Goal: Task Accomplishment & Management: Manage account settings

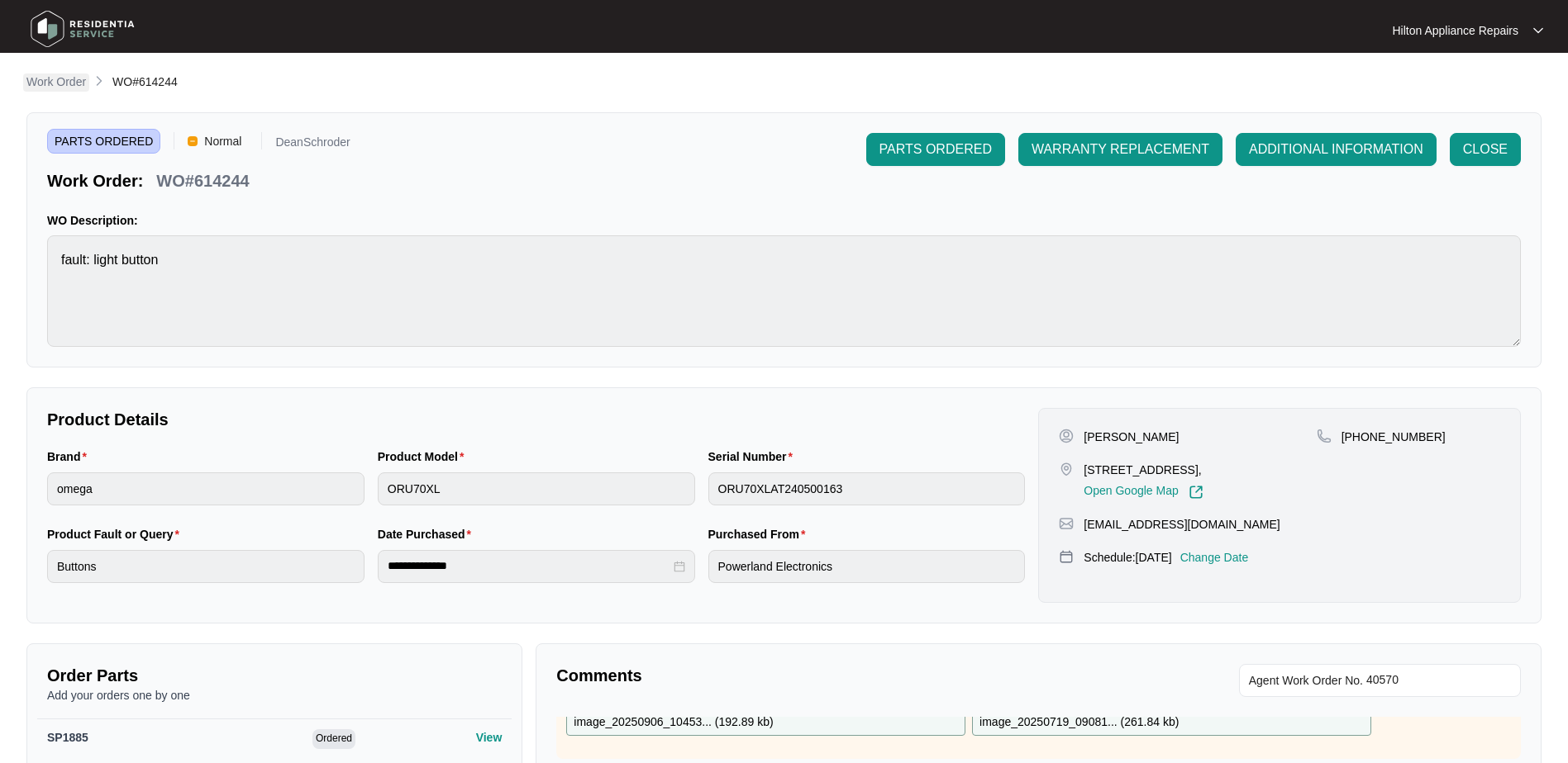
click at [53, 82] on p "Work Order" at bounding box center [56, 81] width 59 height 17
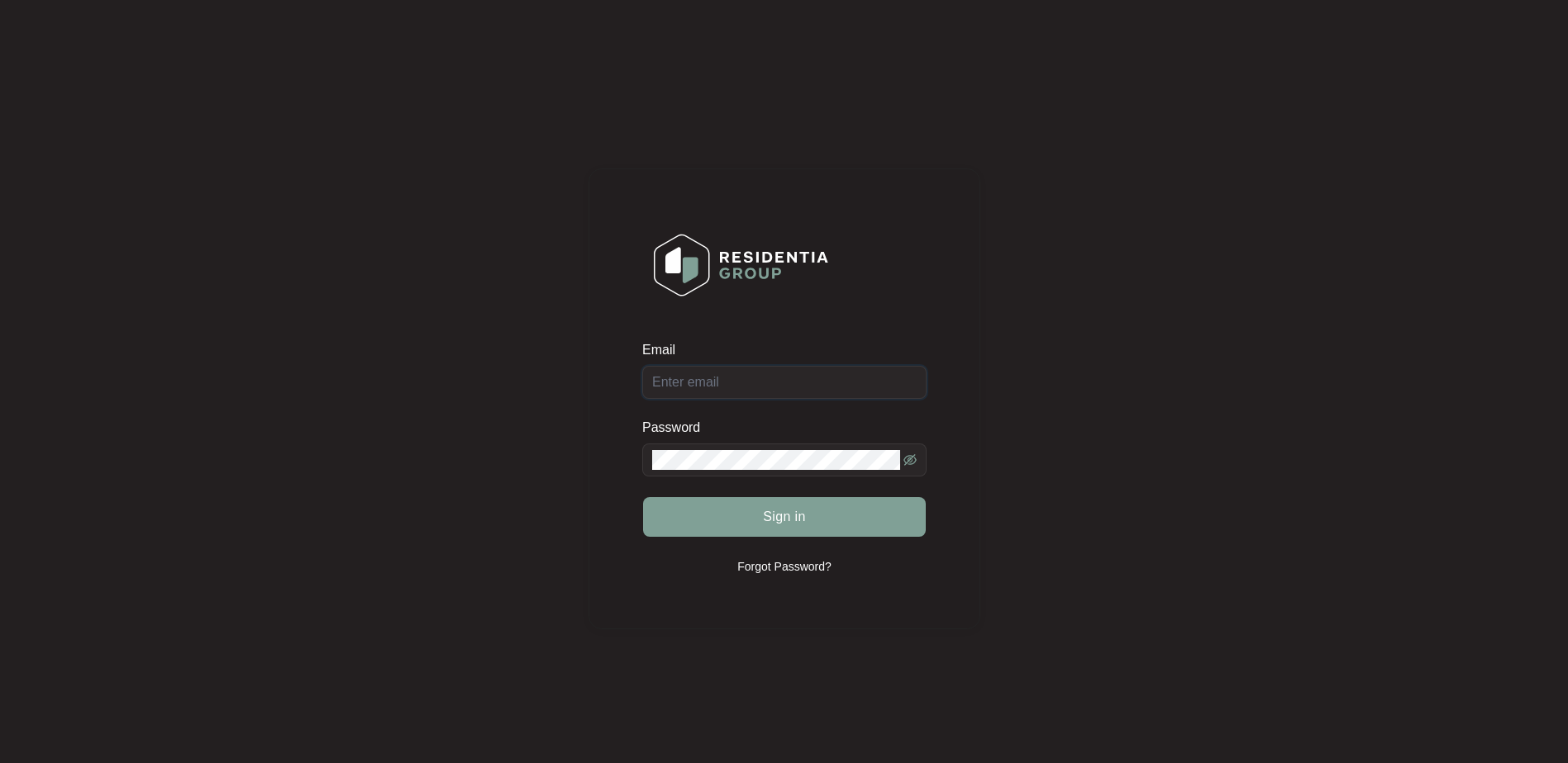
type input "enquiries@hiltonappliancerepairs.com.au"
click at [718, 511] on button "Sign in" at bounding box center [784, 517] width 283 height 39
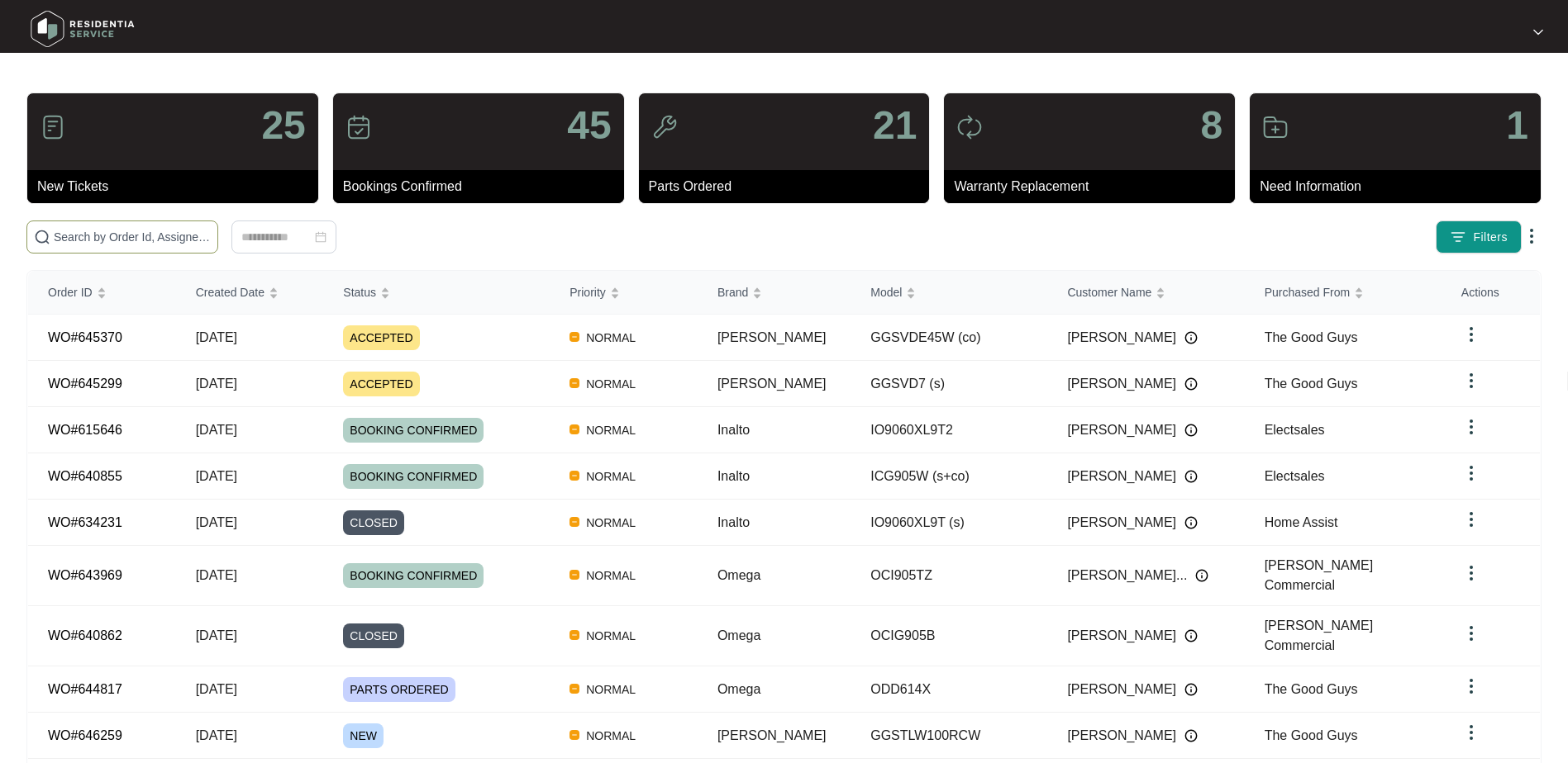
click at [58, 240] on input "text" at bounding box center [133, 237] width 157 height 18
paste input "WO#644817"
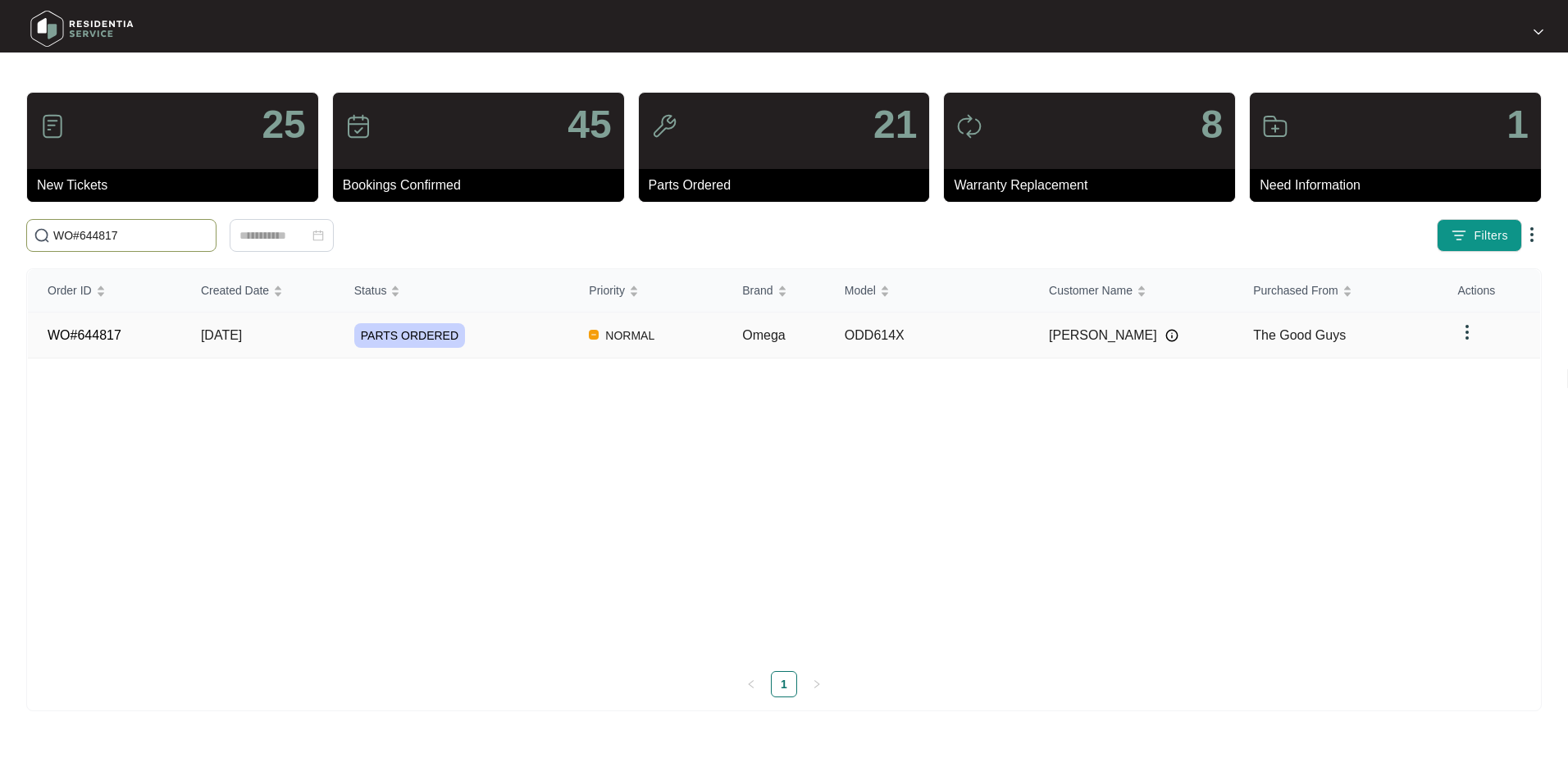
type input "WO#644817"
click at [222, 347] on td "[DATE]" at bounding box center [257, 336] width 153 height 46
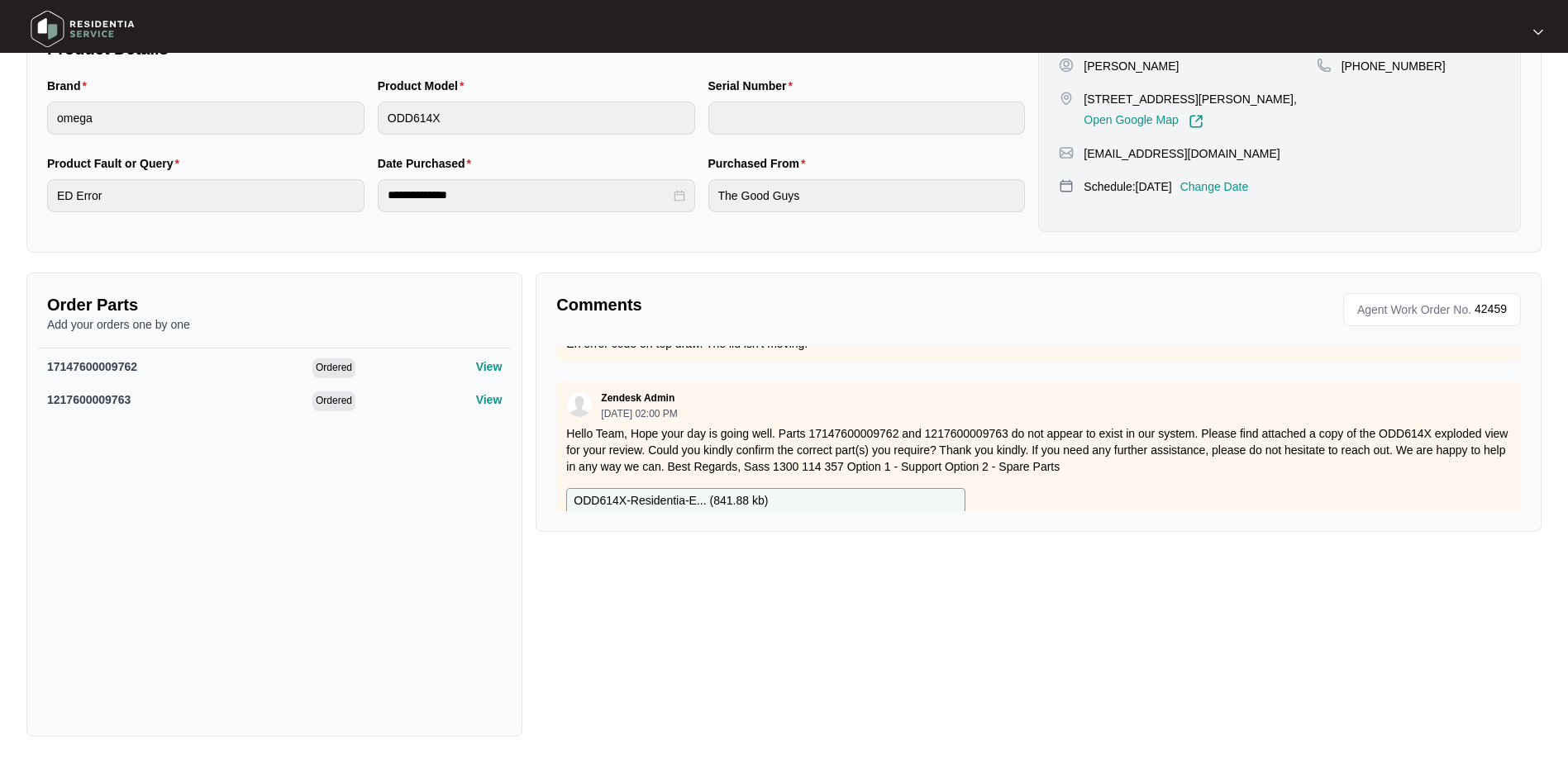
scroll to position [292, 0]
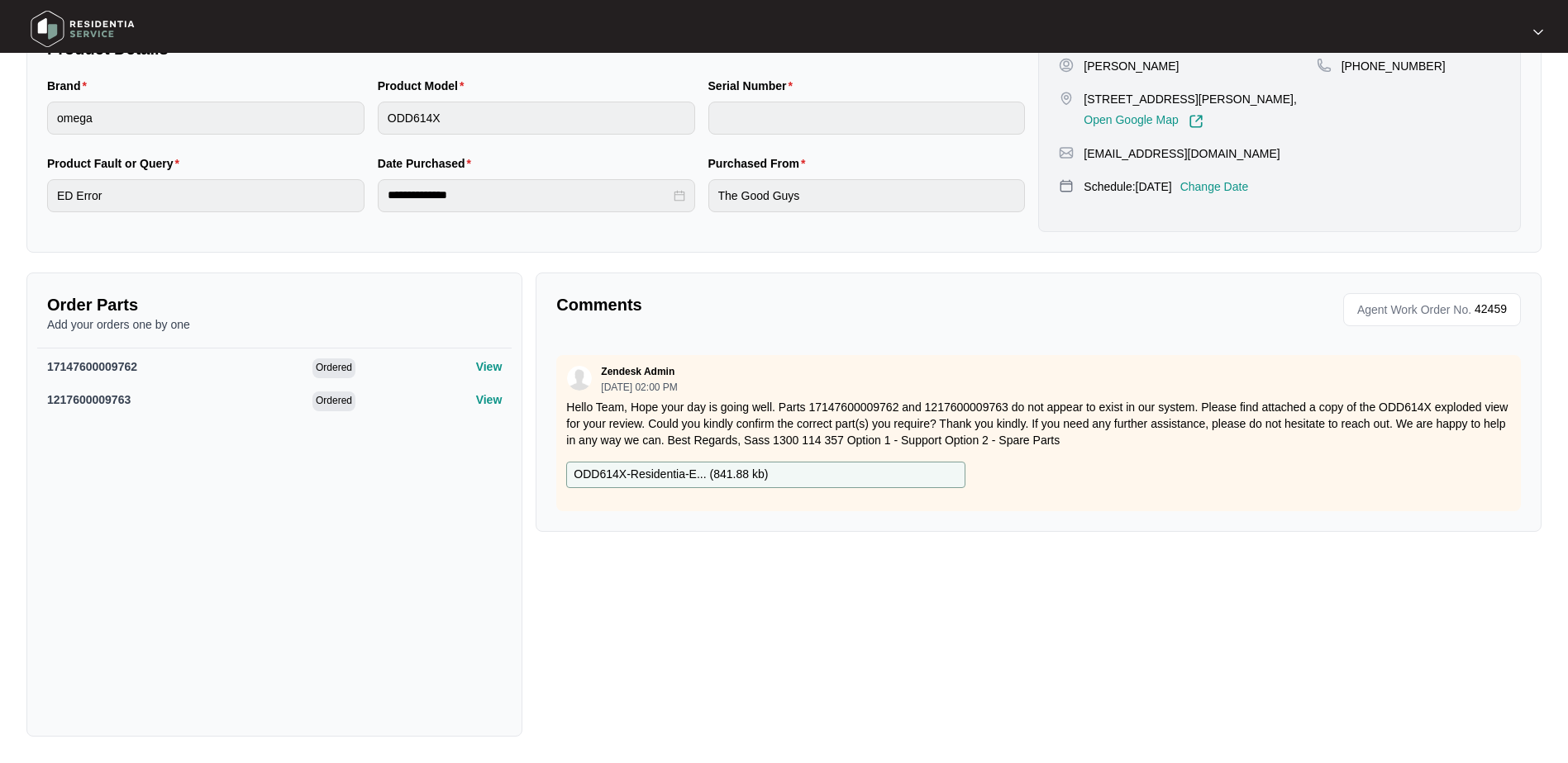
click at [615, 466] on p "ODD614X-Residentia-E... ( 841.88 kb )" at bounding box center [671, 475] width 194 height 18
click at [1043, 618] on div "Comments Agent Work Order No. 42459 Zendesk Admin 09/25/2025 at 07:04 AM produc…" at bounding box center [1039, 505] width 1019 height 464
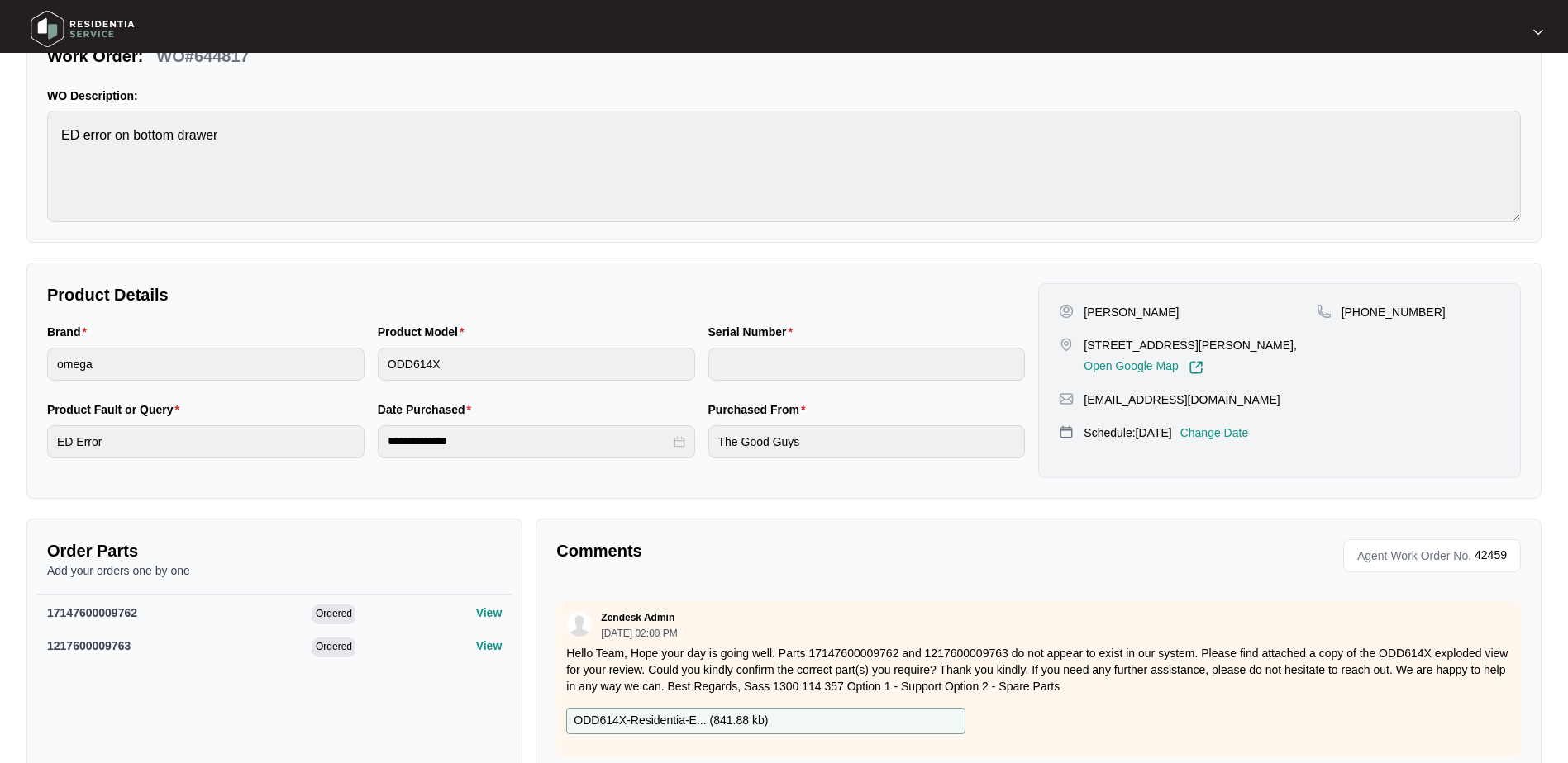
scroll to position [206, 0]
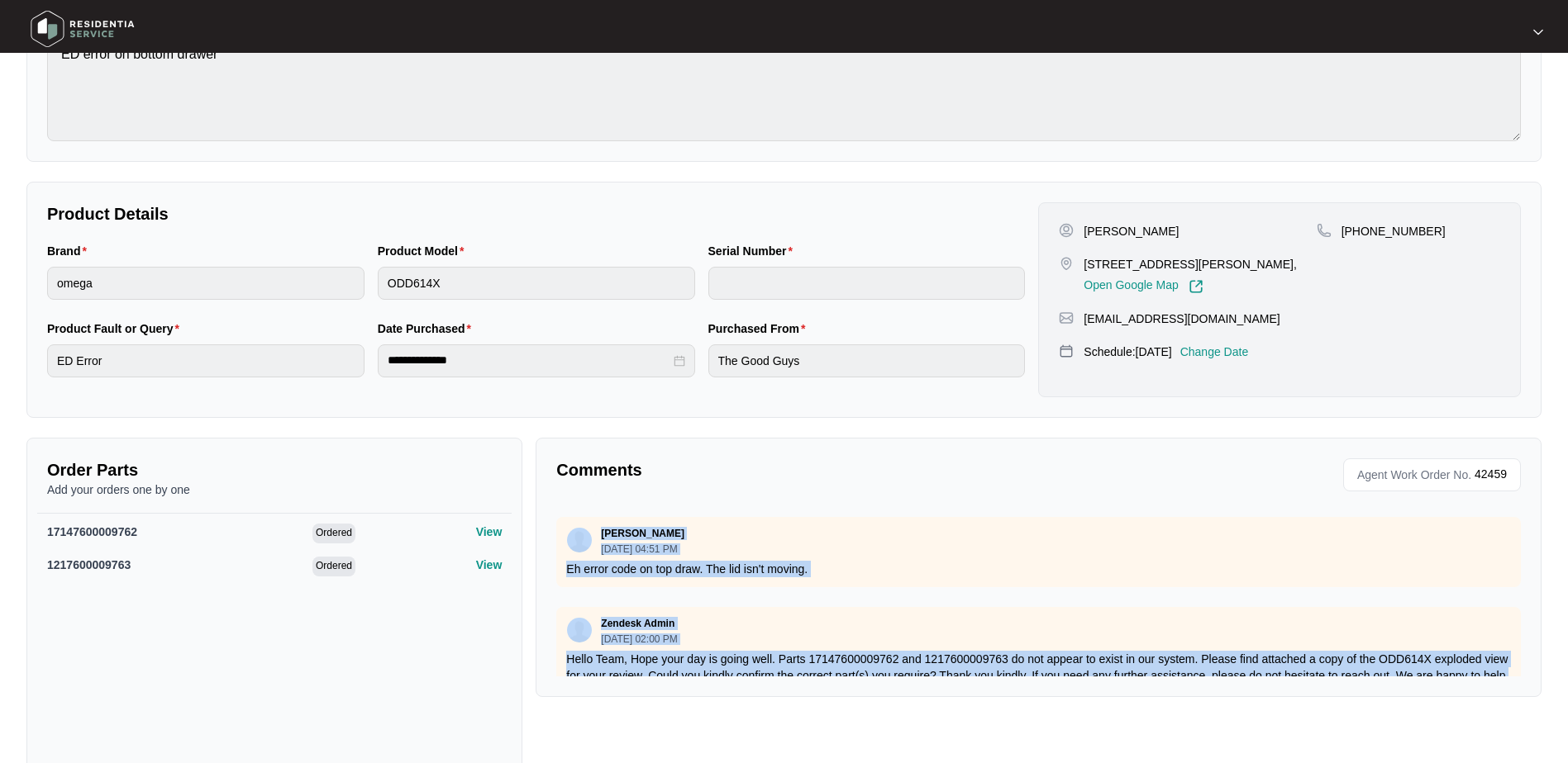
drag, startPoint x: 1107, startPoint y: 598, endPoint x: 535, endPoint y: 521, distance: 577.2
click at [535, 521] on div "Comments Agent Work Order No. 42459 Zendesk Admin 09/25/2025 at 07:04 AM produc…" at bounding box center [1039, 567] width 1006 height 259
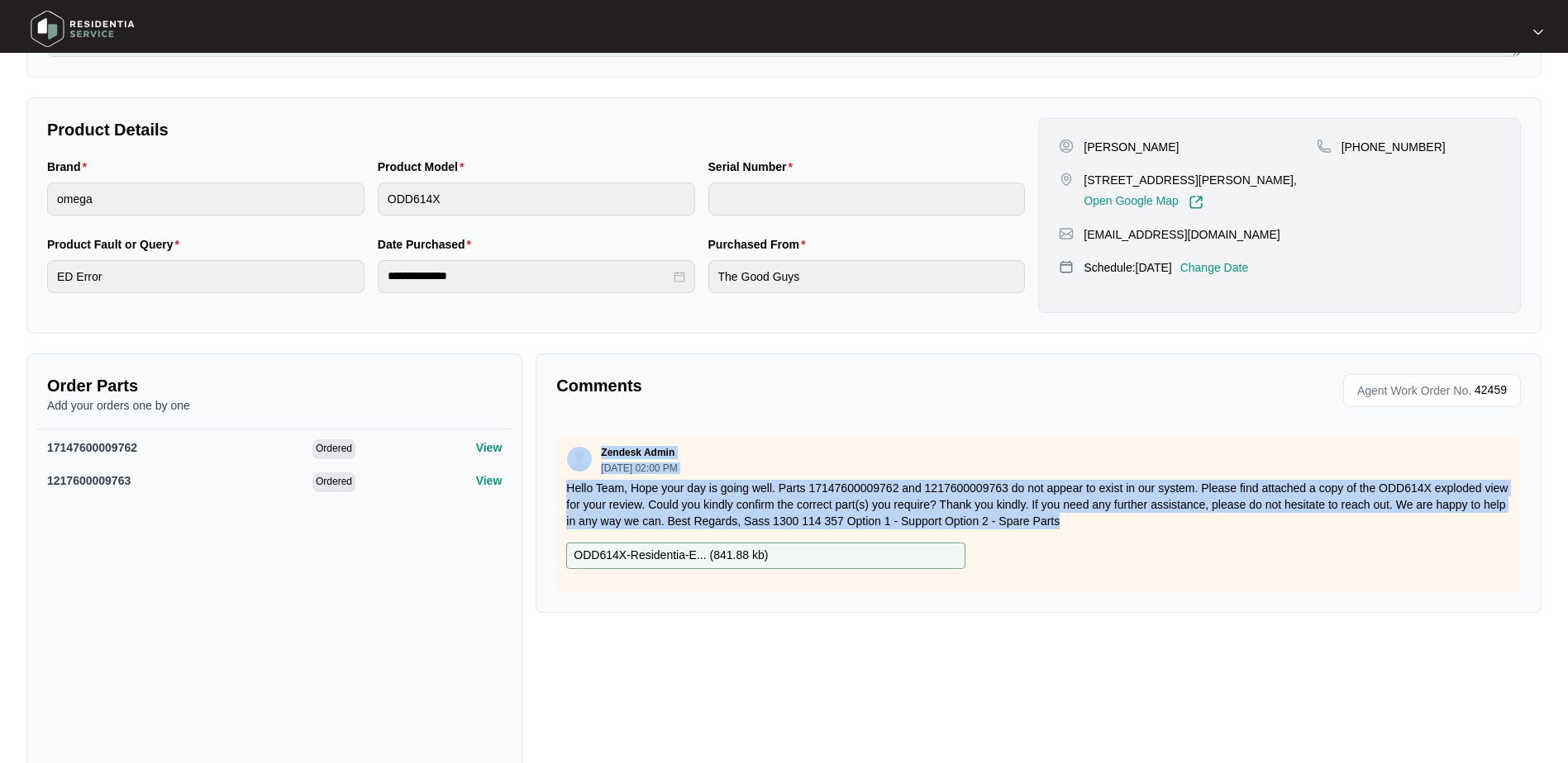
scroll to position [371, 0]
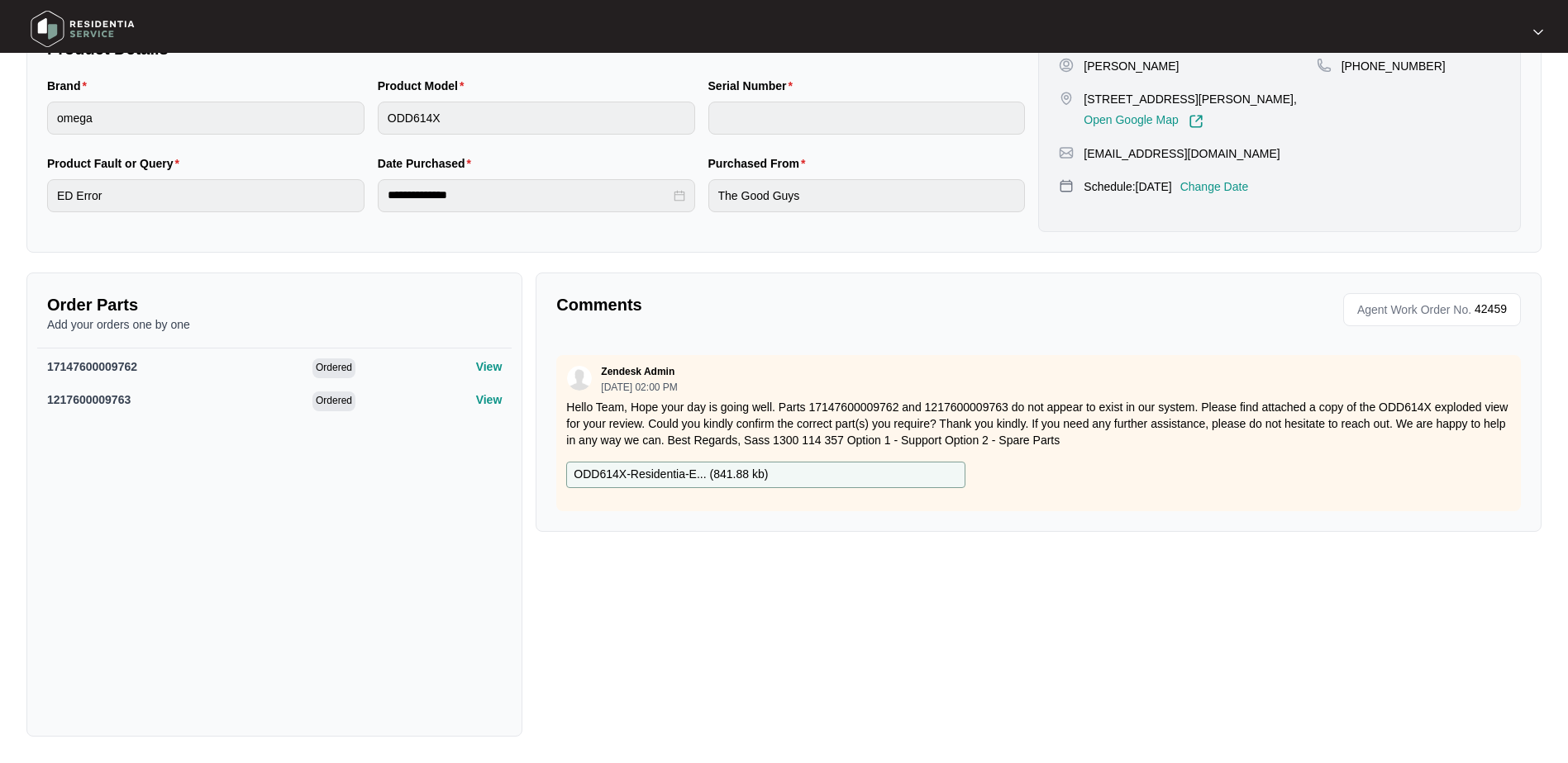
click at [1150, 462] on div "ODD614X-Residentia-E... ( 841.88 kb )" at bounding box center [1039, 475] width 958 height 26
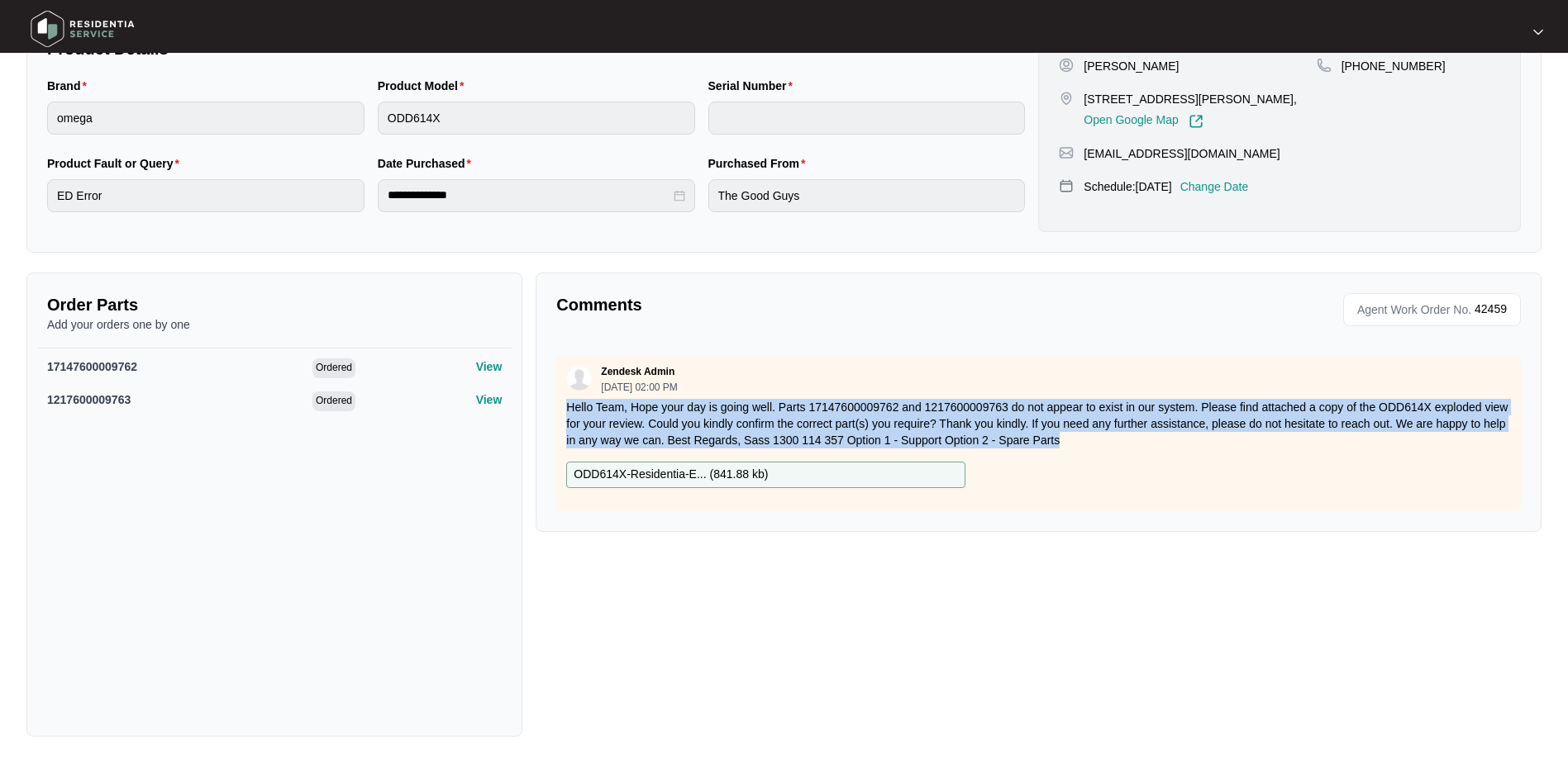
drag, startPoint x: 1127, startPoint y: 427, endPoint x: 566, endPoint y: 400, distance: 561.6
click at [566, 400] on p "Hello Team, Hope your day is going well. Parts 17147600009762 and 1217600009763…" at bounding box center [1039, 423] width 945 height 50
copy p "Hello Team, Hope your day is going well. Parts 17147600009762 and 1217600009763…"
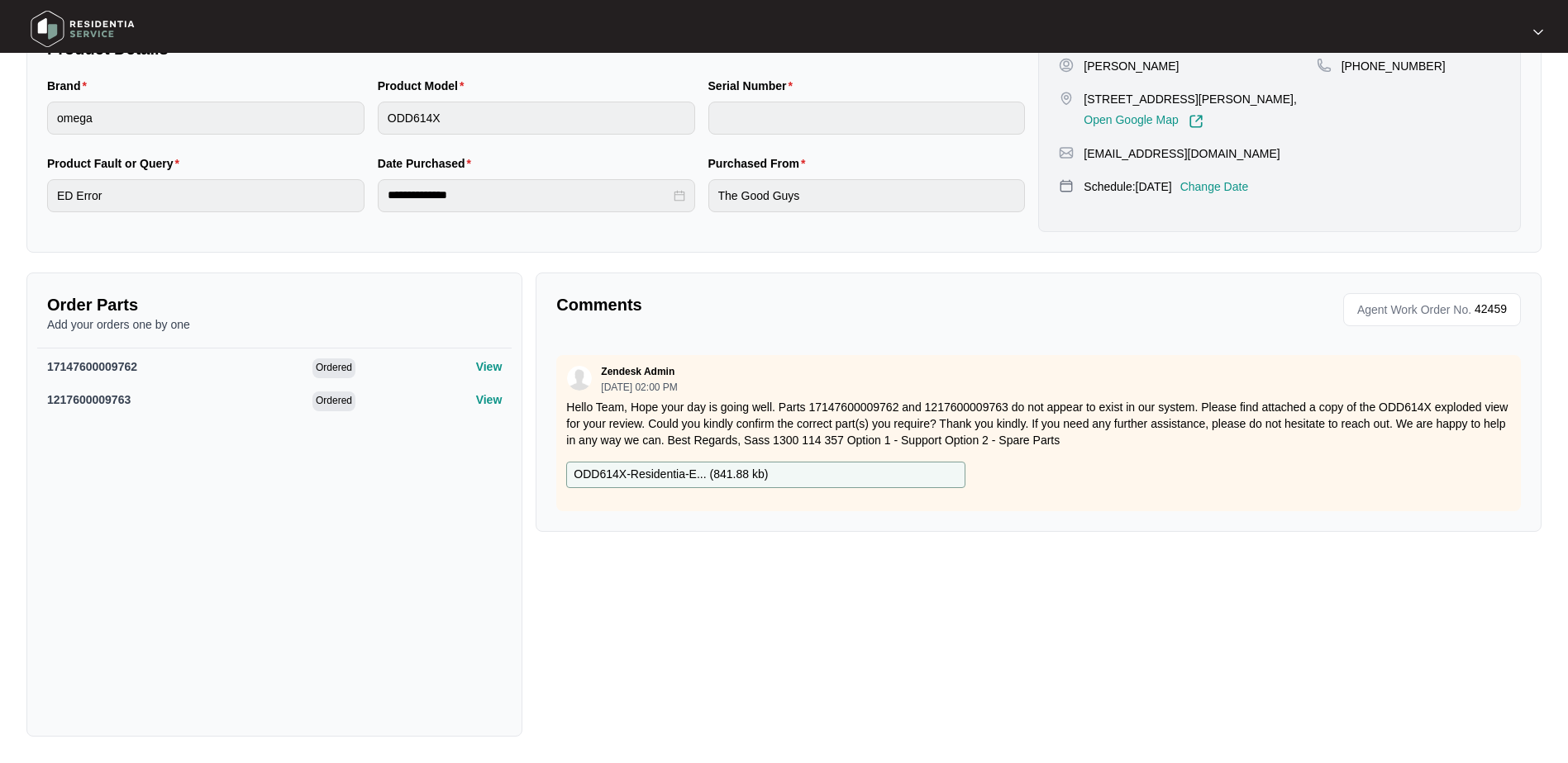
click at [1156, 466] on div "ODD614X-Residentia-E... ( 841.88 kb )" at bounding box center [1039, 475] width 958 height 26
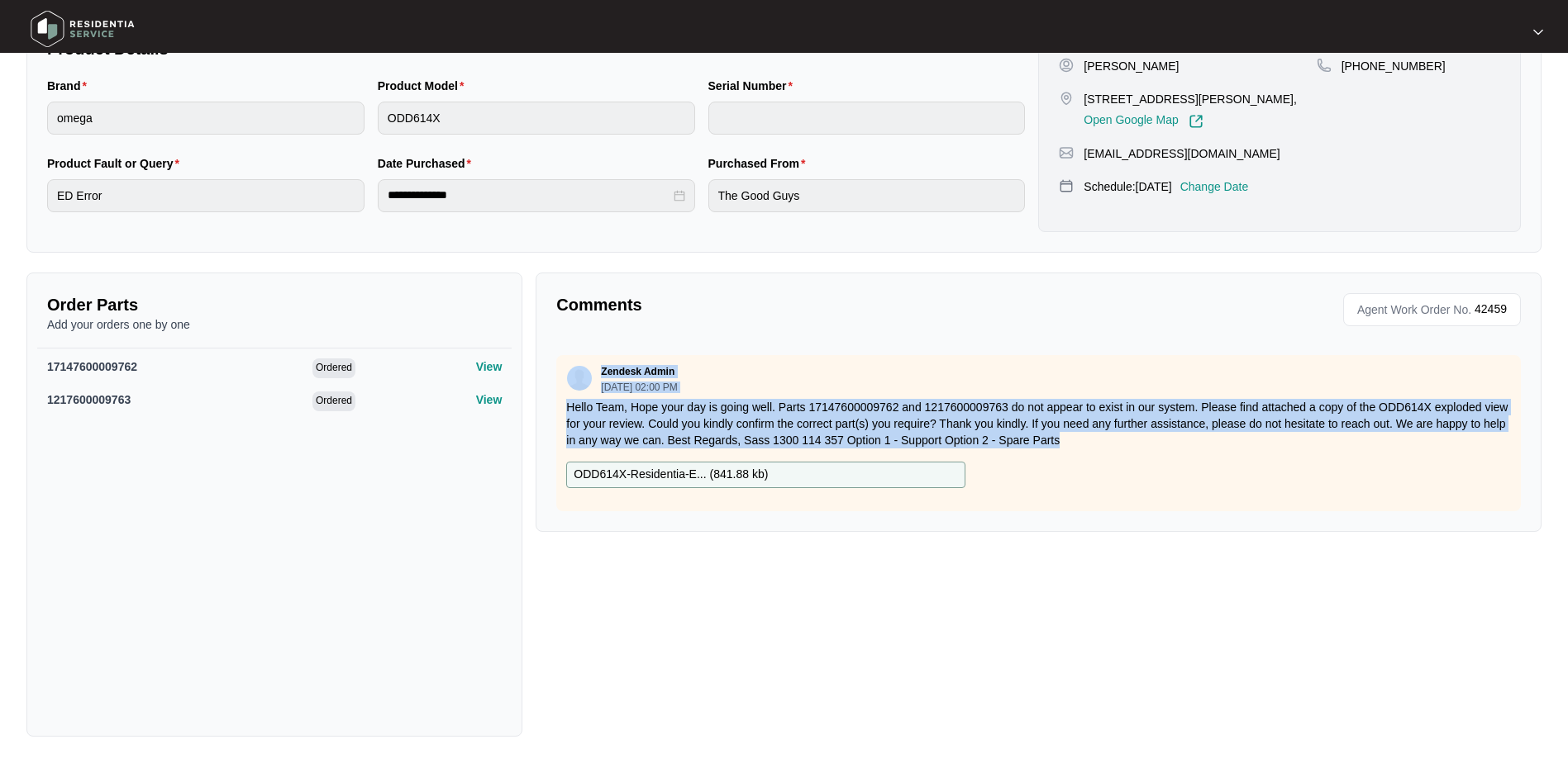
drag, startPoint x: 1118, startPoint y: 431, endPoint x: 563, endPoint y: 377, distance: 557.6
click at [563, 377] on div "Zendesk Admin 09/29/2025 at 02:00 PM Hello Team, Hope your day is going well. P…" at bounding box center [1039, 433] width 964 height 156
copy div "Zendesk Admin 09/29/2025 at 02:00 PM Hello Team, Hope your day is going well. P…"
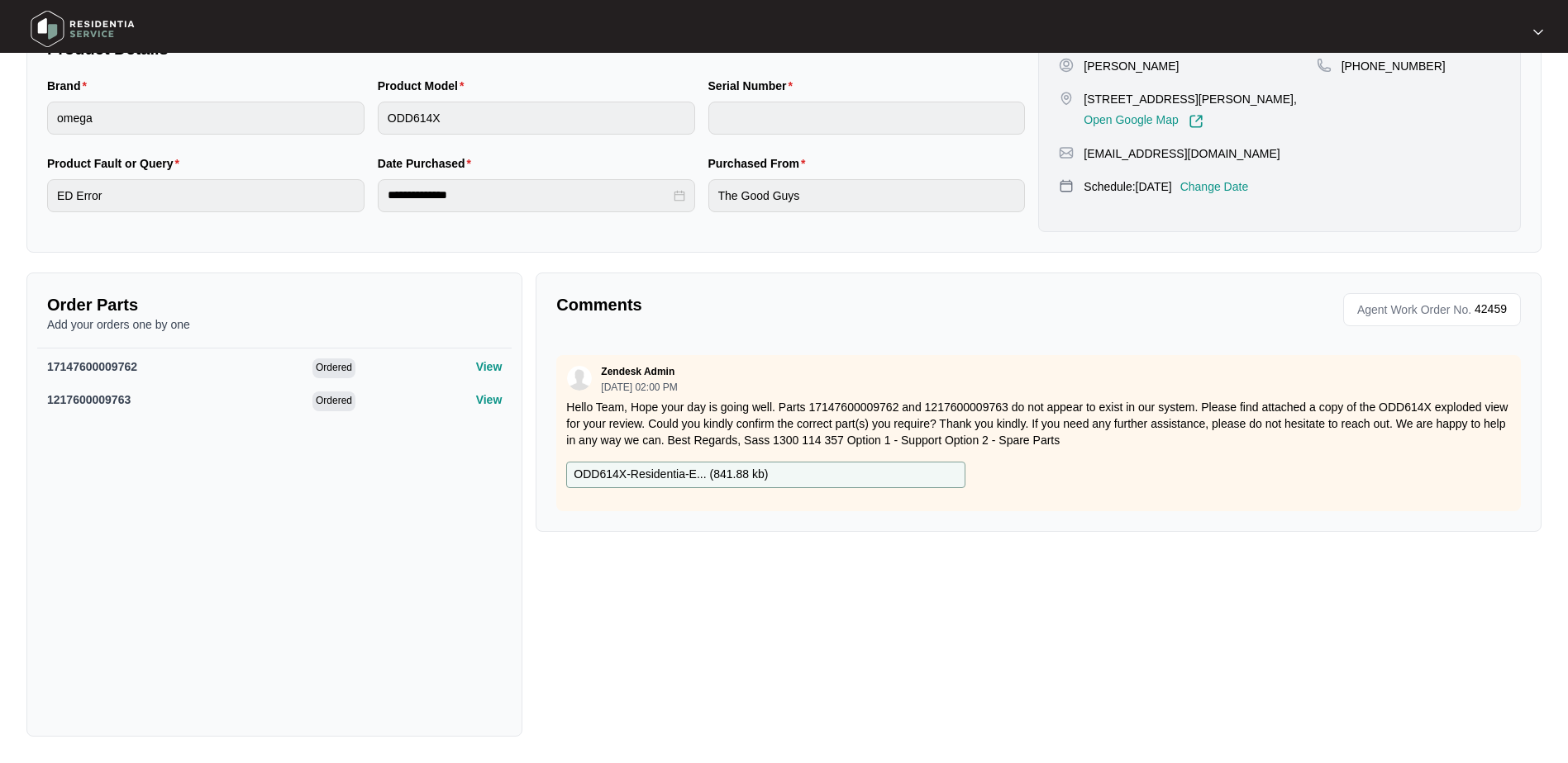
click at [978, 588] on div "Comments Agent Work Order No. 42459 Zendesk Admin 09/25/2025 at 07:04 AM produc…" at bounding box center [1039, 505] width 1019 height 464
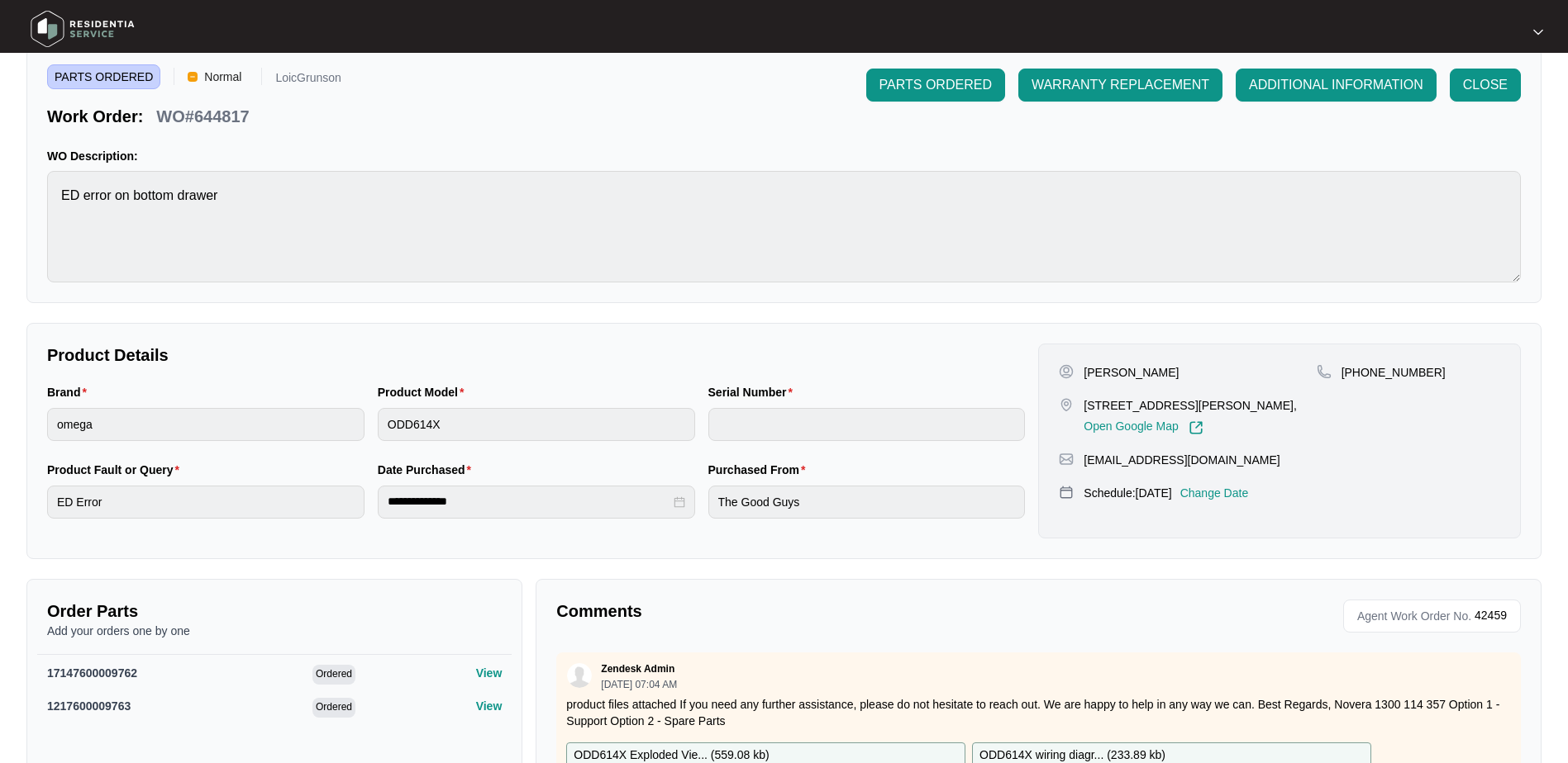
scroll to position [0, 0]
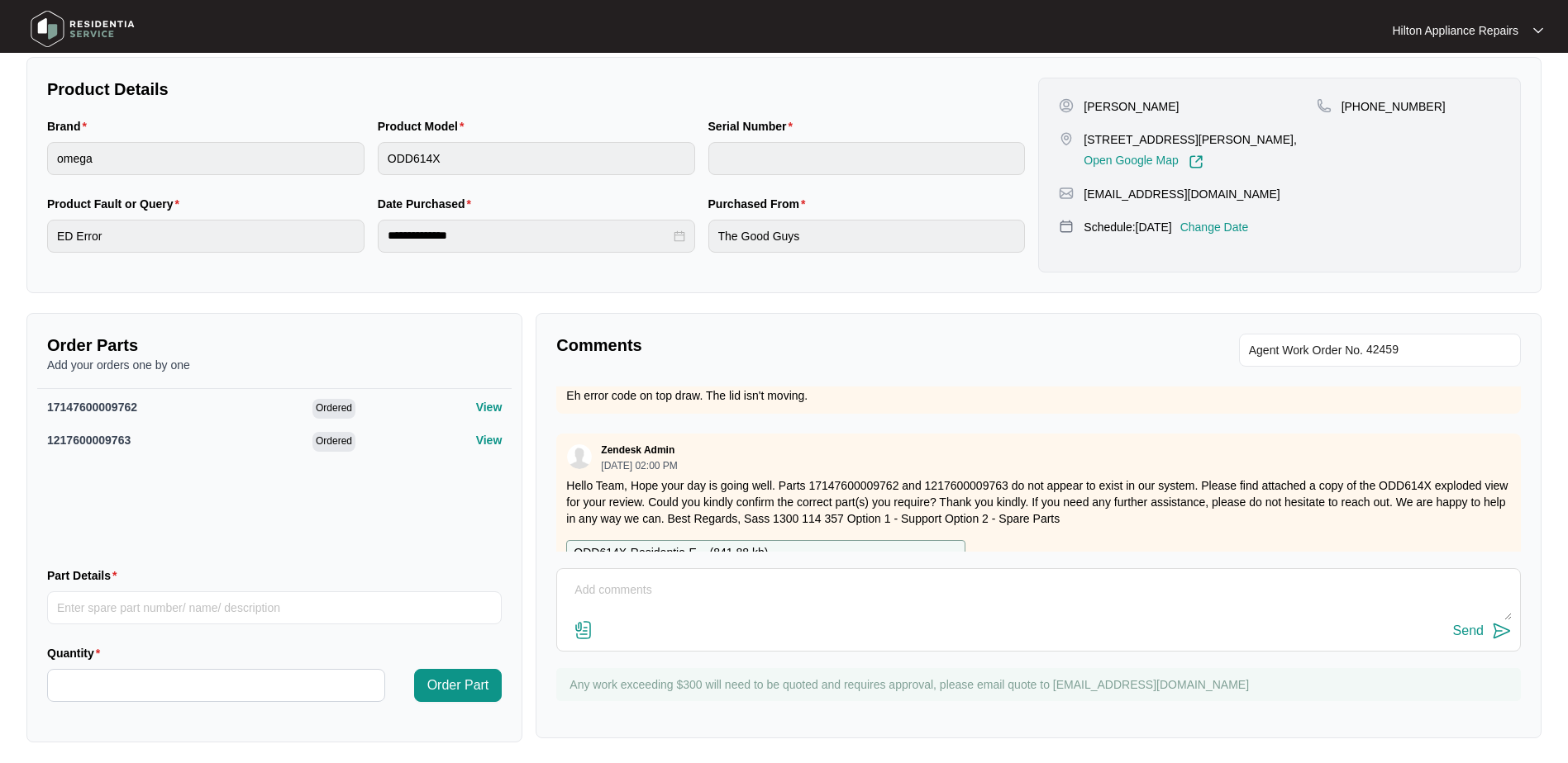
scroll to position [248, 0]
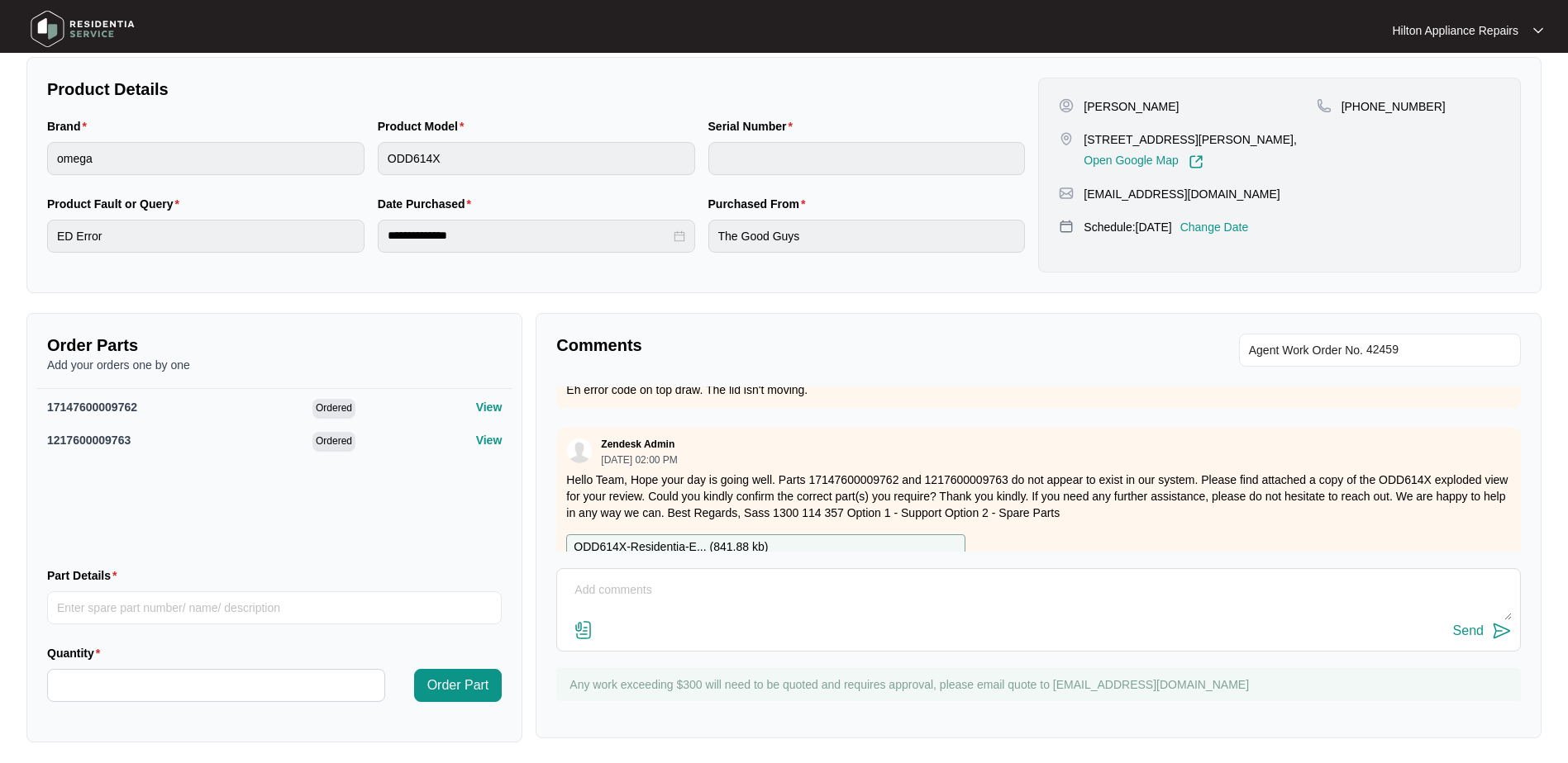
click at [608, 593] on textarea at bounding box center [1039, 598] width 947 height 43
paste textarea "17476000009762"
click at [941, 590] on textarea "Tech Loic clarified and parts number needed are: 17476000009762" at bounding box center [1039, 598] width 947 height 43
click at [953, 601] on textarea "Tech Loic clarified and parts number needed are: 17476000009762 and" at bounding box center [1039, 598] width 947 height 43
click at [960, 591] on textarea "Tech Loic clarified and parts number needed are: 17476000009762 and" at bounding box center [1039, 598] width 947 height 43
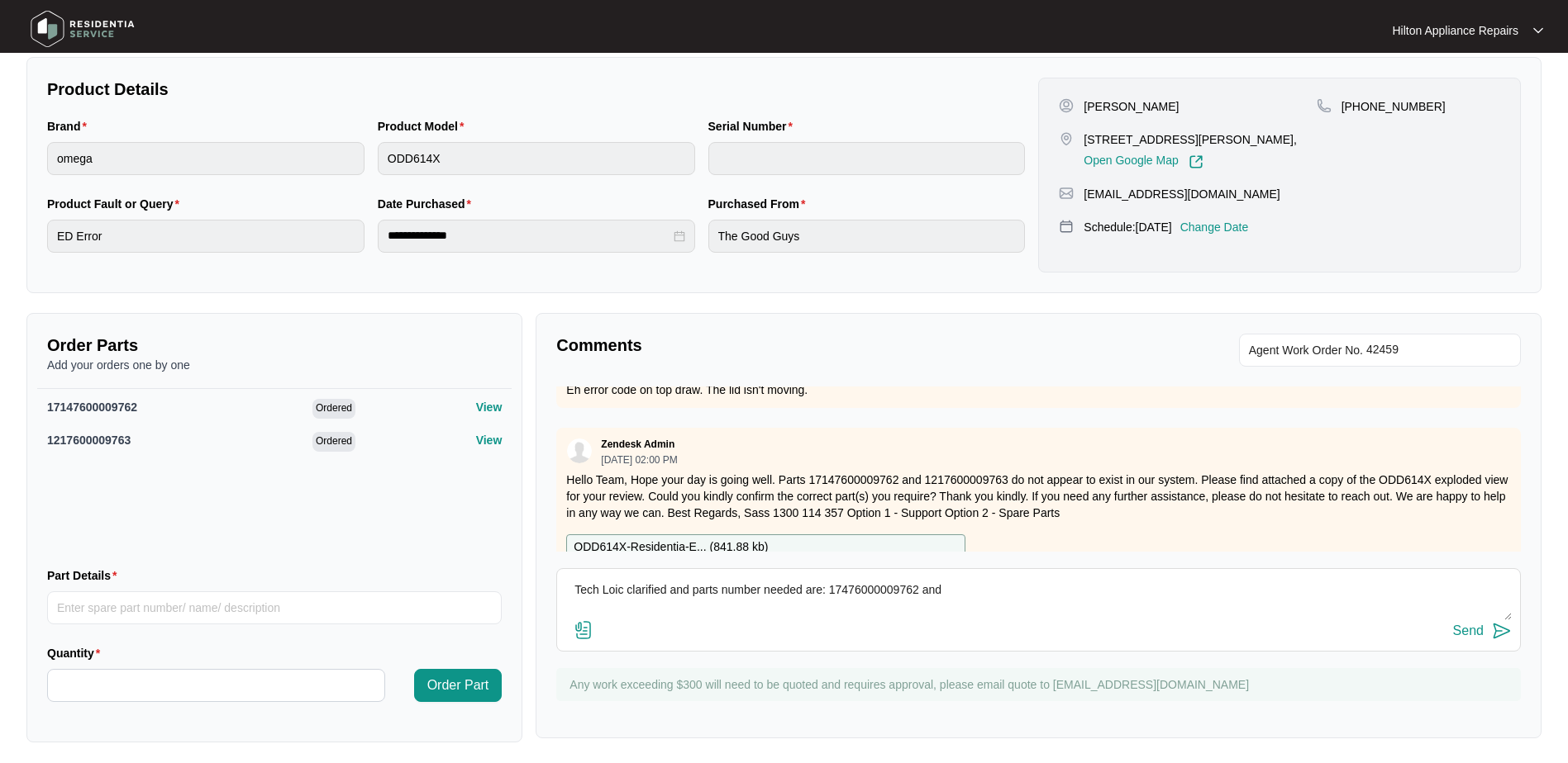
paste textarea "SP19617"
click at [996, 589] on textarea "Tech Loic clarified and parts number needed are: 17476000009762 and SP19617" at bounding box center [1039, 598] width 947 height 43
click at [699, 592] on textarea "Tech Loic clarified, and parts number needed are: 17476000009762 and SP19617." at bounding box center [1039, 598] width 947 height 43
click at [998, 591] on textarea "Tech Loic clarified parts number needed are: 17476000009762 and SP19617." at bounding box center [1039, 598] width 947 height 43
click at [668, 613] on textarea "Tech Loic clarified parts number needed are: 17476000009762 and SP19617. Pricin…" at bounding box center [1039, 598] width 947 height 43
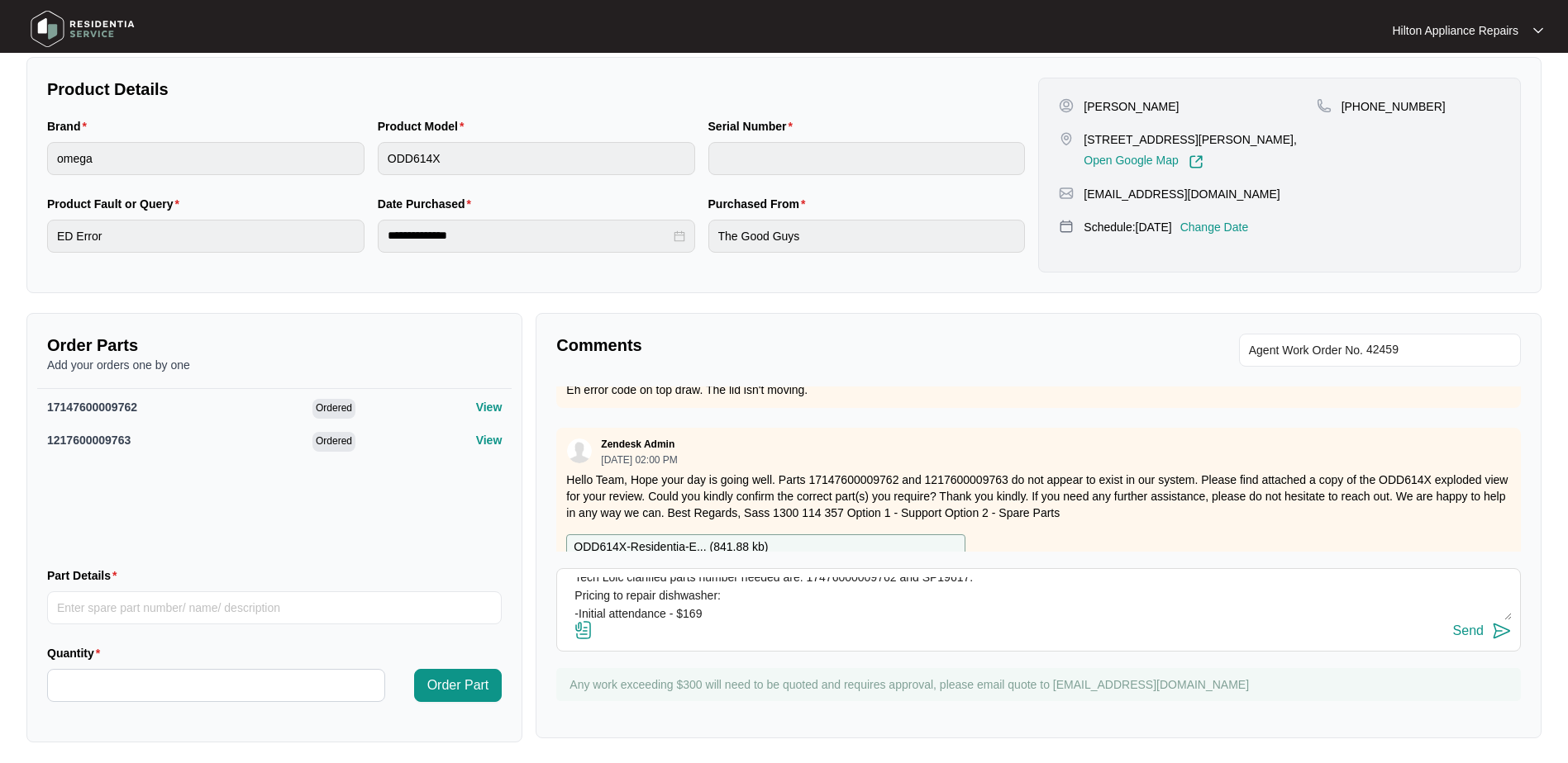
scroll to position [31, 0]
click at [768, 608] on textarea "Tech Loic clarified parts number needed are: 17476000009762 and SP19617. Pricin…" at bounding box center [1039, 598] width 947 height 43
click at [637, 615] on textarea "Tech Loic clarified parts number needed are: 17476000009762 and SP19617. Pricin…" at bounding box center [1039, 598] width 947 height 43
type textarea "Tech Loic clarified parts number needed are: 17476000009762 and SP19617. Pricin…"
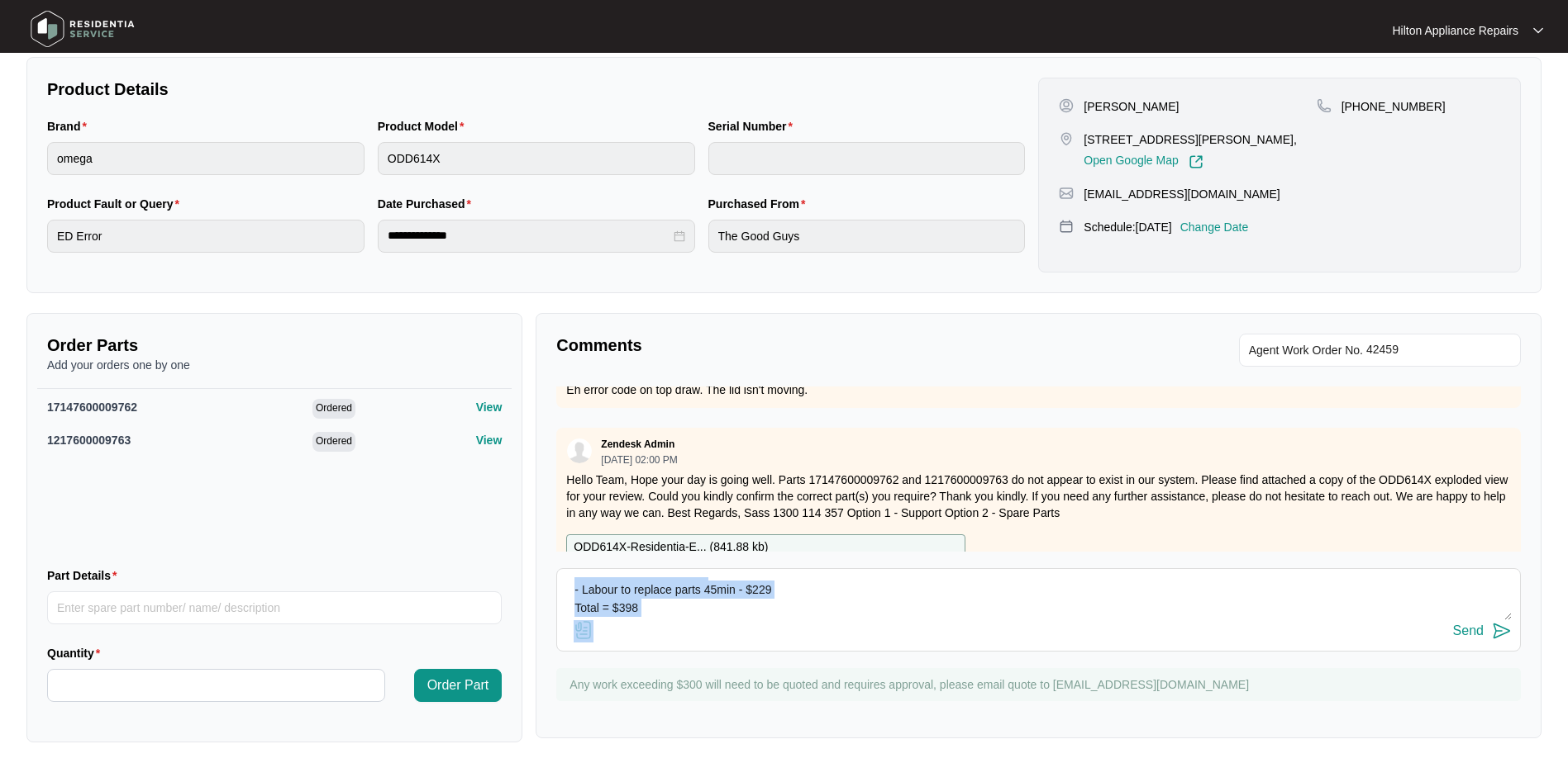
scroll to position [0, 0]
drag, startPoint x: 662, startPoint y: 622, endPoint x: 561, endPoint y: 562, distance: 117.5
click at [561, 562] on div "Comments Agent Work Order No. Zendesk Admin 09/25/2025 at 07:04 AM product file…" at bounding box center [1039, 526] width 1006 height 425
click at [801, 623] on div "Send" at bounding box center [1039, 632] width 947 height 23
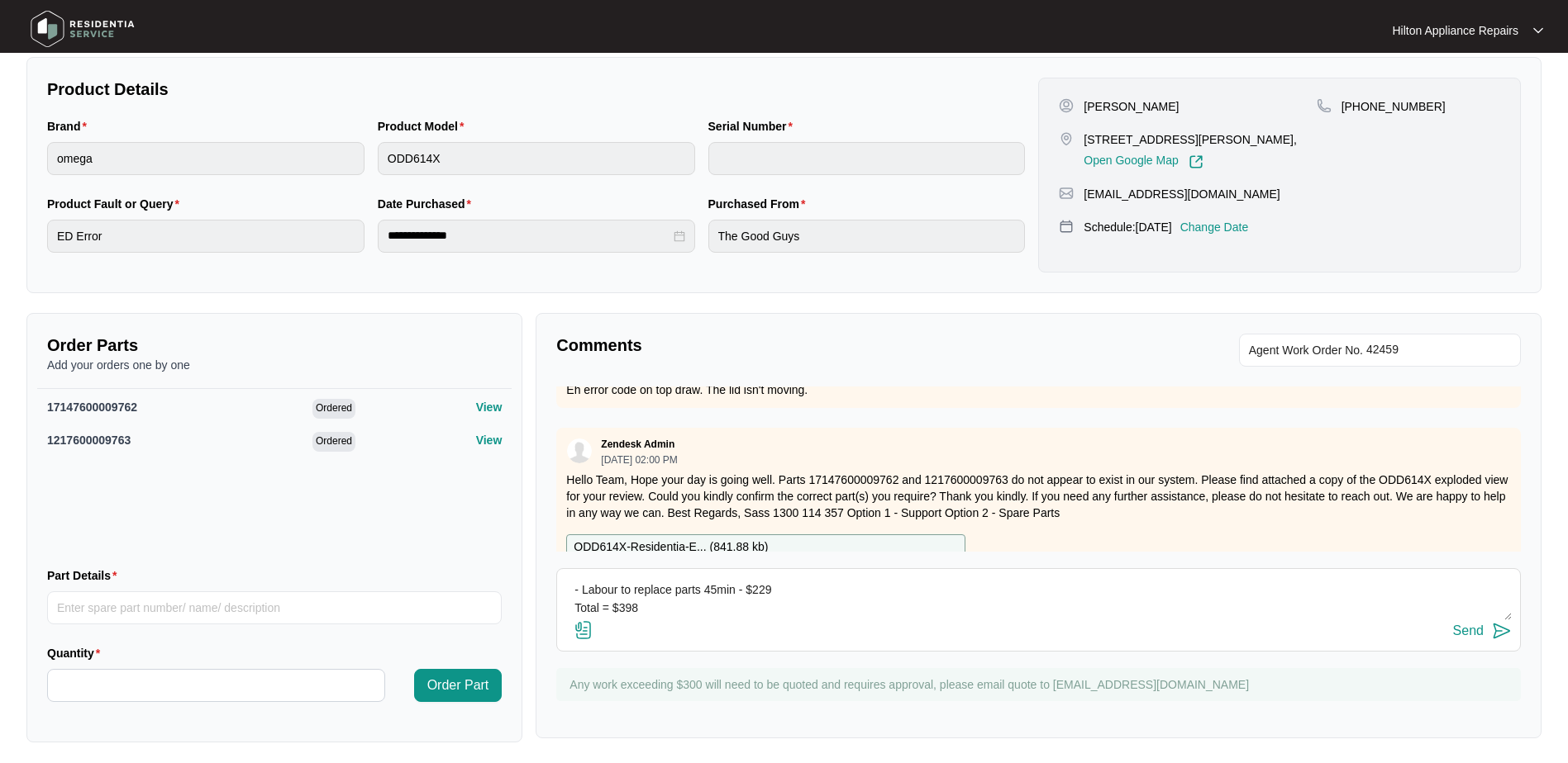
drag, startPoint x: 570, startPoint y: 581, endPoint x: 853, endPoint y: 604, distance: 283.9
click at [853, 604] on textarea "Tech Loic clarified parts number needed are: 17476000009762 and SP19617. Pricin…" at bounding box center [1039, 598] width 947 height 43
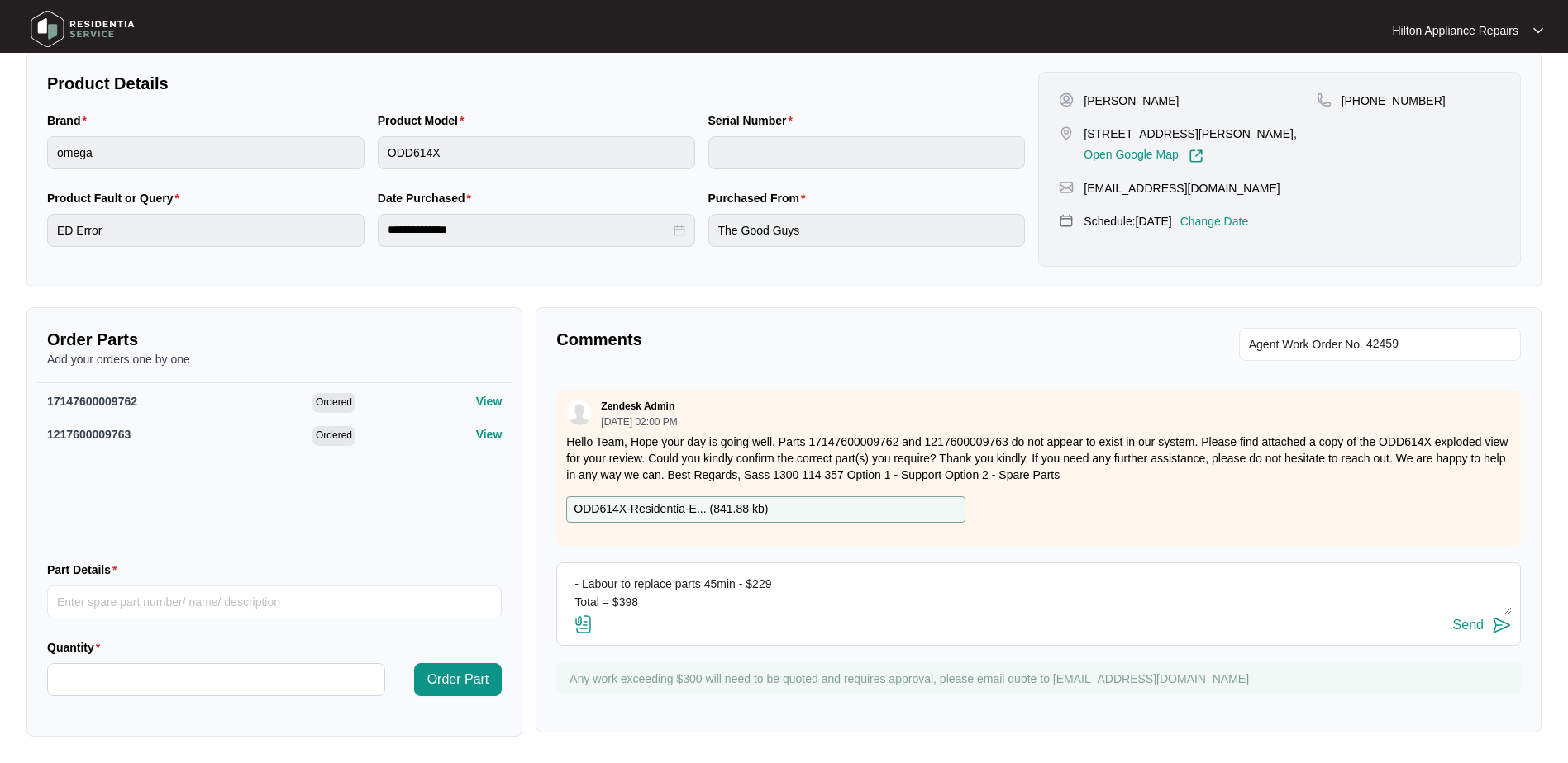
scroll to position [0, 0]
click at [1504, 624] on img at bounding box center [1502, 625] width 20 height 20
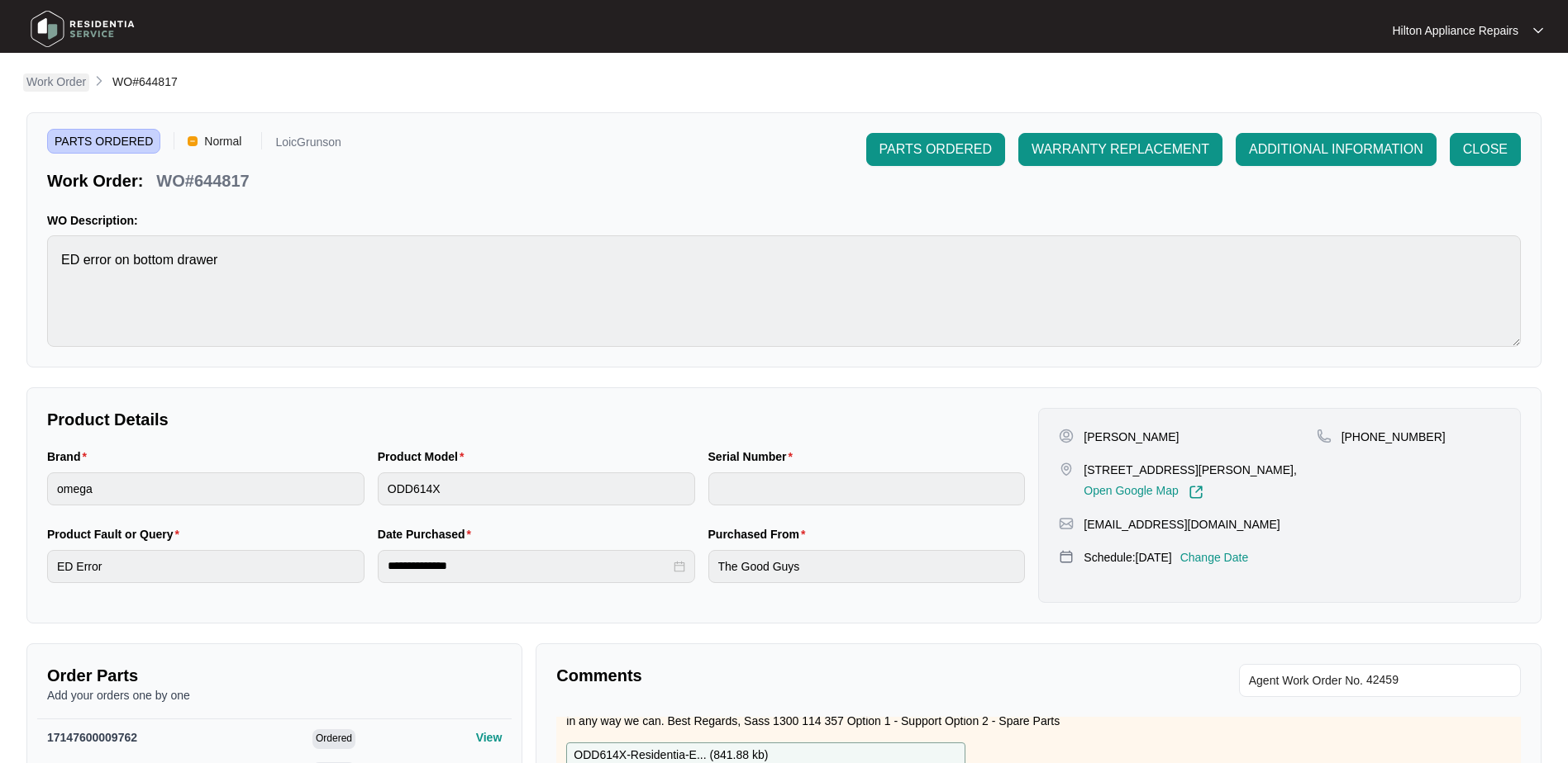
click at [46, 80] on p "Work Order" at bounding box center [56, 81] width 59 height 17
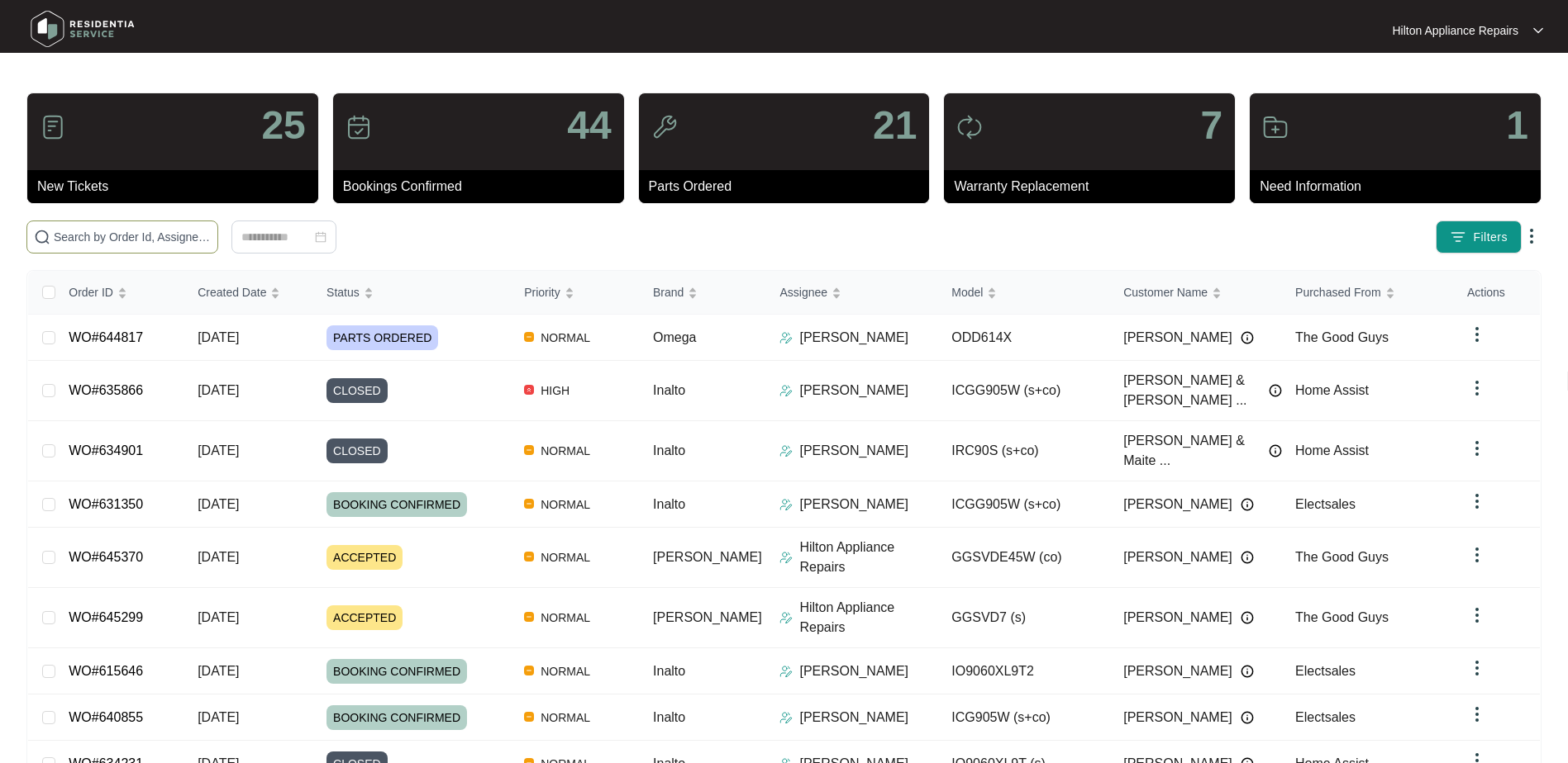
click at [66, 237] on input "text" at bounding box center [133, 237] width 157 height 18
paste input "WO#634273"
click at [78, 235] on input "WO#634273" at bounding box center [133, 237] width 157 height 18
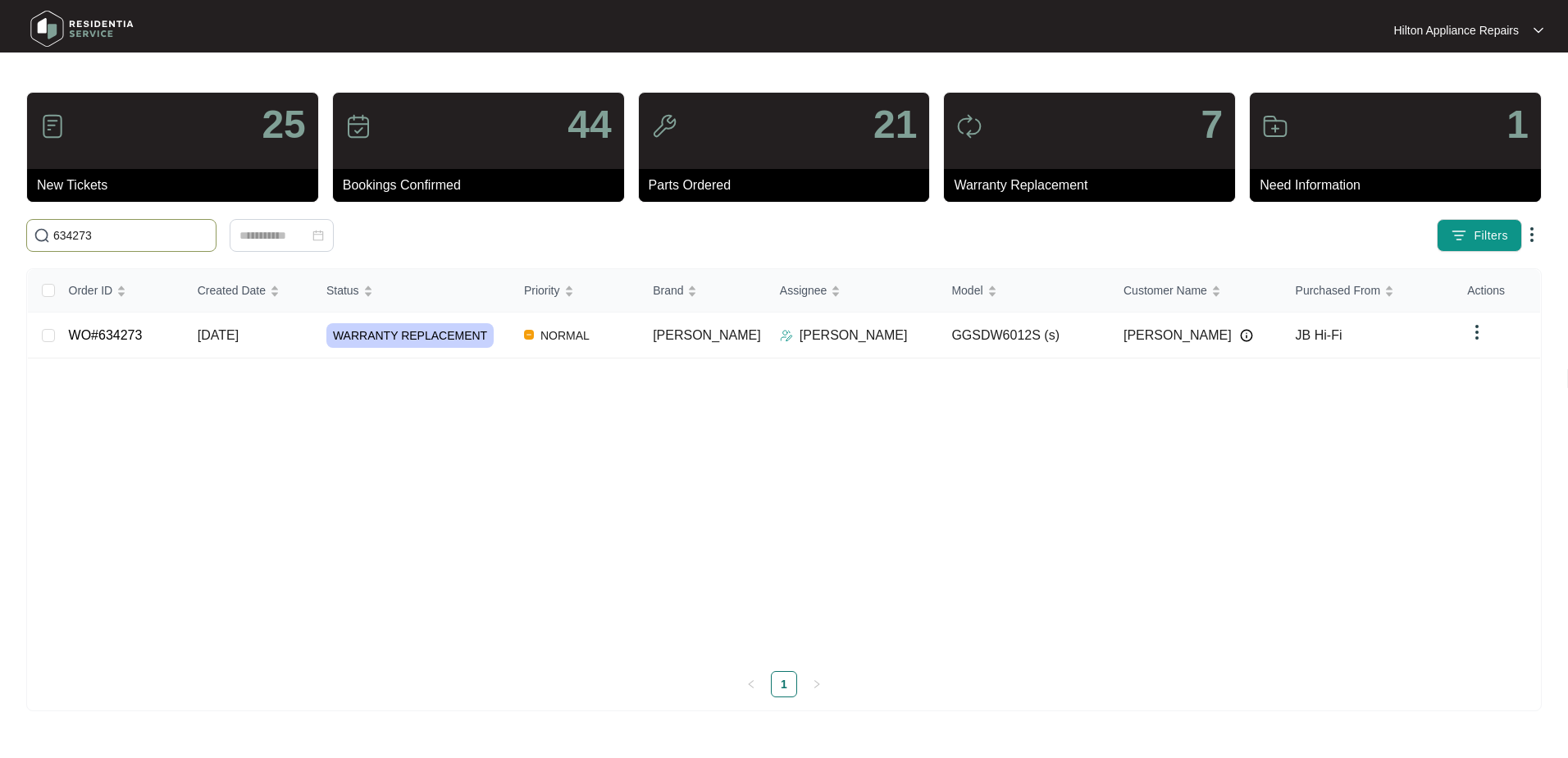
click at [106, 237] on input "634273" at bounding box center [132, 235] width 156 height 18
type input "634273"
click at [231, 337] on span "[DATE]" at bounding box center [218, 336] width 41 height 14
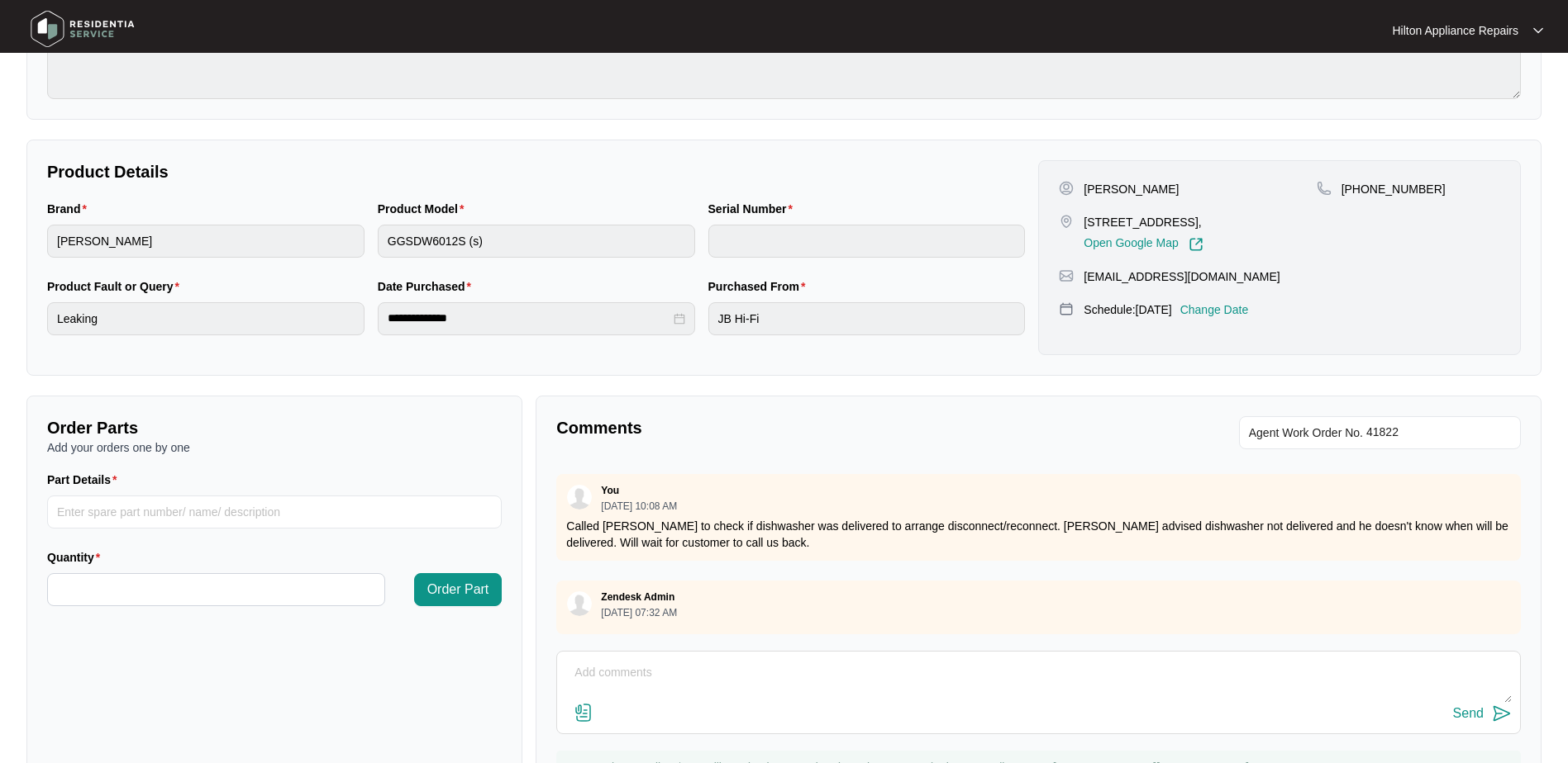
scroll to position [331, 0]
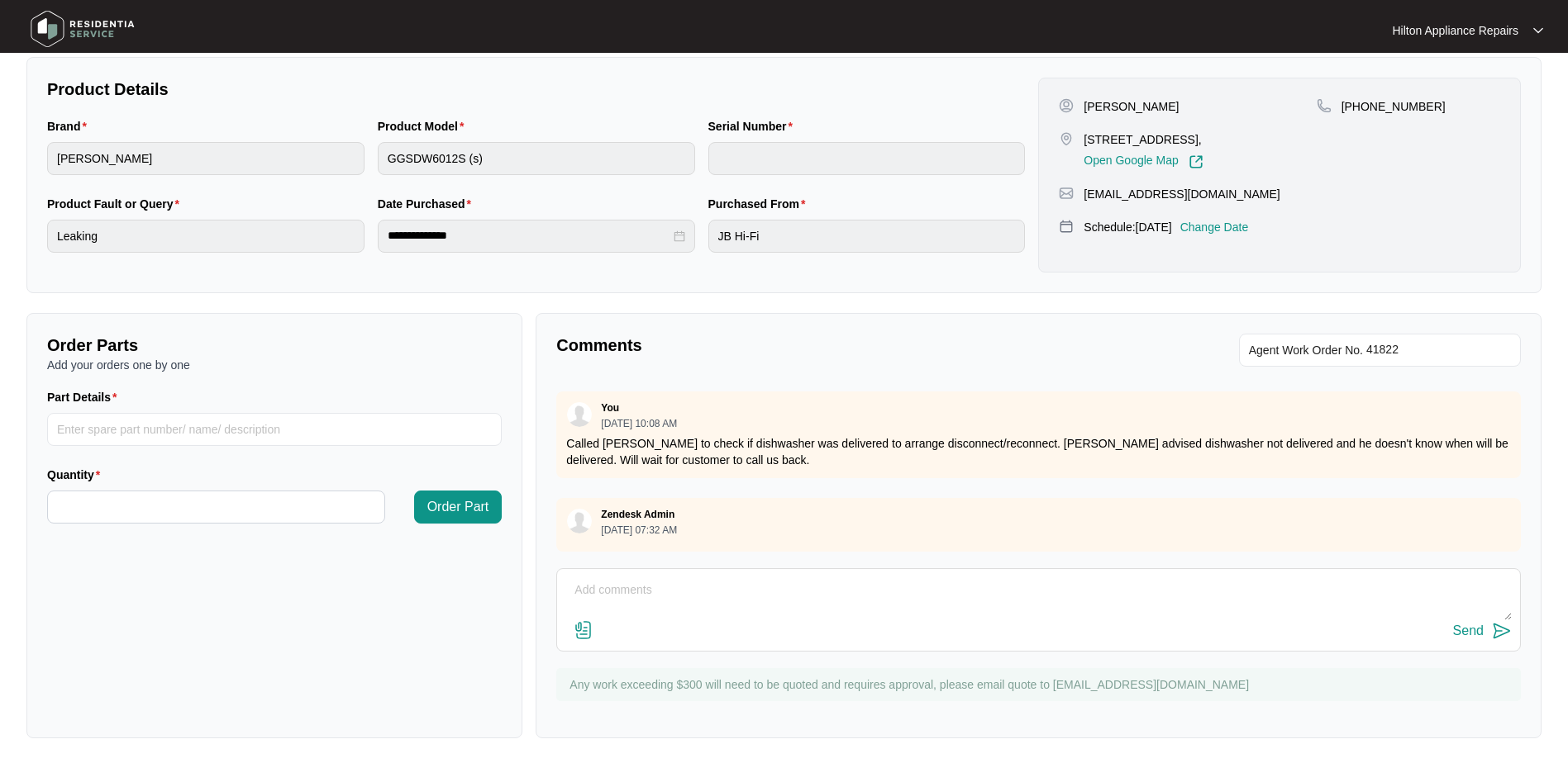
click at [615, 602] on textarea at bounding box center [1039, 598] width 947 height 43
click at [620, 591] on textarea "Charges for Initial attendance are $169" at bounding box center [1039, 598] width 947 height 43
click at [577, 608] on textarea "Charges: for Initial attendance are $169" at bounding box center [1039, 598] width 947 height 43
click at [755, 608] on textarea "Charges: For Initial attendance are $169" at bounding box center [1039, 598] width 947 height 43
click at [602, 608] on textarea "Charges: For Initial attendance are $169" at bounding box center [1039, 598] width 947 height 43
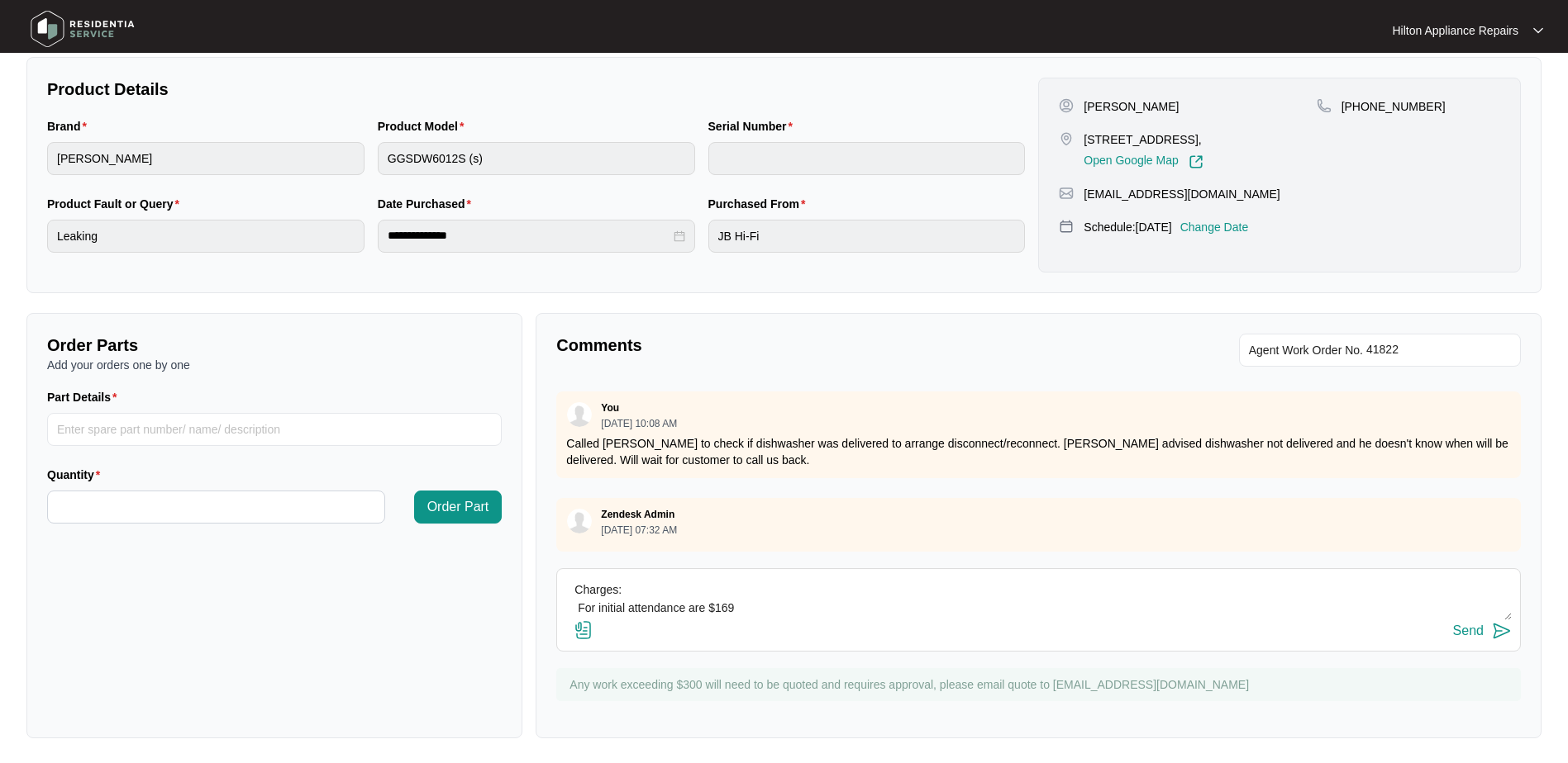
click at [706, 603] on textarea "Charges: For initial attendance are $169" at bounding box center [1039, 598] width 947 height 43
click at [734, 607] on textarea "Charges: For initial attendance $169" at bounding box center [1039, 598] width 947 height 43
click at [744, 590] on textarea "Charges: -For initial attendance $169" at bounding box center [1039, 598] width 947 height 43
drag, startPoint x: 722, startPoint y: 612, endPoint x: 770, endPoint y: 631, distance: 51.6
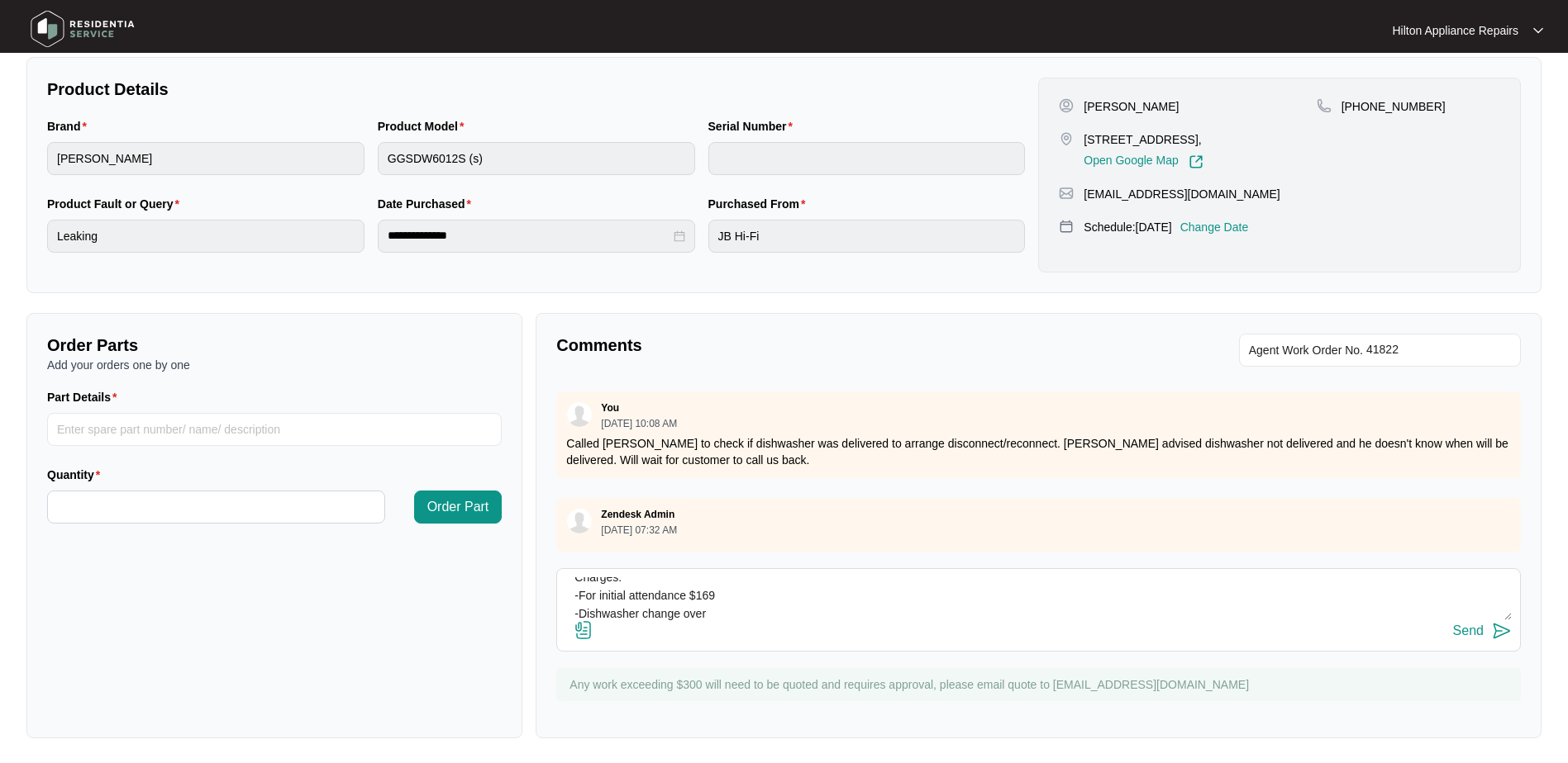
click at [722, 613] on textarea "Charges: -For initial attendance $169 -Dishwasher change over" at bounding box center [1039, 598] width 947 height 43
drag, startPoint x: 609, startPoint y: 597, endPoint x: 771, endPoint y: 598, distance: 162.0
click at [771, 598] on textarea "Charges: -For initial attendance $169 -Dishwasher change over - $329" at bounding box center [1039, 598] width 947 height 43
click at [577, 584] on textarea "Charges: -For initial attendance $169 - Dishwasher change over - $329 -" at bounding box center [1039, 598] width 947 height 43
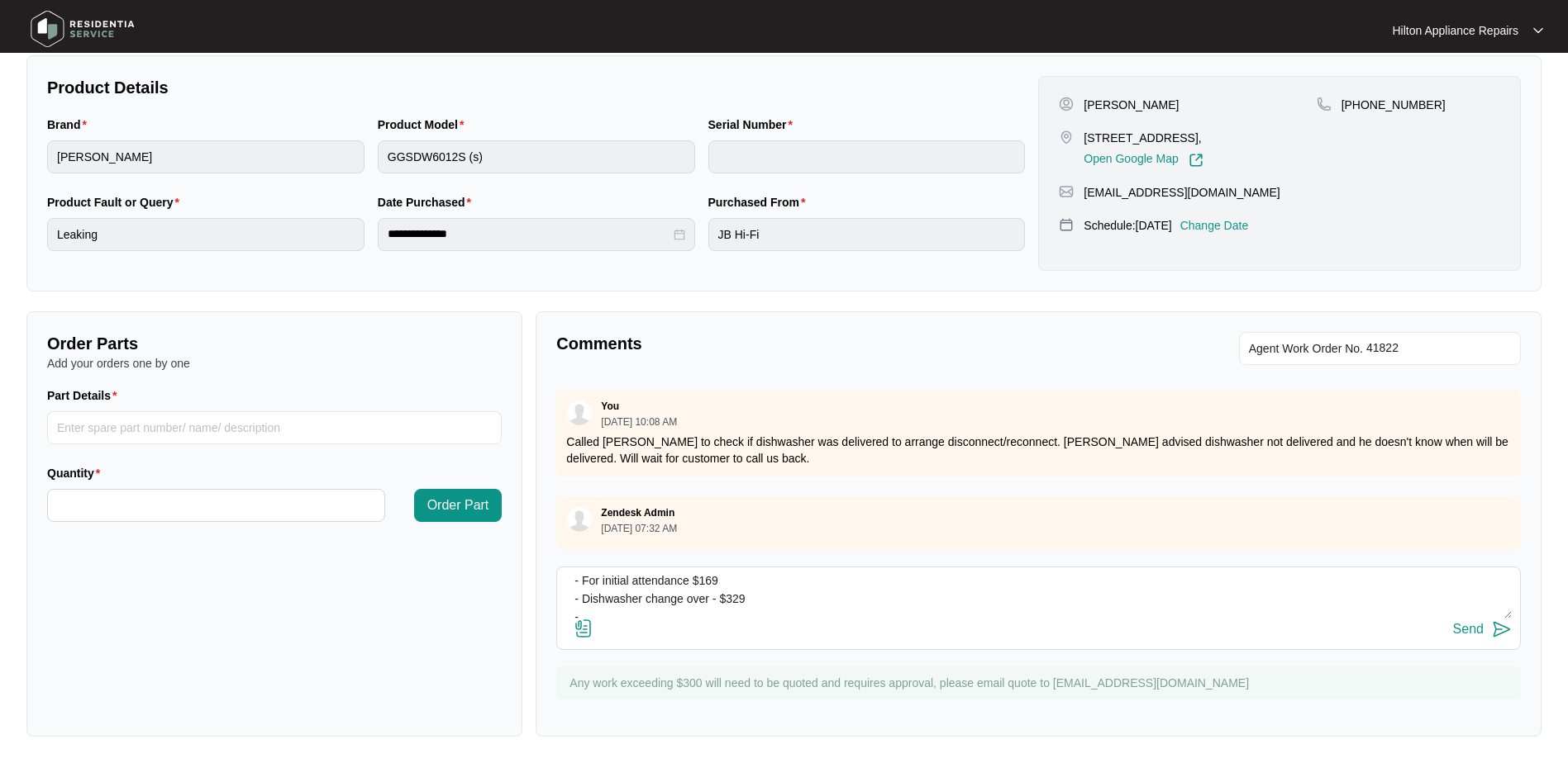
scroll to position [0, 0]
click at [727, 609] on textarea "Charges: - For initial attendance $169 - Dishwasher change over - $329 -" at bounding box center [1039, 597] width 947 height 43
click at [604, 603] on textarea "Charges: - For initial attendance $169 - Dishwasher change over - $329 -" at bounding box center [1039, 597] width 947 height 43
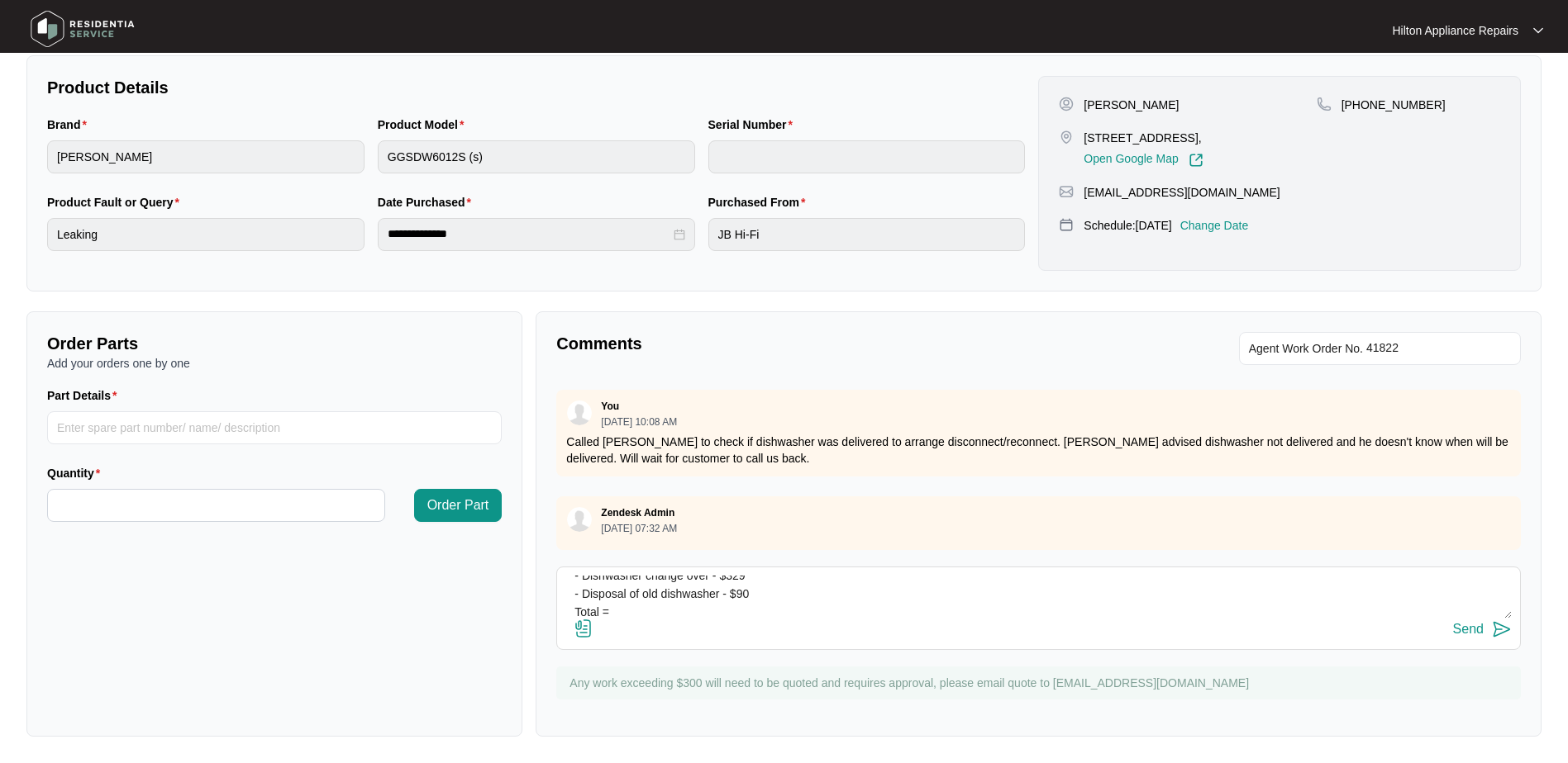
click at [628, 608] on textarea "Charges: - For initial attendance $169 - Dishwasher change over - $329 - Dispos…" at bounding box center [1039, 597] width 947 height 43
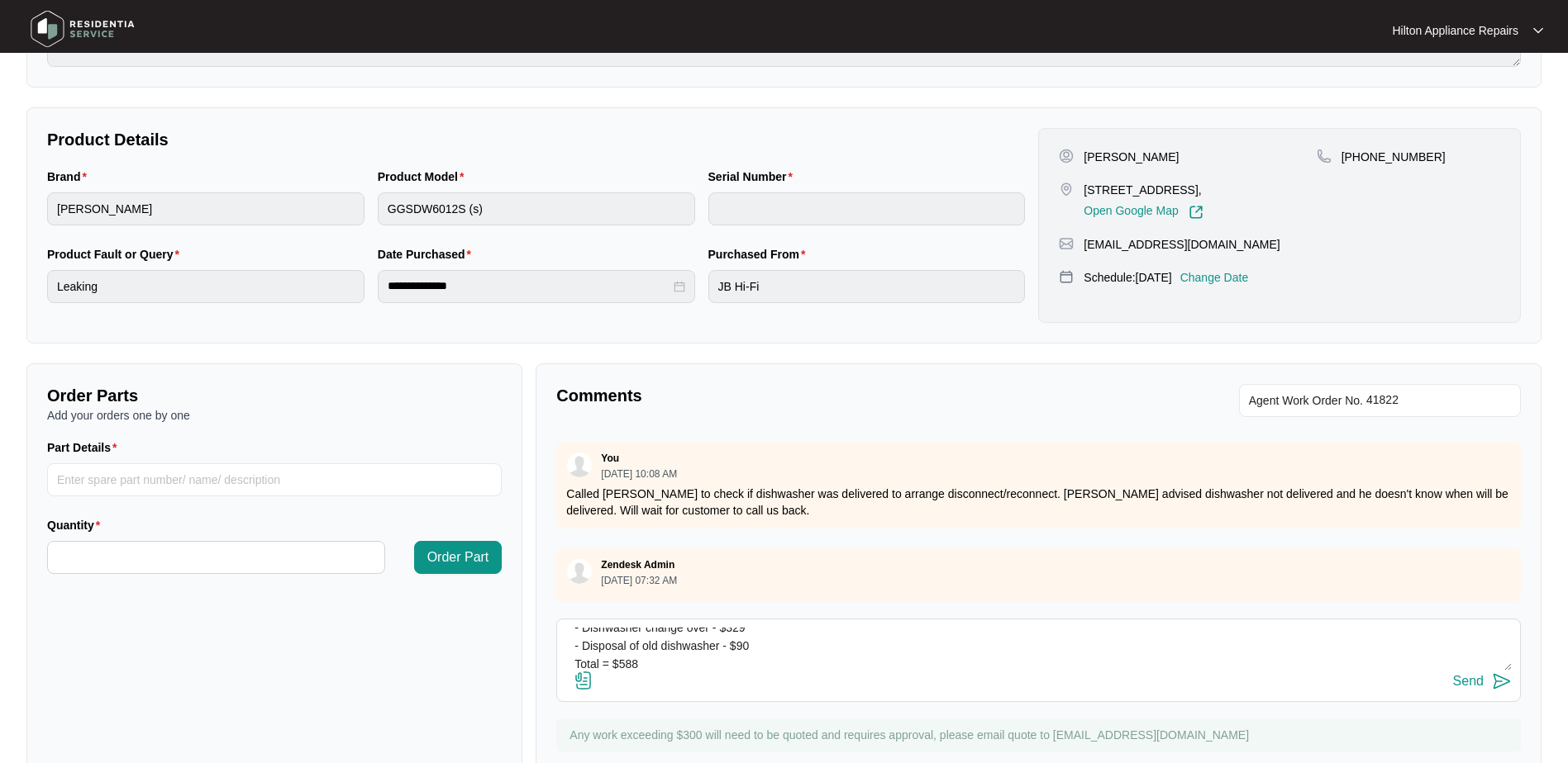
scroll to position [251, 0]
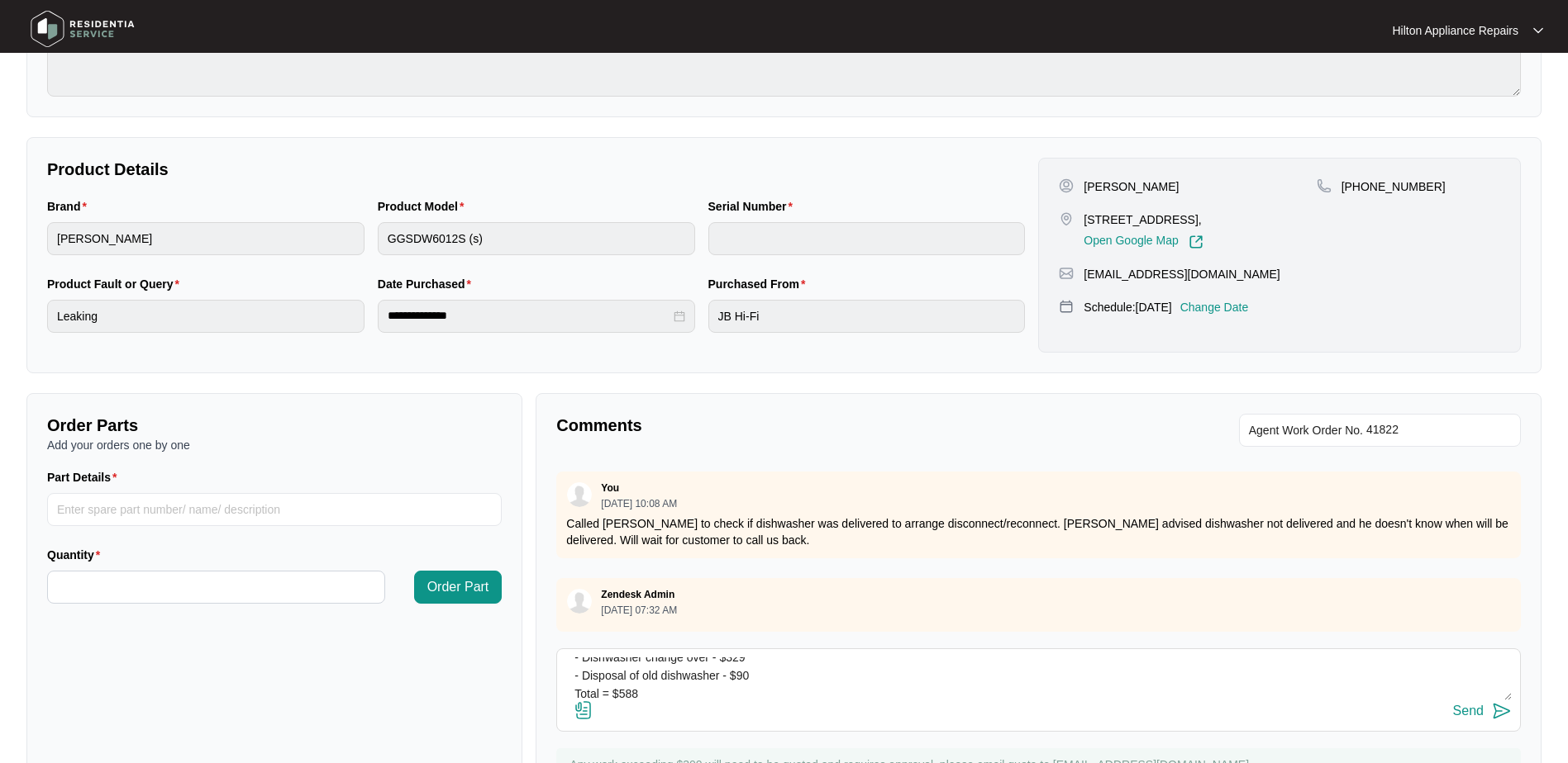
type textarea "Charges: - For initial attendance $169 - Dishwasher change over - $329 - Dispos…"
drag, startPoint x: 687, startPoint y: 670, endPoint x: 552, endPoint y: 628, distance: 141.4
click at [552, 628] on div "Comments Agent Work Order No. You 09/09/2025 at 12:54 PM Loic Gruson (EAST/NORT…" at bounding box center [1039, 605] width 1006 height 425
click at [1468, 703] on button "Send" at bounding box center [1482, 712] width 59 height 23
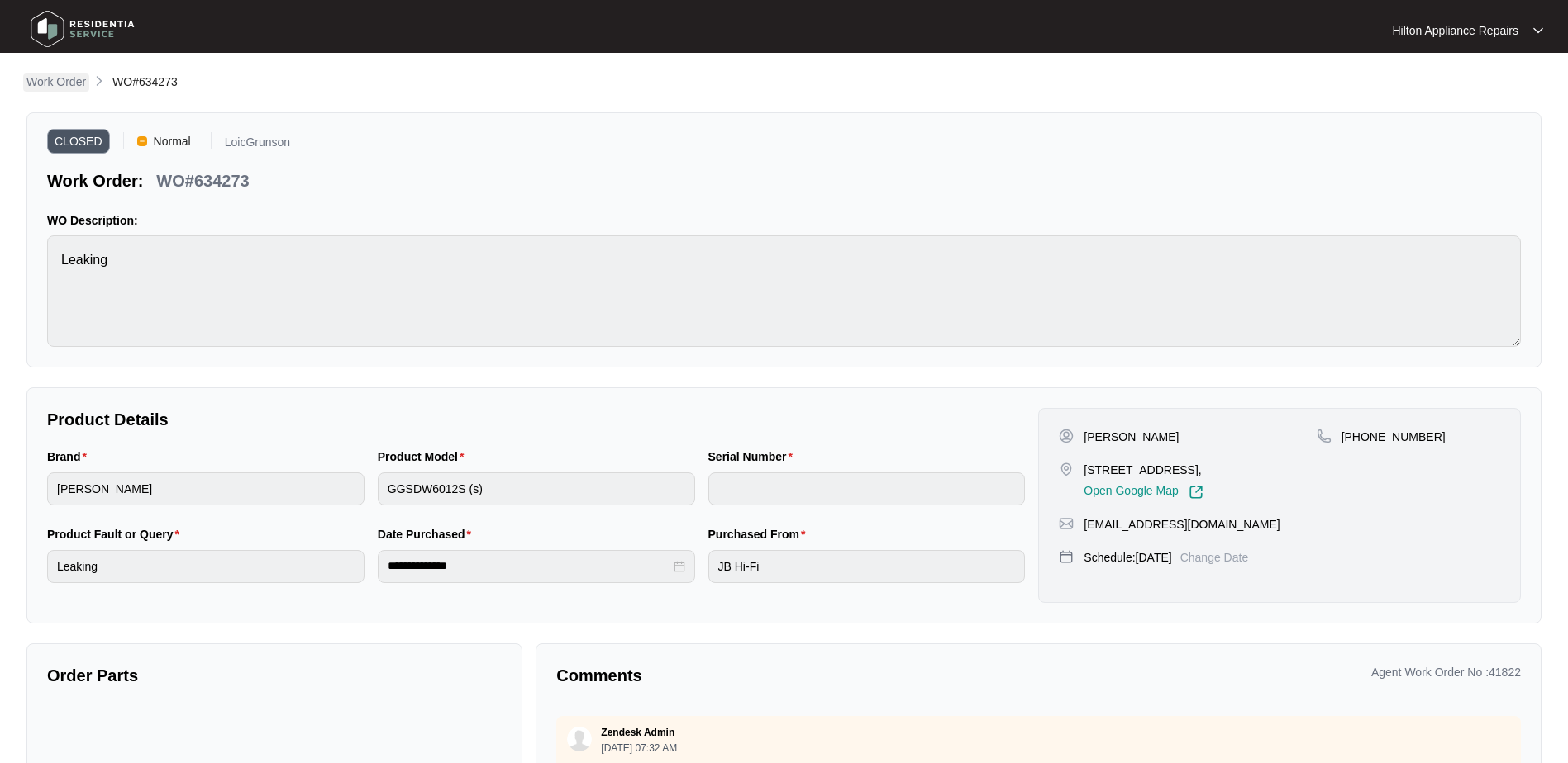
click at [38, 81] on p "Work Order" at bounding box center [56, 81] width 59 height 17
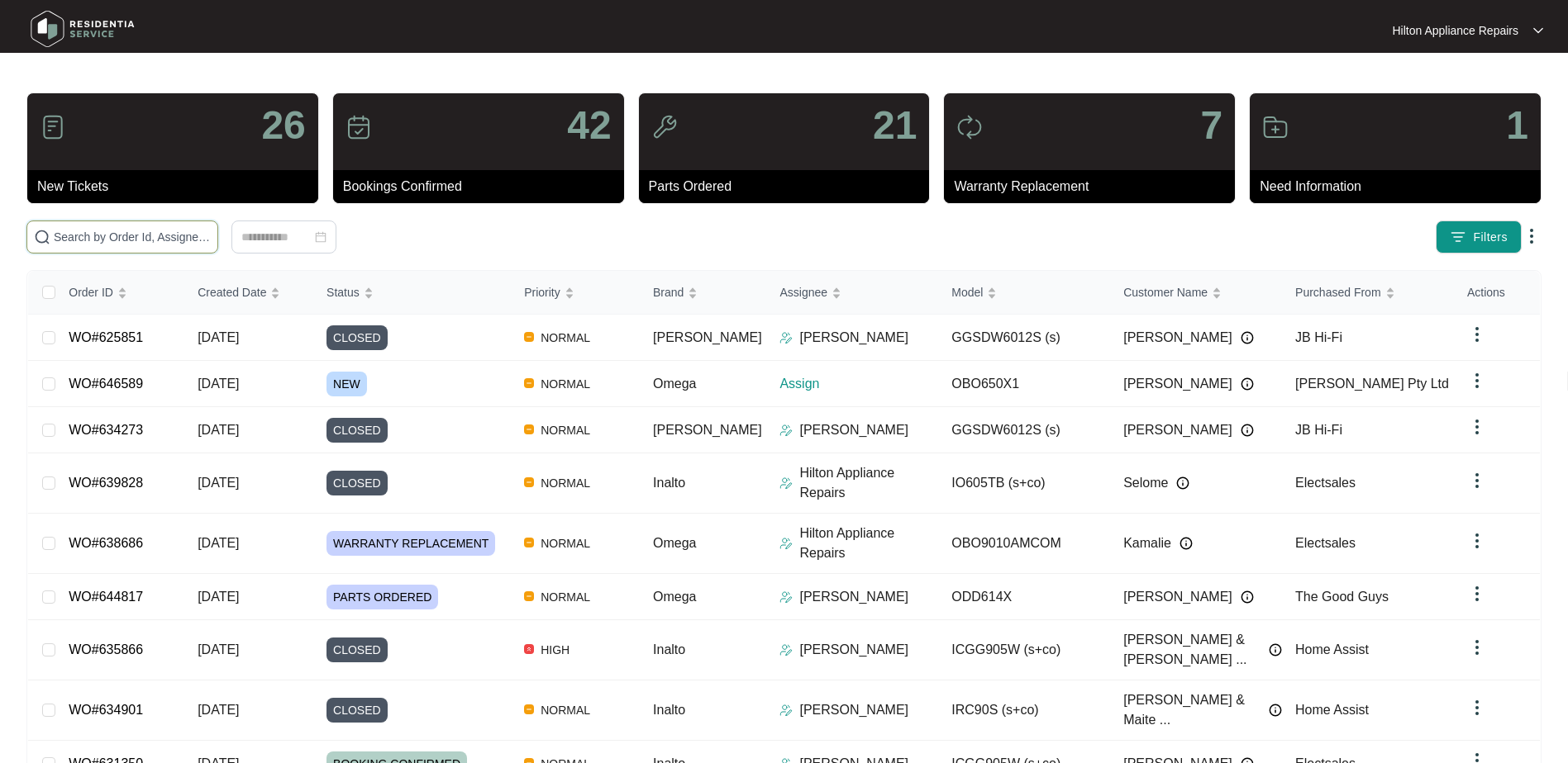
click at [76, 238] on input "text" at bounding box center [133, 237] width 157 height 18
paste input "WO#625673"
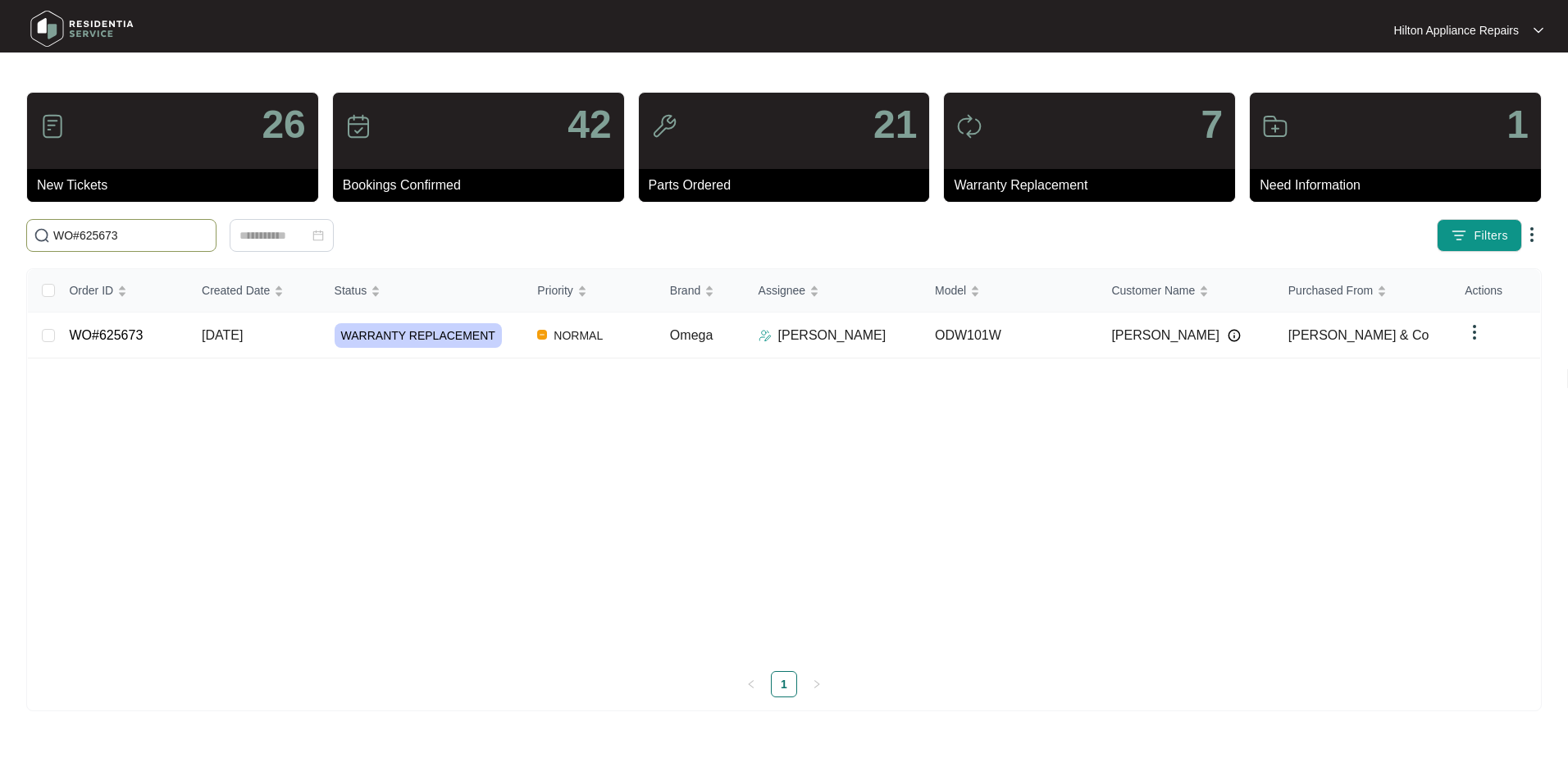
click at [75, 236] on input "WO#625673" at bounding box center [132, 235] width 156 height 18
click at [124, 244] on input "625673" at bounding box center [132, 235] width 156 height 18
type input "625673"
click at [222, 332] on span "[DATE]" at bounding box center [222, 336] width 41 height 14
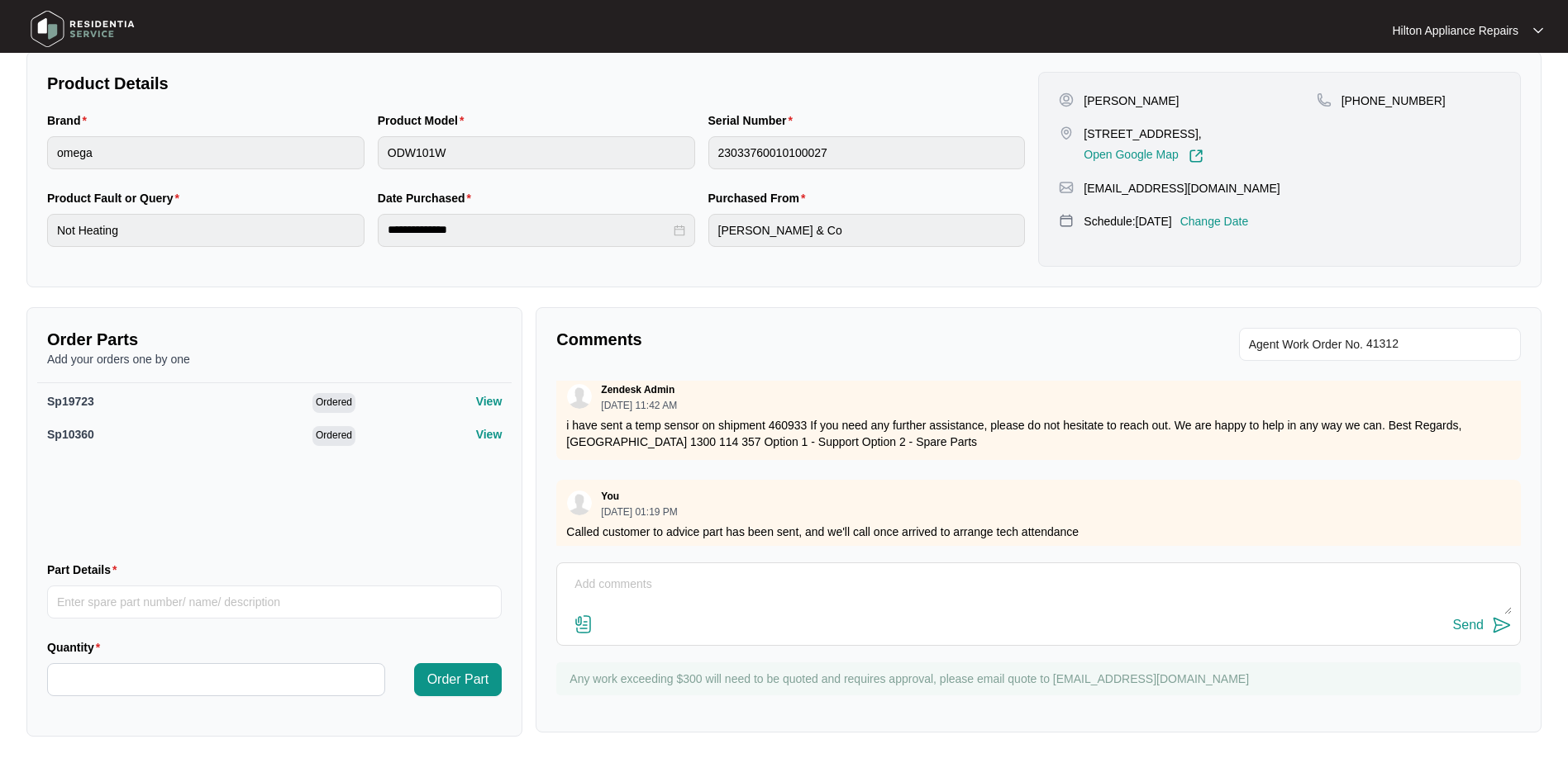
scroll to position [331, 0]
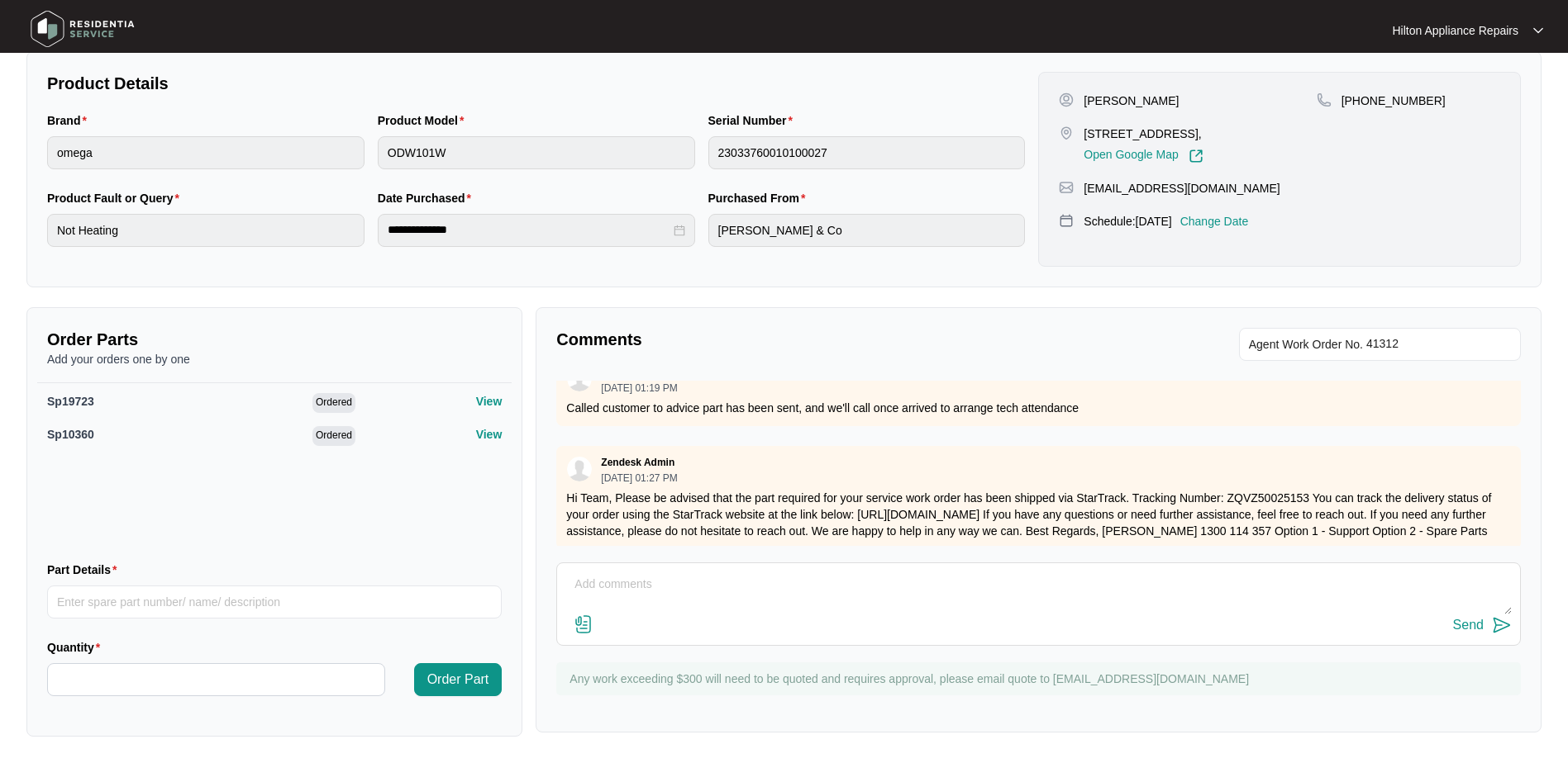
click at [594, 588] on textarea at bounding box center [1039, 593] width 947 height 43
click at [690, 598] on textarea "Reapir charges: Initial attendance-" at bounding box center [1039, 593] width 947 height 43
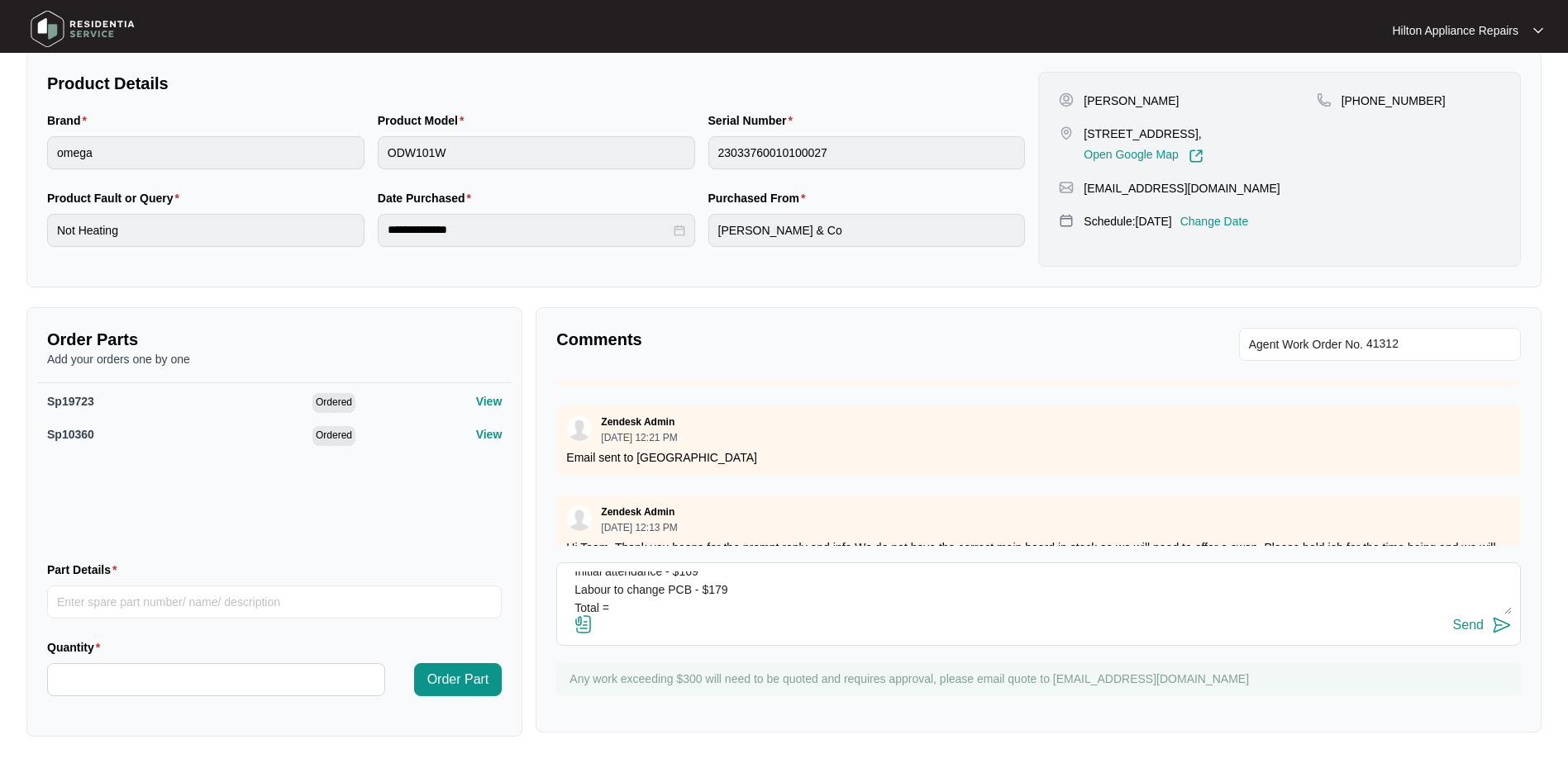
scroll to position [1517, 0]
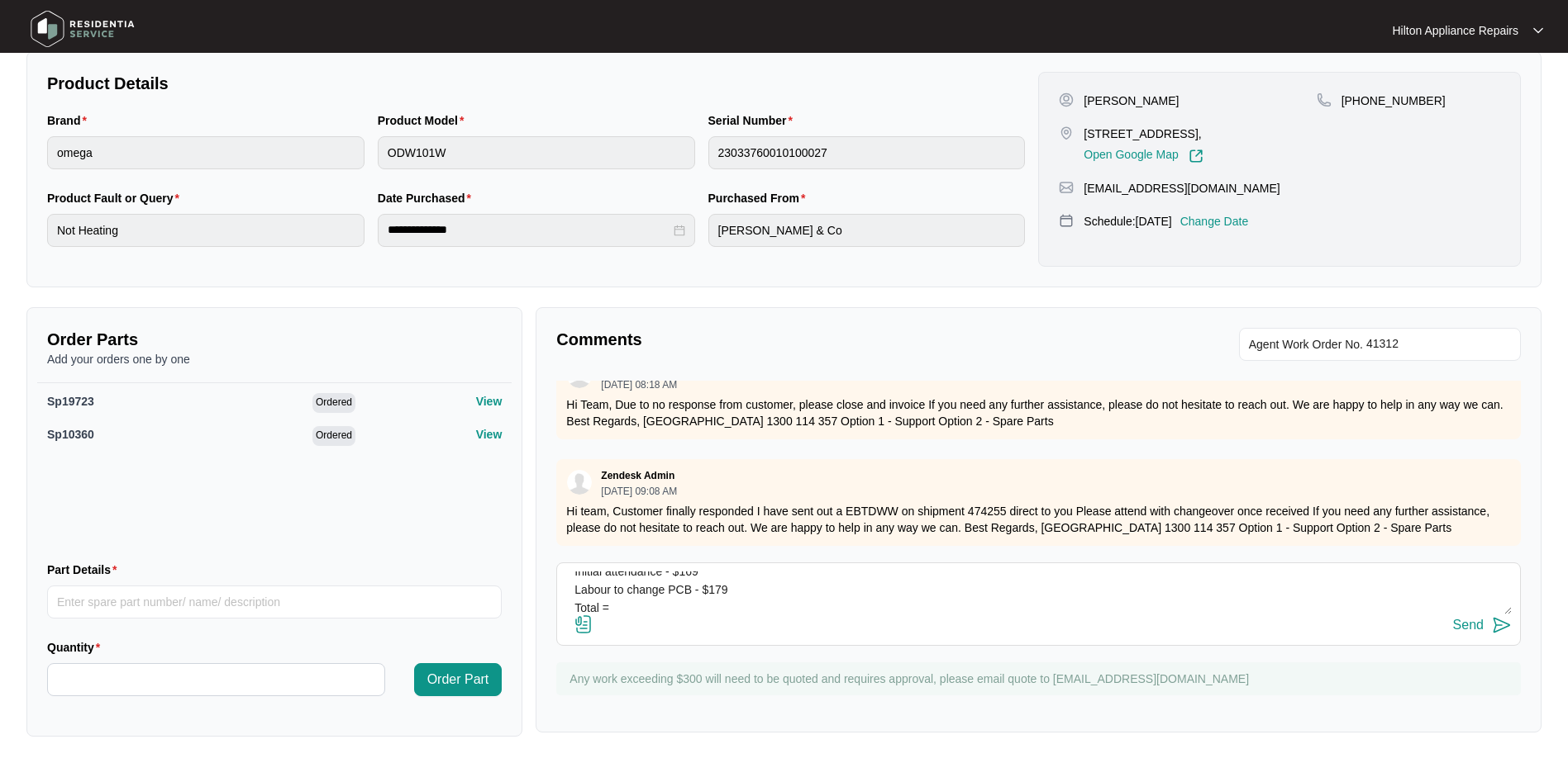
click at [651, 603] on textarea "Reapir charges: Initial attendance - $169 Labour to change PCB - $179 Total =" at bounding box center [1039, 593] width 947 height 43
drag, startPoint x: 647, startPoint y: 615, endPoint x: 571, endPoint y: 585, distance: 81.7
click at [571, 585] on div "Reapir charges: Initial attendance - $169 Labour to change PCB - $179 Total = 3…" at bounding box center [1039, 604] width 964 height 84
click at [787, 603] on textarea "Reapir charges: Initial attendance - $169 Labour to change PCB - $179 Total = 3…" at bounding box center [1039, 593] width 947 height 43
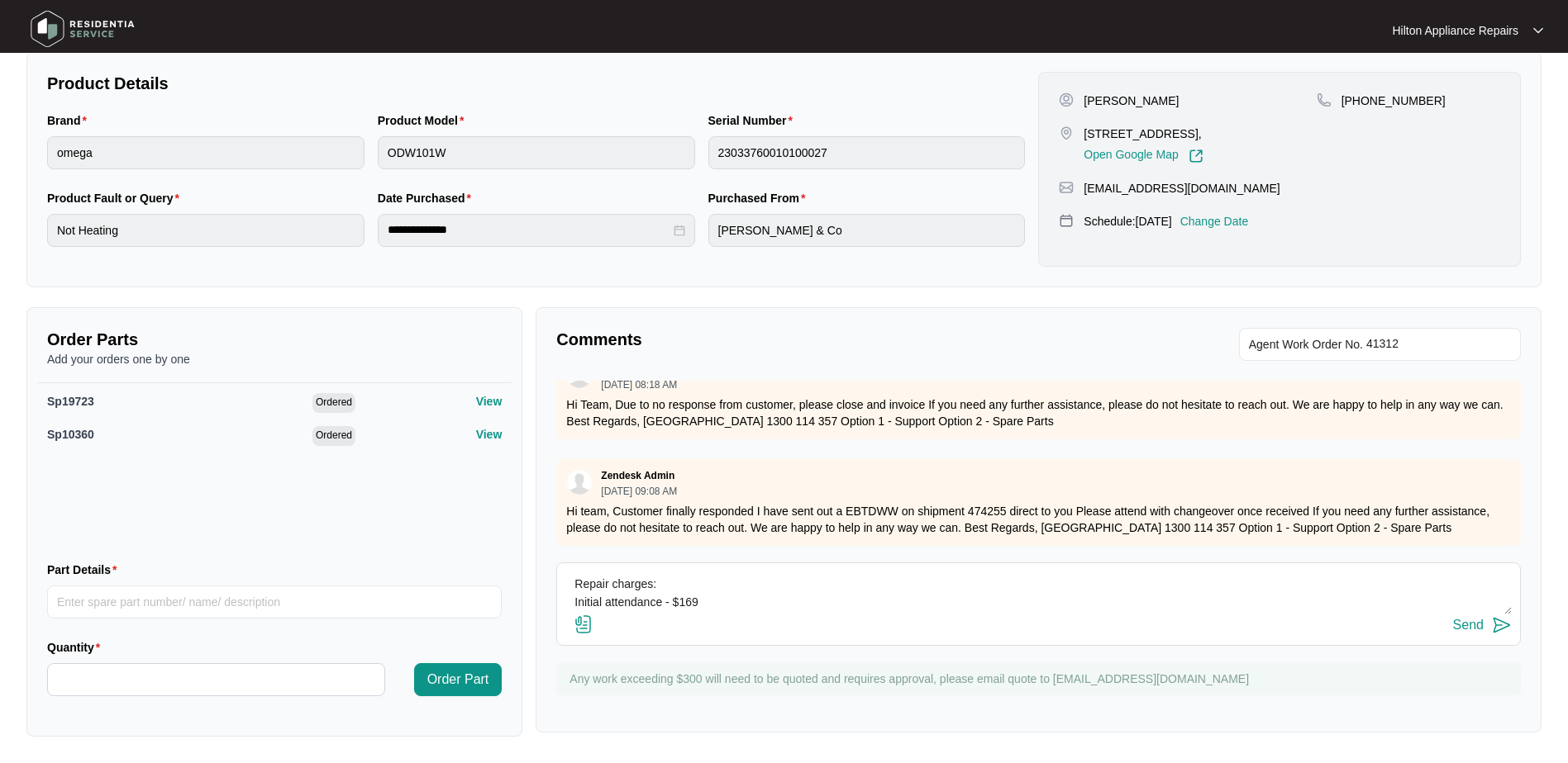
scroll to position [37, 0]
drag, startPoint x: 572, startPoint y: 579, endPoint x: 763, endPoint y: 615, distance: 194.4
click at [763, 615] on div "Repair charges: Initial attendance - $169 Labour to change PCB - $179 Total = 3…" at bounding box center [1039, 604] width 964 height 84
type textarea "Repair charges: Initial attendance - $169 Labour to change PCB - $179 Total = 3…"
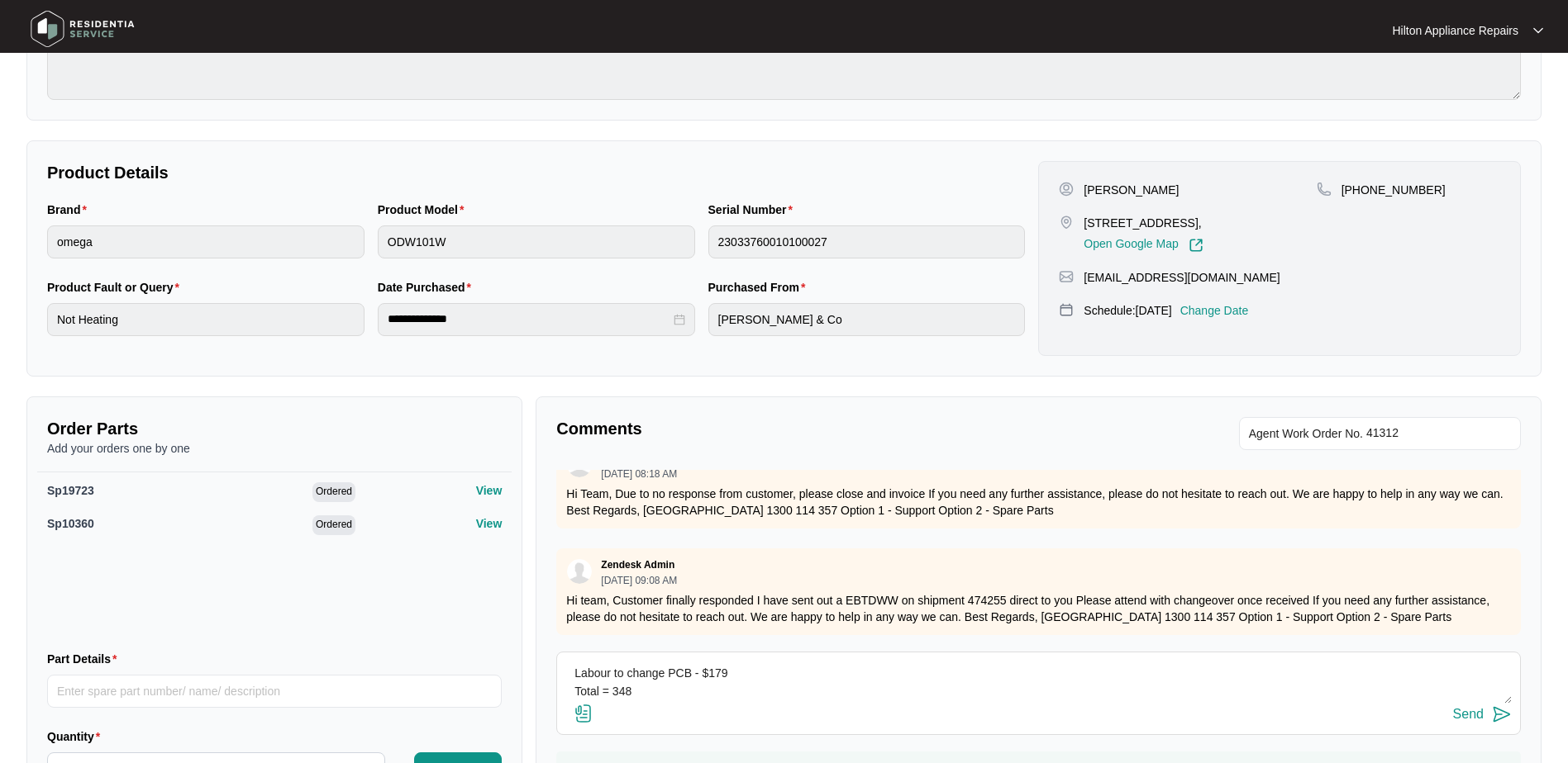
scroll to position [0, 0]
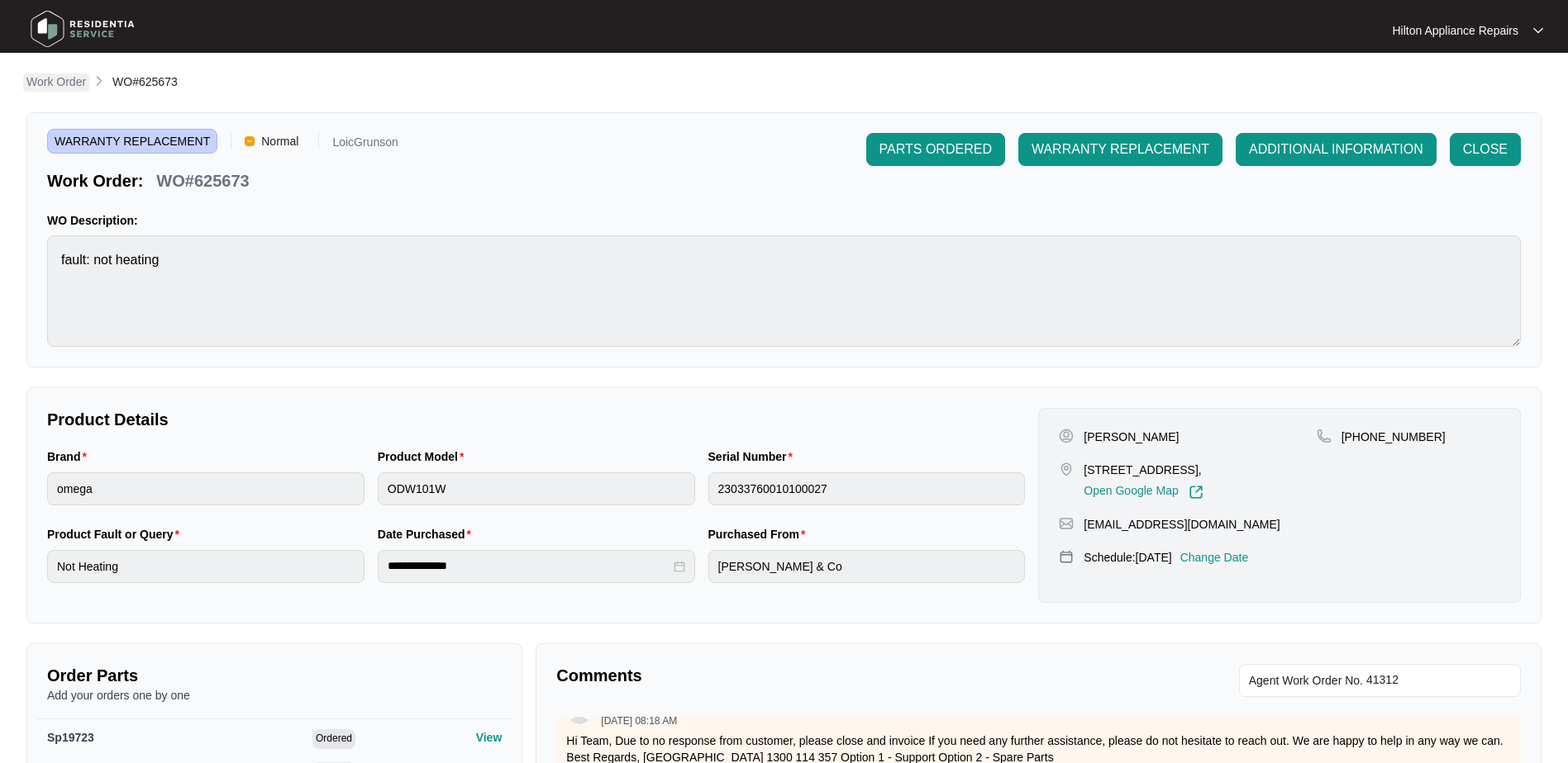
click at [59, 85] on p "Work Order" at bounding box center [56, 81] width 59 height 17
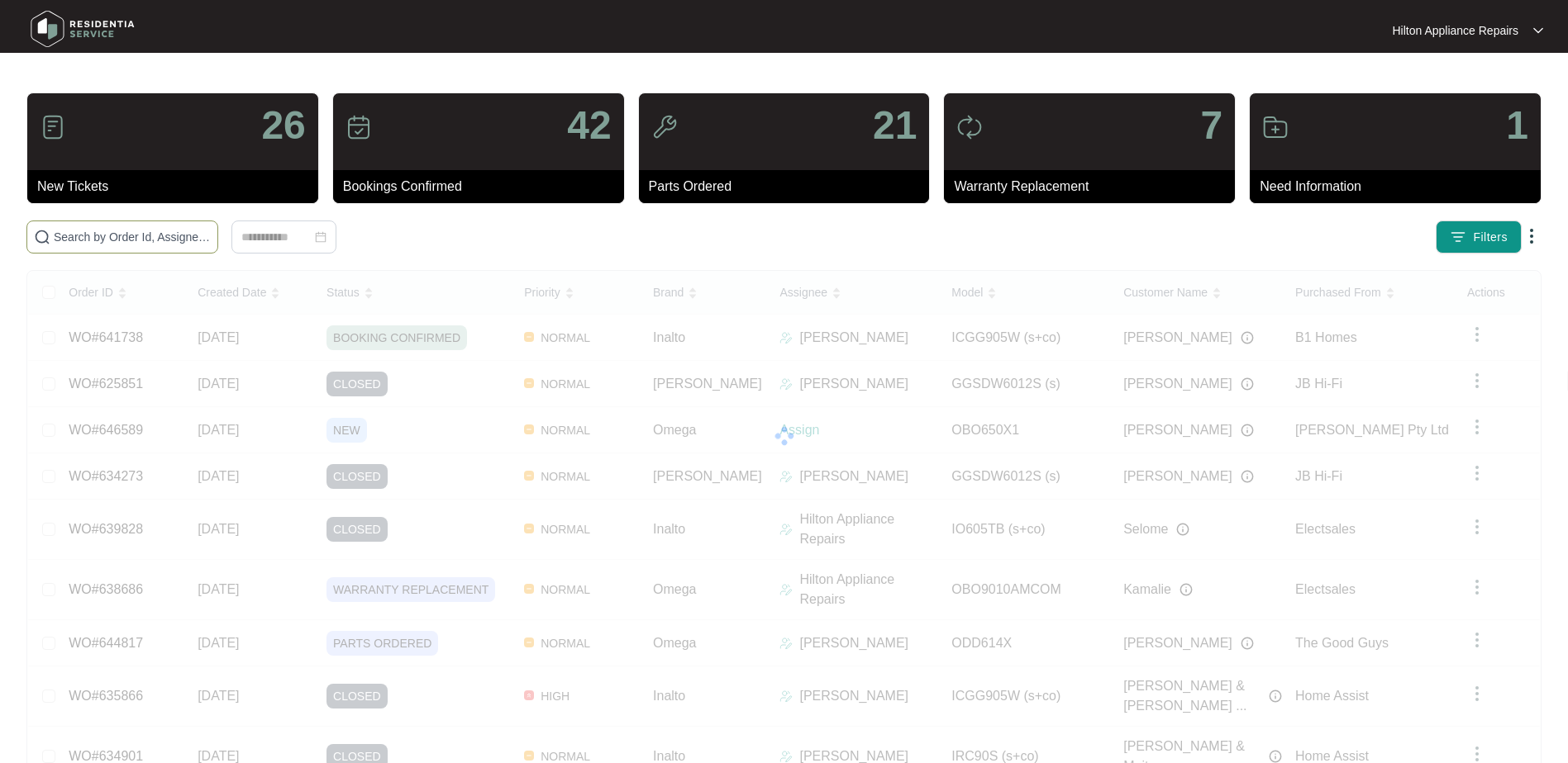
click at [90, 244] on input "text" at bounding box center [133, 237] width 157 height 18
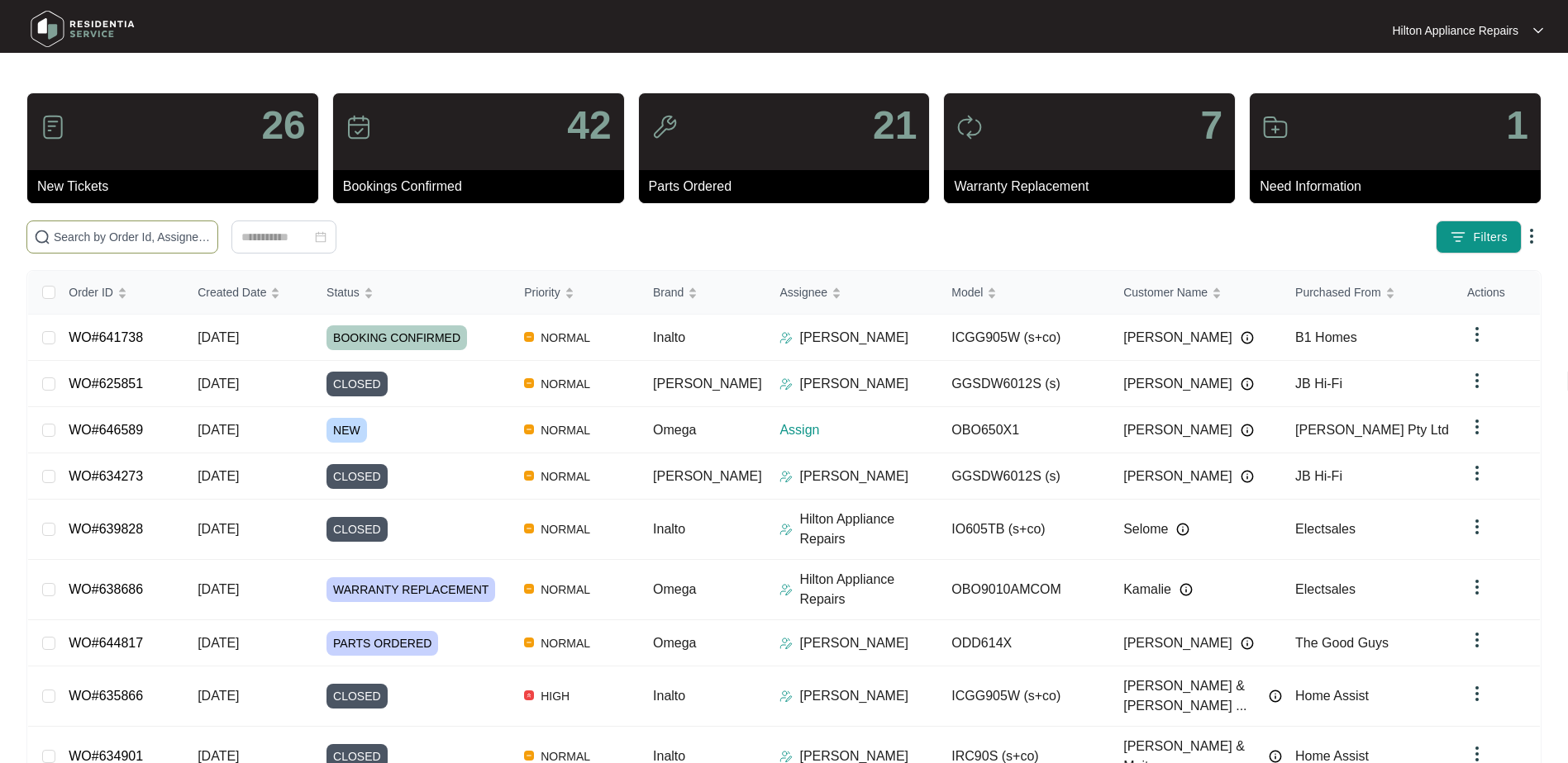
paste input "WO#621719"
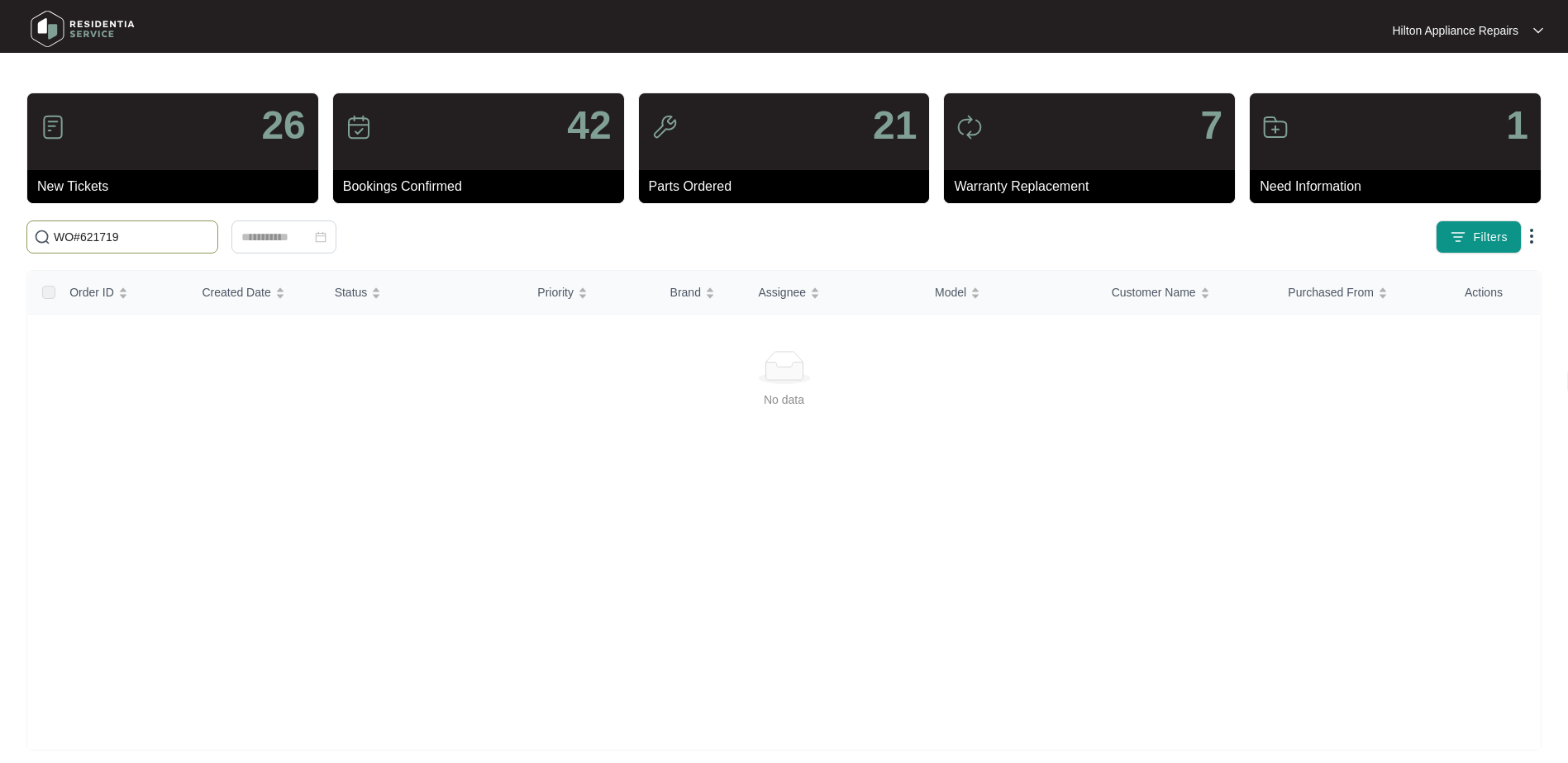
click at [85, 237] on input "WO#621719" at bounding box center [133, 237] width 157 height 18
click at [79, 238] on input "WO#621719" at bounding box center [133, 237] width 157 height 18
click at [113, 243] on input "621719" at bounding box center [133, 237] width 157 height 18
type input "621719"
drag, startPoint x: 114, startPoint y: 238, endPoint x: -38, endPoint y: 216, distance: 153.6
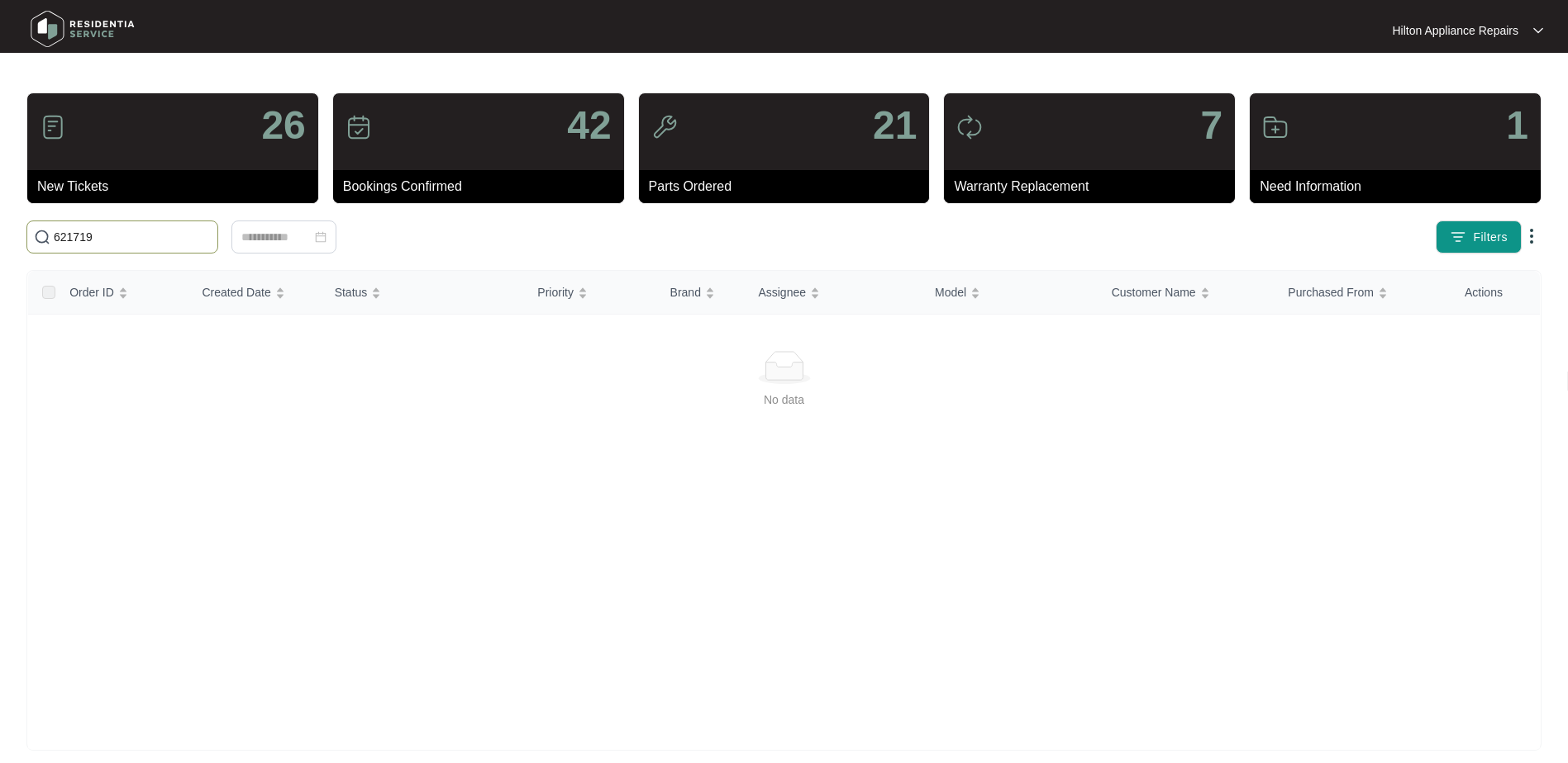
click at [0, 216] on html "Hilton Appliance Repairs Hilton App... 26 New Tickets 42 Bookings Confirmed 21 …" at bounding box center [784, 388] width 1568 height 778
paste input "WO#621719"
type input "WO#621719"
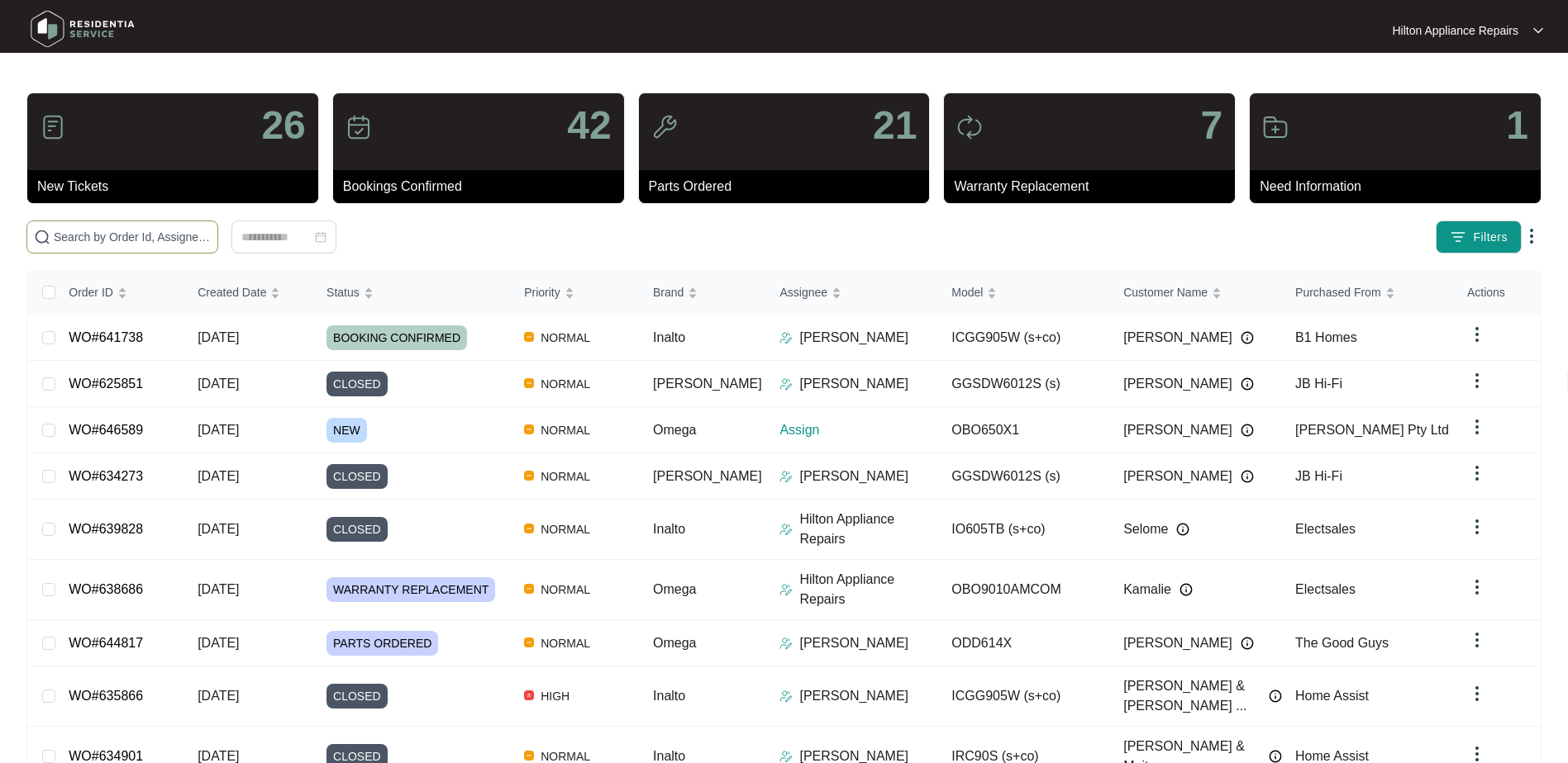
click at [69, 234] on input "text" at bounding box center [133, 237] width 157 height 18
paste input "WO#621719"
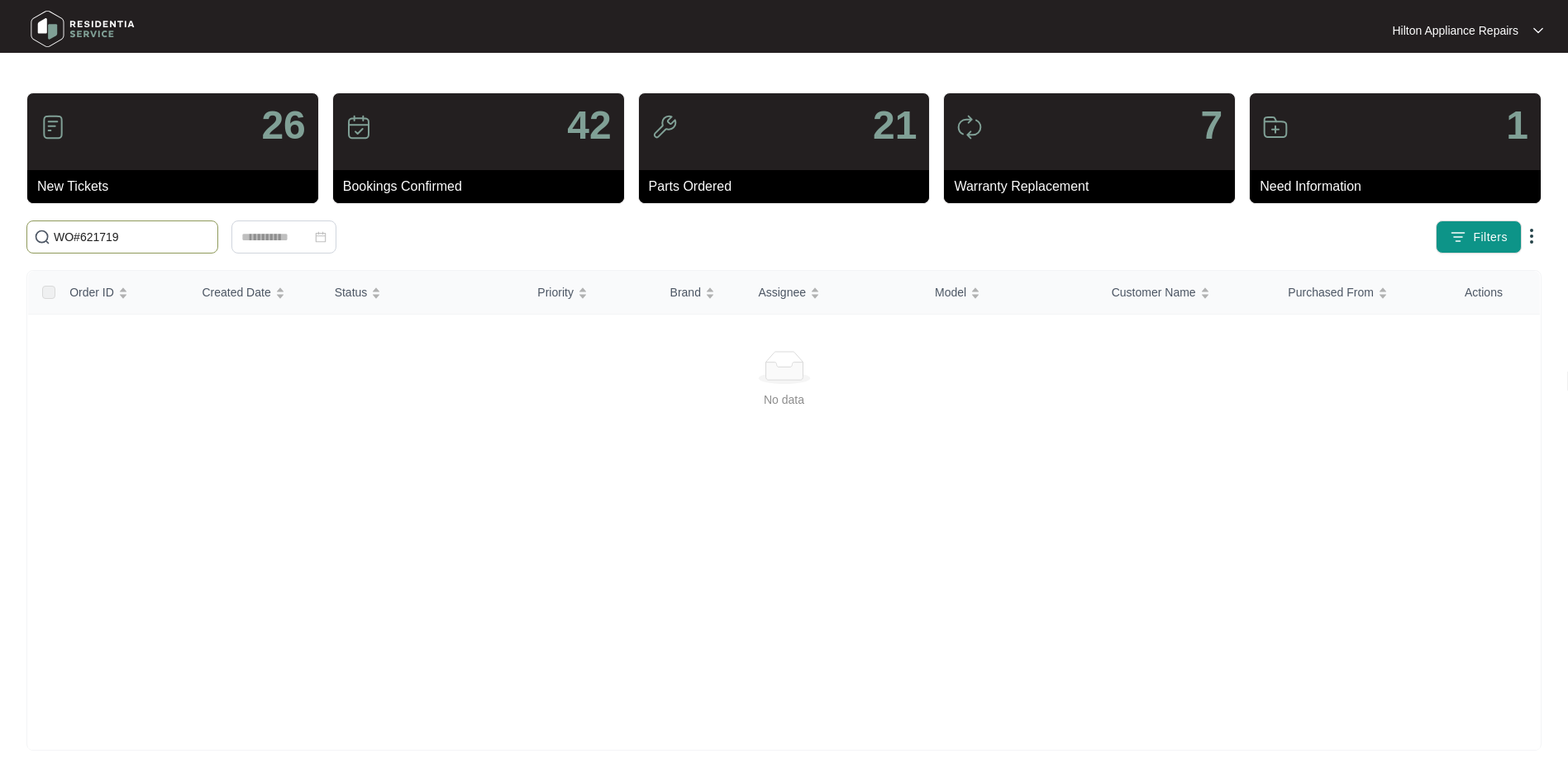
click at [79, 236] on input "WO#621719" at bounding box center [133, 237] width 157 height 18
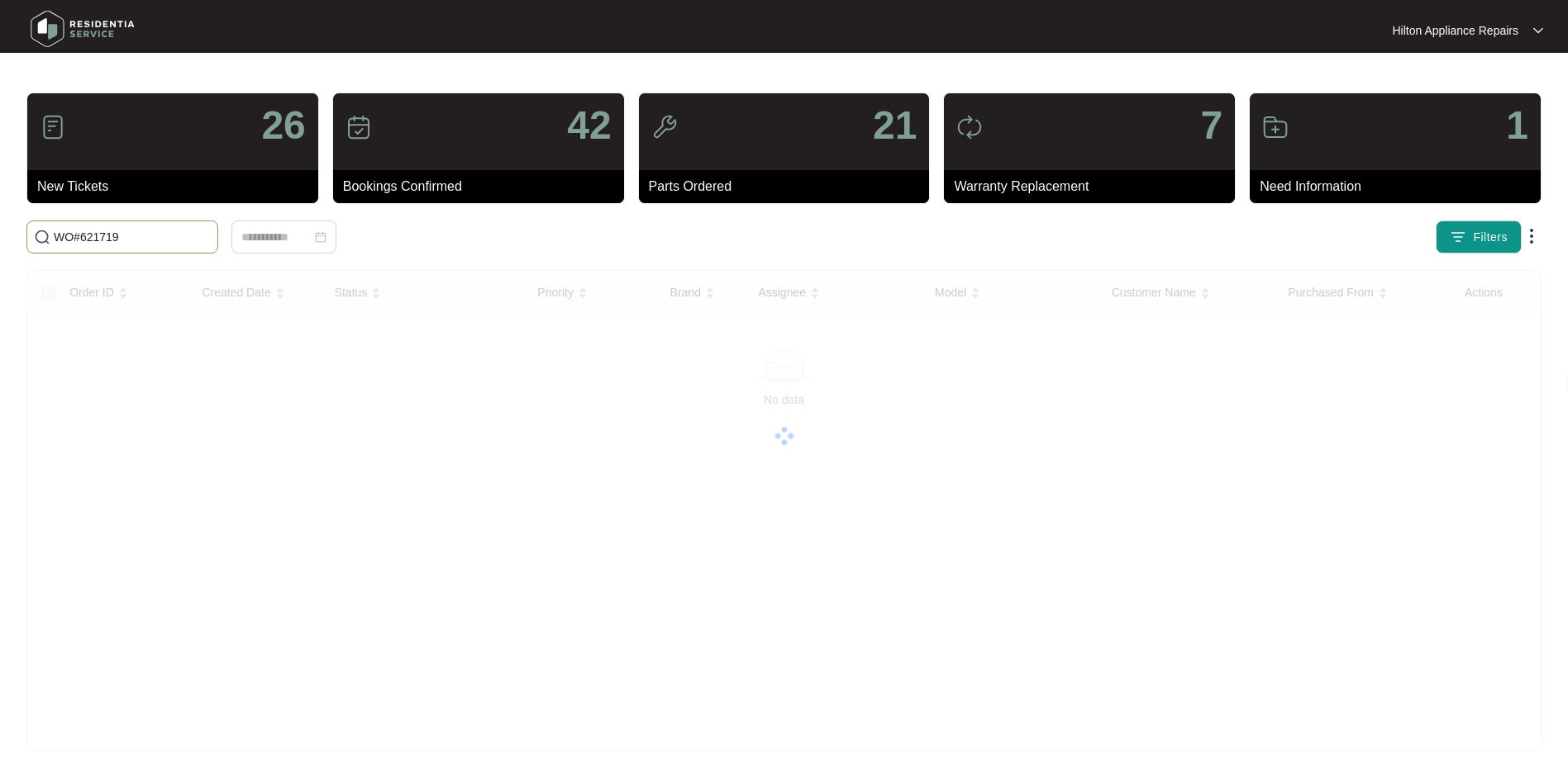
drag, startPoint x: 119, startPoint y: 241, endPoint x: 0, endPoint y: 238, distance: 119.0
click at [0, 239] on main "26 New Tickets 42 Bookings Confirmed 21 Parts Ordered 7 Warranty Replacement 1 …" at bounding box center [784, 388] width 1568 height 778
paste input "6083"
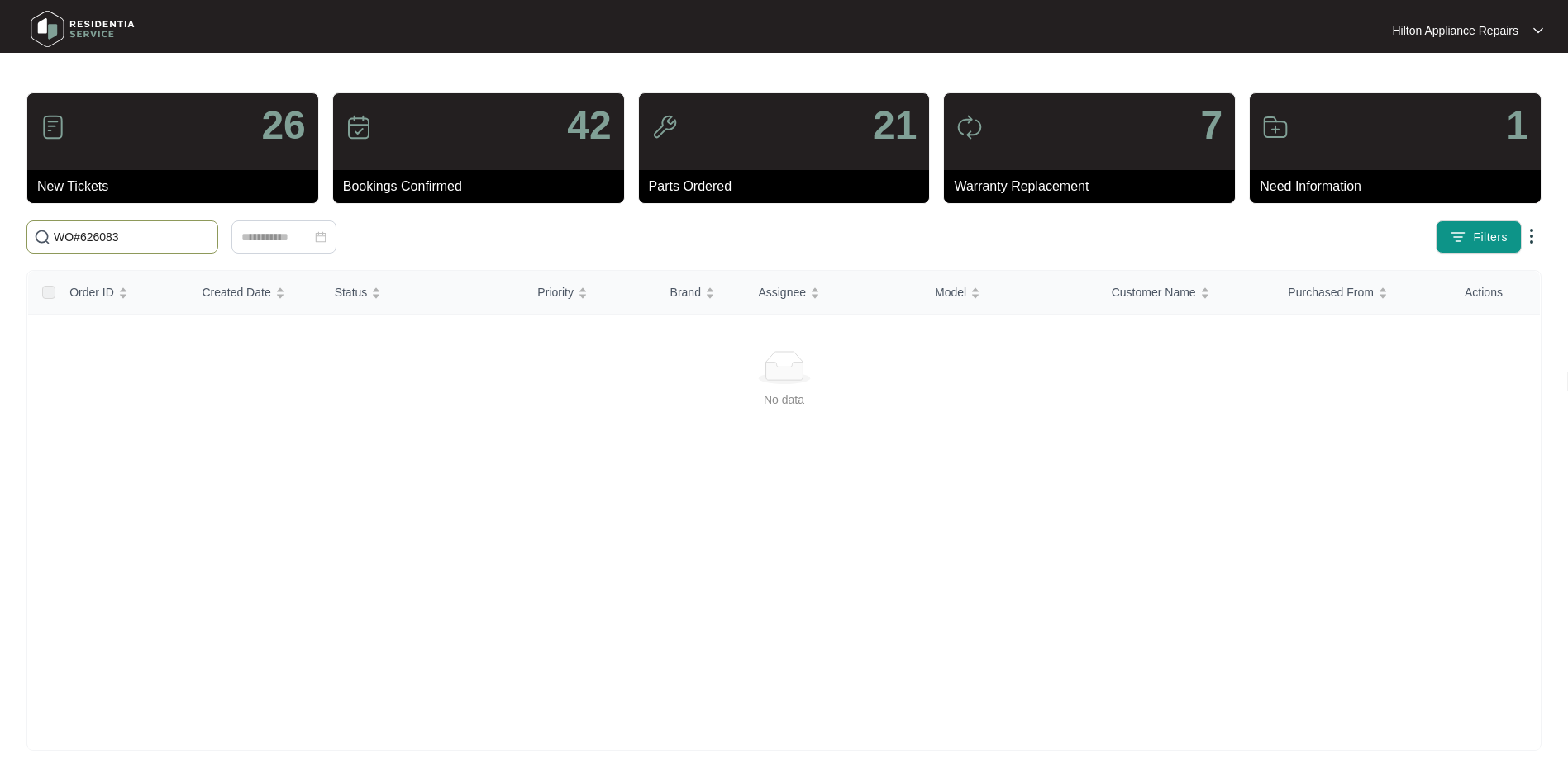
click at [83, 236] on input "WO#626083" at bounding box center [133, 237] width 157 height 18
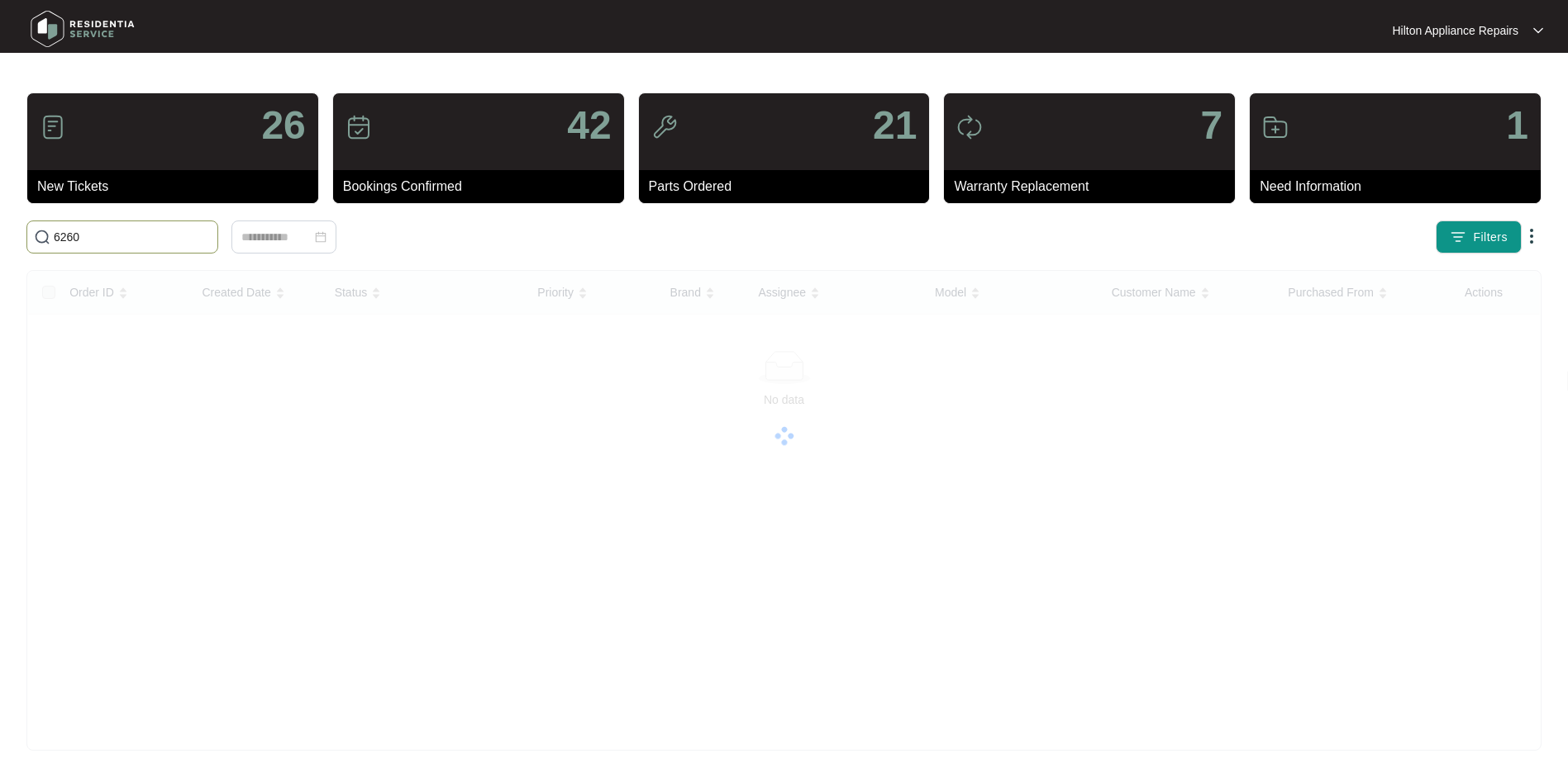
click at [118, 236] on input "6260" at bounding box center [133, 237] width 157 height 18
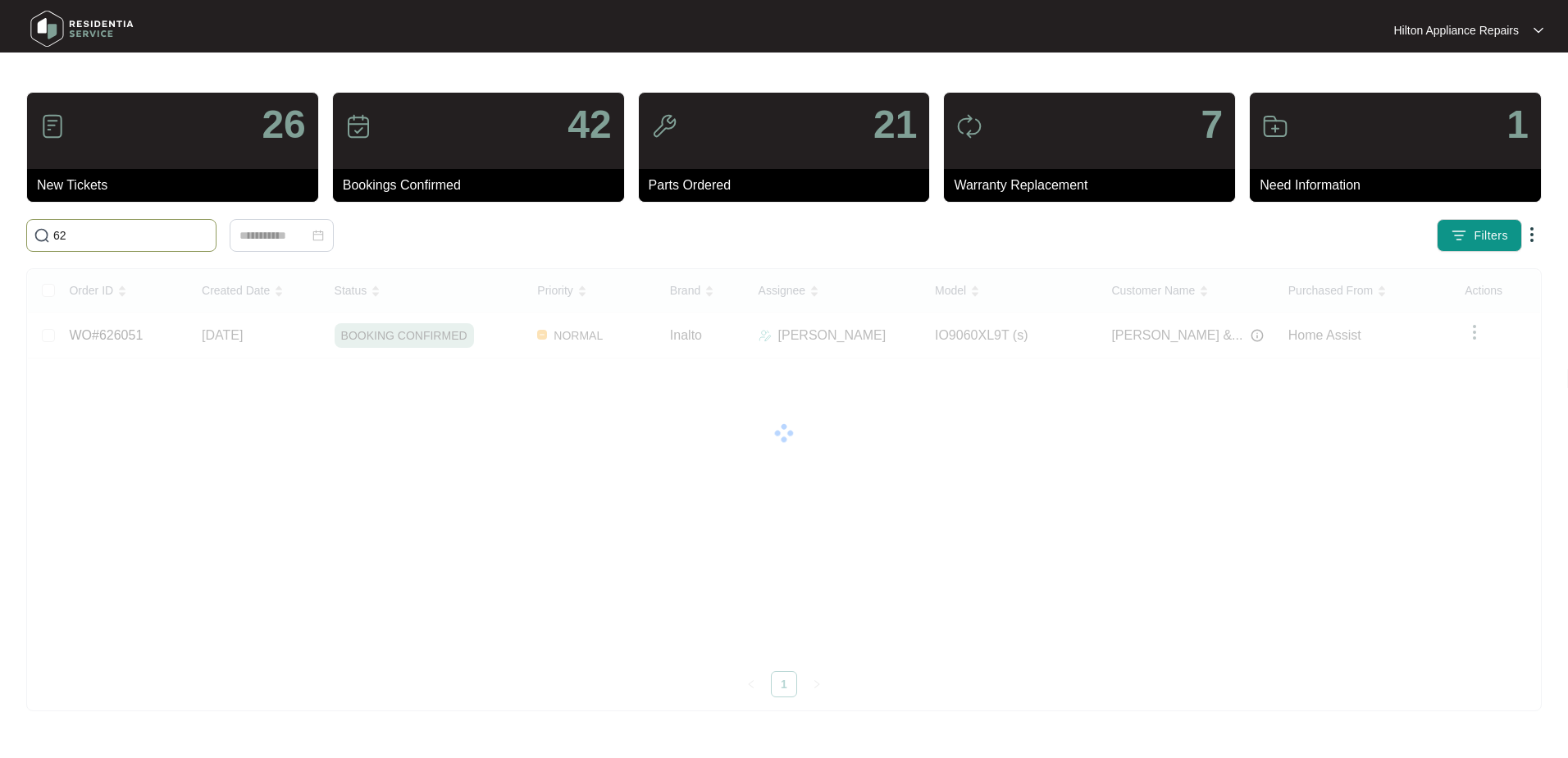
type input "6"
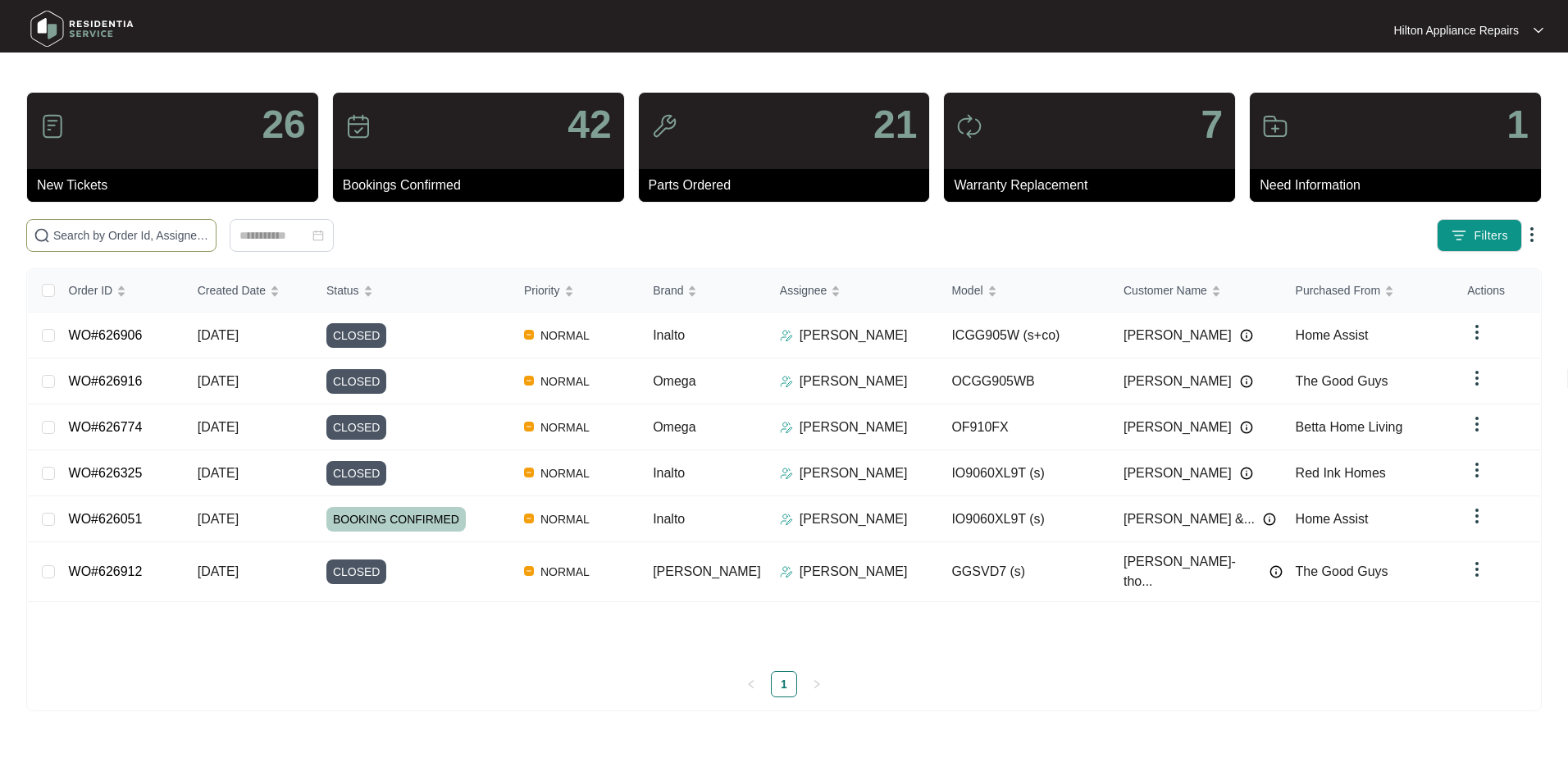
paste input "WO#626083"
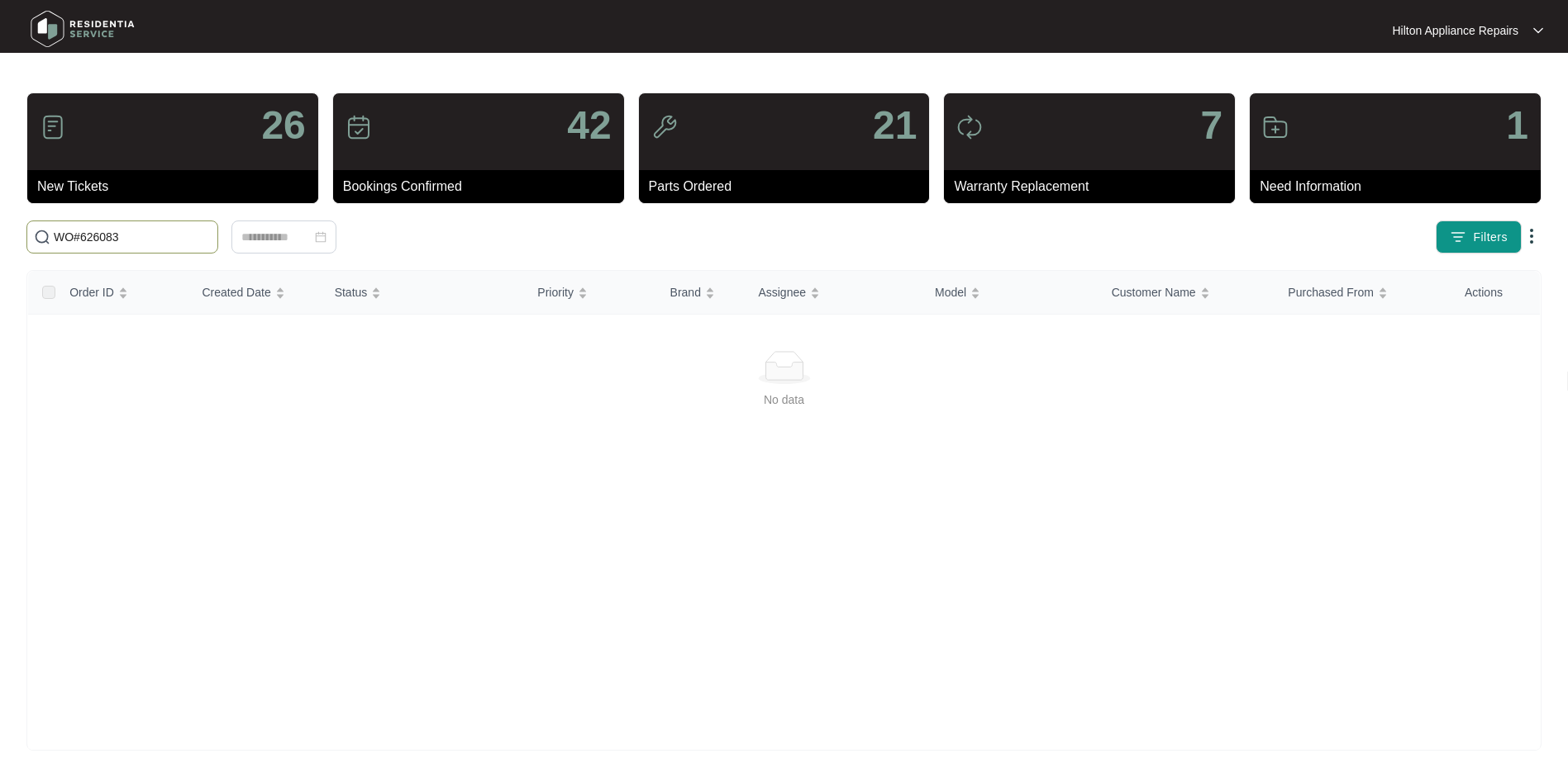
click at [85, 234] on input "WO#626083" at bounding box center [133, 237] width 157 height 18
click at [83, 234] on input "WO#626083" at bounding box center [133, 237] width 157 height 18
click at [133, 242] on input "626083" at bounding box center [133, 237] width 157 height 18
click at [118, 241] on input "626083" at bounding box center [133, 237] width 157 height 18
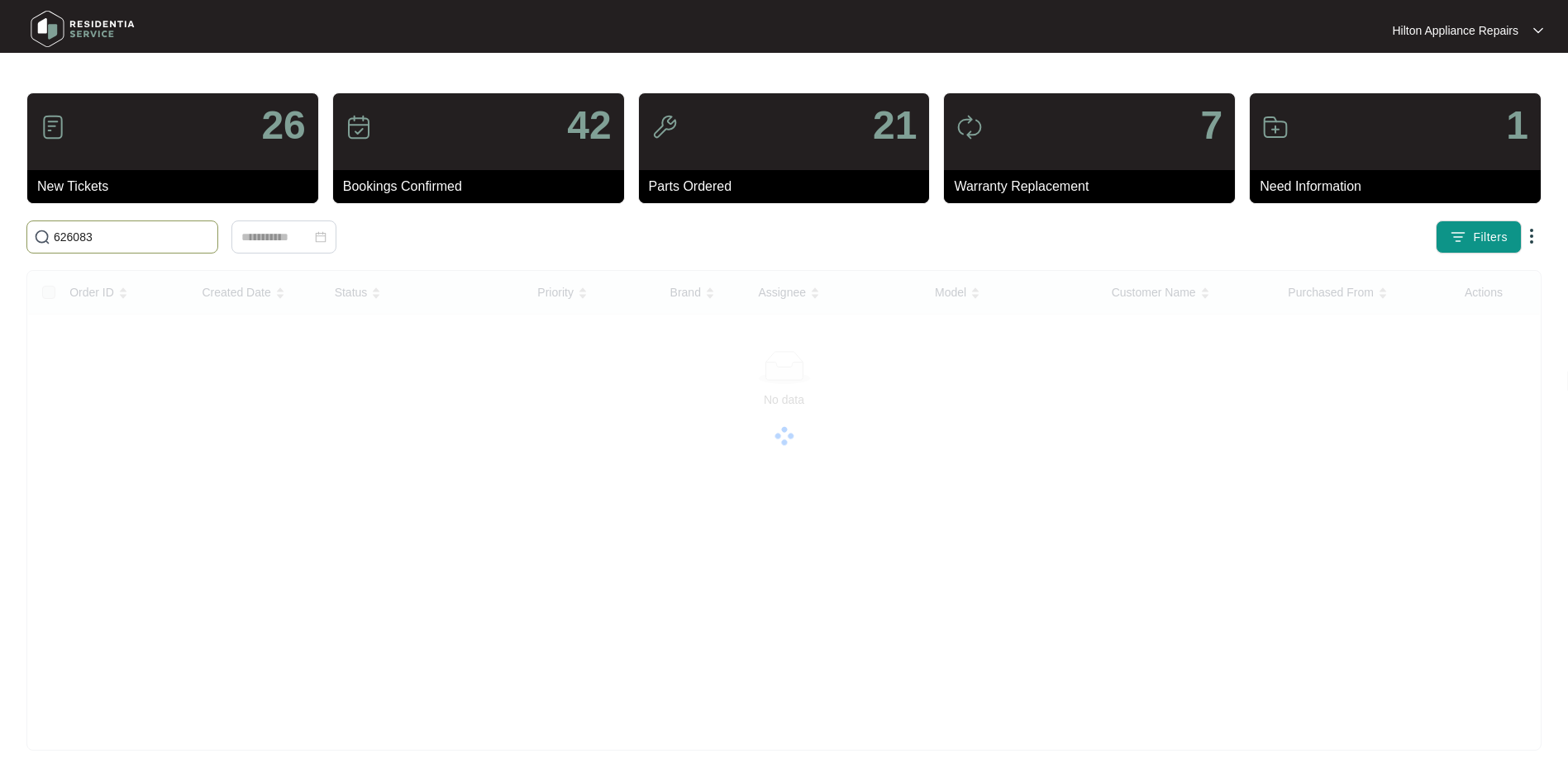
drag, startPoint x: 115, startPoint y: 231, endPoint x: -19, endPoint y: 238, distance: 134.2
click at [0, 238] on html "Hilton Appliance Repairs Hilton App... 26 New Tickets 42 Bookings Confirmed 21 …" at bounding box center [784, 388] width 1568 height 778
paste input "WO#614244"
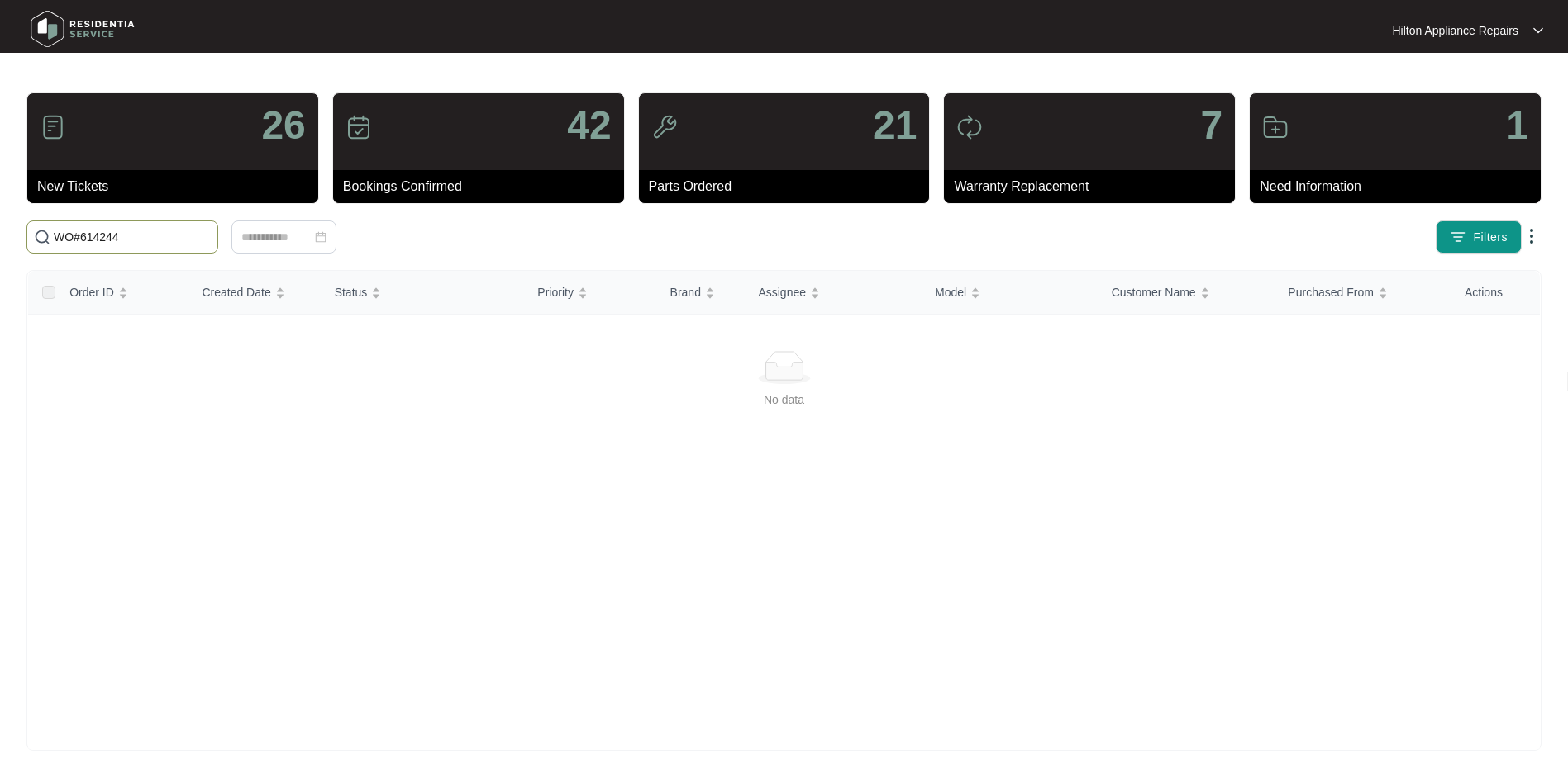
click at [80, 239] on input "WO#614244" at bounding box center [133, 237] width 157 height 18
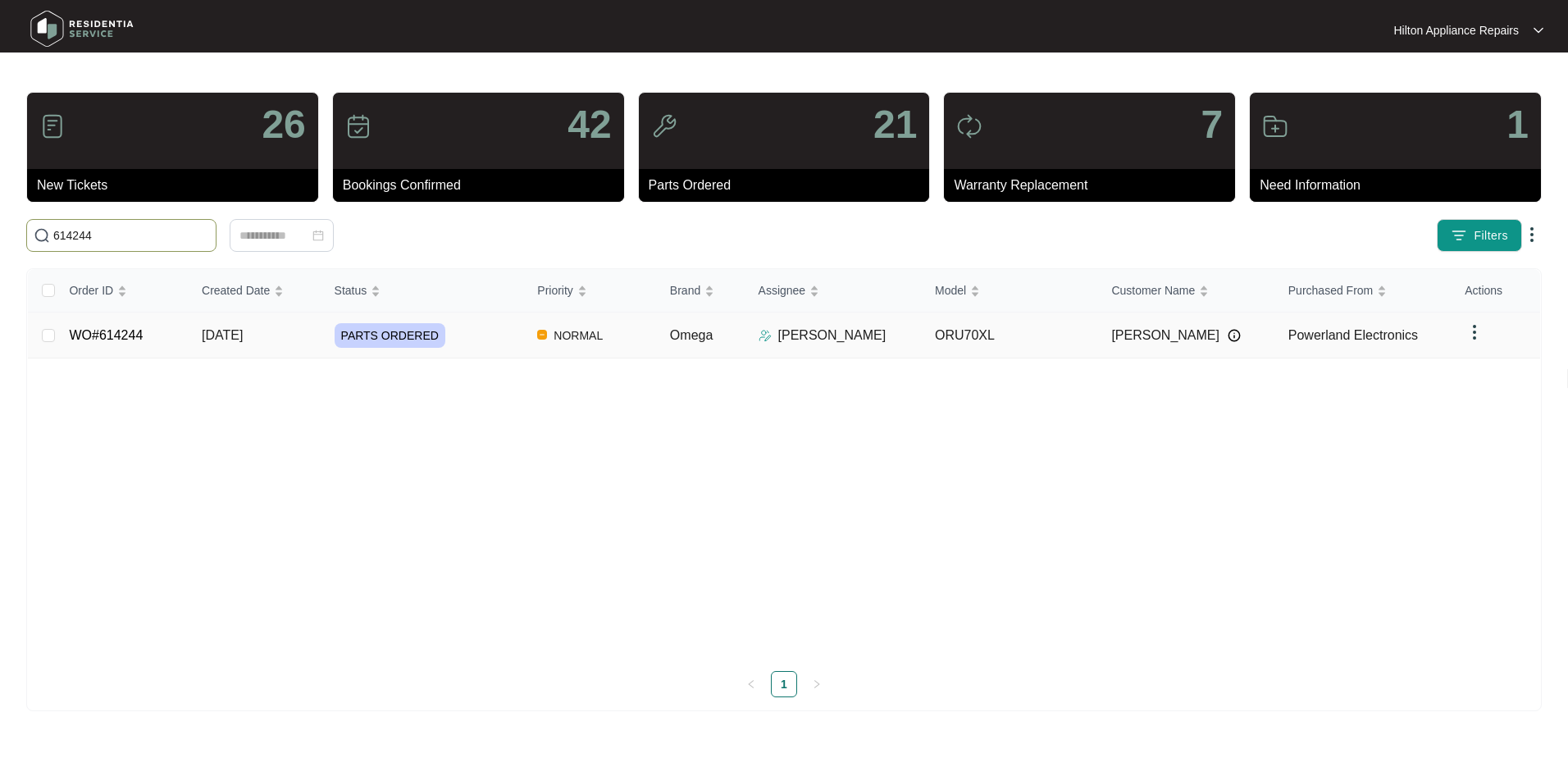
type input "614244"
click at [232, 335] on span "[DATE]" at bounding box center [222, 336] width 41 height 14
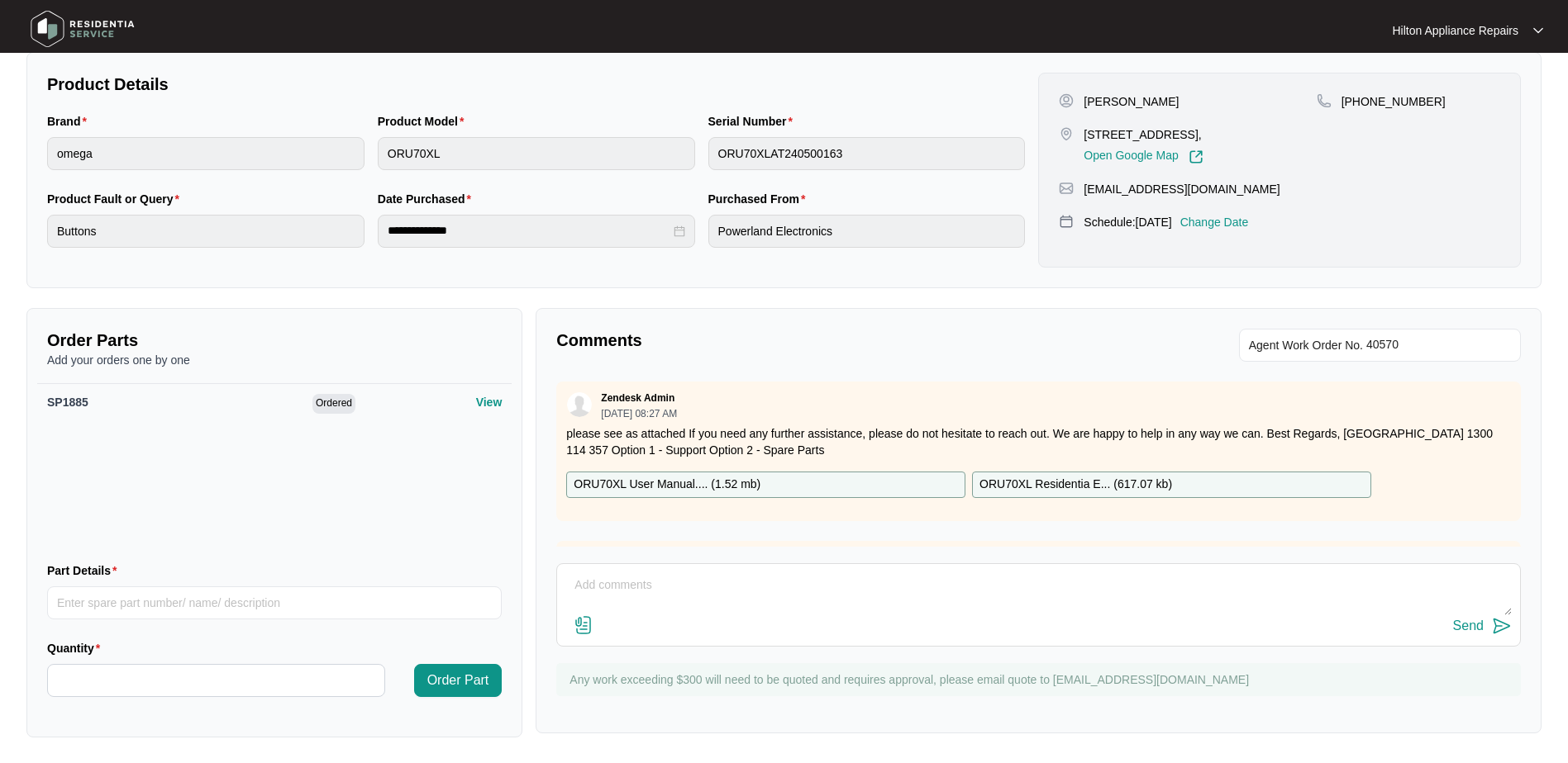
scroll to position [336, 0]
click at [576, 584] on textarea at bounding box center [1039, 593] width 947 height 43
click at [670, 577] on textarea "Repair charges:" at bounding box center [1039, 593] width 947 height 43
click at [668, 608] on textarea "Repair charges: Initial attendance - $169 Labour to repla" at bounding box center [1039, 593] width 947 height 43
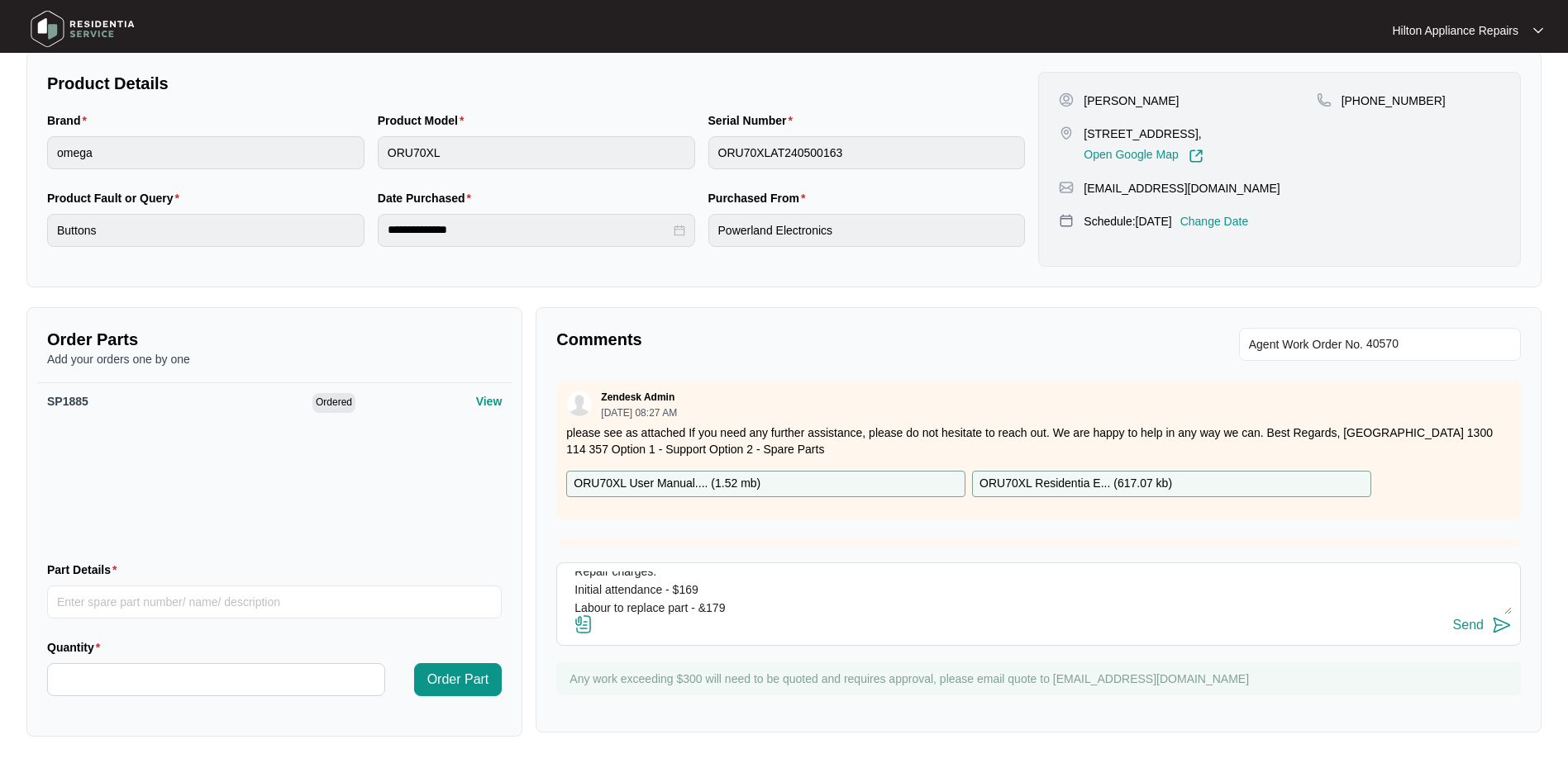
scroll to position [31, 0]
drag, startPoint x: 624, startPoint y: 604, endPoint x: 654, endPoint y: 604, distance: 30.0
click at [624, 604] on textarea "Repair charges: Initial attendance - $169 Labour to replace part - &179 Total =" at bounding box center [1039, 593] width 947 height 43
click at [617, 611] on textarea "Repair charges: Initial attendance - $169 Labour to replace part - &179 Total =…" at bounding box center [1039, 593] width 947 height 43
click at [613, 608] on textarea "Repair charges: Initial attendance - $169 Labour to replace part - &179 Total =…" at bounding box center [1039, 593] width 947 height 43
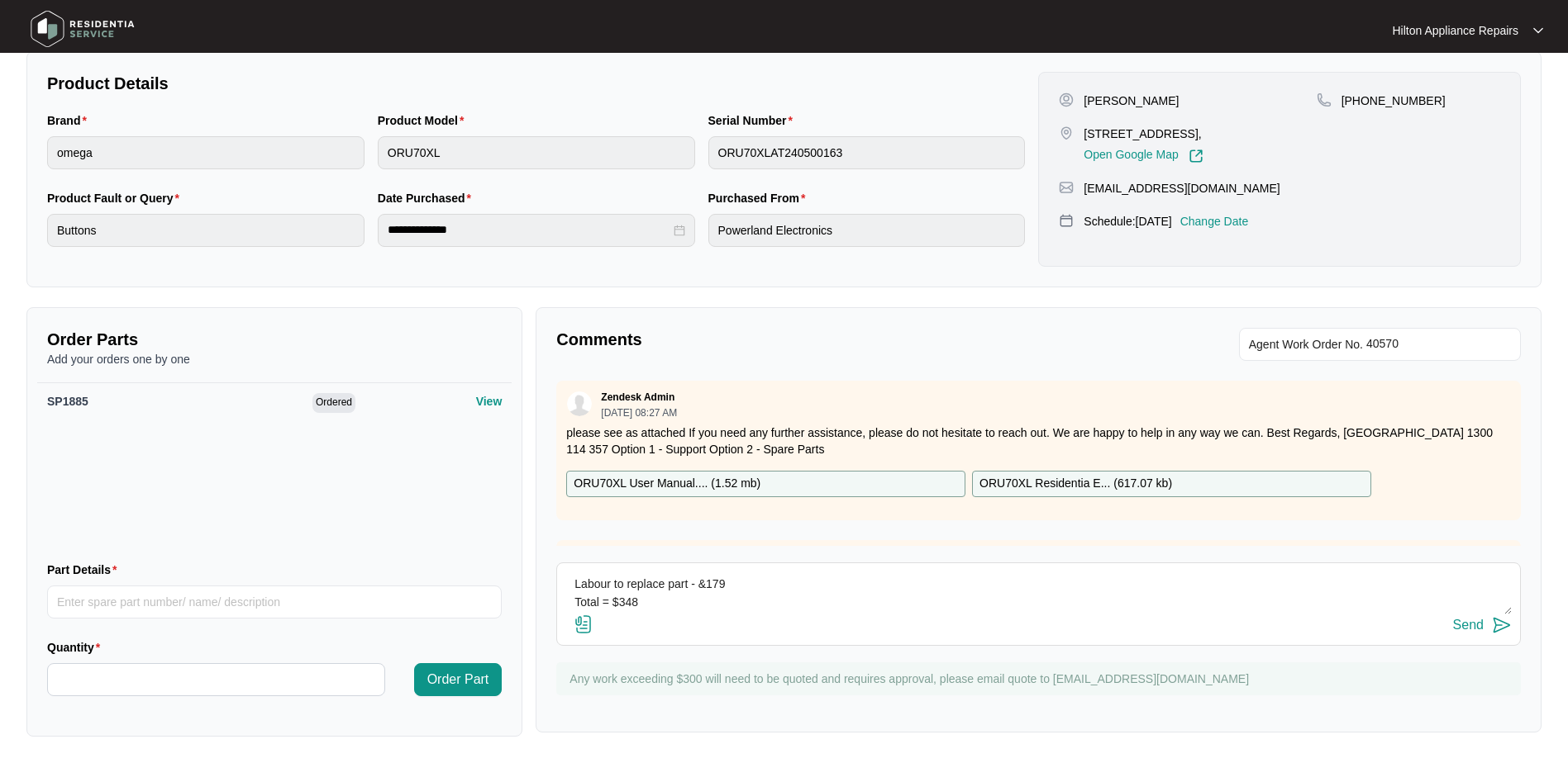
scroll to position [0, 0]
drag, startPoint x: 651, startPoint y: 609, endPoint x: 563, endPoint y: 559, distance: 101.2
click at [563, 559] on div "Comments Agent Work Order No. Zendesk Admin [DATE] 08:27 AM please see as attac…" at bounding box center [1039, 519] width 1006 height 425
type textarea "Repair charges: Initial attendance - $169 Labour to replace part - &179 Total =…"
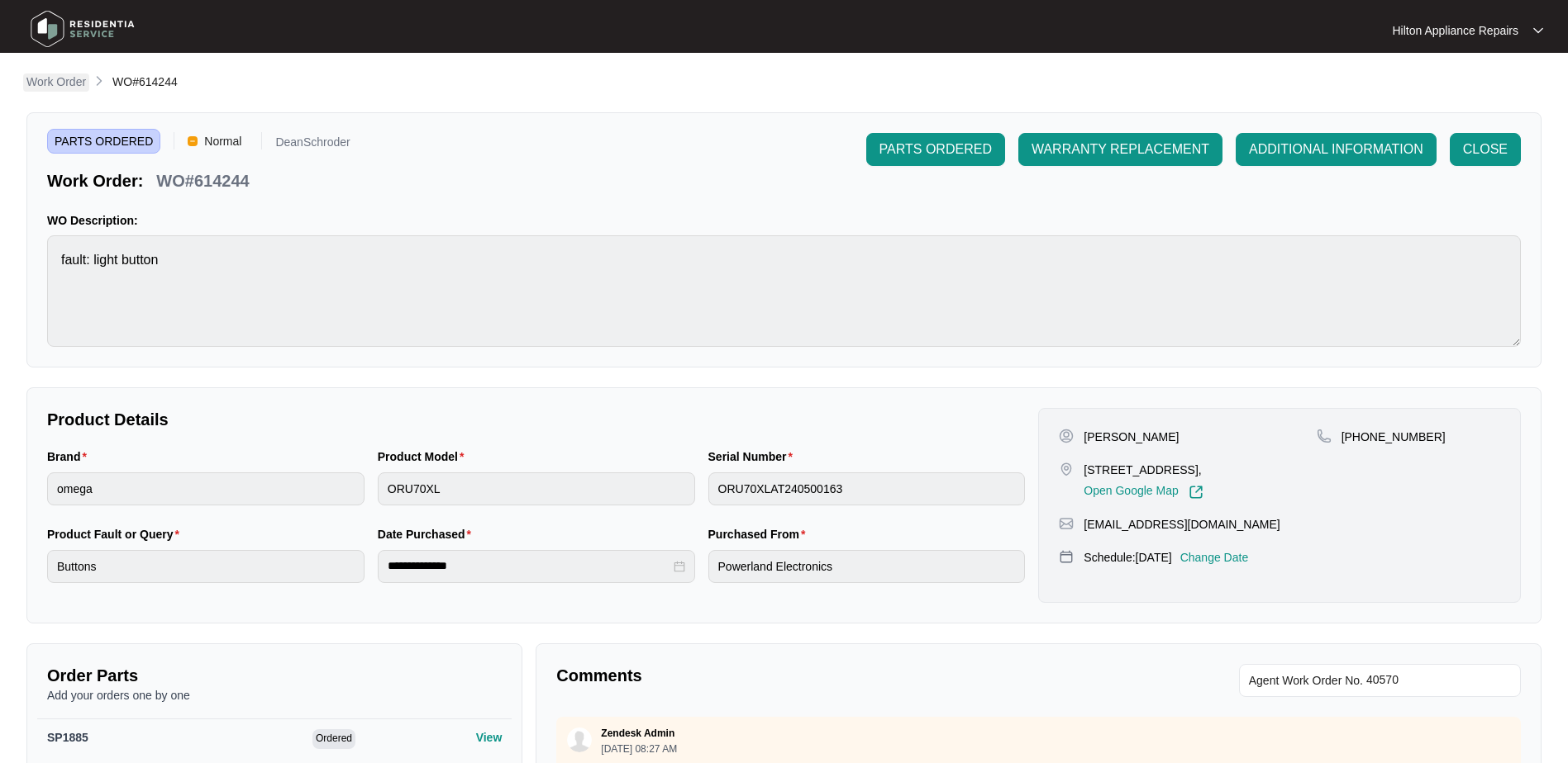
click at [58, 79] on p "Work Order" at bounding box center [56, 81] width 59 height 17
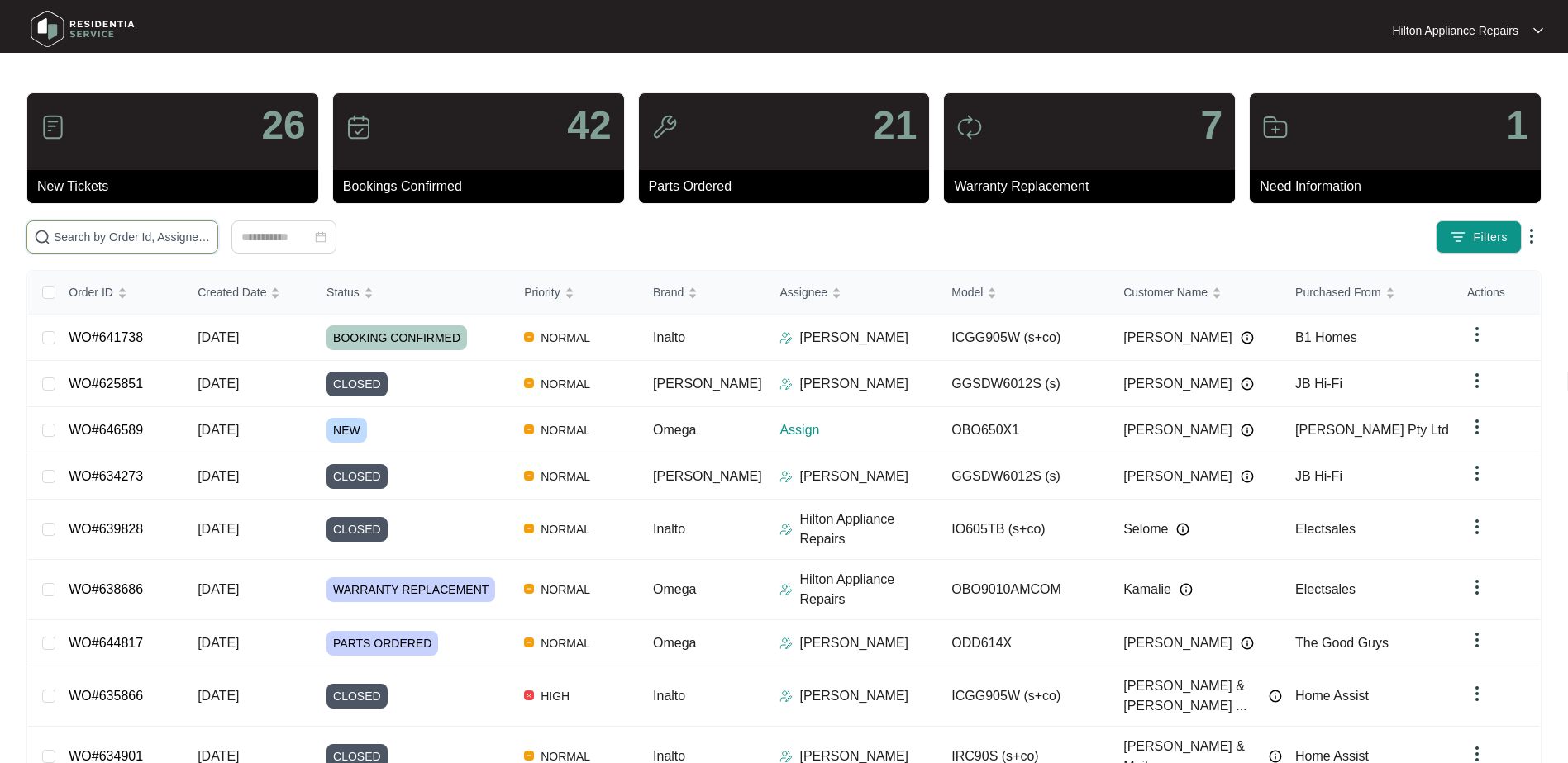
click at [70, 244] on input "text" at bounding box center [133, 237] width 157 height 18
paste input "WO#645299"
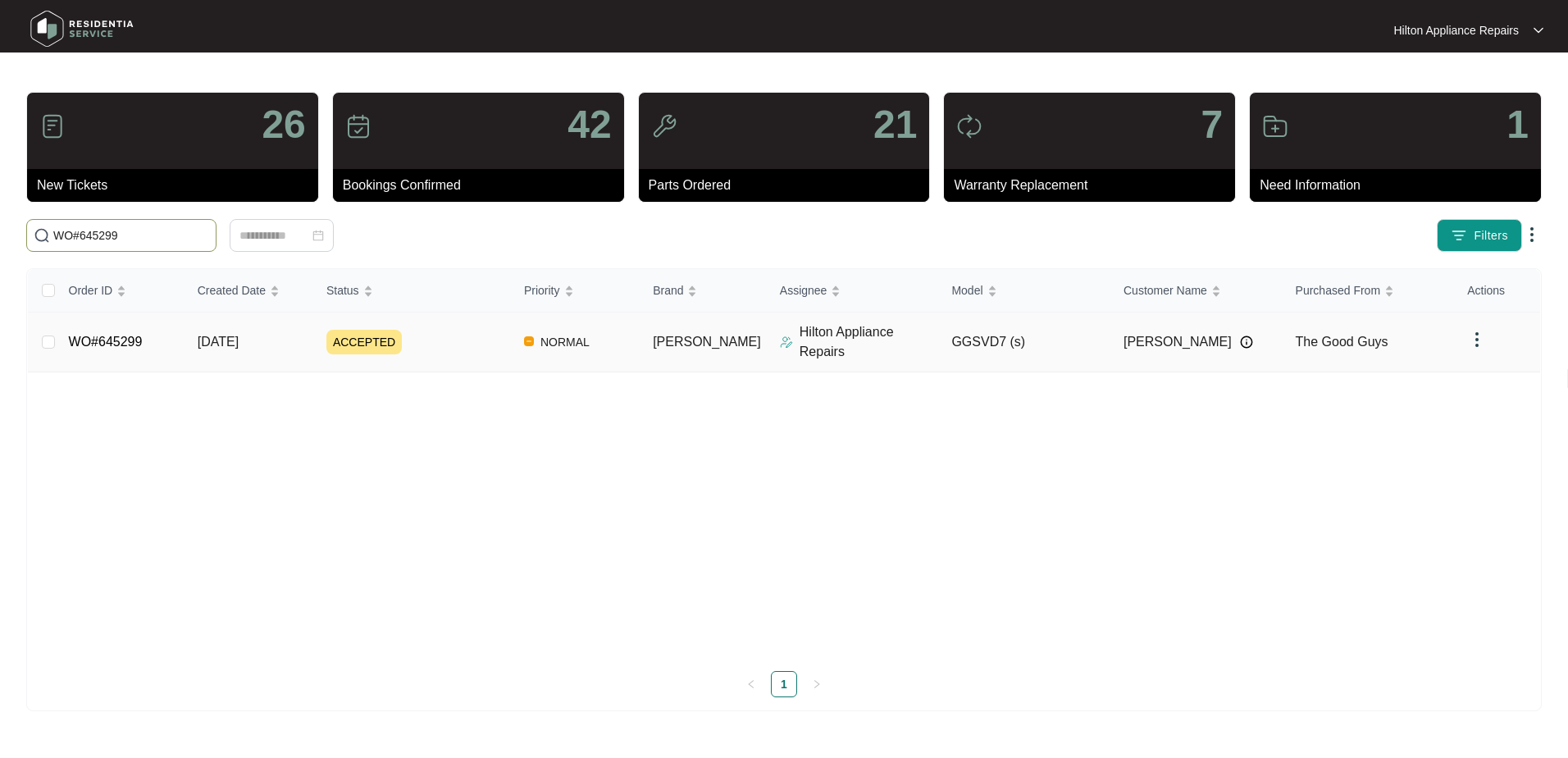
type input "WO#645299"
click at [226, 335] on span "[DATE]" at bounding box center [218, 342] width 41 height 14
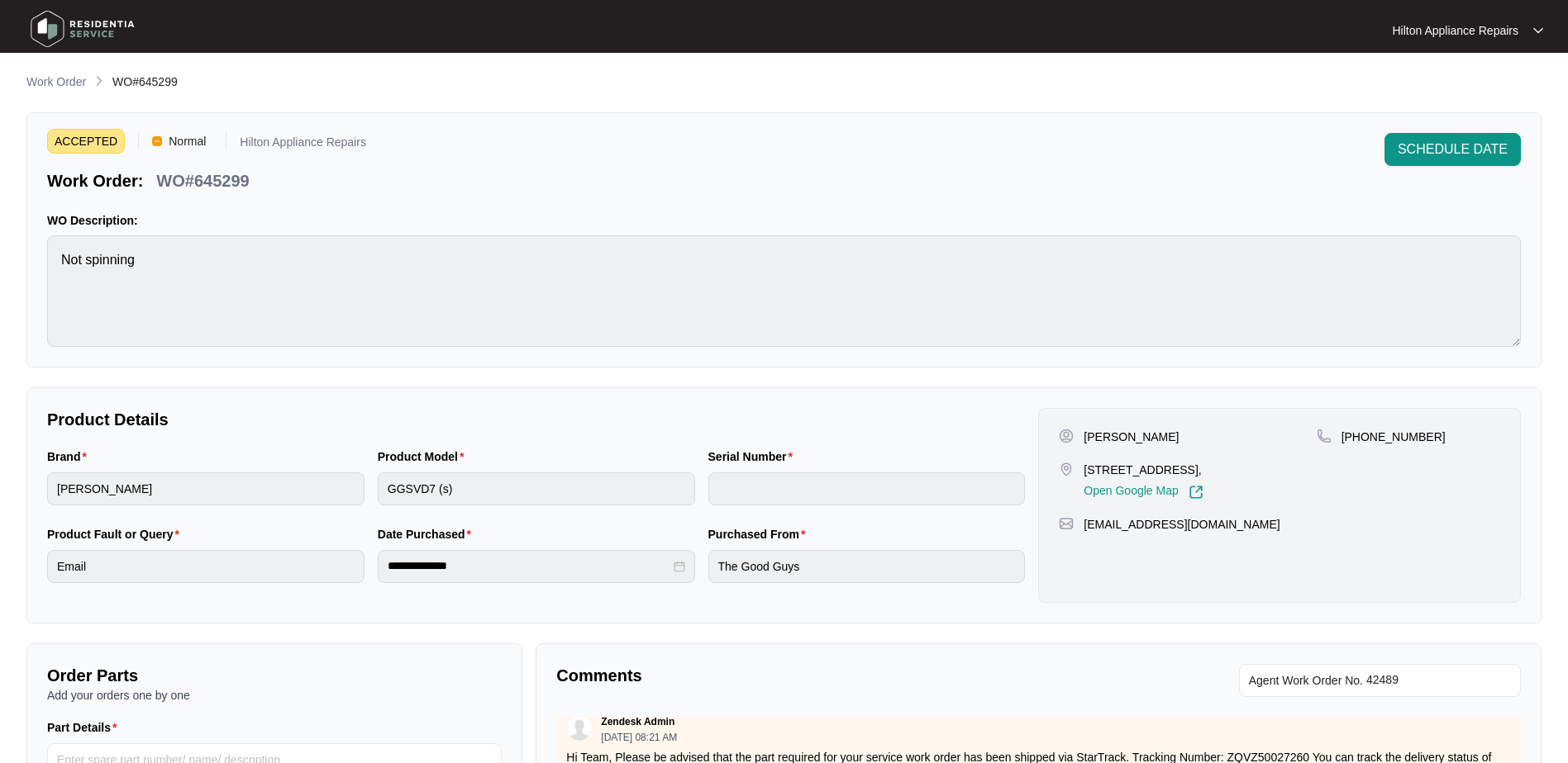
click at [30, 76] on p "Work Order" at bounding box center [56, 81] width 59 height 17
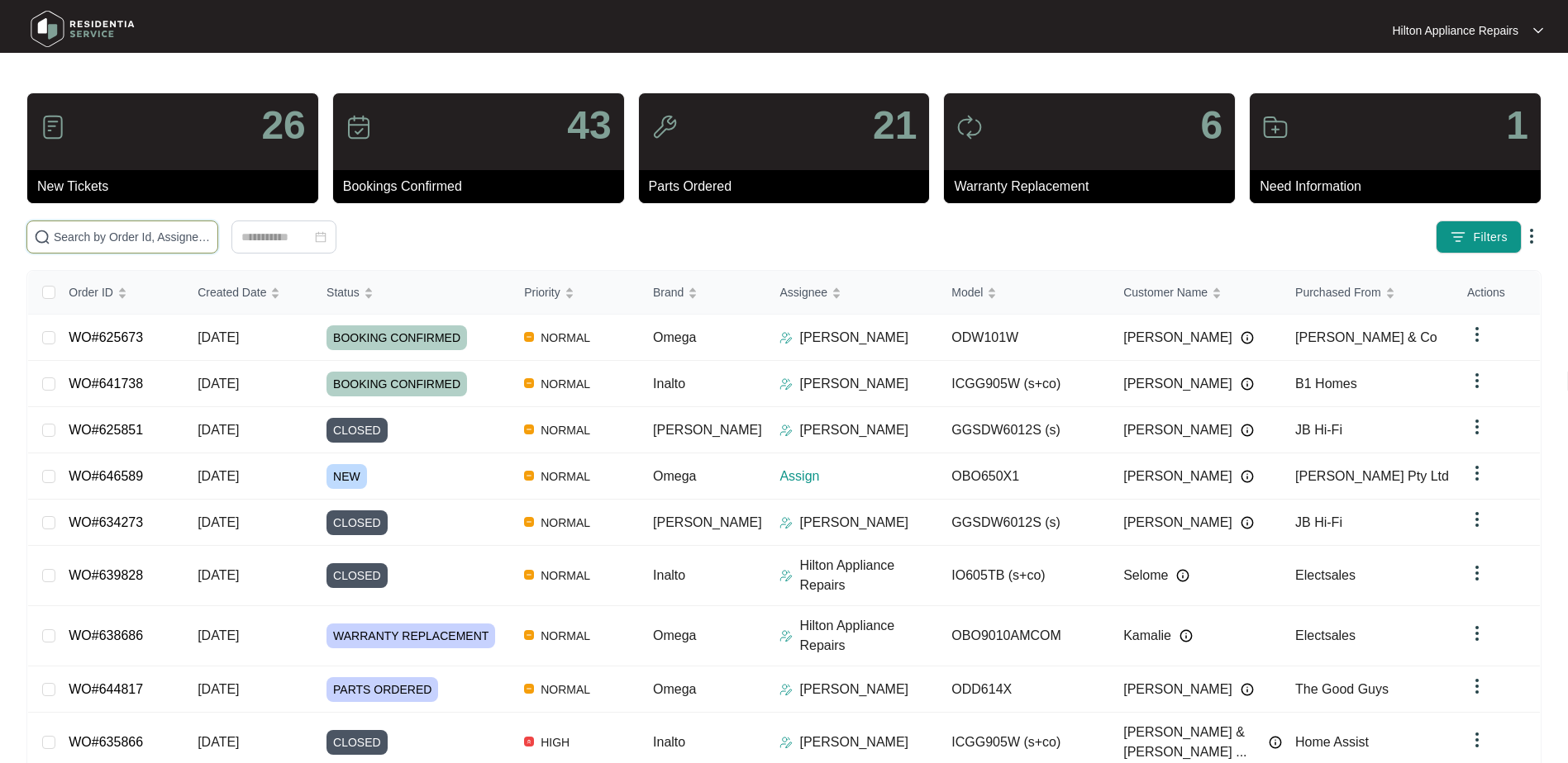
click at [95, 239] on input "text" at bounding box center [133, 237] width 157 height 18
paste input "645896"
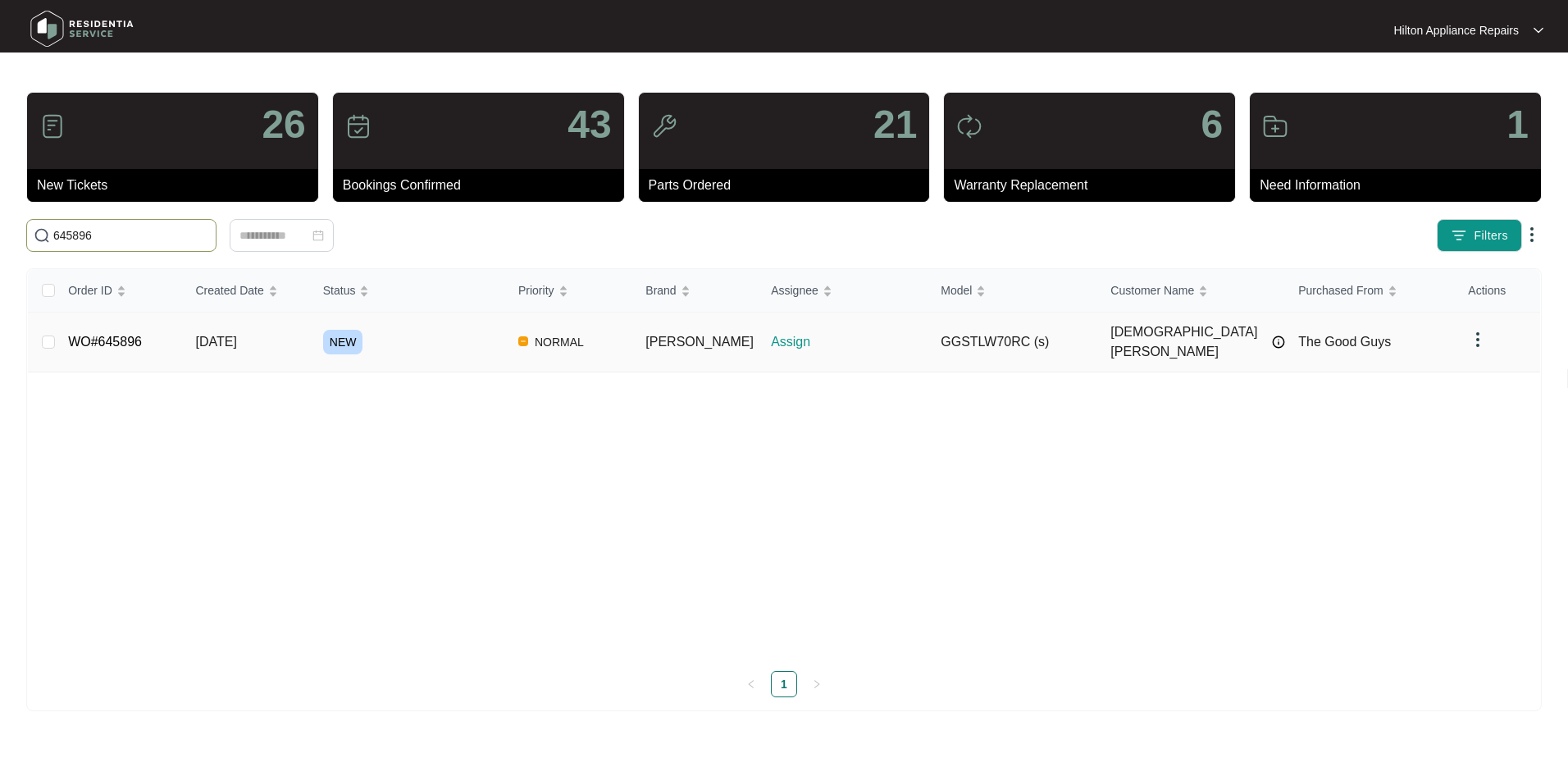
type input "645896"
click at [233, 335] on span "[DATE]" at bounding box center [215, 342] width 41 height 14
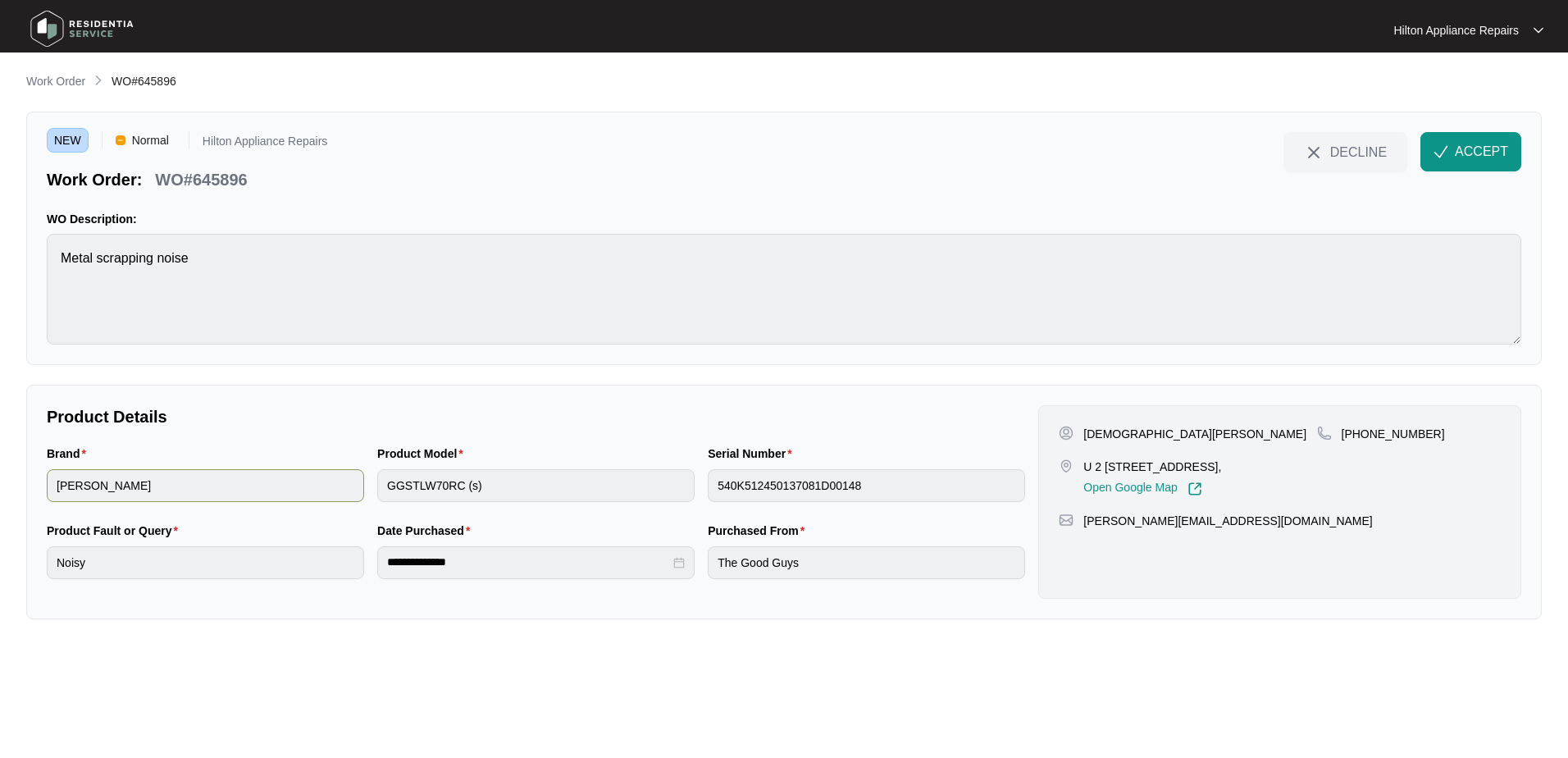
click at [316, 474] on div "Brand [PERSON_NAME] Product Model GGSTLW70RC (s) Serial Number 540K512450137081…" at bounding box center [536, 483] width 992 height 77
click at [1468, 137] on button "ACCEPT" at bounding box center [1471, 151] width 101 height 39
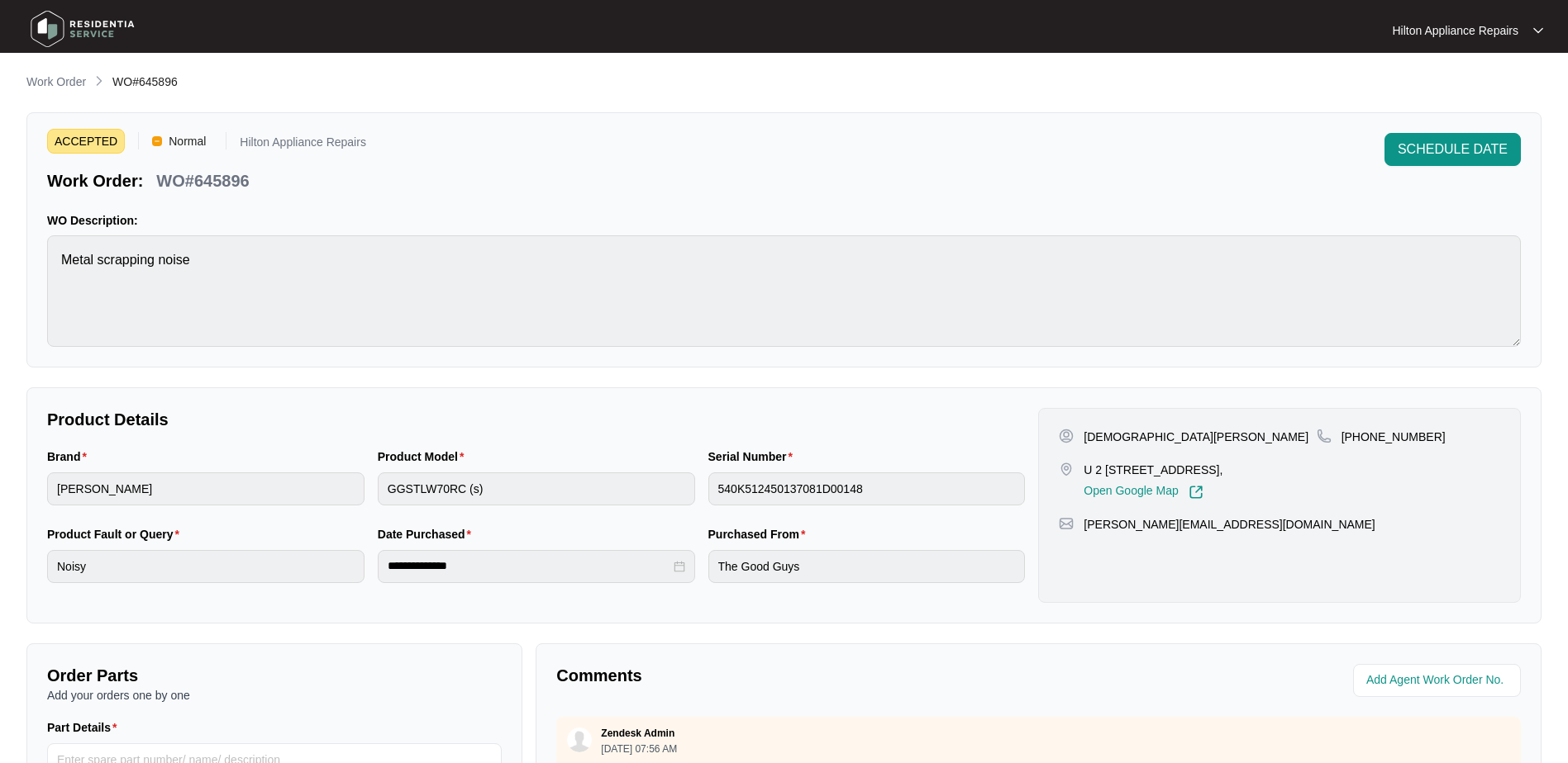
drag, startPoint x: 1219, startPoint y: 470, endPoint x: 1095, endPoint y: 469, distance: 124.0
click at [1095, 469] on p "U 2 [STREET_ADDRESS]," at bounding box center [1153, 470] width 139 height 17
copy p "2 [STREET_ADDRESS]"
drag, startPoint x: 1122, startPoint y: 436, endPoint x: 1081, endPoint y: 438, distance: 41.0
click at [1081, 438] on div "[DEMOGRAPHIC_DATA][PERSON_NAME]" at bounding box center [1187, 436] width 257 height 17
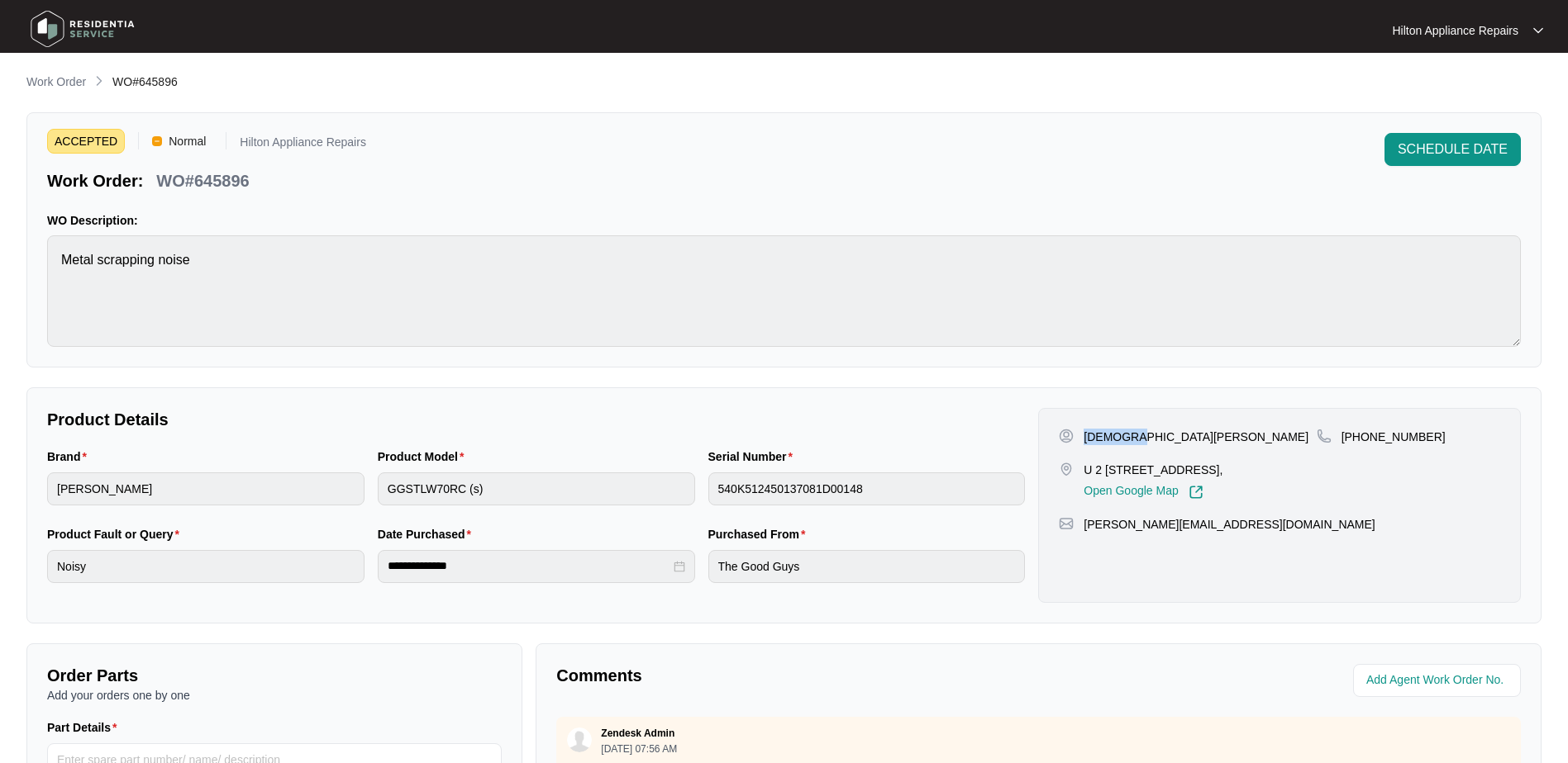
copy p "[PERSON_NAME]"
drag, startPoint x: 1161, startPoint y: 437, endPoint x: 1127, endPoint y: 430, distance: 34.7
click at [1127, 430] on div "[DEMOGRAPHIC_DATA][PERSON_NAME]" at bounding box center [1187, 436] width 257 height 17
copy p "Noble"
drag, startPoint x: 1431, startPoint y: 436, endPoint x: 1360, endPoint y: 439, distance: 71.1
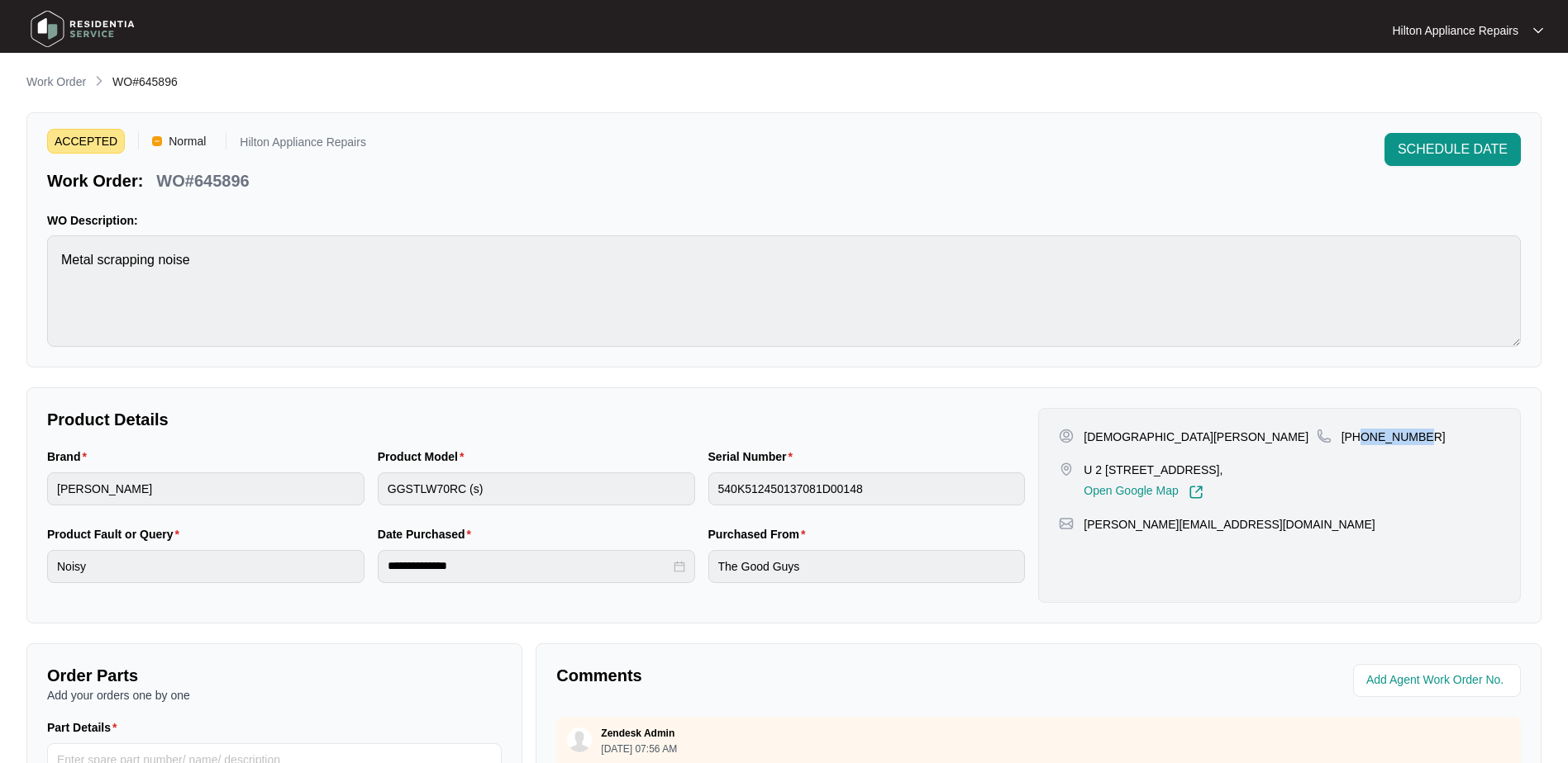
click at [1360, 439] on div "[PHONE_NUMBER]" at bounding box center [1409, 436] width 183 height 17
copy p "421793132"
drag, startPoint x: 1228, startPoint y: 524, endPoint x: 1221, endPoint y: 528, distance: 8.1
click at [1226, 526] on div "[PERSON_NAME][EMAIL_ADDRESS][DOMAIN_NAME]" at bounding box center [1279, 524] width 441 height 17
drag, startPoint x: 1233, startPoint y: 529, endPoint x: 1086, endPoint y: 530, distance: 147.0
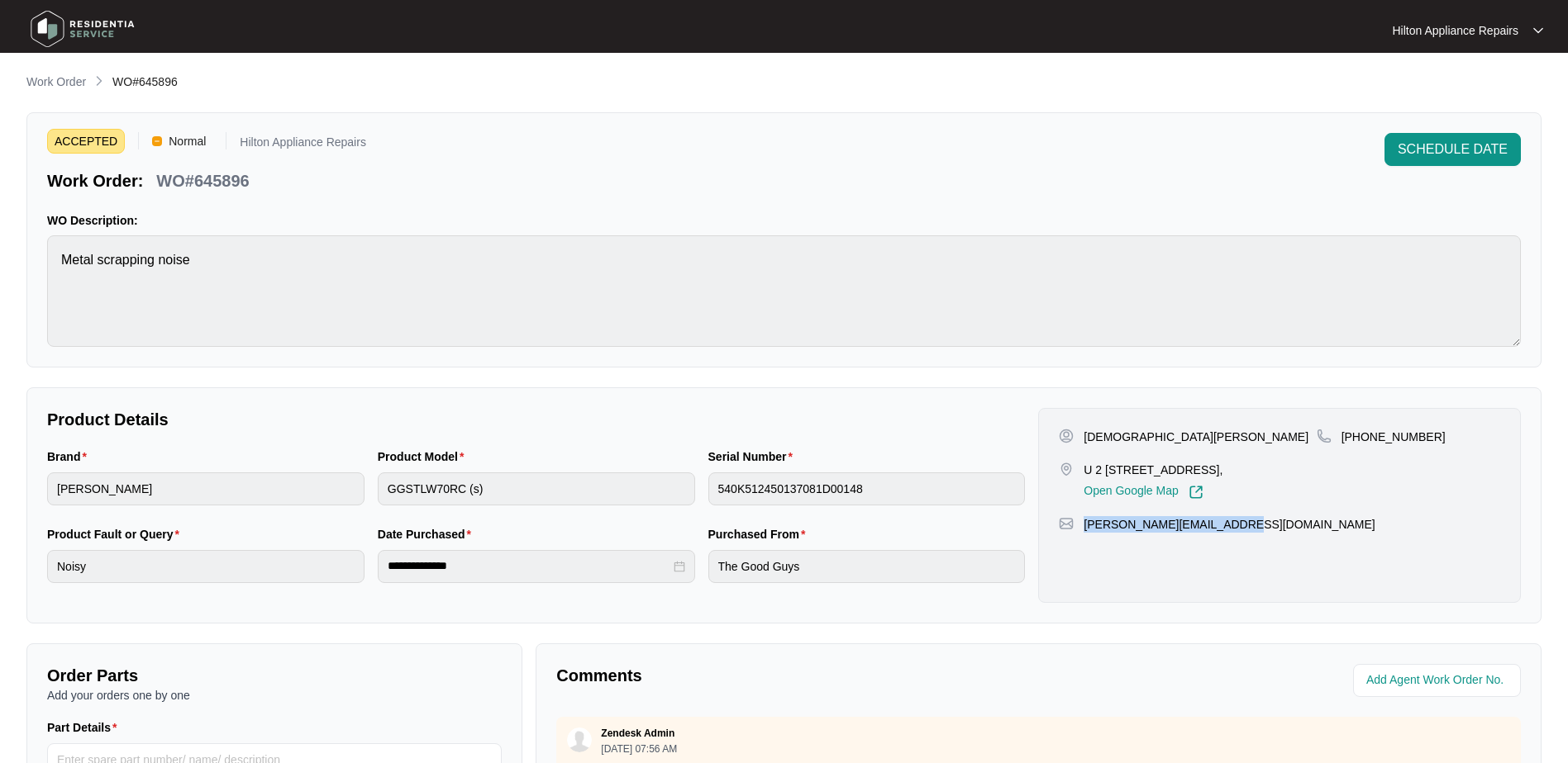
click at [1086, 530] on div "[PERSON_NAME][EMAIL_ADDRESS][DOMAIN_NAME]" at bounding box center [1279, 524] width 441 height 17
copy p "[PERSON_NAME][EMAIL_ADDRESS][DOMAIN_NAME]"
click at [376, 472] on div "Product Model GGSTLW70RC (s)" at bounding box center [536, 486] width 331 height 78
click at [321, 483] on div "Brand [PERSON_NAME] Product Model GGSTLW70RC (s) Serial Number 540K512450137081…" at bounding box center [535, 486] width 991 height 78
drag, startPoint x: 189, startPoint y: 86, endPoint x: 115, endPoint y: 91, distance: 74.2
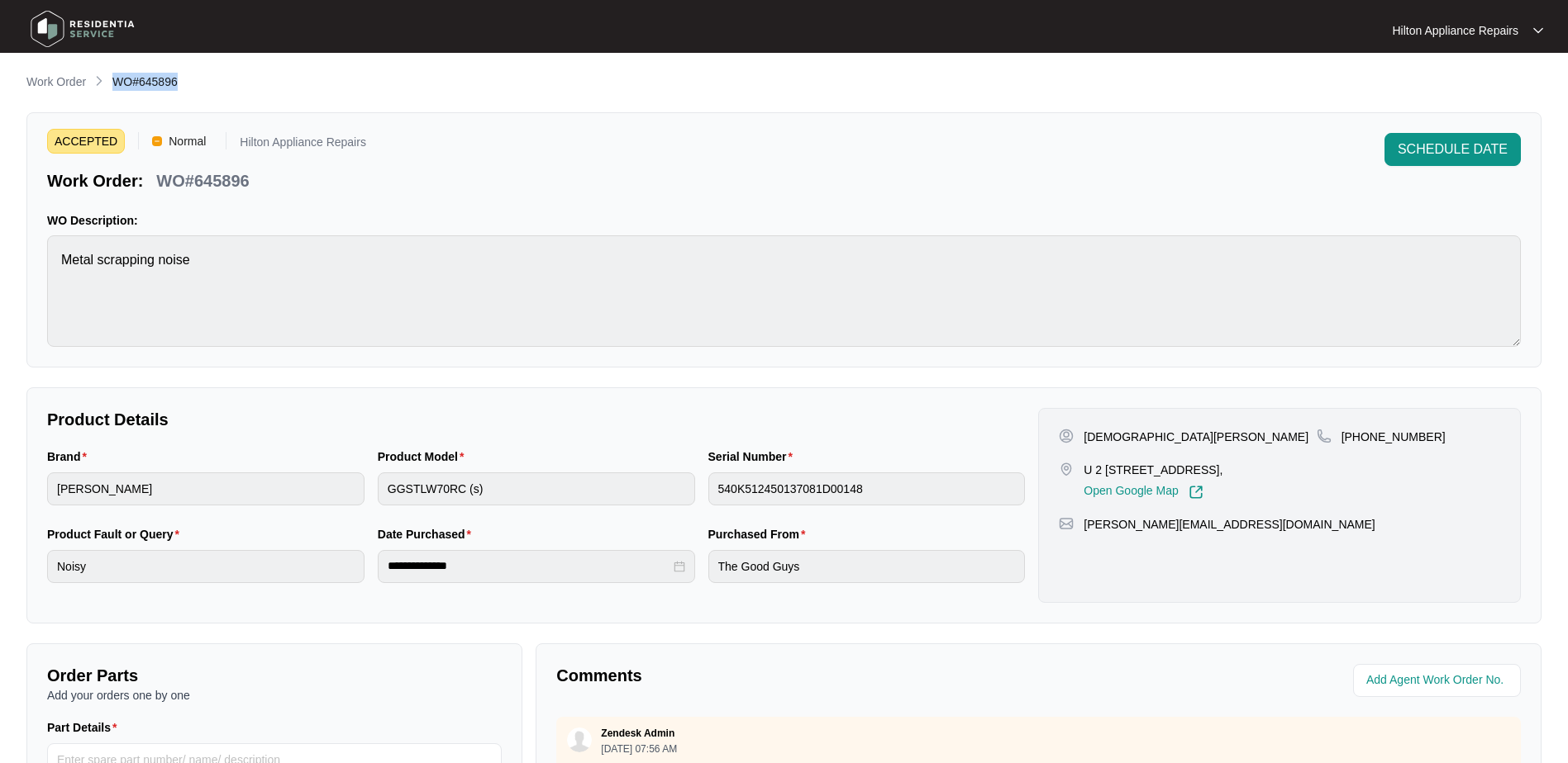
click at [115, 91] on div "Work Order WO#645896" at bounding box center [784, 82] width 1516 height 20
copy span "WO#645896"
drag, startPoint x: 1404, startPoint y: 676, endPoint x: 1433, endPoint y: 674, distance: 29.1
click at [1406, 676] on input "string" at bounding box center [1439, 680] width 145 height 20
type input "42524"
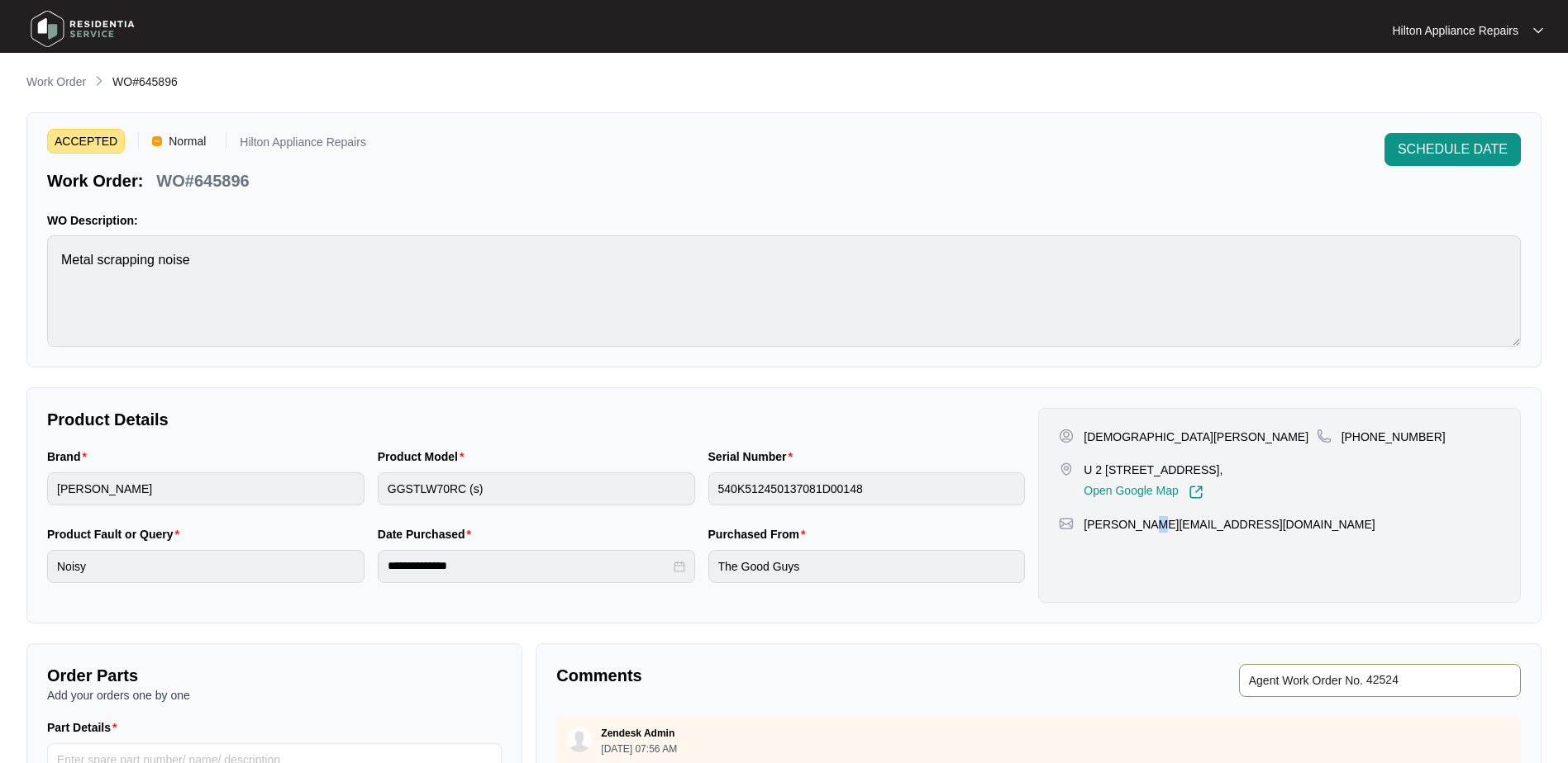
click at [1136, 589] on div "[PERSON_NAME] U 2 [STREET_ADDRESS], Open Google Map [PHONE_NUMBER] [PERSON_NAME…" at bounding box center [1280, 505] width 483 height 195
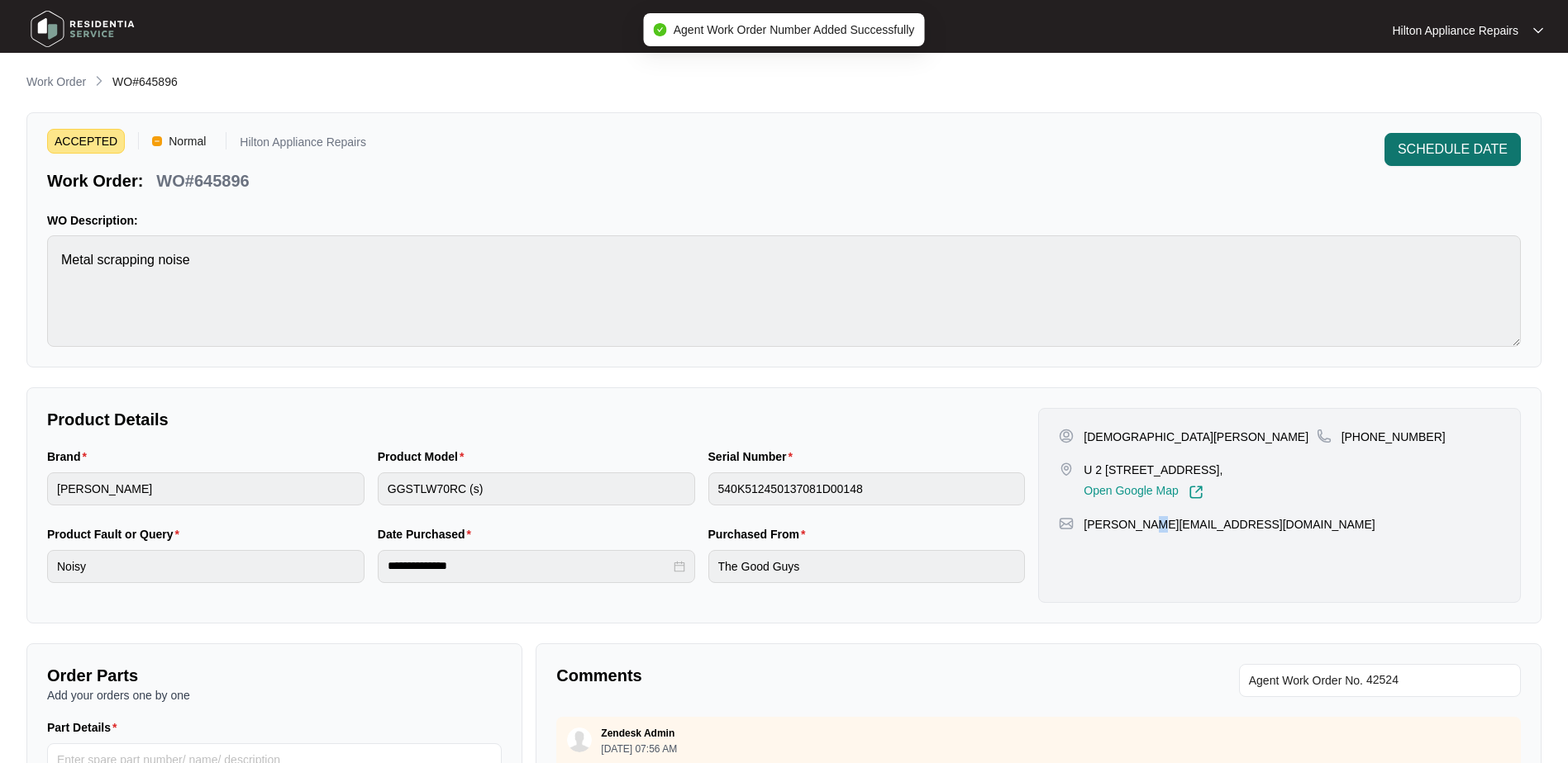
click at [1448, 141] on span "SCHEDULE DATE" at bounding box center [1453, 149] width 110 height 20
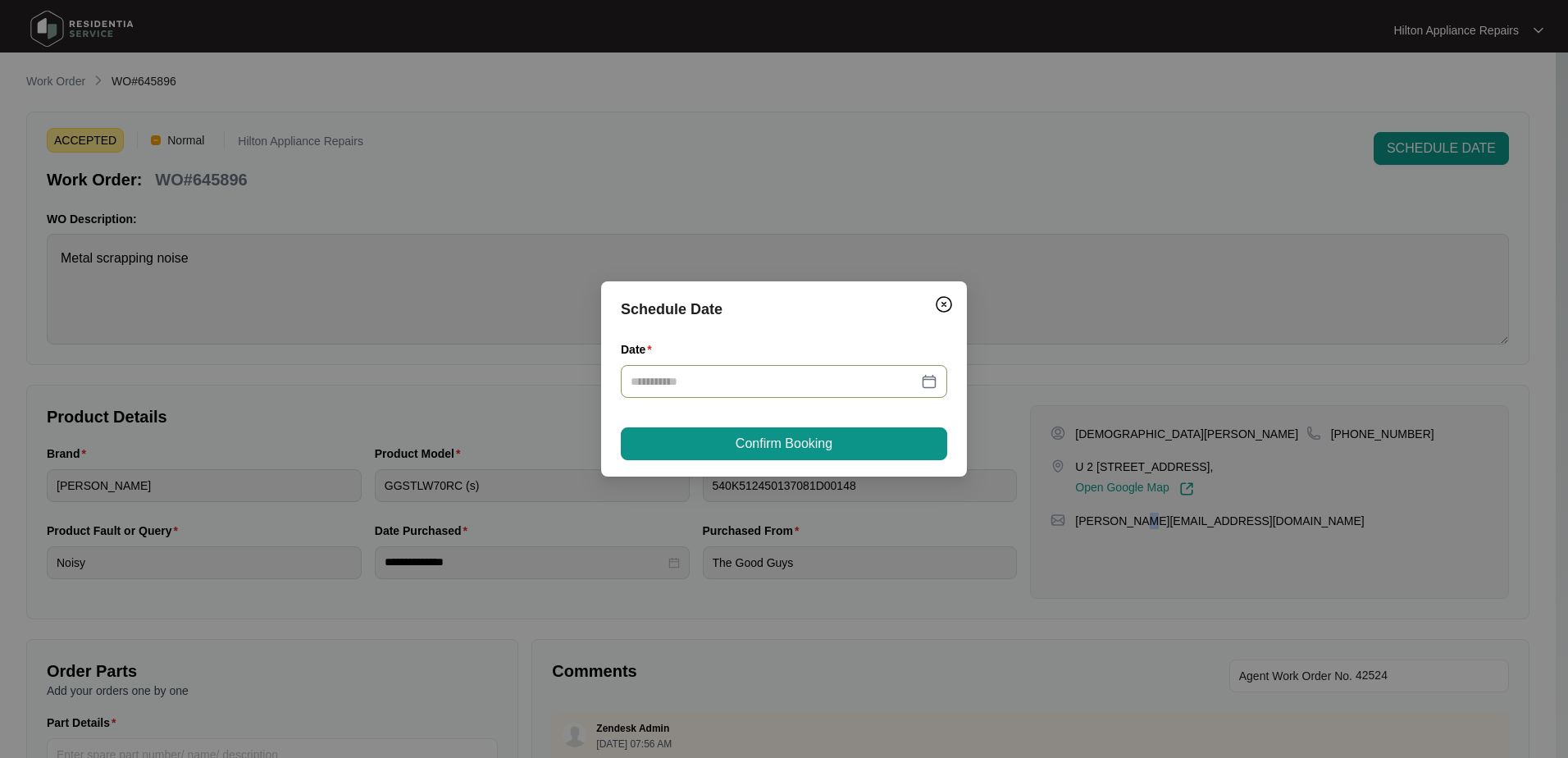
click at [932, 381] on div at bounding box center [784, 382] width 307 height 18
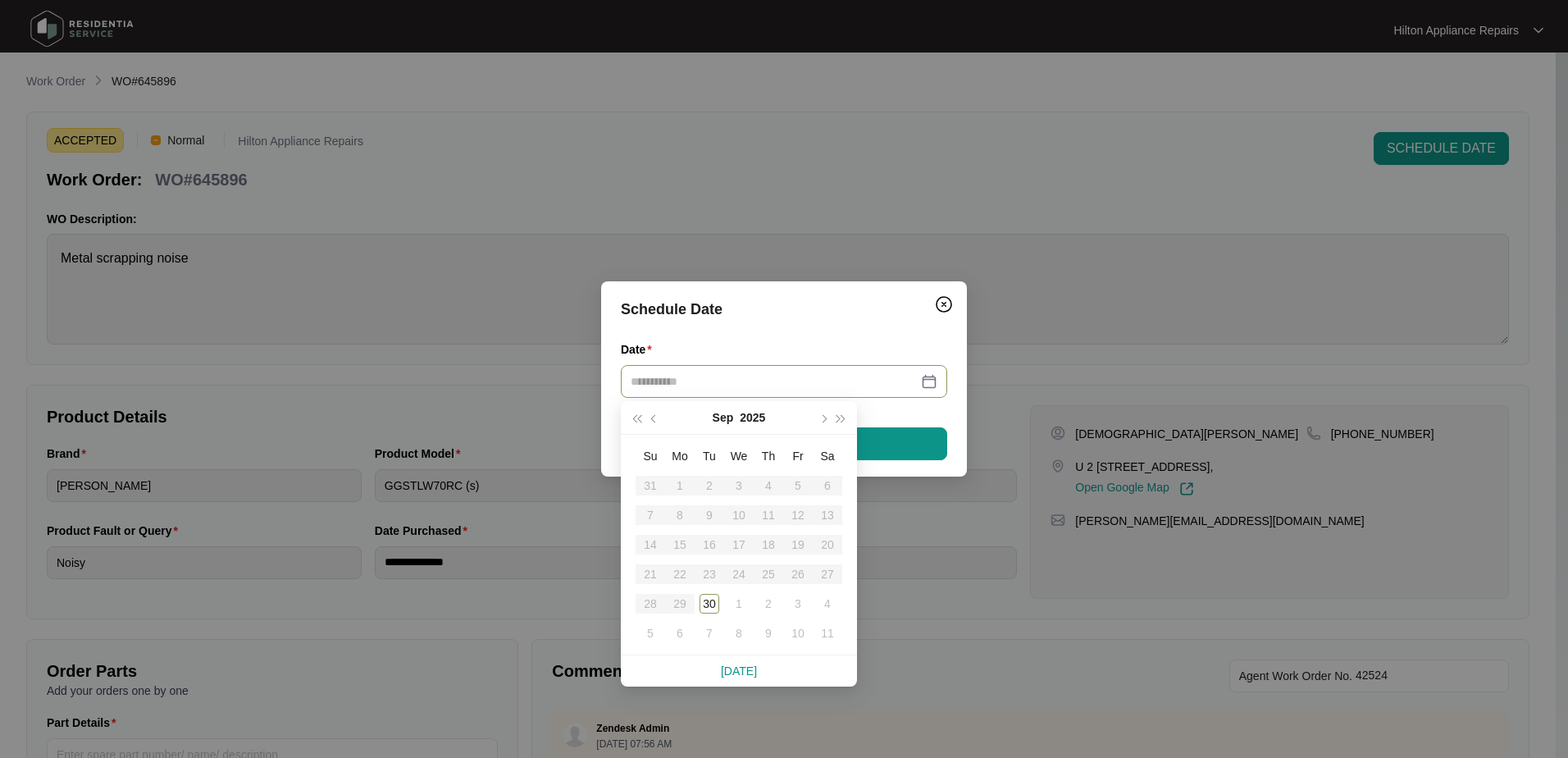
type input "**********"
click at [707, 599] on div "30" at bounding box center [709, 604] width 20 height 20
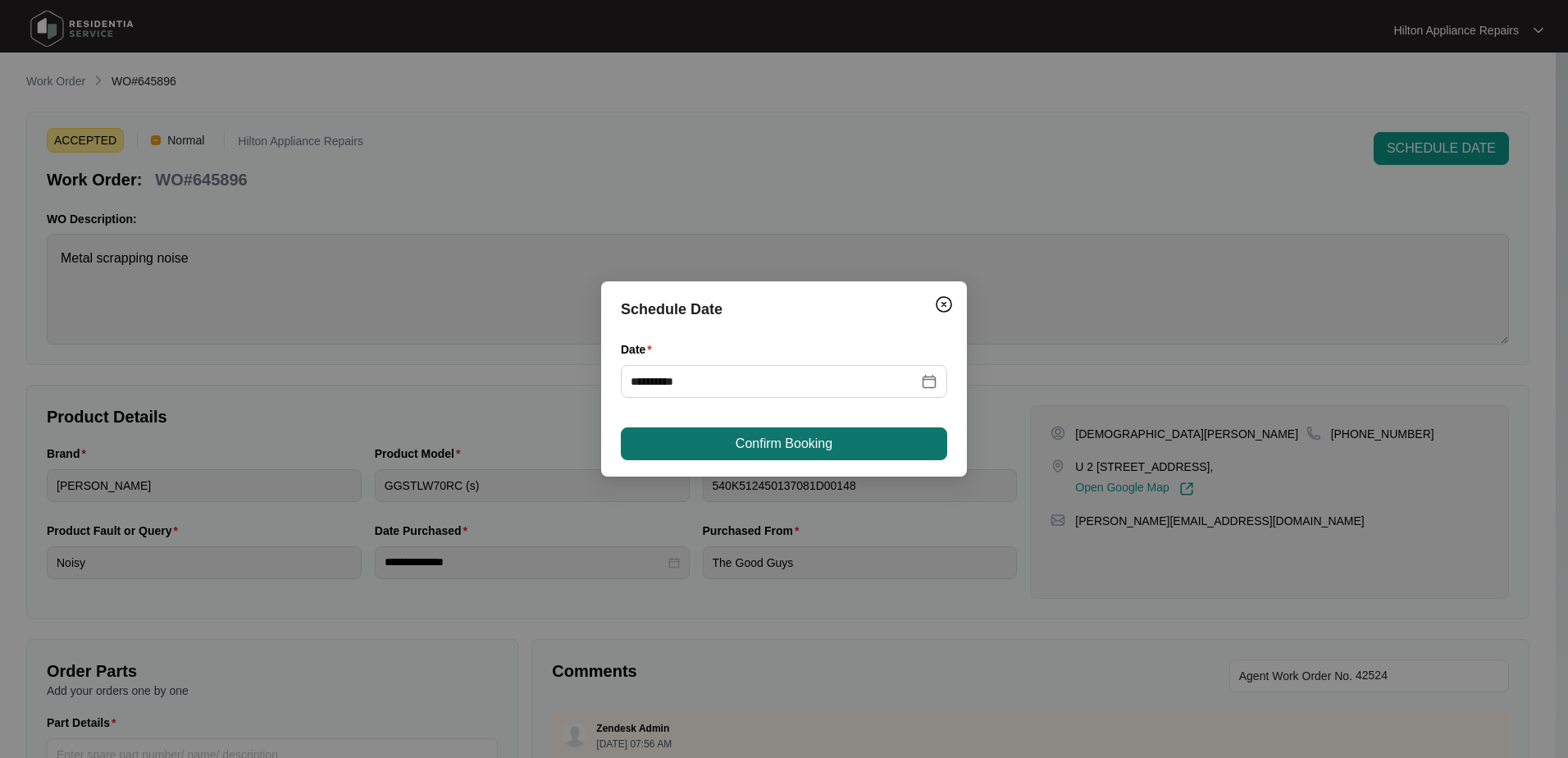
click at [788, 440] on span "Confirm Booking" at bounding box center [784, 444] width 97 height 20
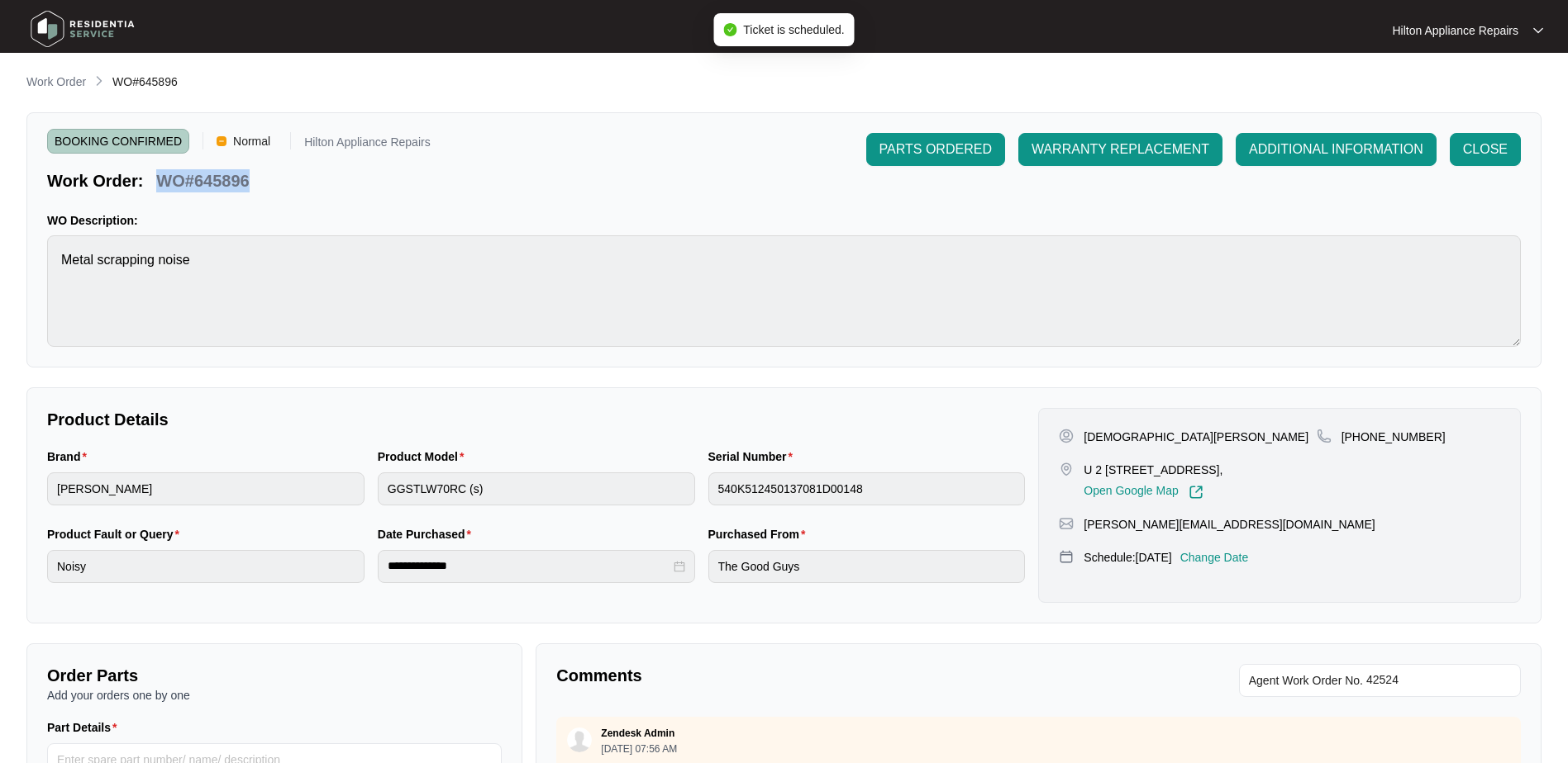
drag, startPoint x: 256, startPoint y: 179, endPoint x: 157, endPoint y: 179, distance: 99.0
click at [157, 179] on div "Work Order: WO#645896" at bounding box center [238, 177] width 383 height 29
copy p "WO#645896"
click at [43, 84] on p "Work Order" at bounding box center [56, 81] width 59 height 17
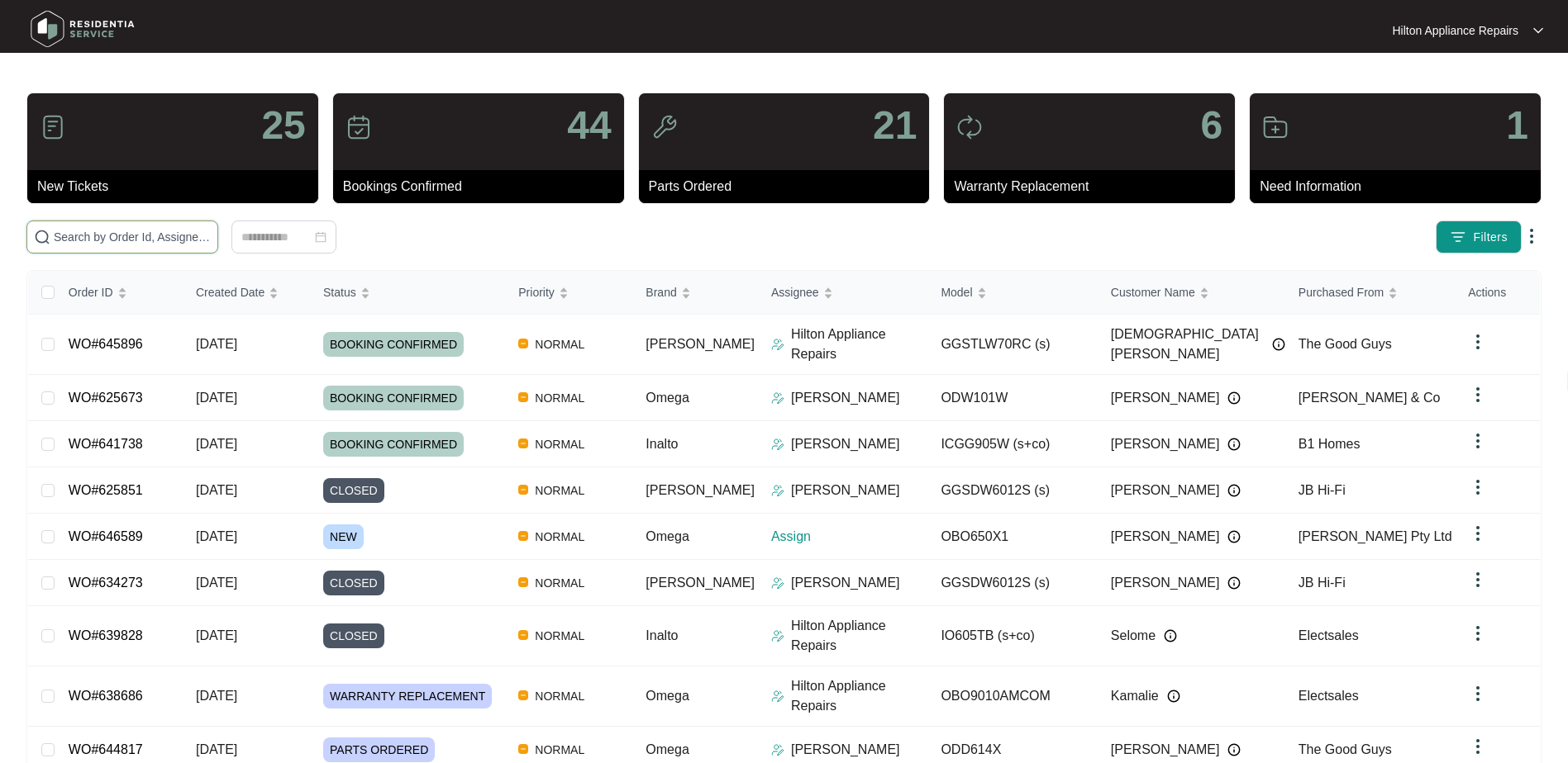
click at [66, 239] on input "text" at bounding box center [133, 237] width 157 height 18
paste input "WO#645896"
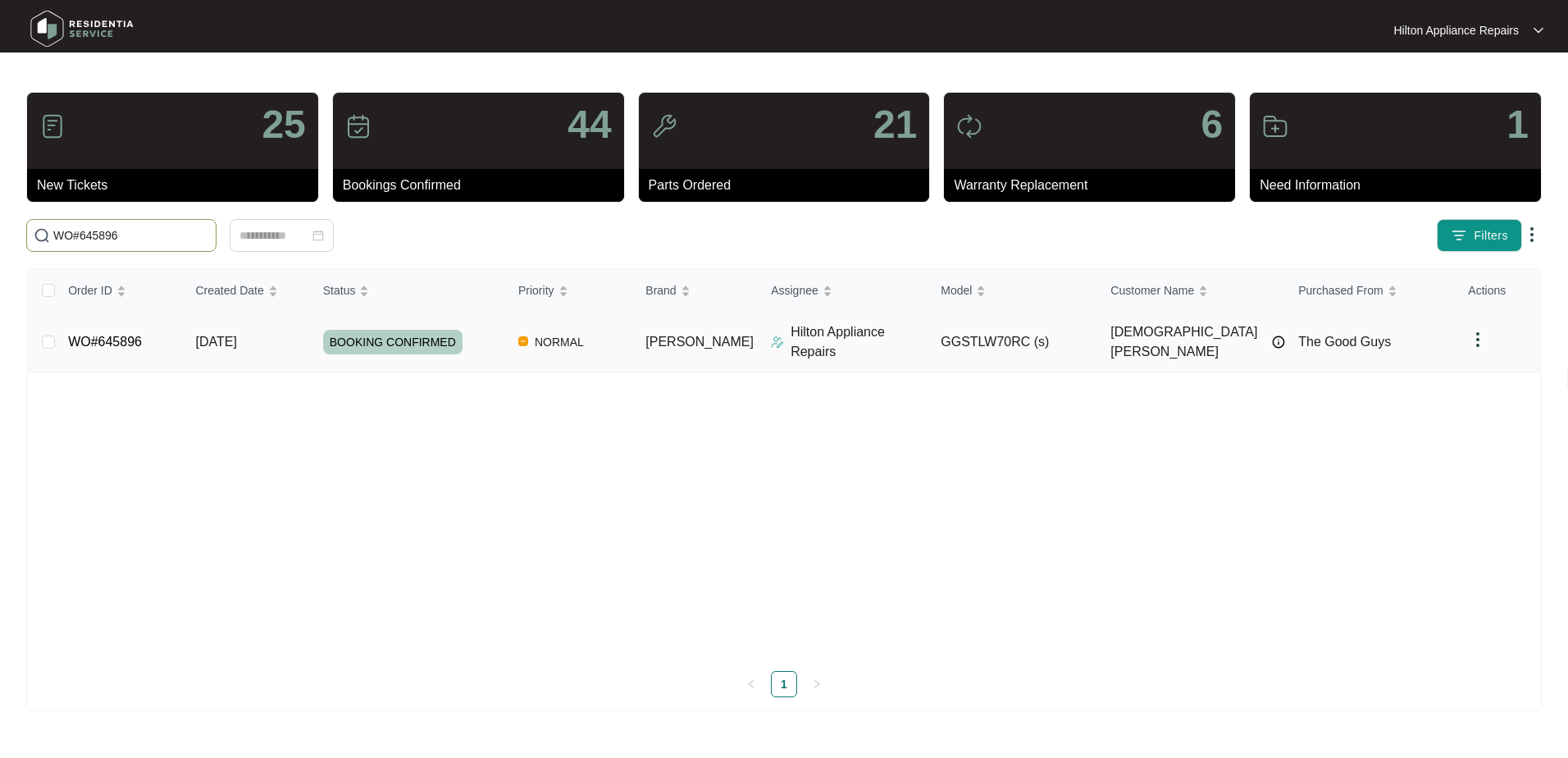
type input "WO#645896"
click at [329, 235] on span "Re-assign Selected Tickets" at bounding box center [322, 235] width 159 height 20
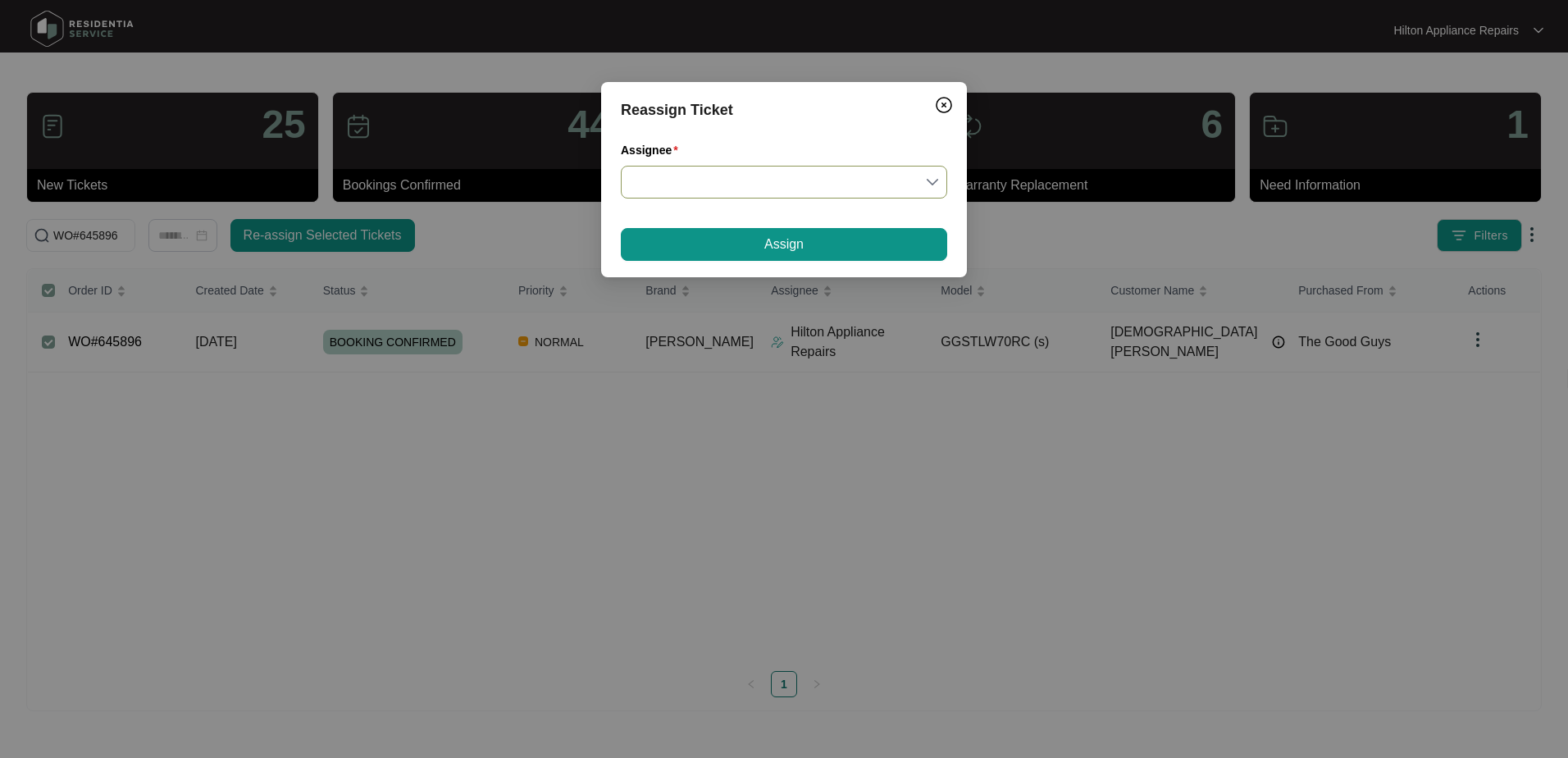
click at [936, 184] on input "Assignee" at bounding box center [784, 182] width 307 height 31
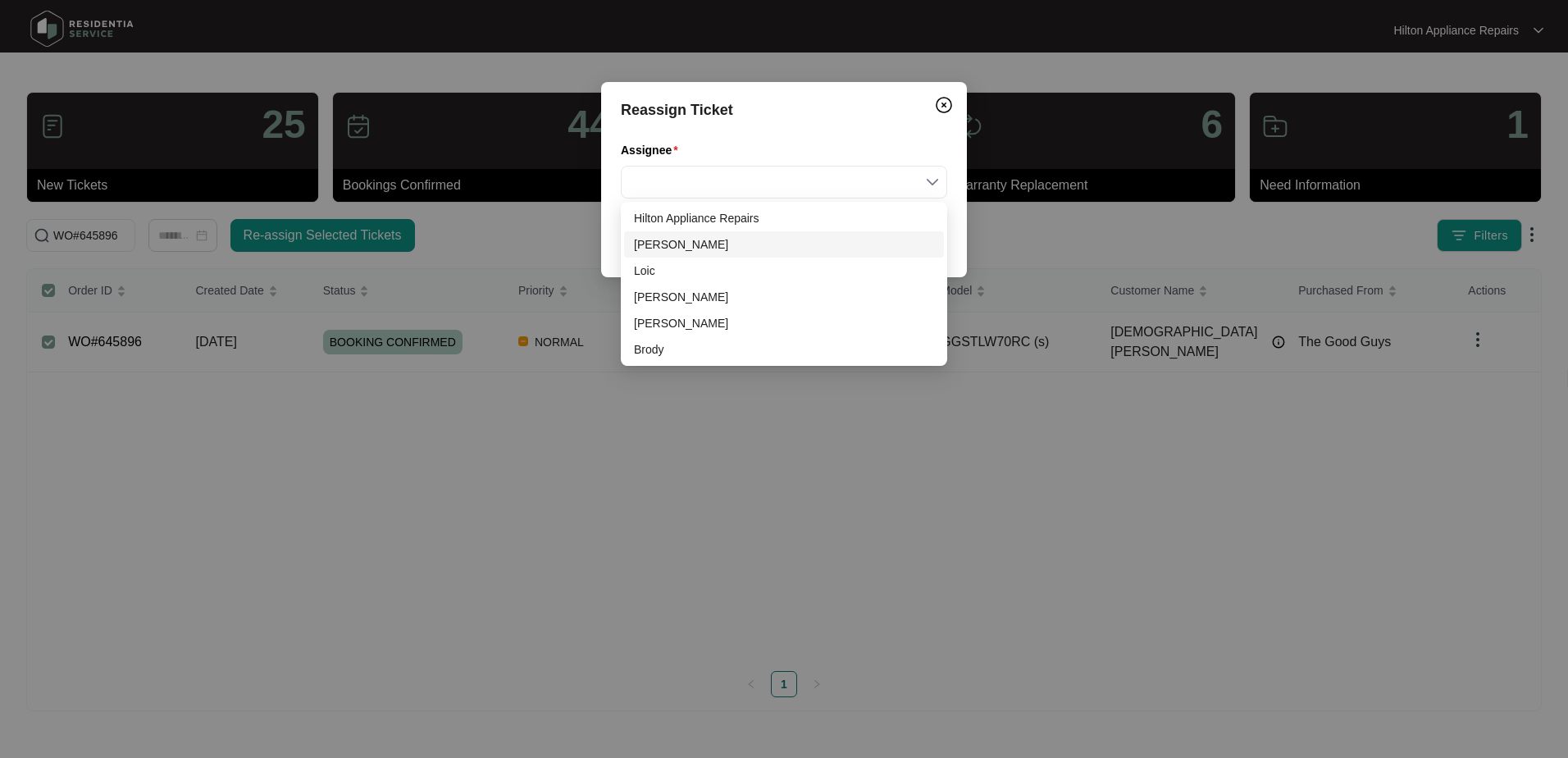
click at [661, 245] on div "[PERSON_NAME]" at bounding box center [784, 245] width 300 height 18
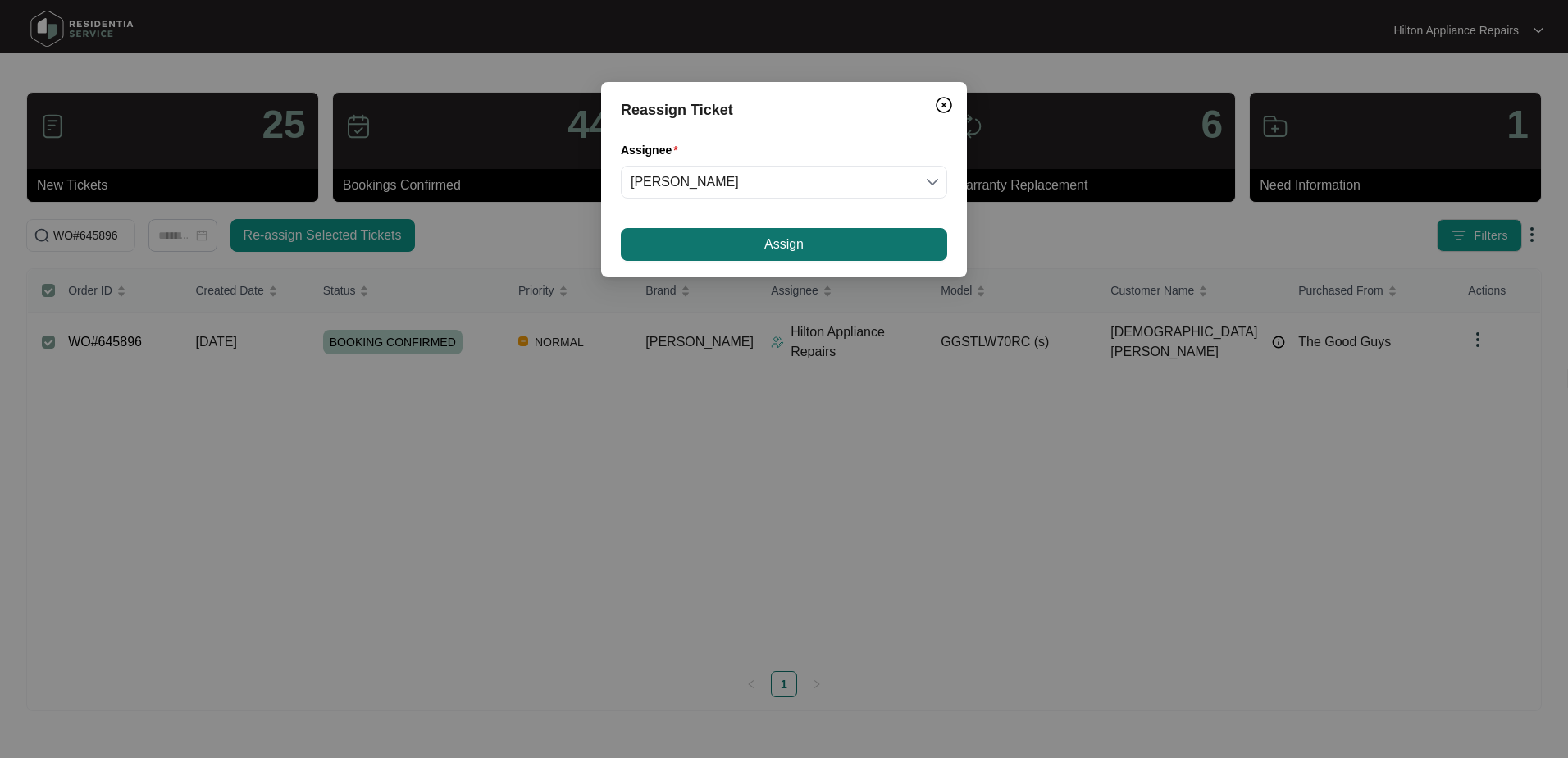
click at [734, 238] on button "Assign" at bounding box center [784, 245] width 327 height 33
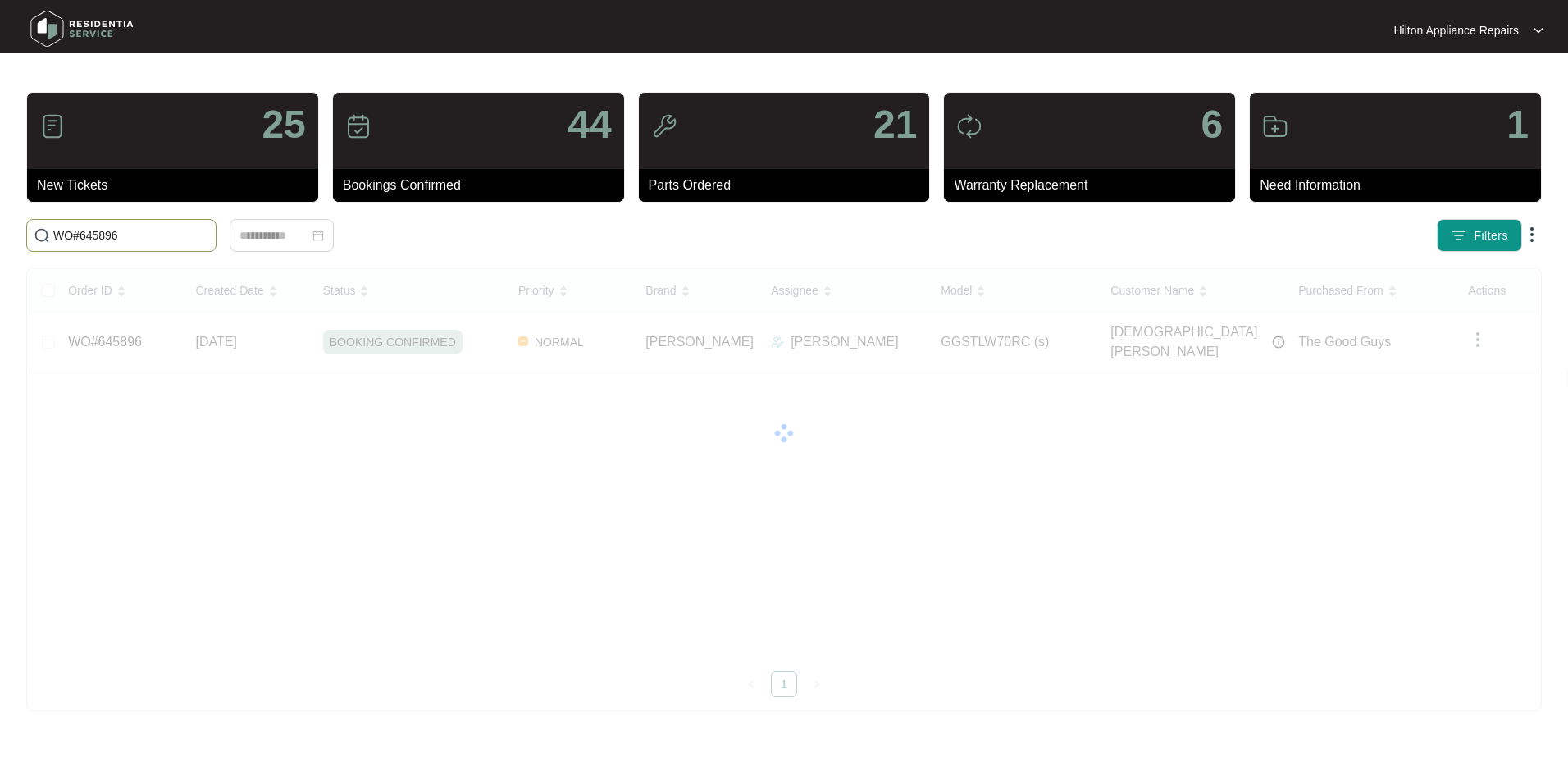
drag, startPoint x: 131, startPoint y: 232, endPoint x: -17, endPoint y: 240, distance: 148.2
click at [0, 240] on html "Hilton Appliance Repairs Hilton App... 25 New Tickets 44 Bookings Confirmed 21 …" at bounding box center [784, 379] width 1568 height 758
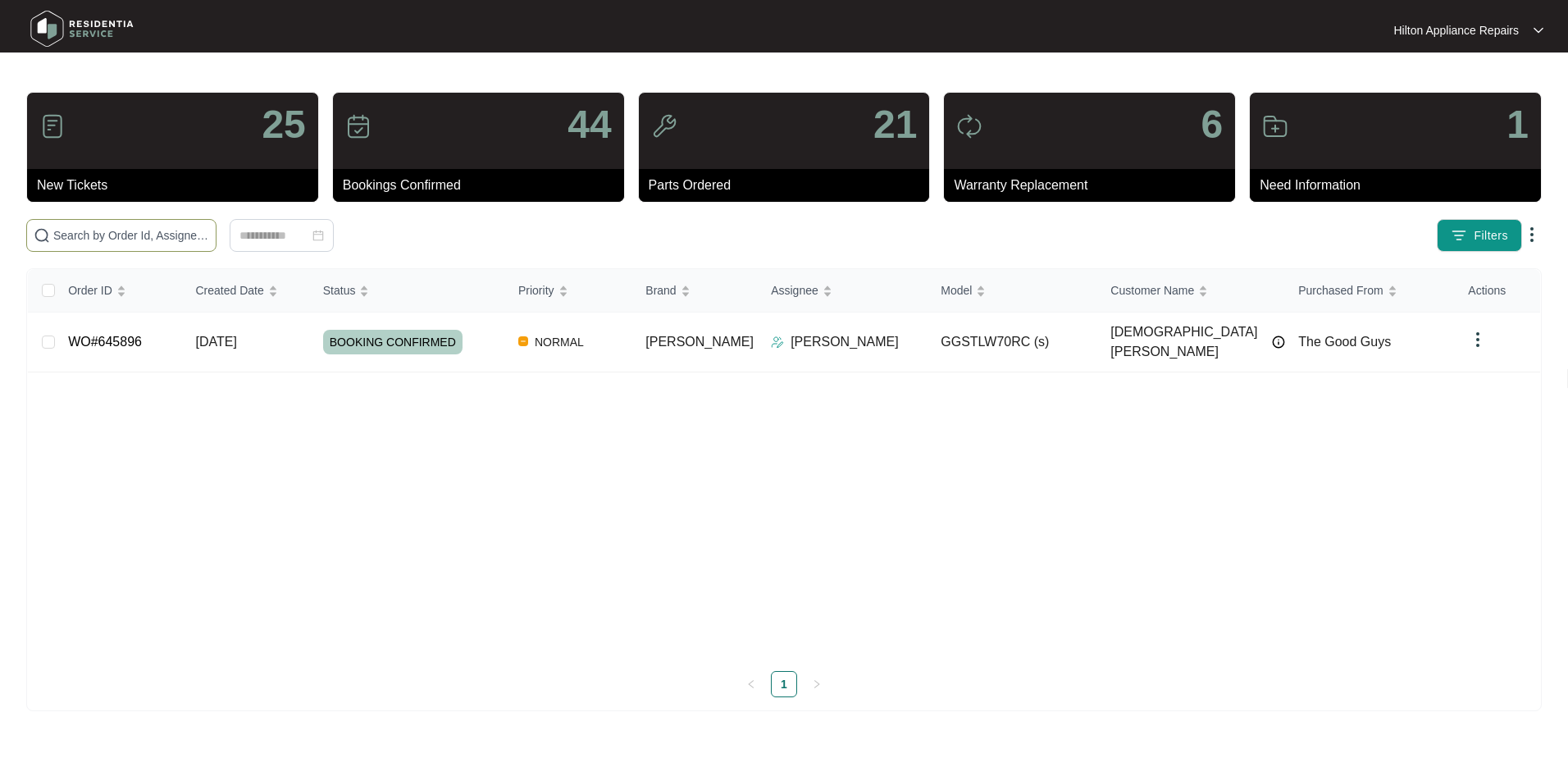
paste input "WO#641303"
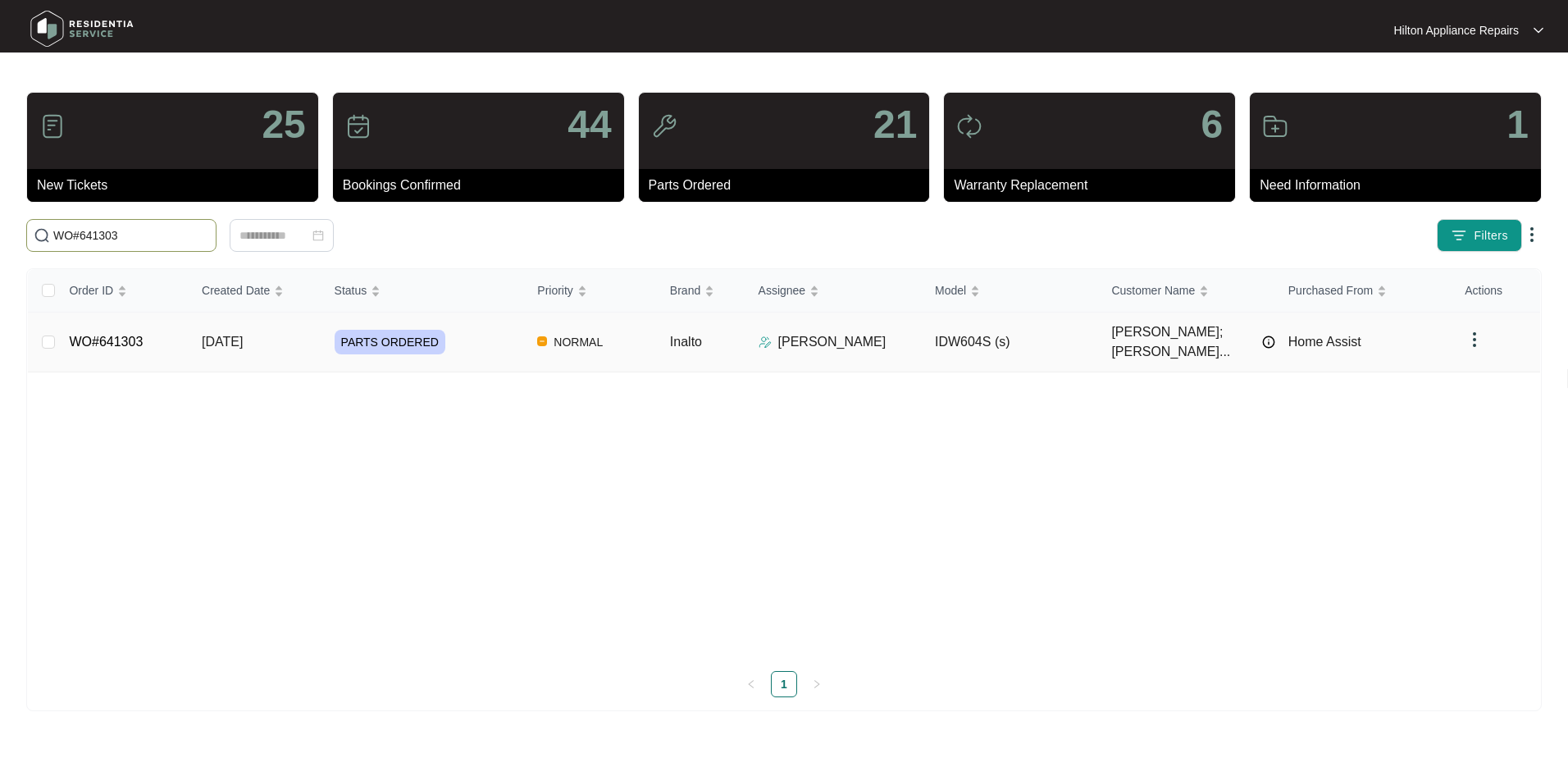
type input "WO#641303"
click at [238, 335] on span "[DATE]" at bounding box center [222, 342] width 41 height 14
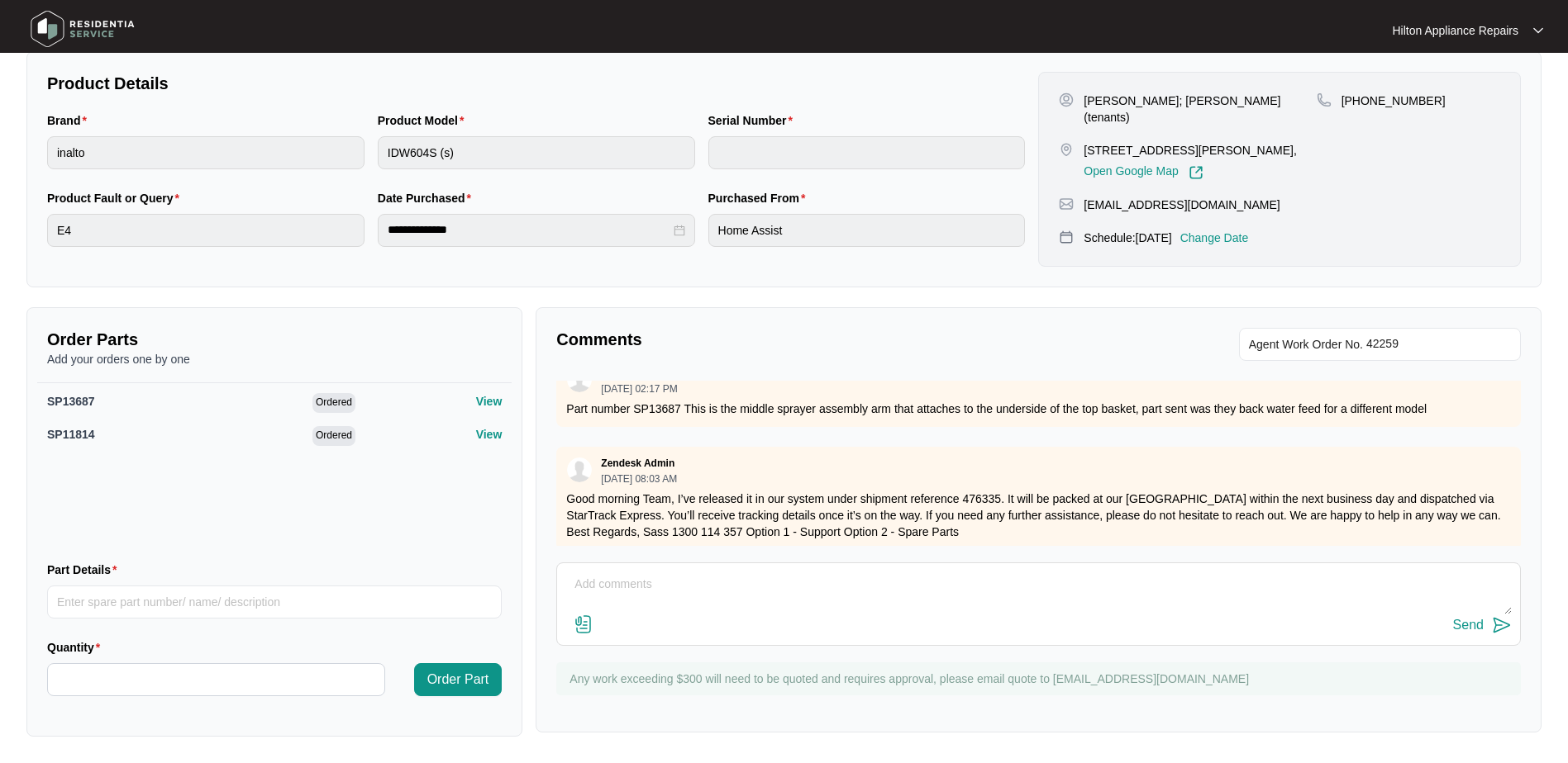
scroll to position [897, 0]
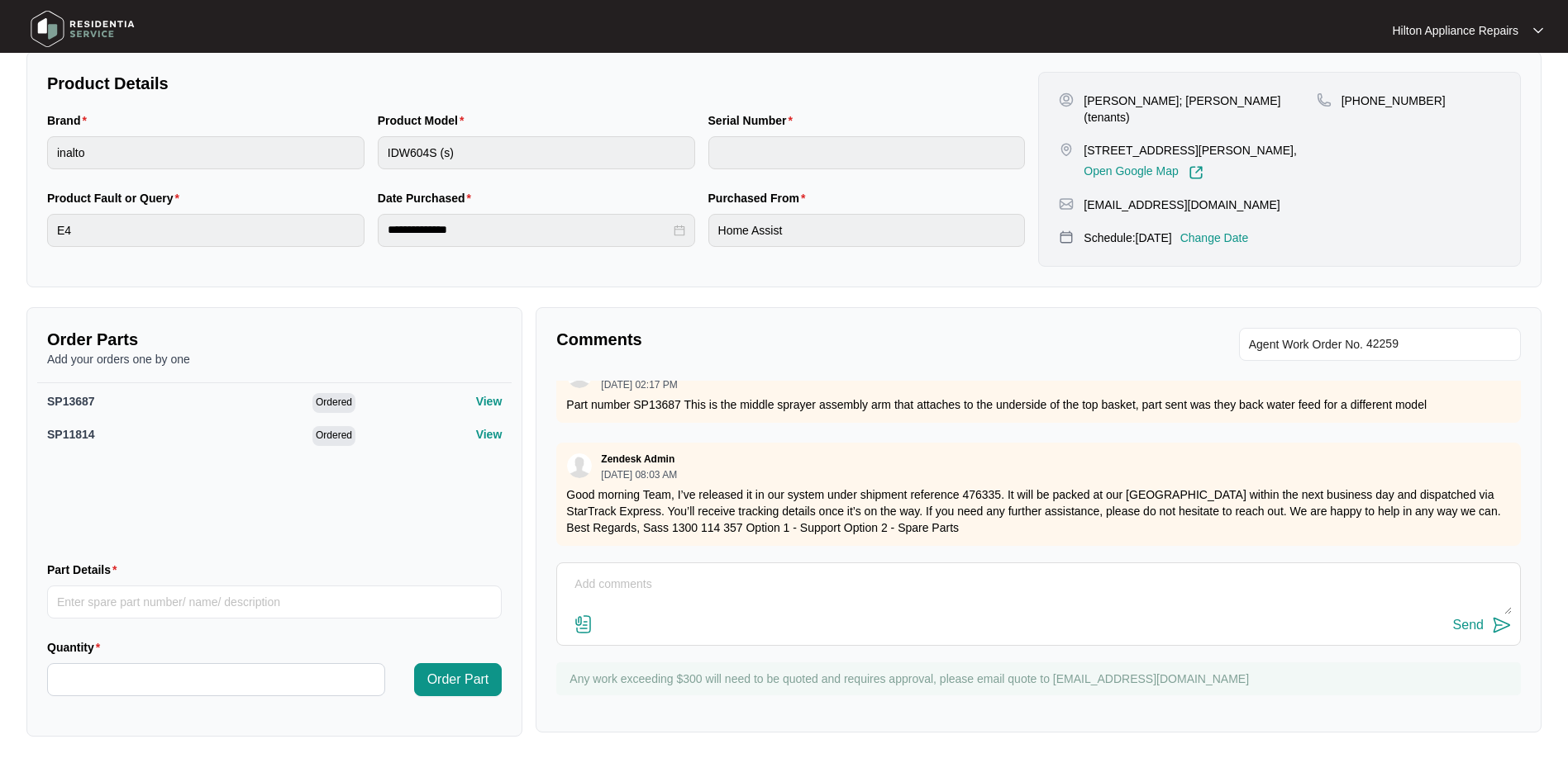
click at [611, 586] on textarea at bounding box center [1039, 593] width 947 height 43
drag, startPoint x: 625, startPoint y: 606, endPoint x: 671, endPoint y: 606, distance: 46.0
click at [625, 606] on textarea "Charges to repair: Initial attendance - $169 Second attendance - $179 Third att…" at bounding box center [1039, 593] width 947 height 43
type textarea "Charges to repair: Initial attendance - $169 Second attendance - $179 Third att…"
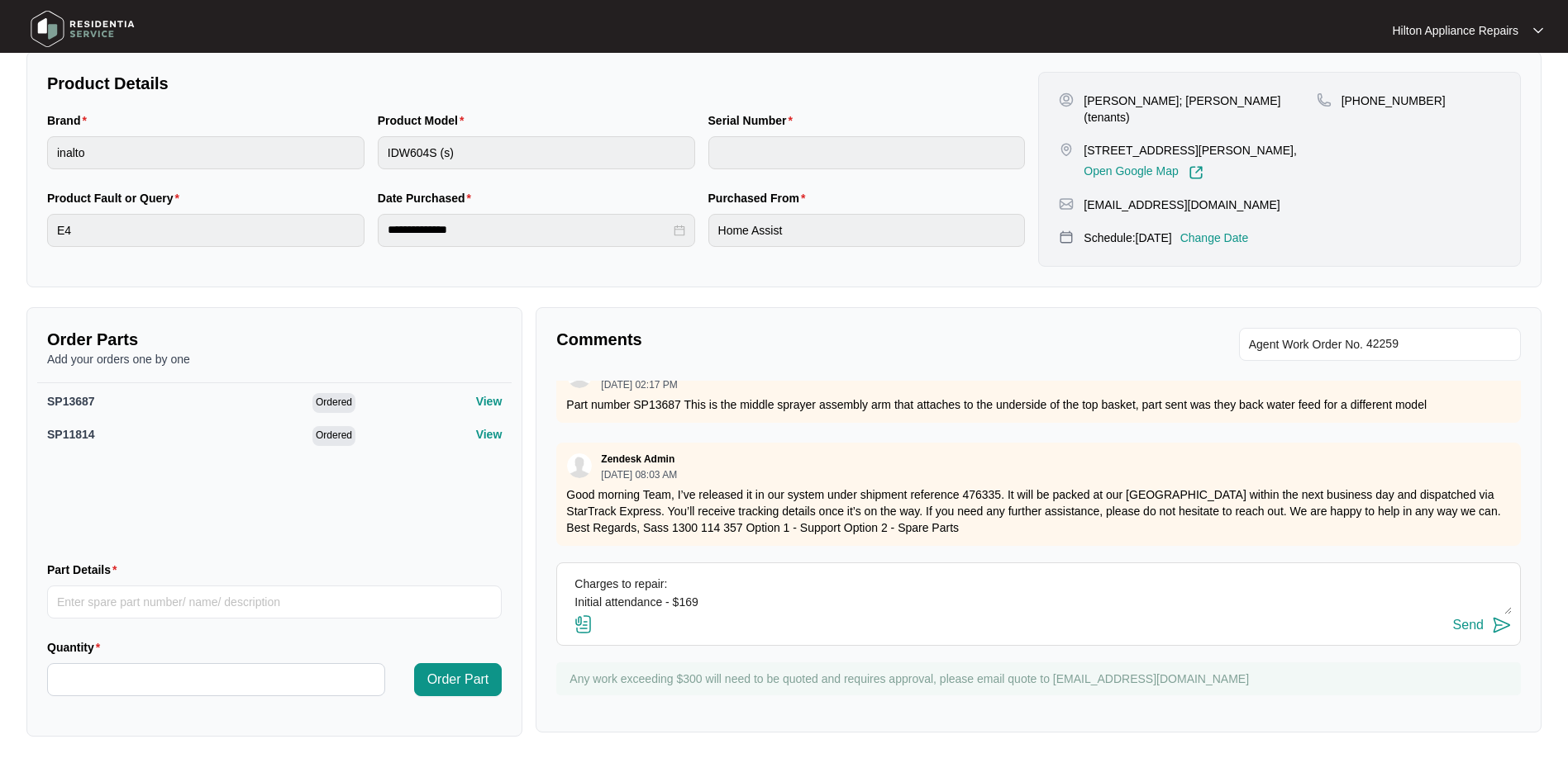
scroll to position [54, 0]
drag, startPoint x: 576, startPoint y: 580, endPoint x: 741, endPoint y: 612, distance: 168.1
click at [741, 612] on textarea "Charges to repair: Initial attendance - $169 Second attendance - $179 Third att…" at bounding box center [1039, 593] width 947 height 43
click at [1464, 615] on button "Send" at bounding box center [1482, 626] width 59 height 23
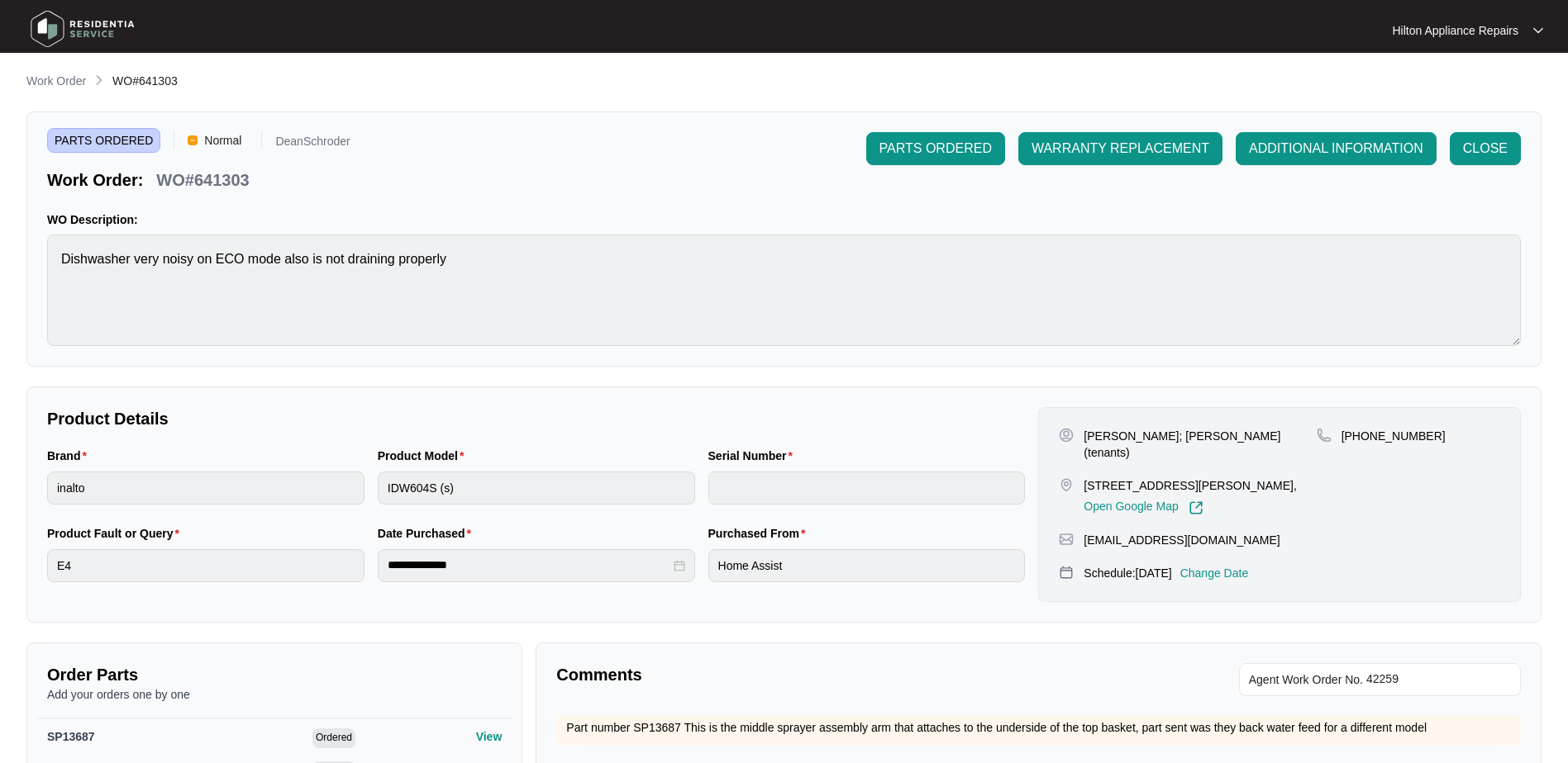
scroll to position [0, 0]
click at [57, 80] on p "Work Order" at bounding box center [56, 81] width 59 height 17
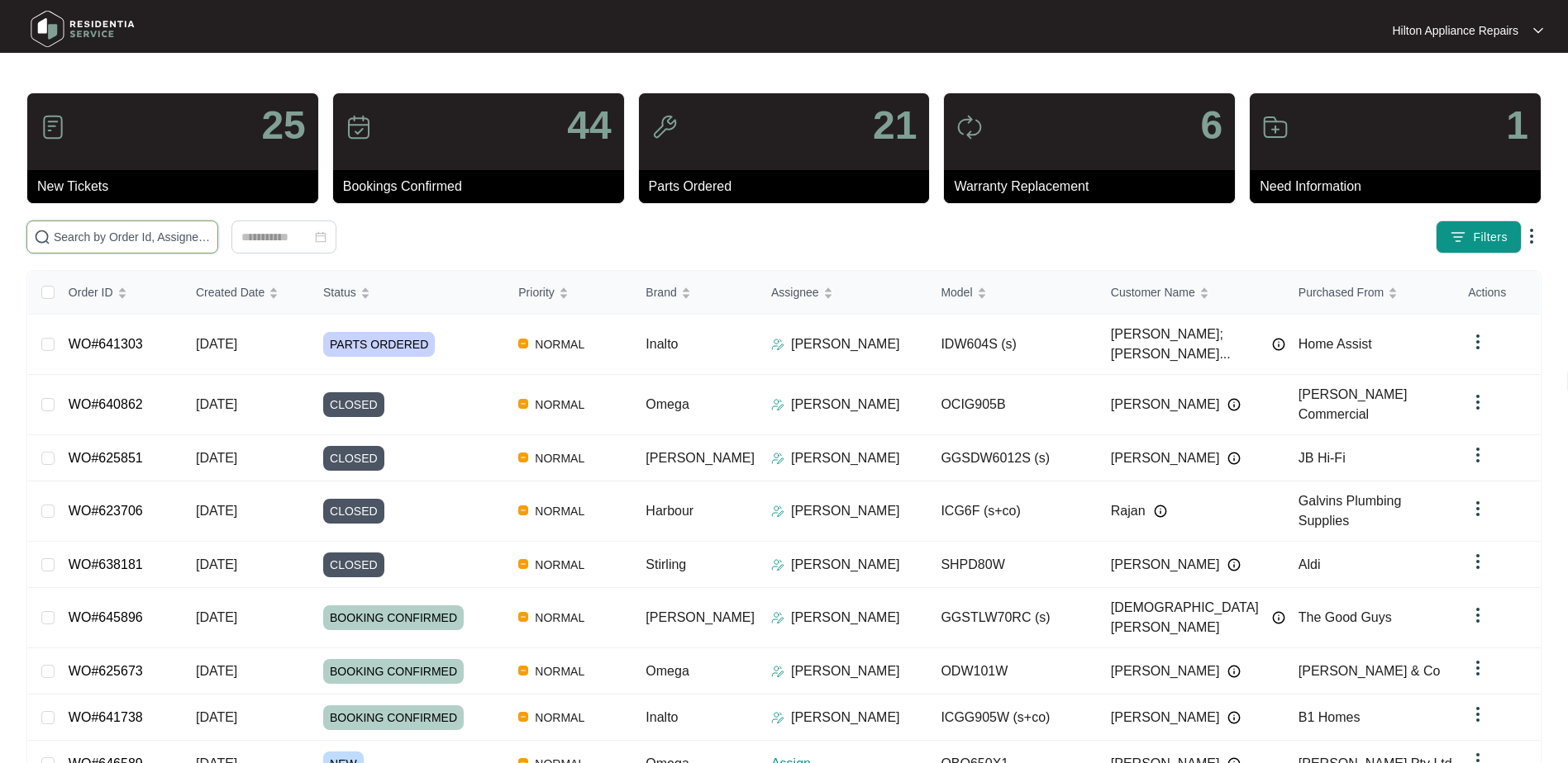
click at [118, 233] on input "text" at bounding box center [133, 237] width 157 height 18
paste input "645942"
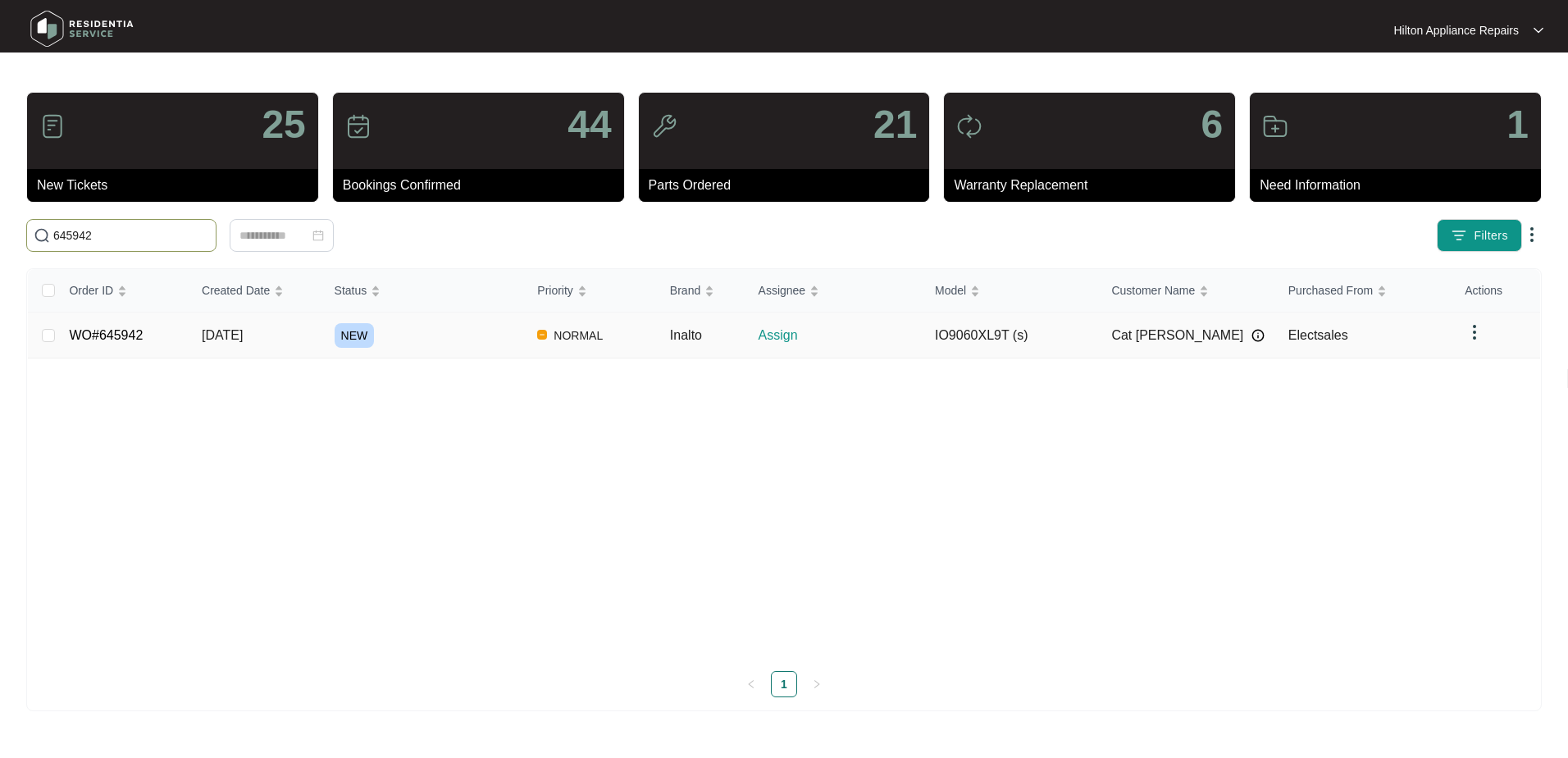
type input "645942"
click at [222, 335] on span "[DATE]" at bounding box center [222, 336] width 41 height 14
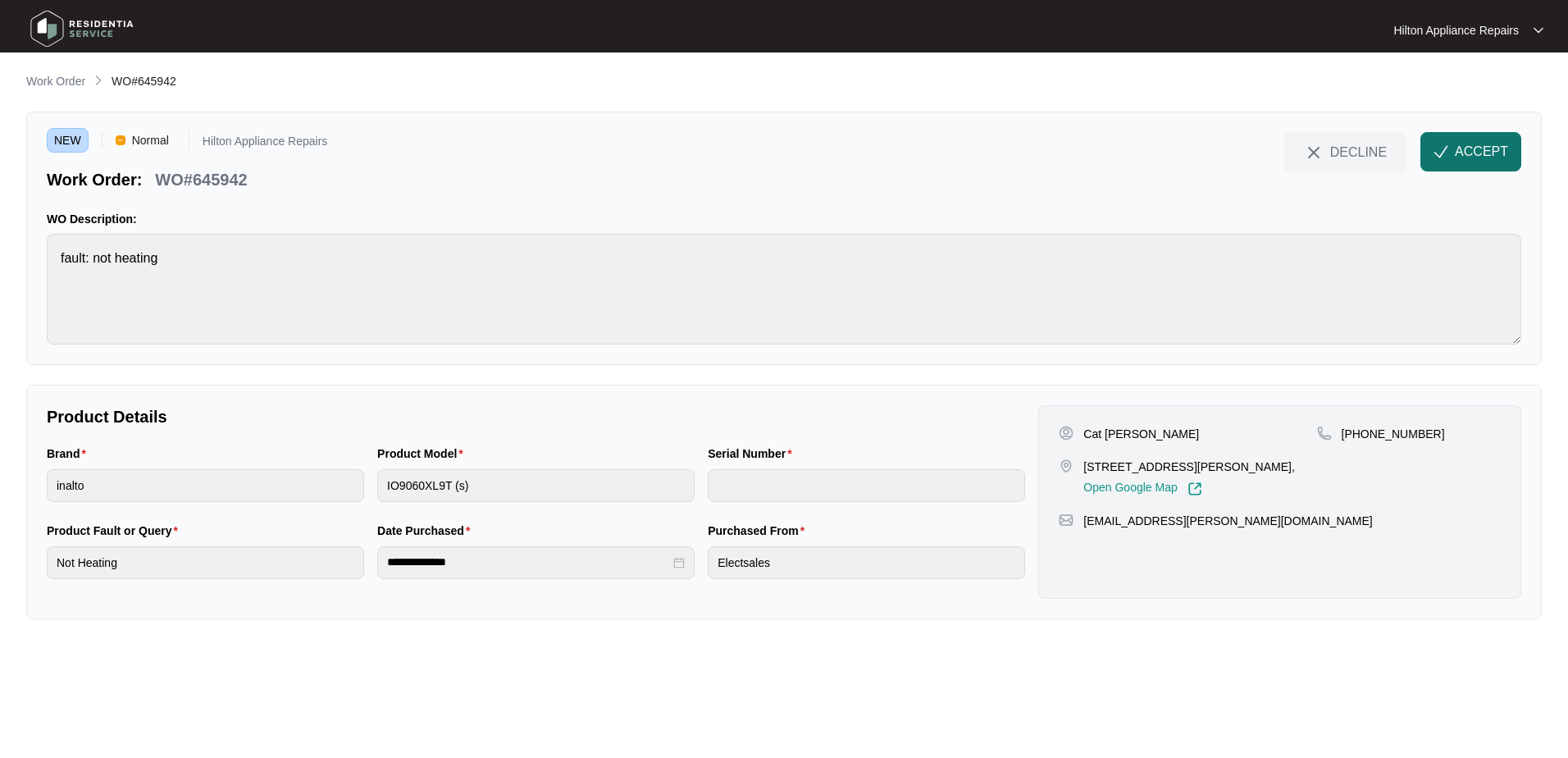
click at [1466, 147] on span "ACCEPT" at bounding box center [1482, 152] width 54 height 20
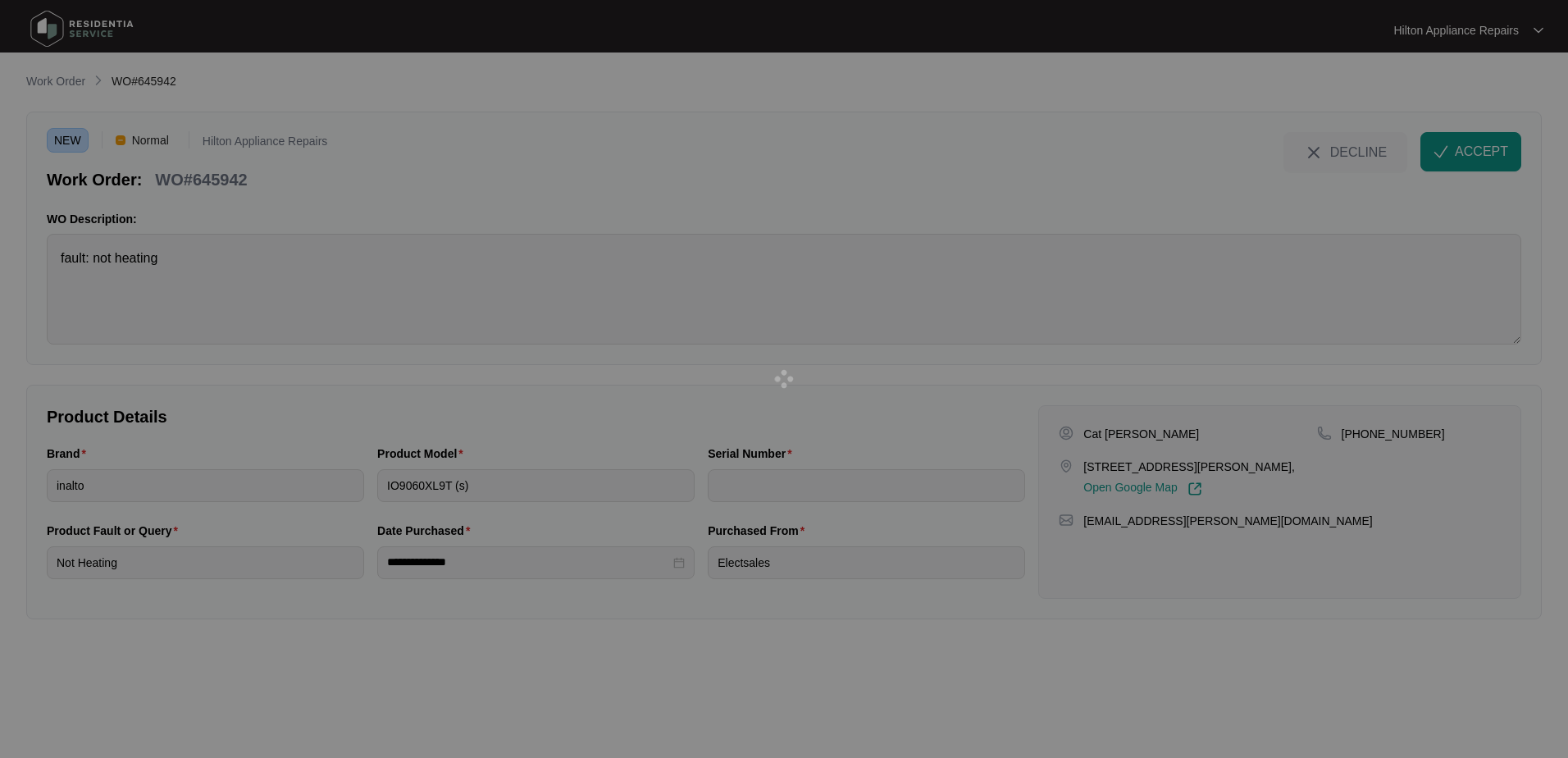
drag, startPoint x: 1264, startPoint y: 468, endPoint x: 1291, endPoint y: 480, distance: 29.5
click at [1222, 469] on div at bounding box center [784, 379] width 1568 height 758
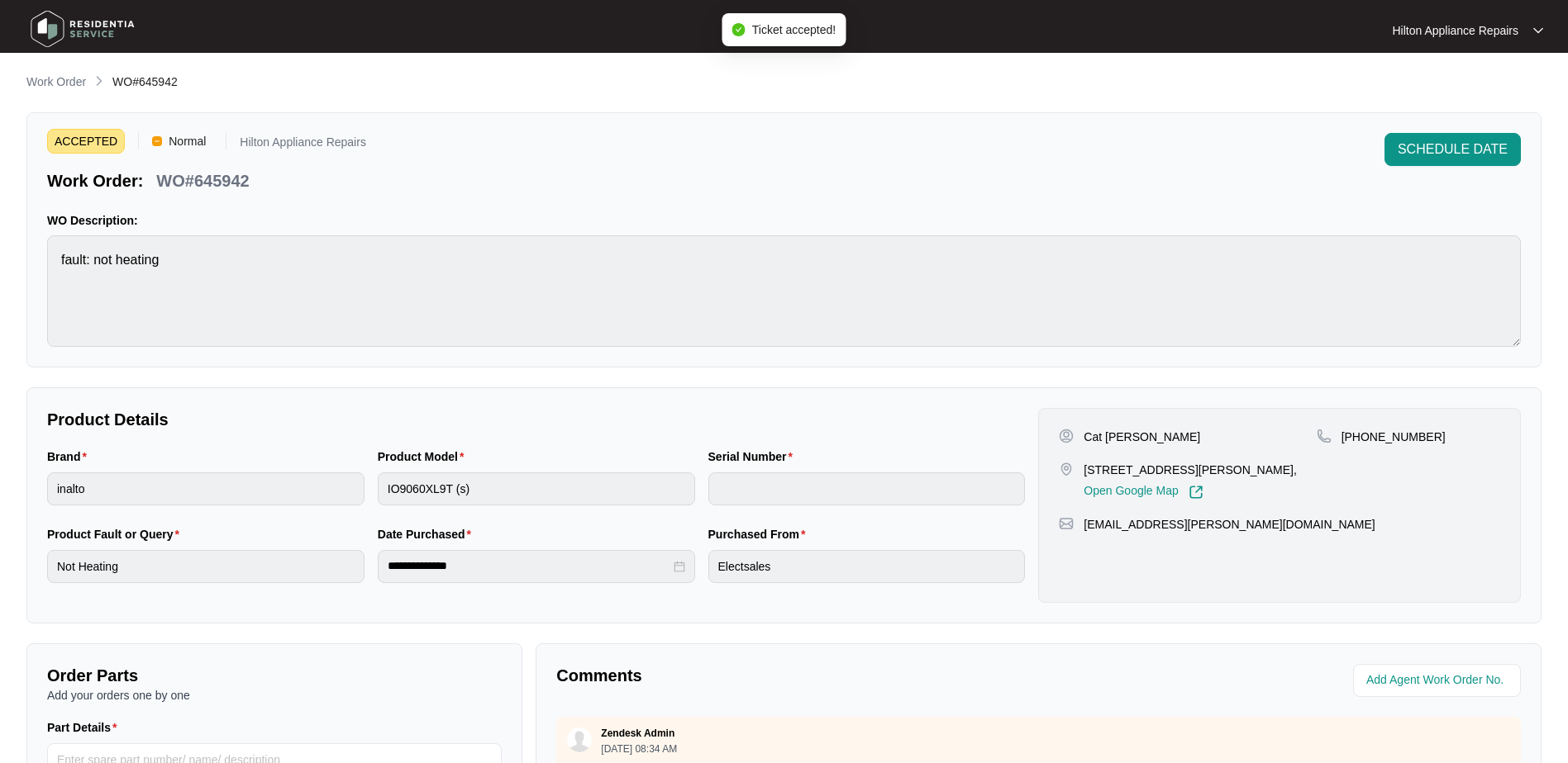
drag, startPoint x: 1266, startPoint y: 471, endPoint x: 1199, endPoint y: 472, distance: 67.0
click at [1199, 472] on p "[STREET_ADDRESS][PERSON_NAME]," at bounding box center [1191, 470] width 213 height 17
copy p "Bassendean"
click at [1336, 497] on div "[PHONE_NUMBER]" at bounding box center [1409, 464] width 183 height 71
drag, startPoint x: 1265, startPoint y: 471, endPoint x: 1081, endPoint y: 471, distance: 184.0
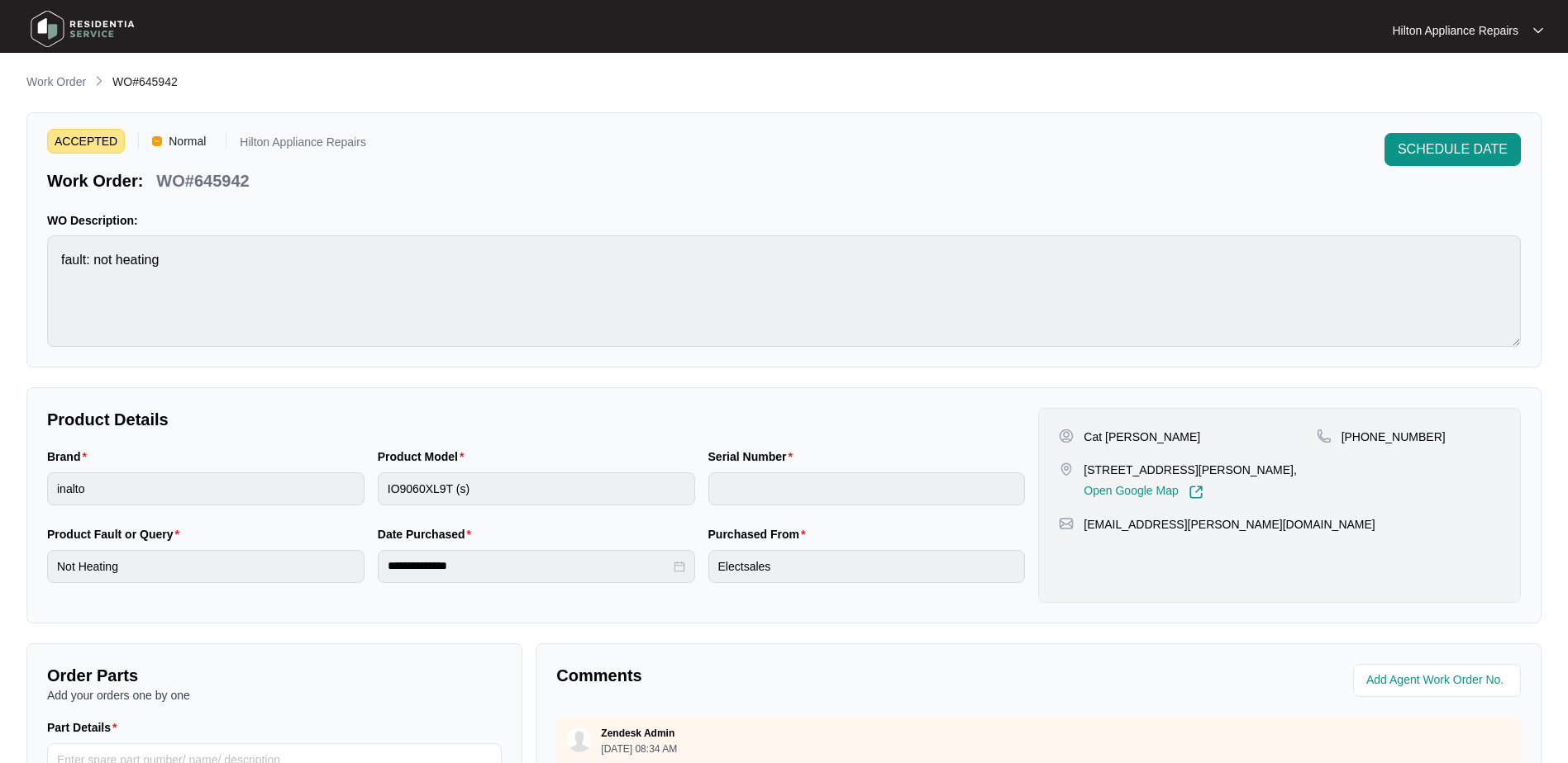
click at [1081, 471] on div "[STREET_ADDRESS][PERSON_NAME], Open Google Map" at bounding box center [1187, 481] width 257 height 38
copy p "[STREET_ADDRESS][PERSON_NAME]"
drag, startPoint x: 1153, startPoint y: 442, endPoint x: 1106, endPoint y: 430, distance: 48.5
click at [1106, 430] on div "Cat [PERSON_NAME]" at bounding box center [1187, 436] width 257 height 17
copy p "[PERSON_NAME]"
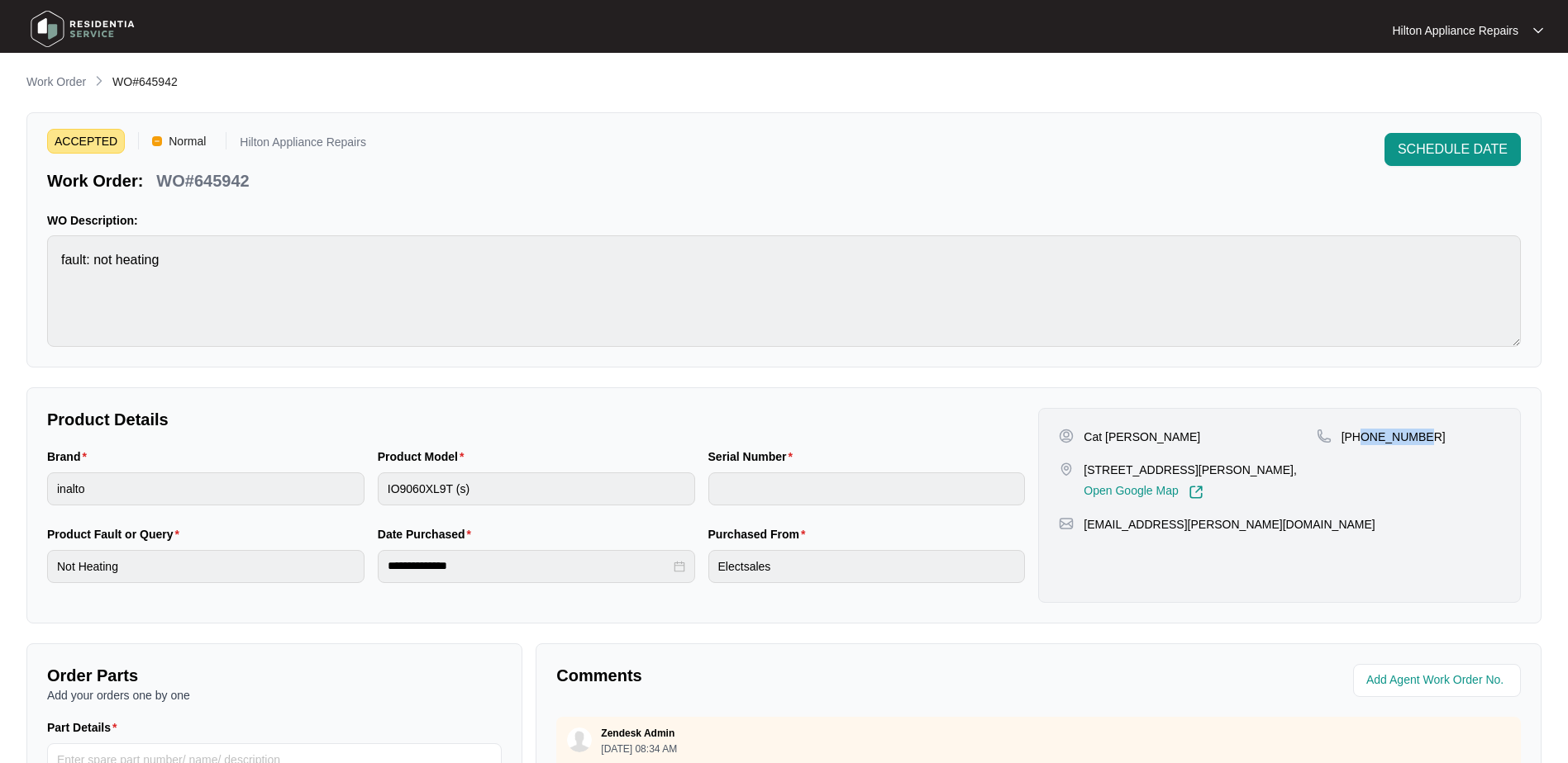
drag, startPoint x: 1426, startPoint y: 439, endPoint x: 1359, endPoint y: 443, distance: 67.1
click at [1359, 443] on div "[PHONE_NUMBER]" at bounding box center [1409, 436] width 183 height 17
drag, startPoint x: 1212, startPoint y: 545, endPoint x: 1086, endPoint y: 540, distance: 126.1
click at [1086, 533] on div "[EMAIL_ADDRESS][PERSON_NAME][DOMAIN_NAME]" at bounding box center [1279, 524] width 441 height 17
click at [300, 477] on div "Brand inalto Product Model IO9060XL9T (s) Serial Number" at bounding box center [535, 486] width 991 height 78
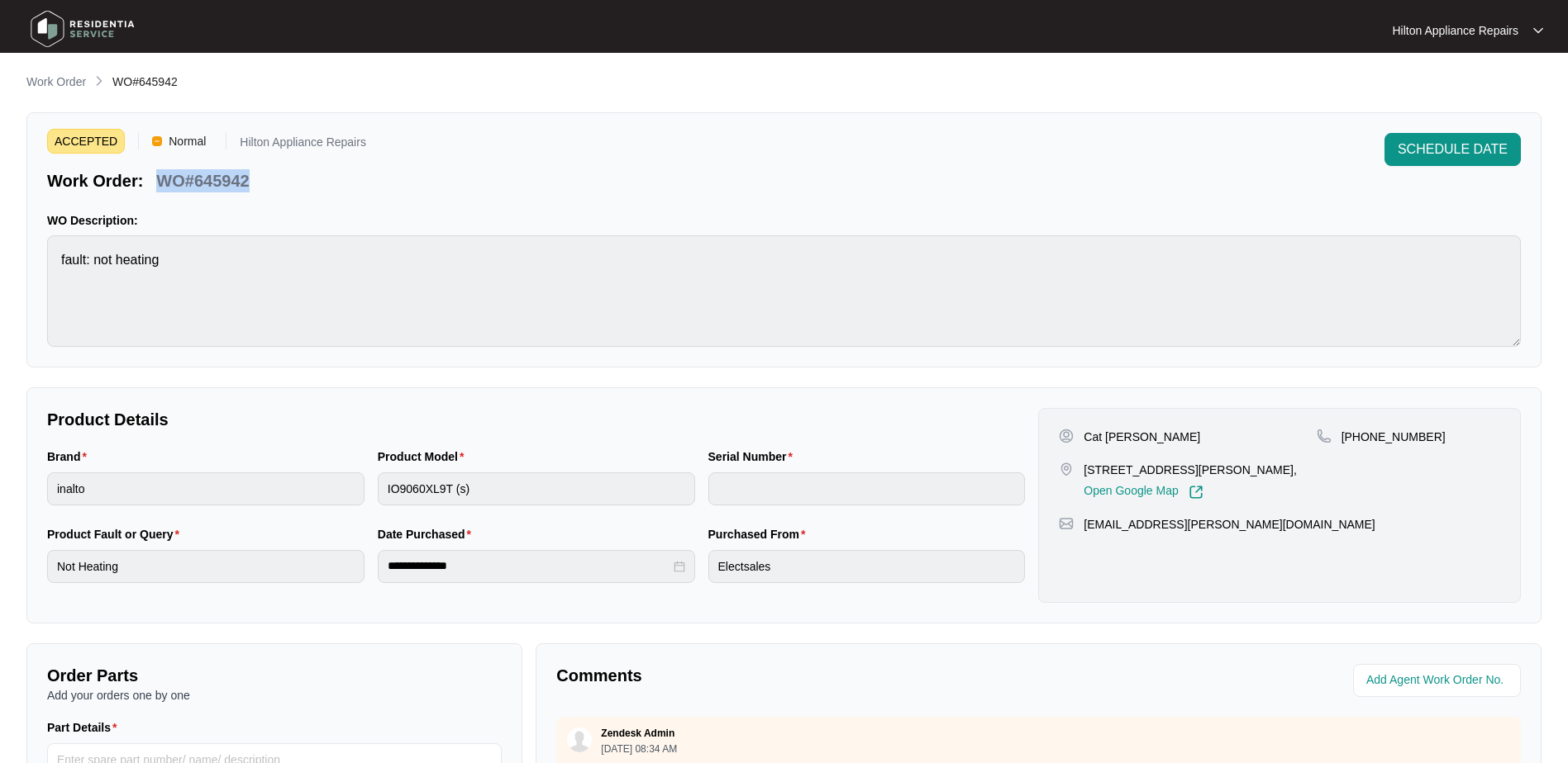
drag, startPoint x: 263, startPoint y: 182, endPoint x: 152, endPoint y: 179, distance: 111.0
click at [152, 179] on div "Work Order: WO#645942" at bounding box center [206, 177] width 319 height 29
click at [300, 464] on div "Brand inalto Product Model IO9060XL9T (s) Serial Number" at bounding box center [535, 486] width 991 height 78
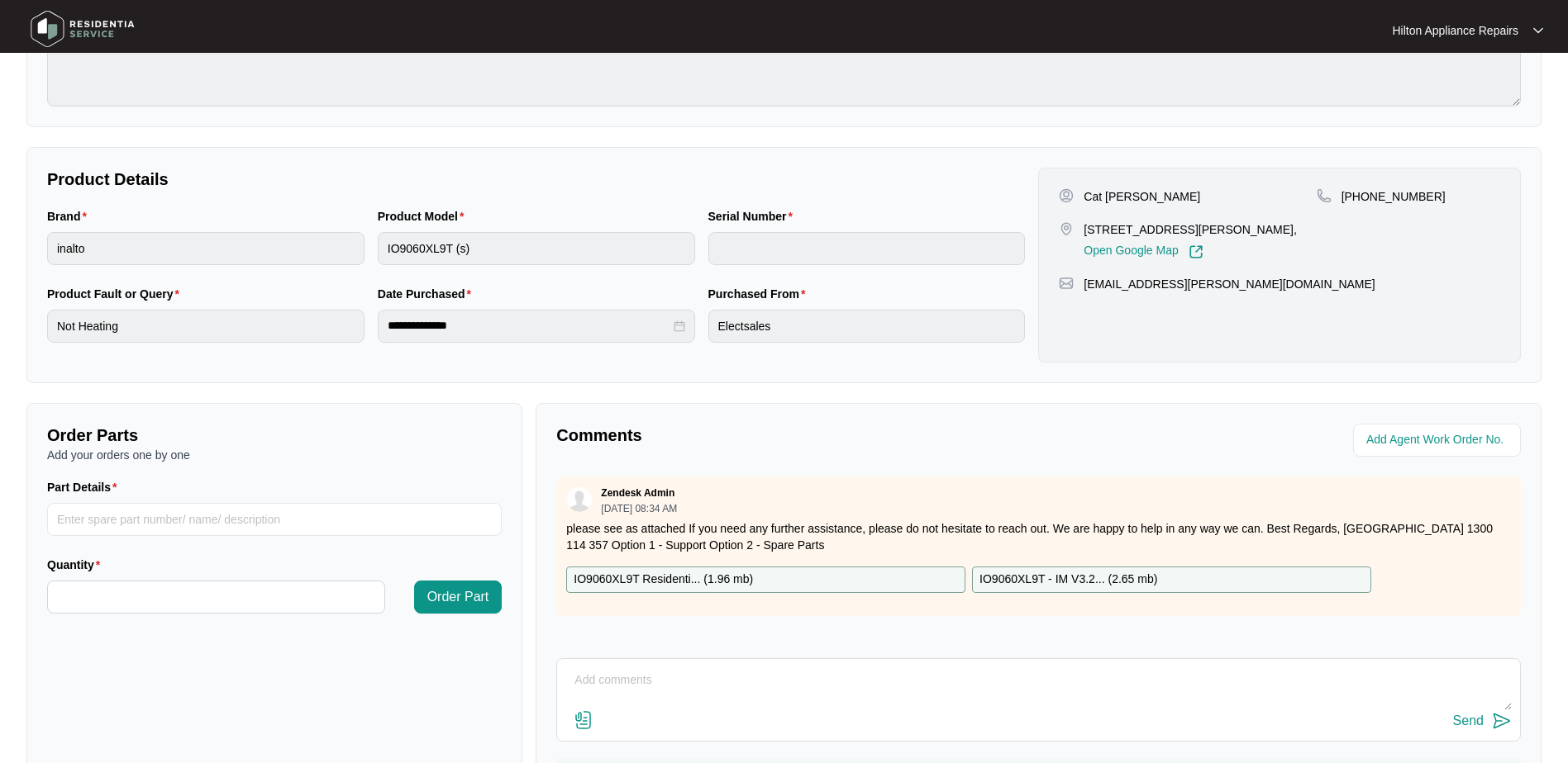
scroll to position [333, 0]
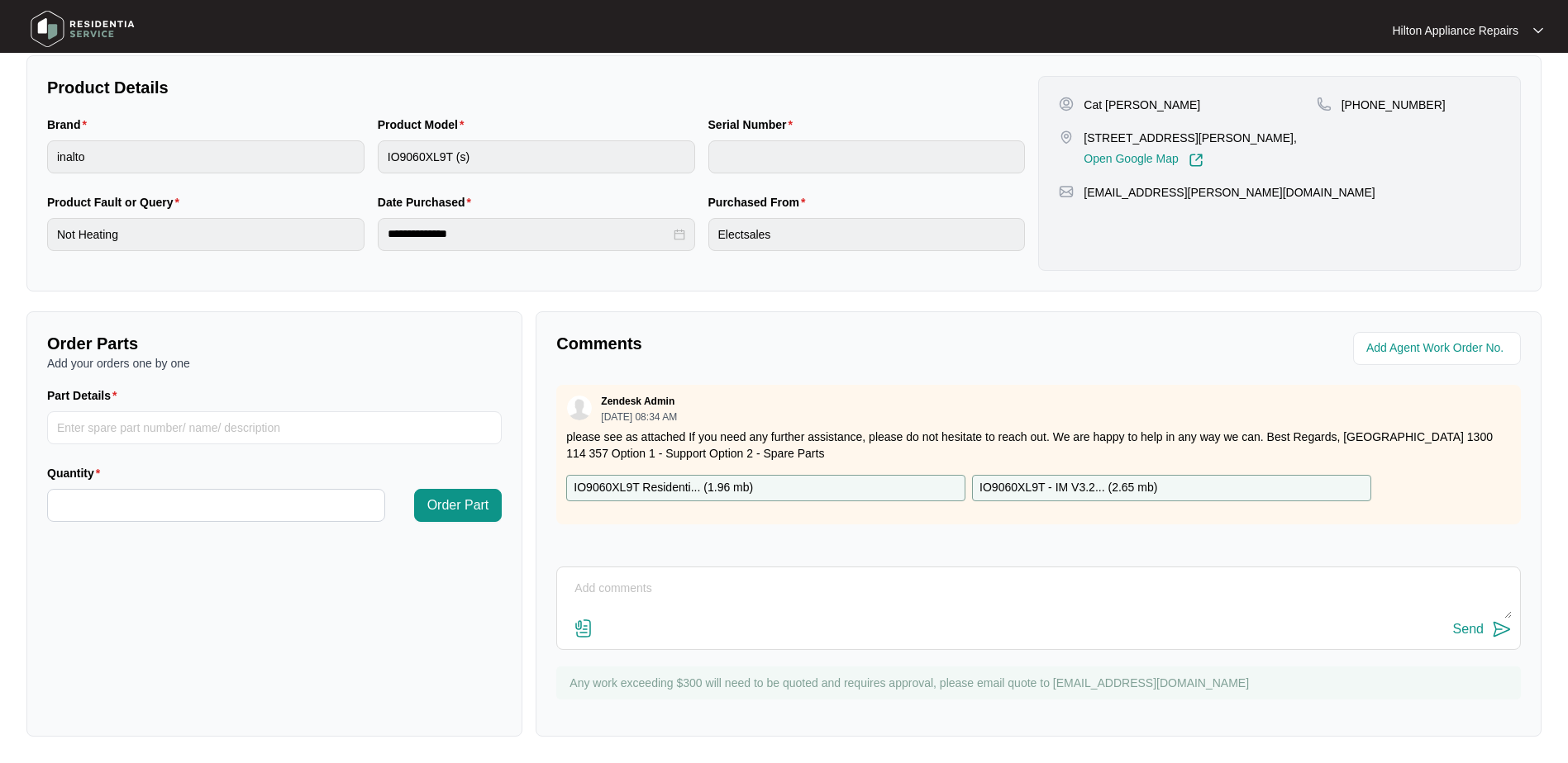
drag, startPoint x: 630, startPoint y: 588, endPoint x: 662, endPoint y: 583, distance: 32.4
click at [632, 588] on textarea at bounding box center [1039, 597] width 947 height 43
paste textarea "Called Cat LMTC & texted"
type textarea "Called Cat LMTC & texted"
click at [1471, 626] on div "Send" at bounding box center [1468, 629] width 31 height 15
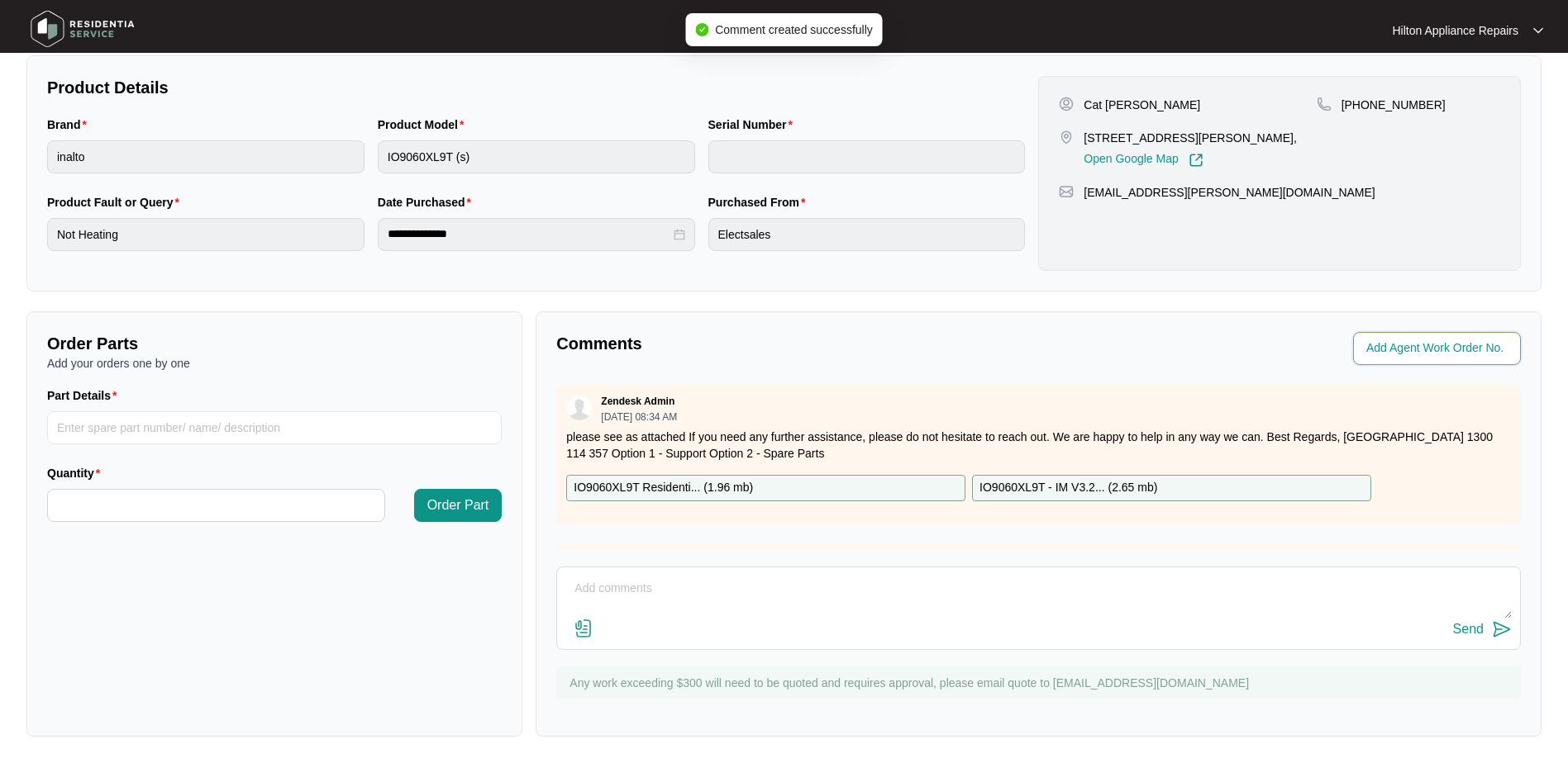
click at [1396, 345] on input "string" at bounding box center [1439, 348] width 145 height 20
type input "42527"
click at [976, 347] on p "Comments" at bounding box center [791, 343] width 470 height 23
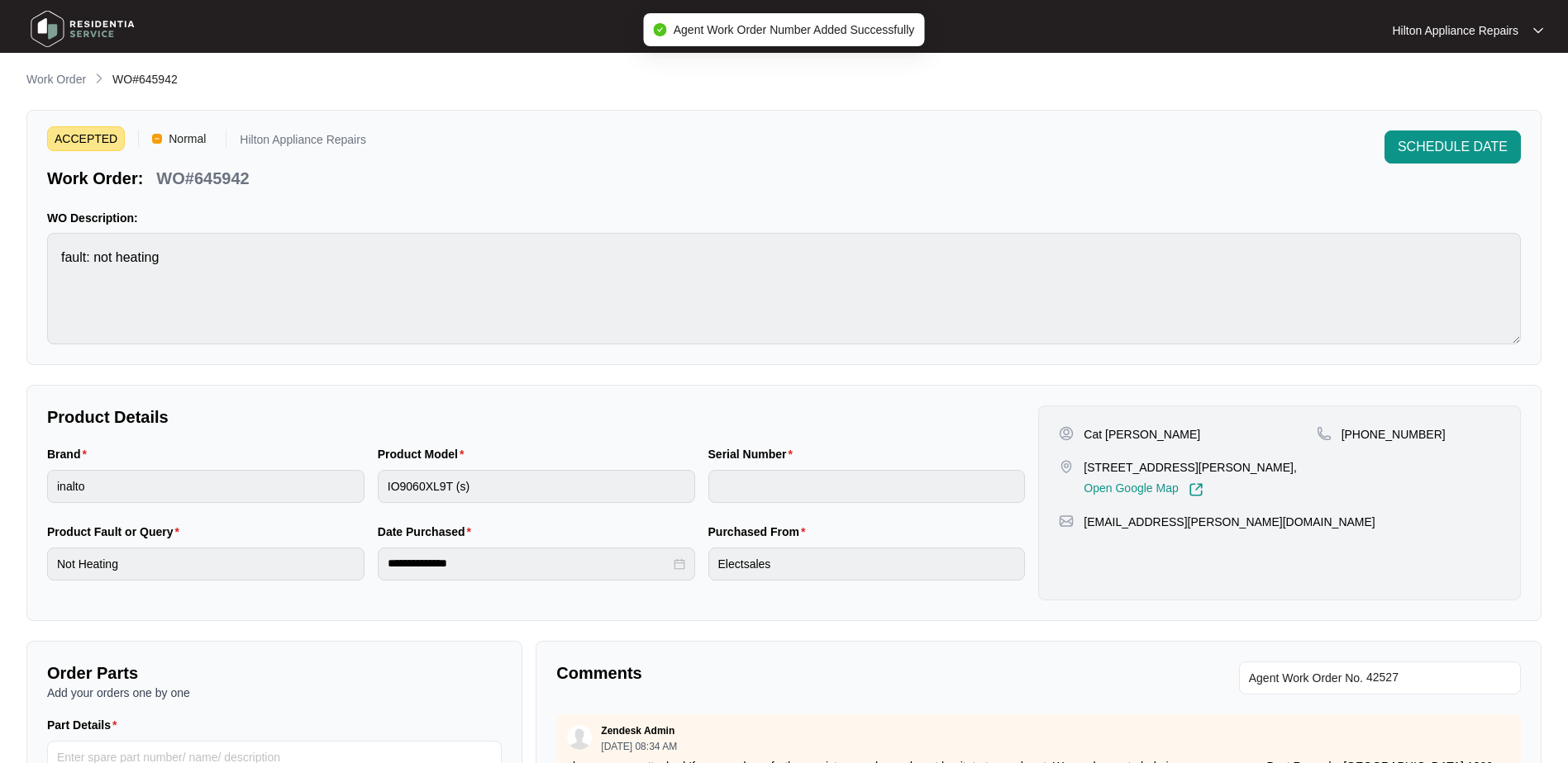
scroll to position [0, 0]
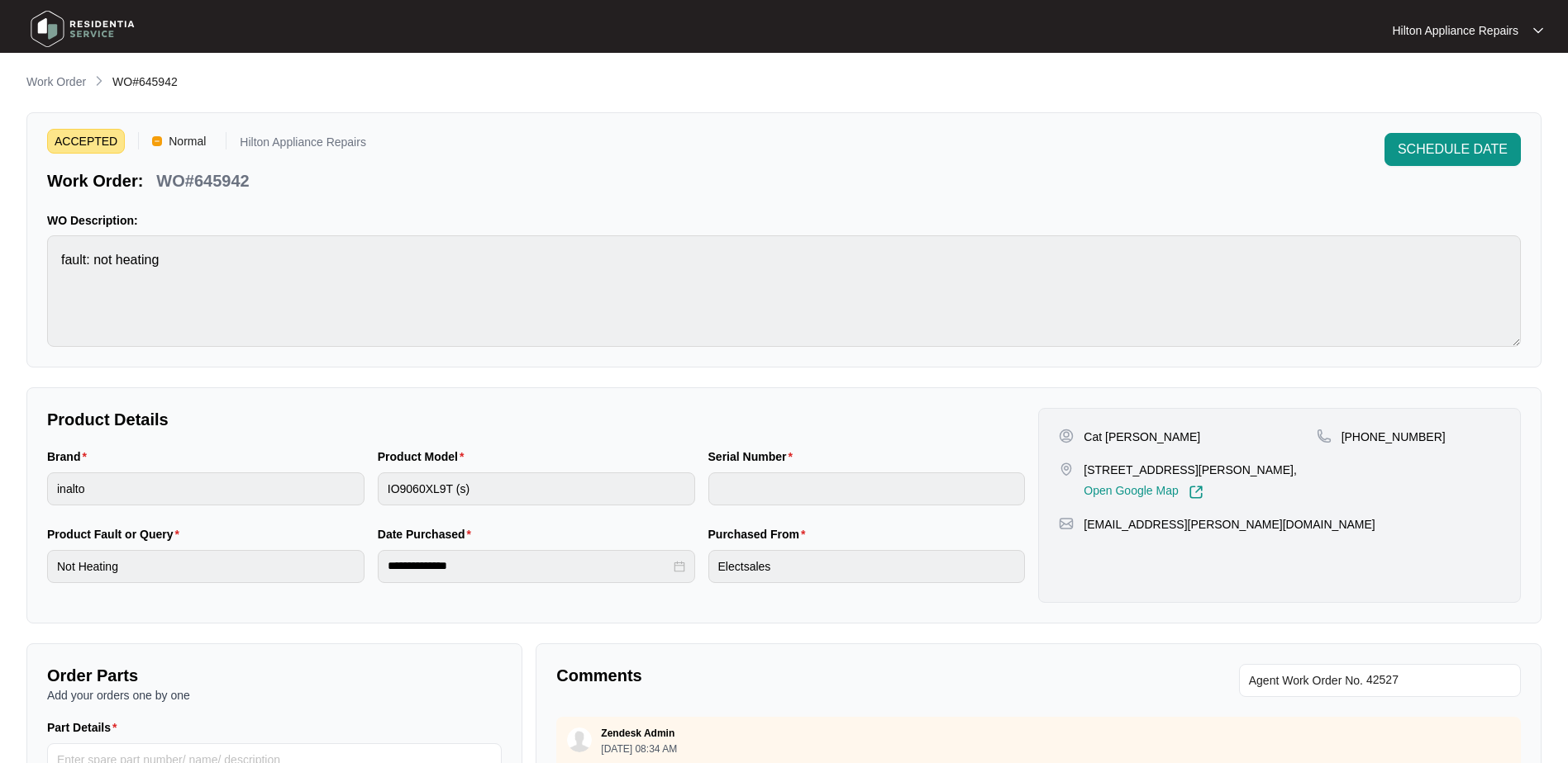
drag, startPoint x: 59, startPoint y: 86, endPoint x: 73, endPoint y: 92, distance: 15.2
click at [59, 86] on p "Work Order" at bounding box center [56, 81] width 59 height 17
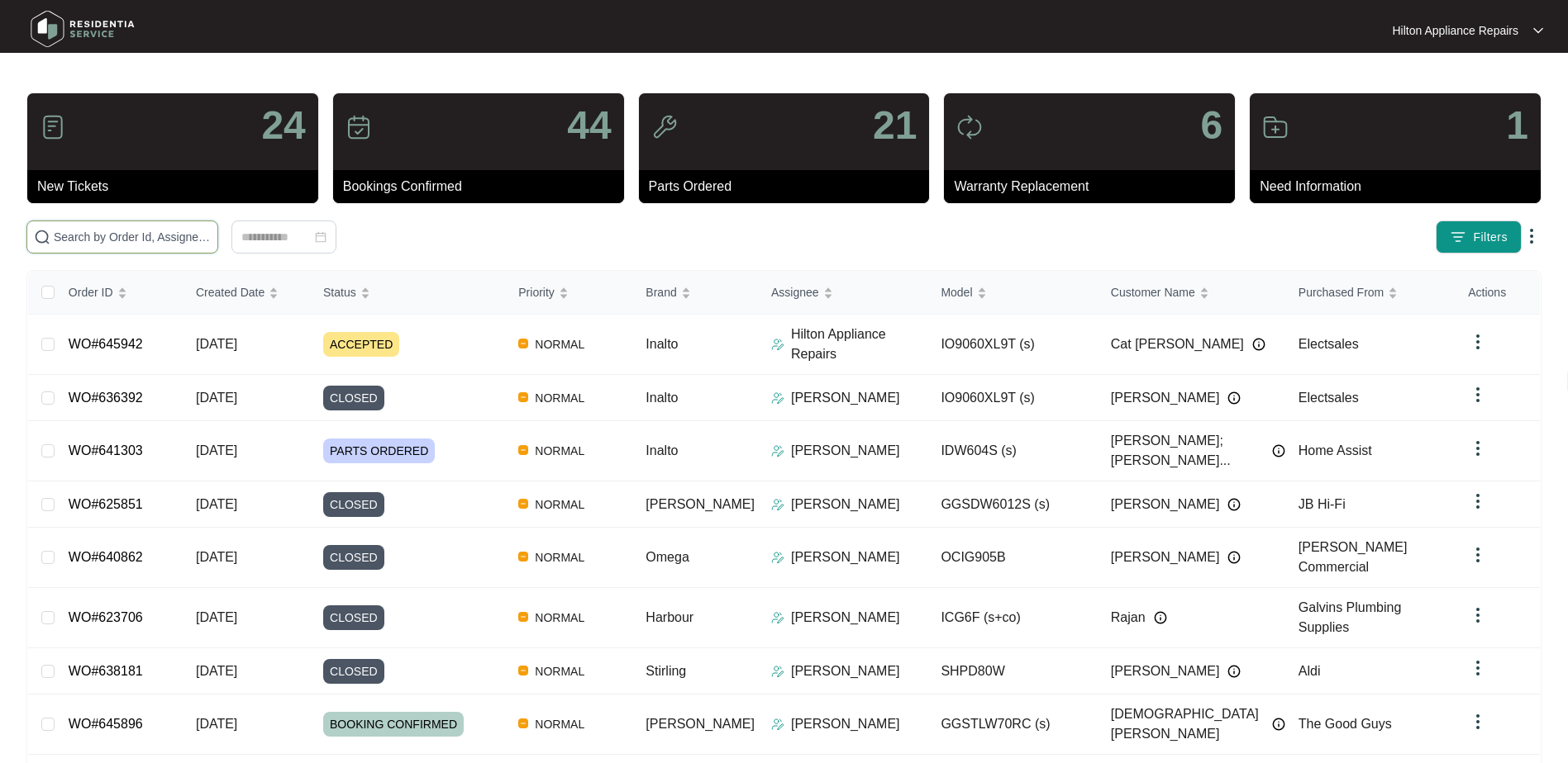
click at [108, 243] on input "text" at bounding box center [133, 237] width 157 height 18
paste input "641738"
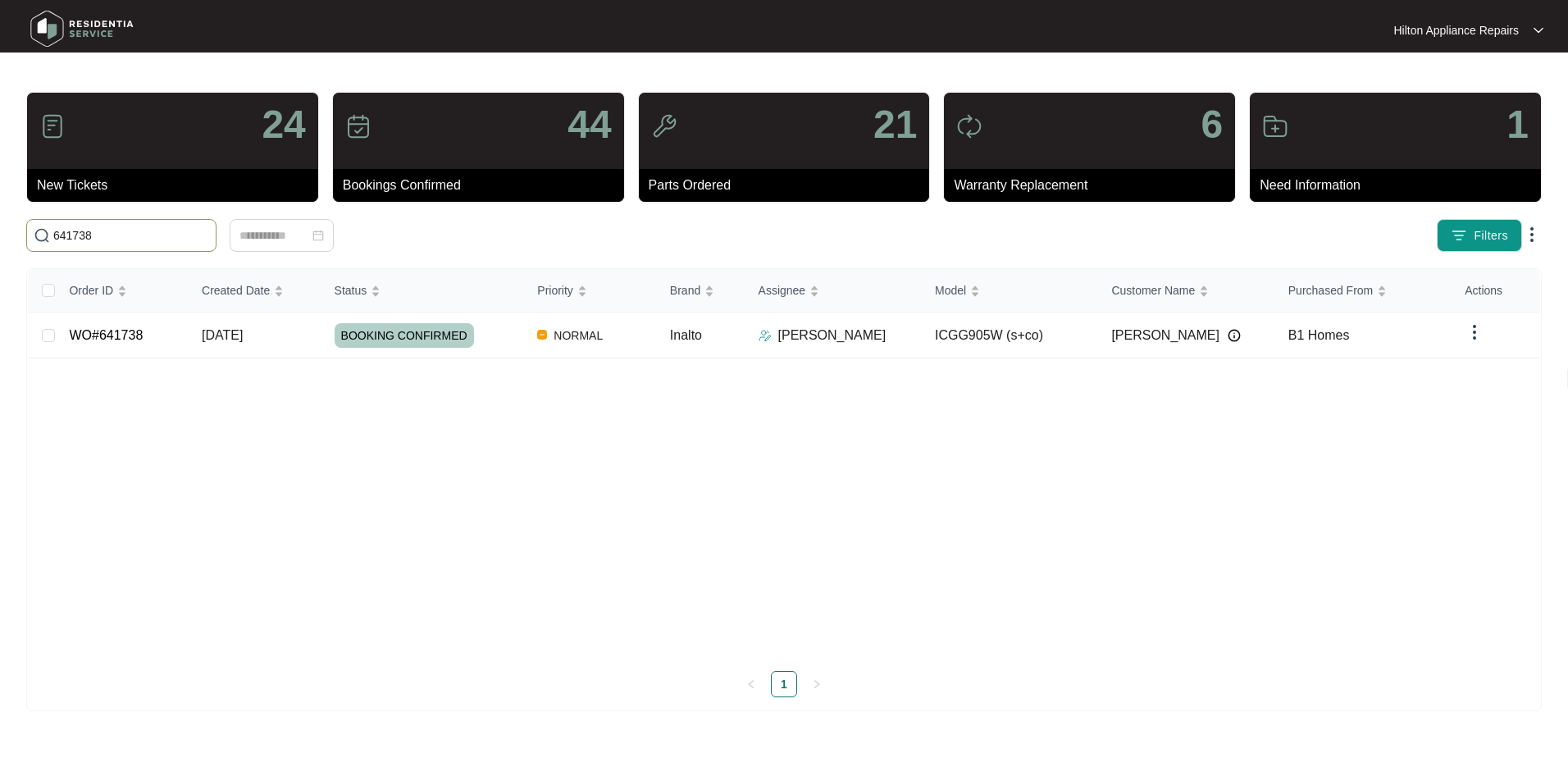
type input "641738"
click at [228, 337] on span "[DATE]" at bounding box center [222, 336] width 41 height 14
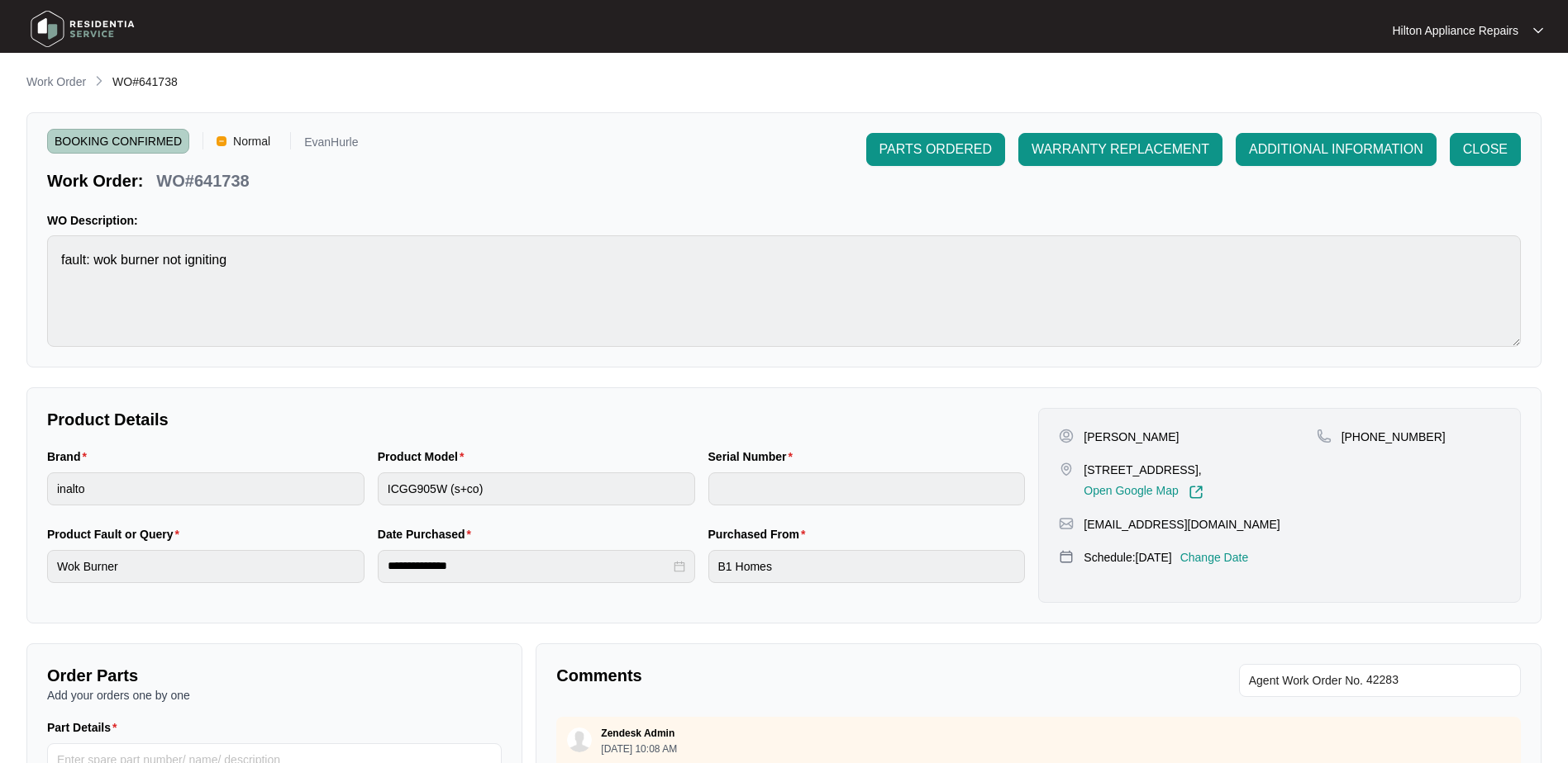
click at [52, 79] on p "Work Order" at bounding box center [56, 81] width 59 height 17
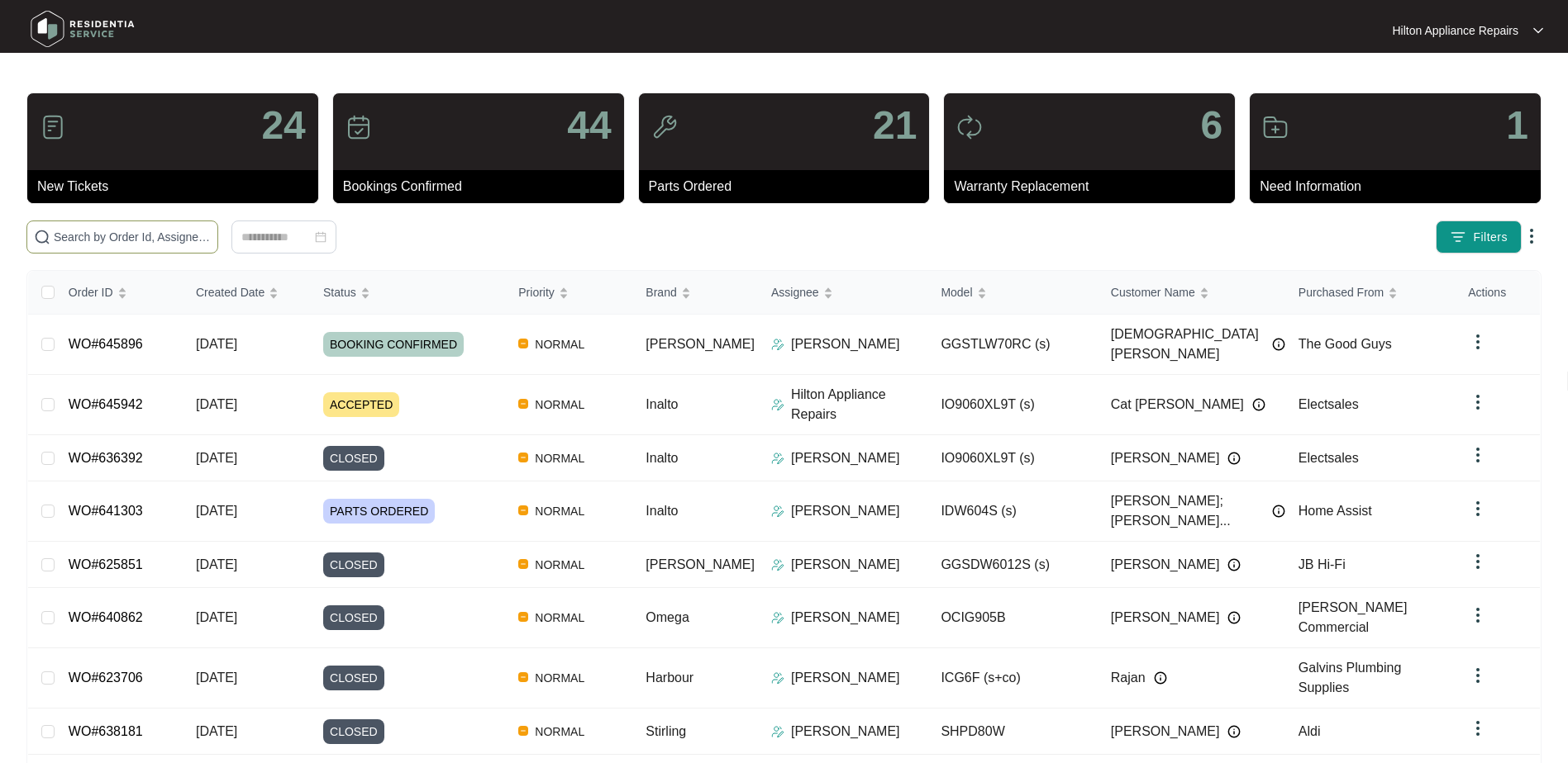
click at [68, 238] on input "text" at bounding box center [133, 237] width 157 height 18
paste input "646259"
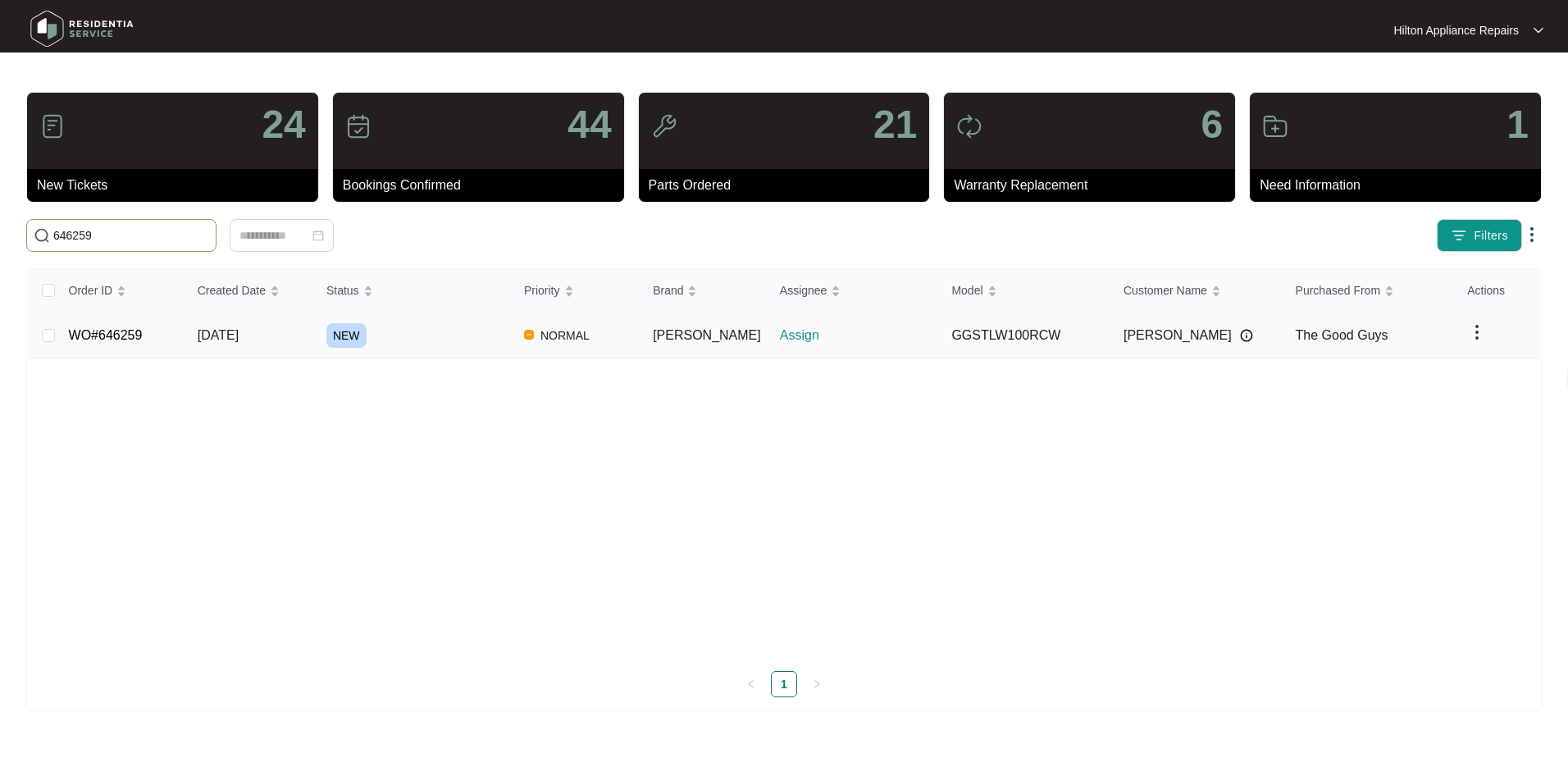
type input "646259"
click at [238, 331] on span "[DATE]" at bounding box center [218, 336] width 41 height 14
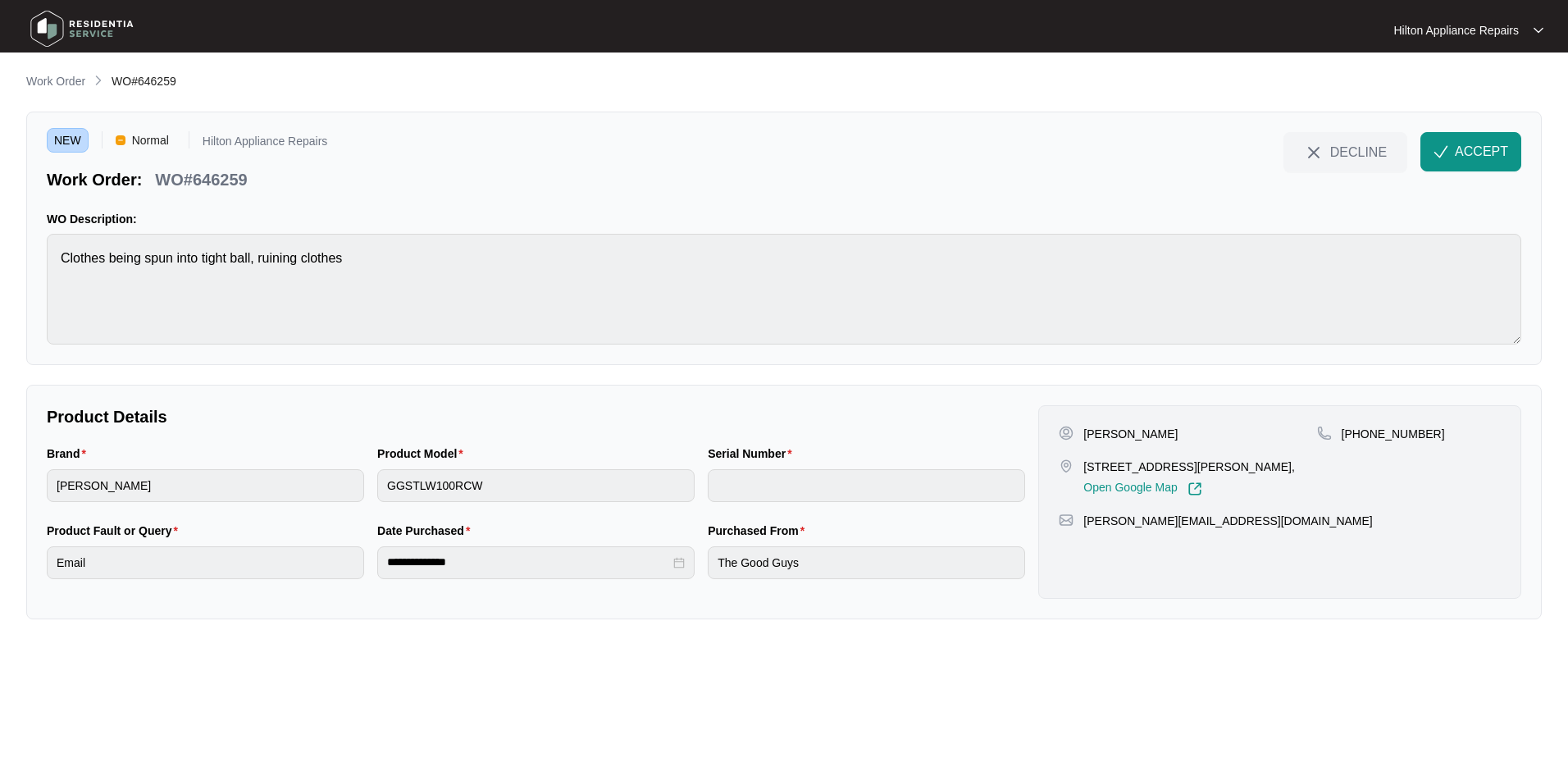
drag, startPoint x: 1474, startPoint y: 146, endPoint x: 1481, endPoint y: 170, distance: 25.0
click at [1475, 146] on span "ACCEPT" at bounding box center [1482, 152] width 54 height 20
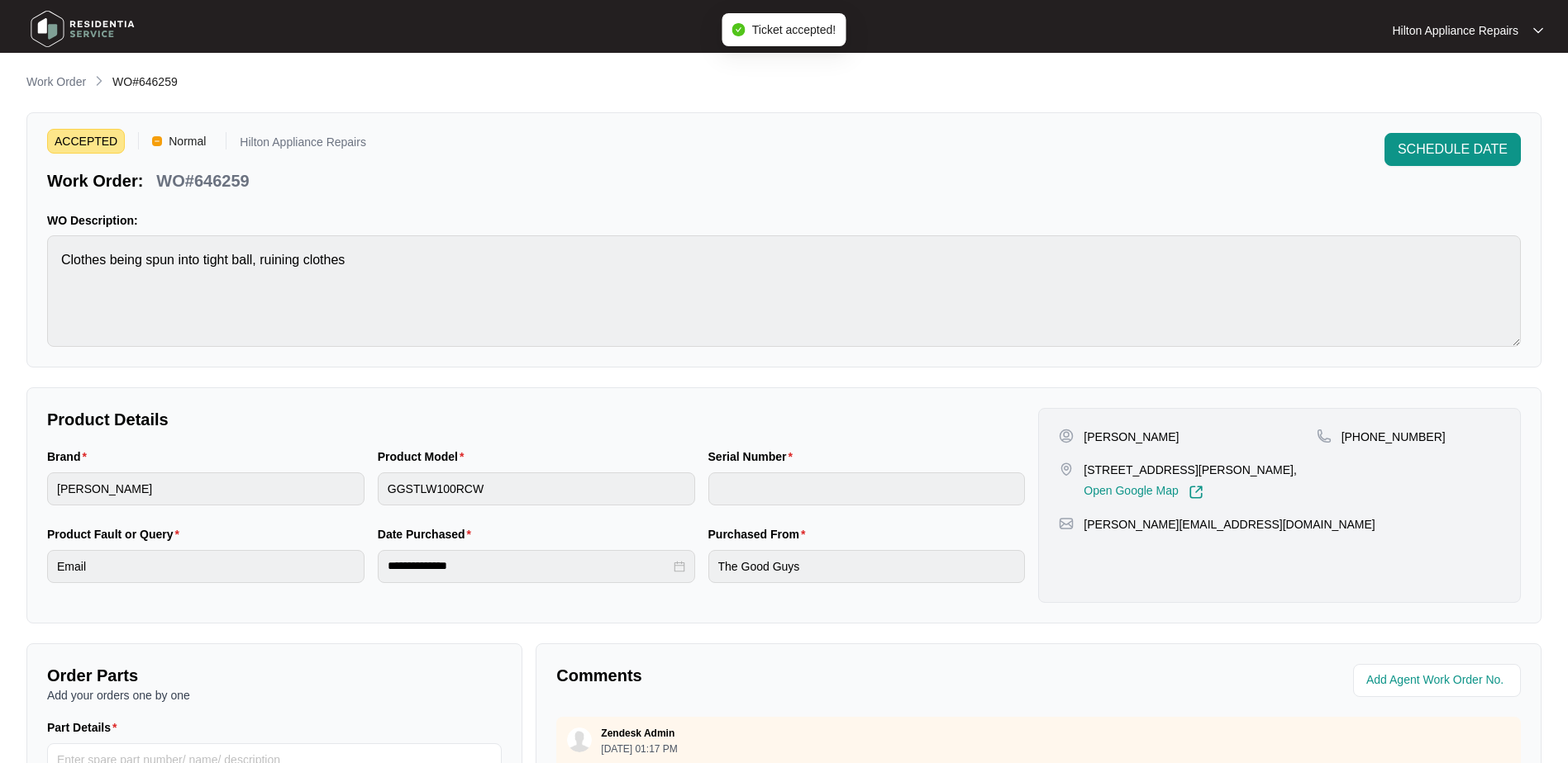
click at [308, 470] on div "Brand [PERSON_NAME] Product Model GGSTLW100RCW Serial Number" at bounding box center [535, 486] width 991 height 78
drag, startPoint x: 1214, startPoint y: 468, endPoint x: 1082, endPoint y: 467, distance: 132.0
click at [1082, 467] on div "[STREET_ADDRESS][PERSON_NAME], Open Google Map" at bounding box center [1187, 481] width 257 height 38
drag, startPoint x: 1426, startPoint y: 435, endPoint x: 1360, endPoint y: 438, distance: 66.1
click at [1360, 438] on div "[PHONE_NUMBER]" at bounding box center [1409, 436] width 183 height 17
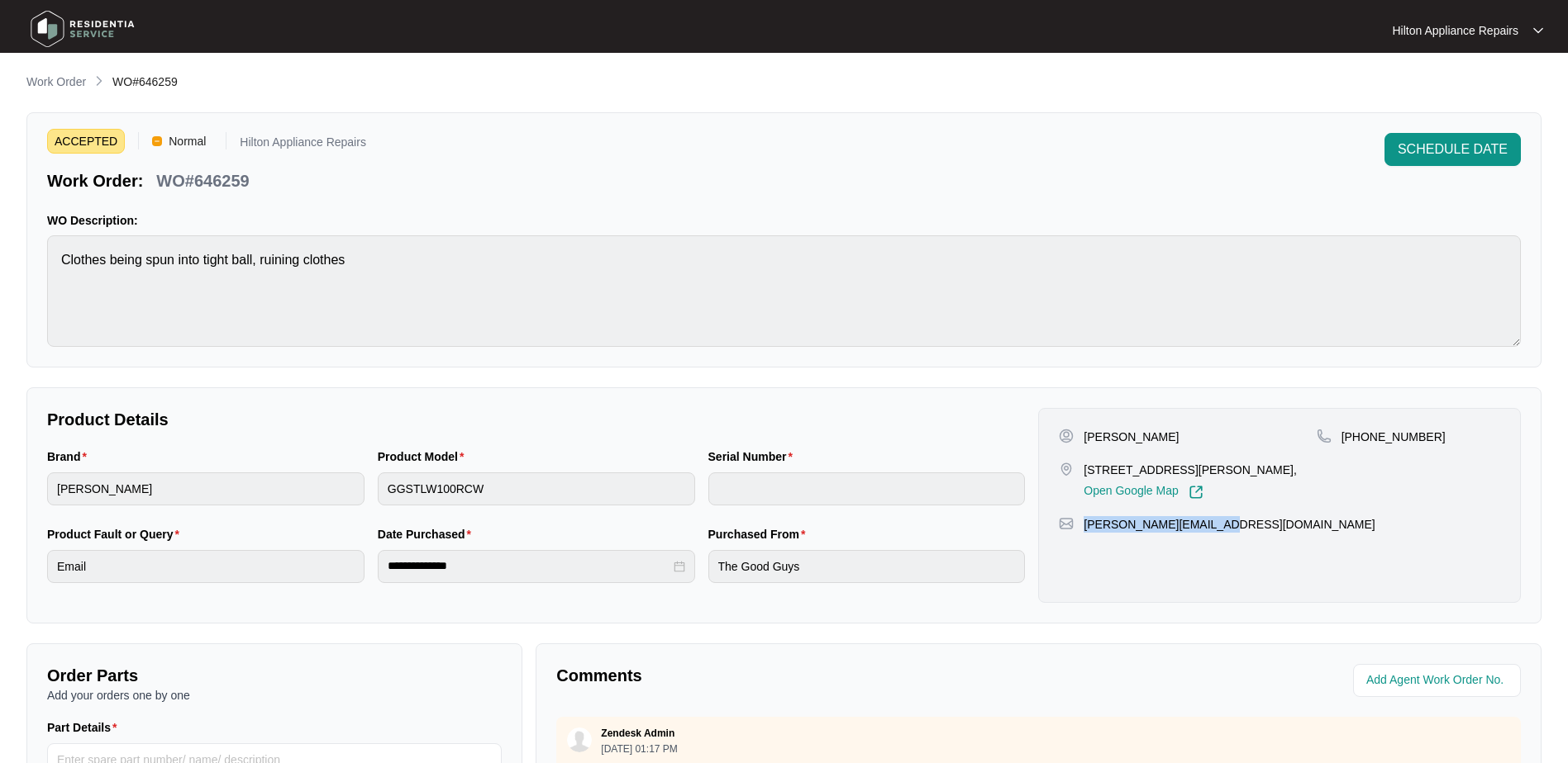
drag, startPoint x: 1228, startPoint y: 528, endPoint x: 1085, endPoint y: 533, distance: 143.1
click at [1085, 533] on div "[PERSON_NAME] [STREET_ADDRESS][PERSON_NAME], Open Google Map [PHONE_NUMBER] [PE…" at bounding box center [1280, 505] width 483 height 195
click at [277, 485] on div "Brand [PERSON_NAME] Product Model GGSTLW100RCW Serial Number" at bounding box center [535, 486] width 991 height 78
click at [336, 460] on div "Brand [PERSON_NAME] Product Model GGSTLW100RCW Serial Number" at bounding box center [535, 486] width 991 height 78
drag, startPoint x: 284, startPoint y: 182, endPoint x: 158, endPoint y: 188, distance: 126.1
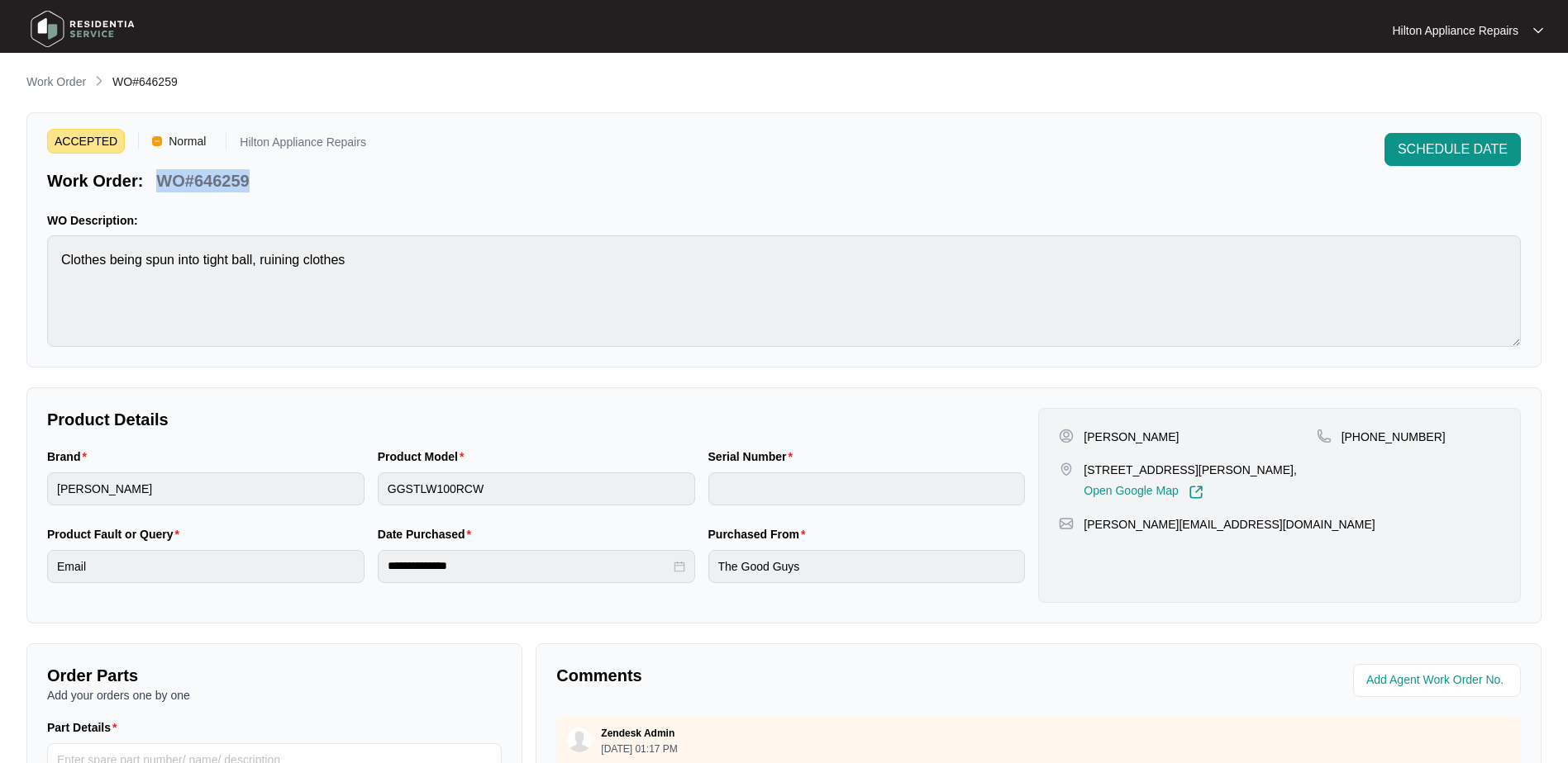
click at [158, 188] on div "Work Order: WO#646259" at bounding box center [206, 177] width 319 height 29
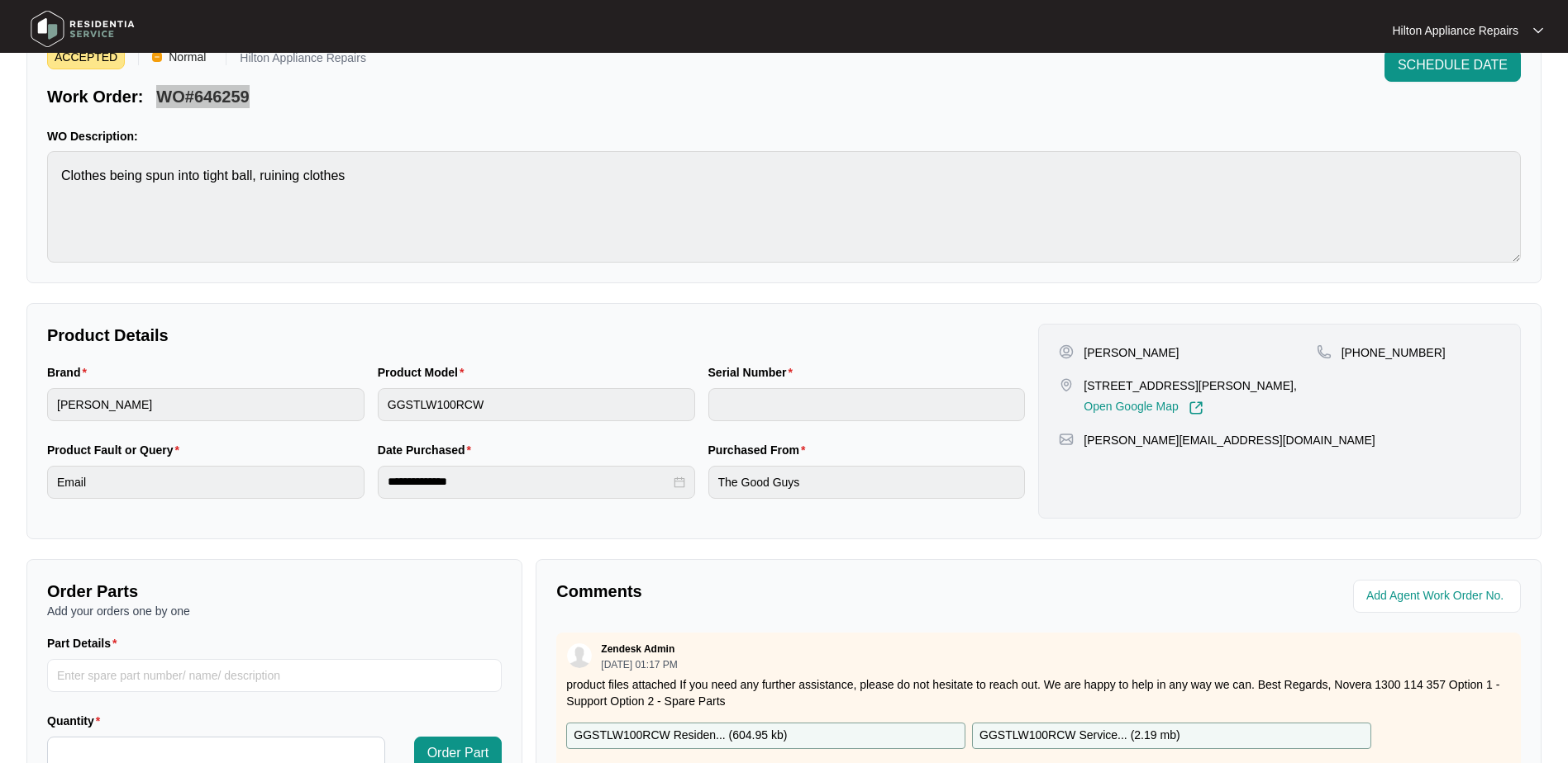
scroll to position [165, 0]
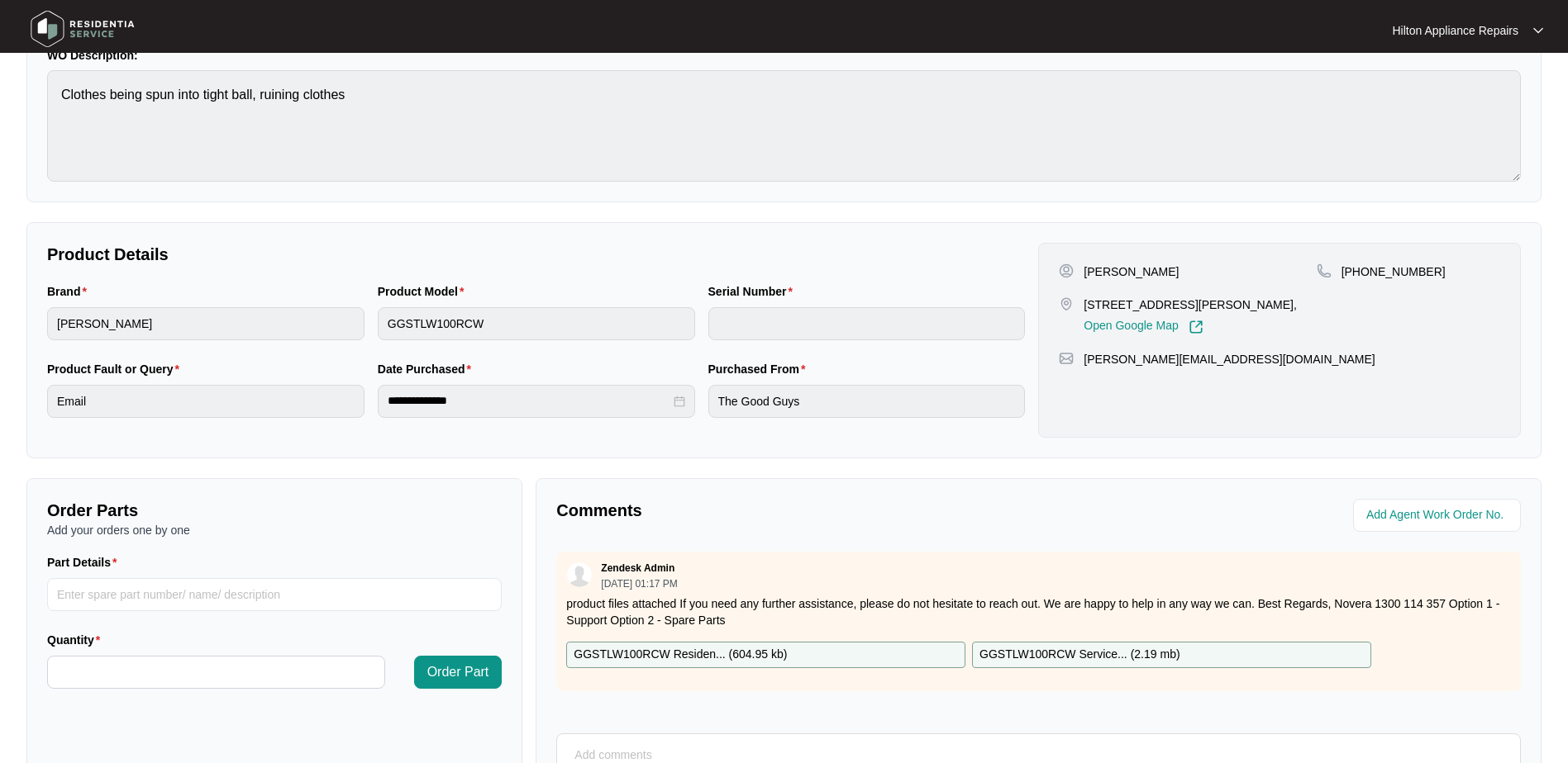
click at [307, 290] on div "Brand [PERSON_NAME] Product Model GGSTLW100RCW Serial Number" at bounding box center [535, 321] width 991 height 78
click at [1421, 515] on input "string" at bounding box center [1439, 515] width 145 height 20
click at [1403, 512] on input "string" at bounding box center [1439, 515] width 145 height 20
type input "42530"
click at [932, 538] on div "Comments Agent Work Order No. Zendesk Admin [DATE] 01:17 PM product files attac…" at bounding box center [1039, 691] width 1006 height 425
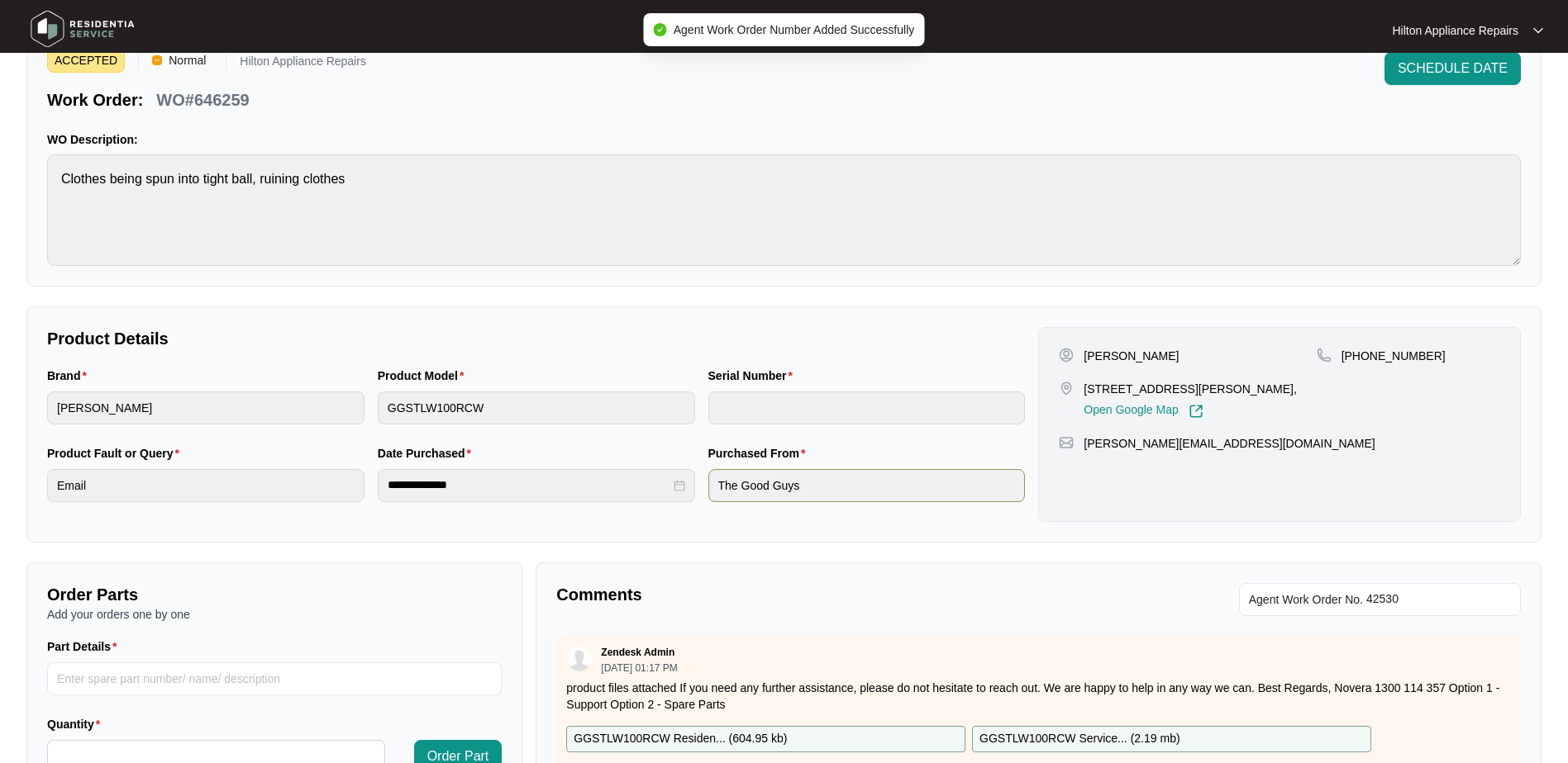
scroll to position [0, 0]
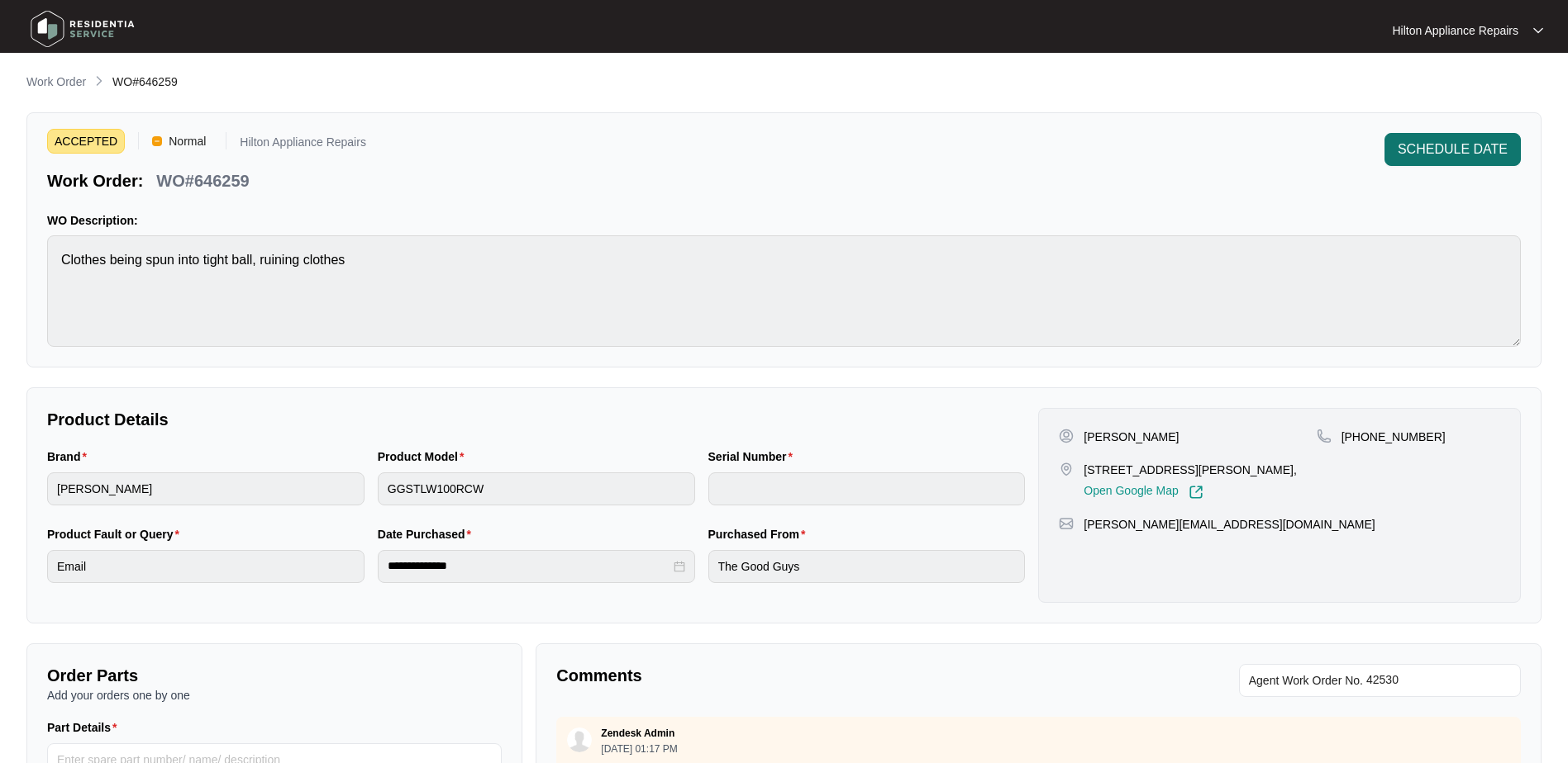
click at [1426, 154] on span "SCHEDULE DATE" at bounding box center [1453, 149] width 110 height 20
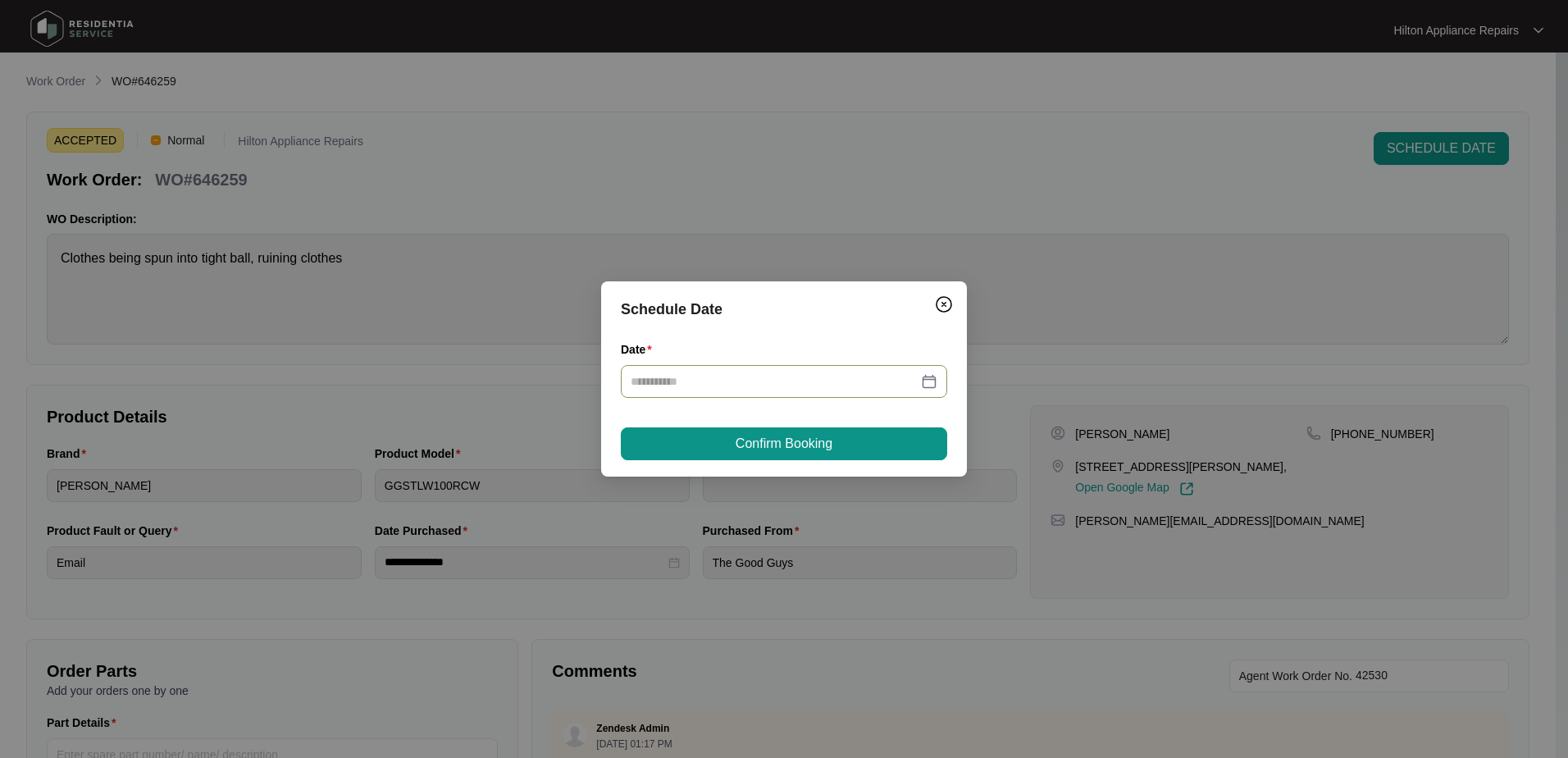
click at [932, 378] on div at bounding box center [784, 382] width 307 height 18
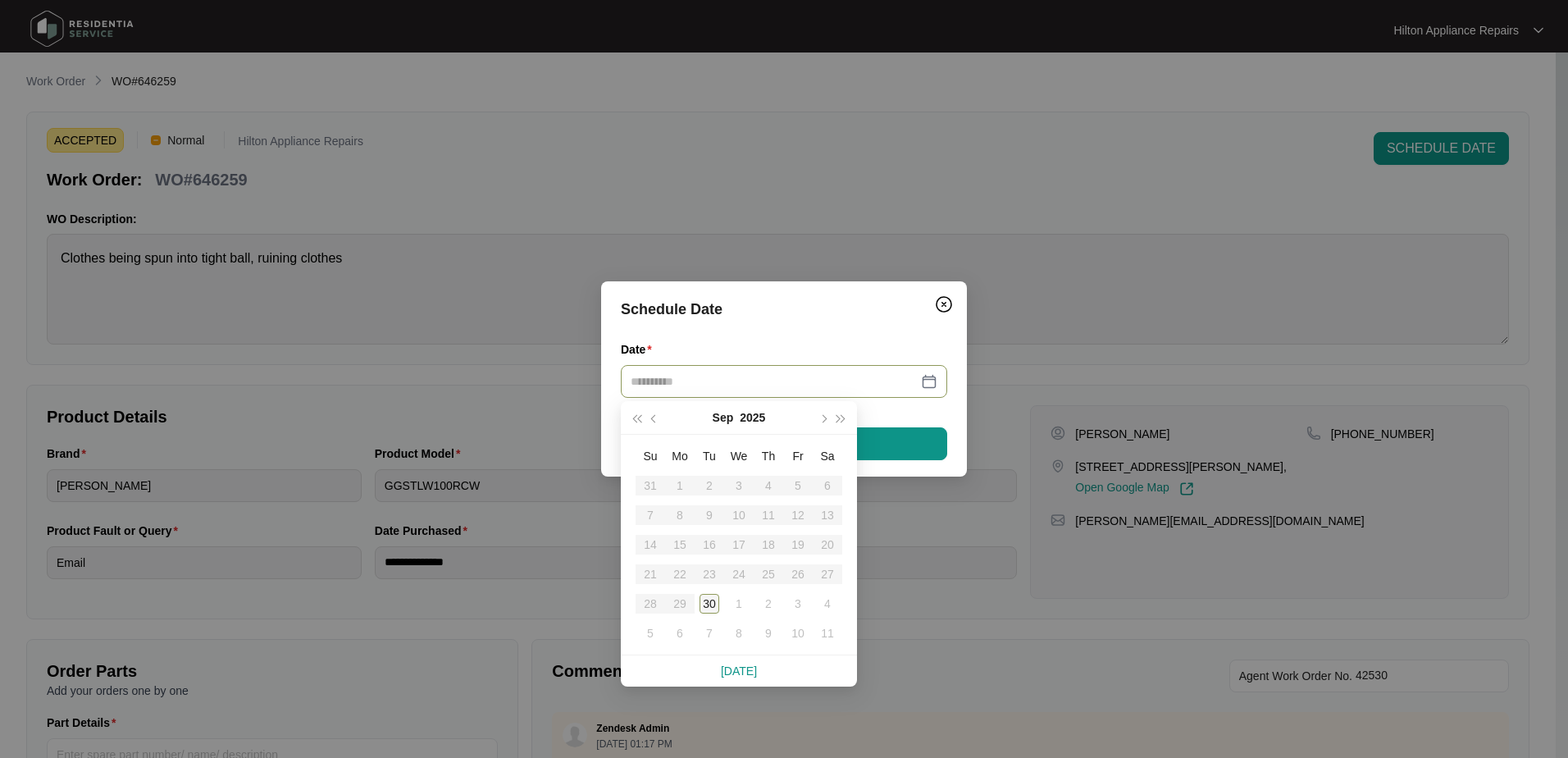
type input "**********"
drag, startPoint x: 713, startPoint y: 599, endPoint x: 808, endPoint y: 487, distance: 146.9
click at [713, 596] on div "30" at bounding box center [709, 604] width 20 height 20
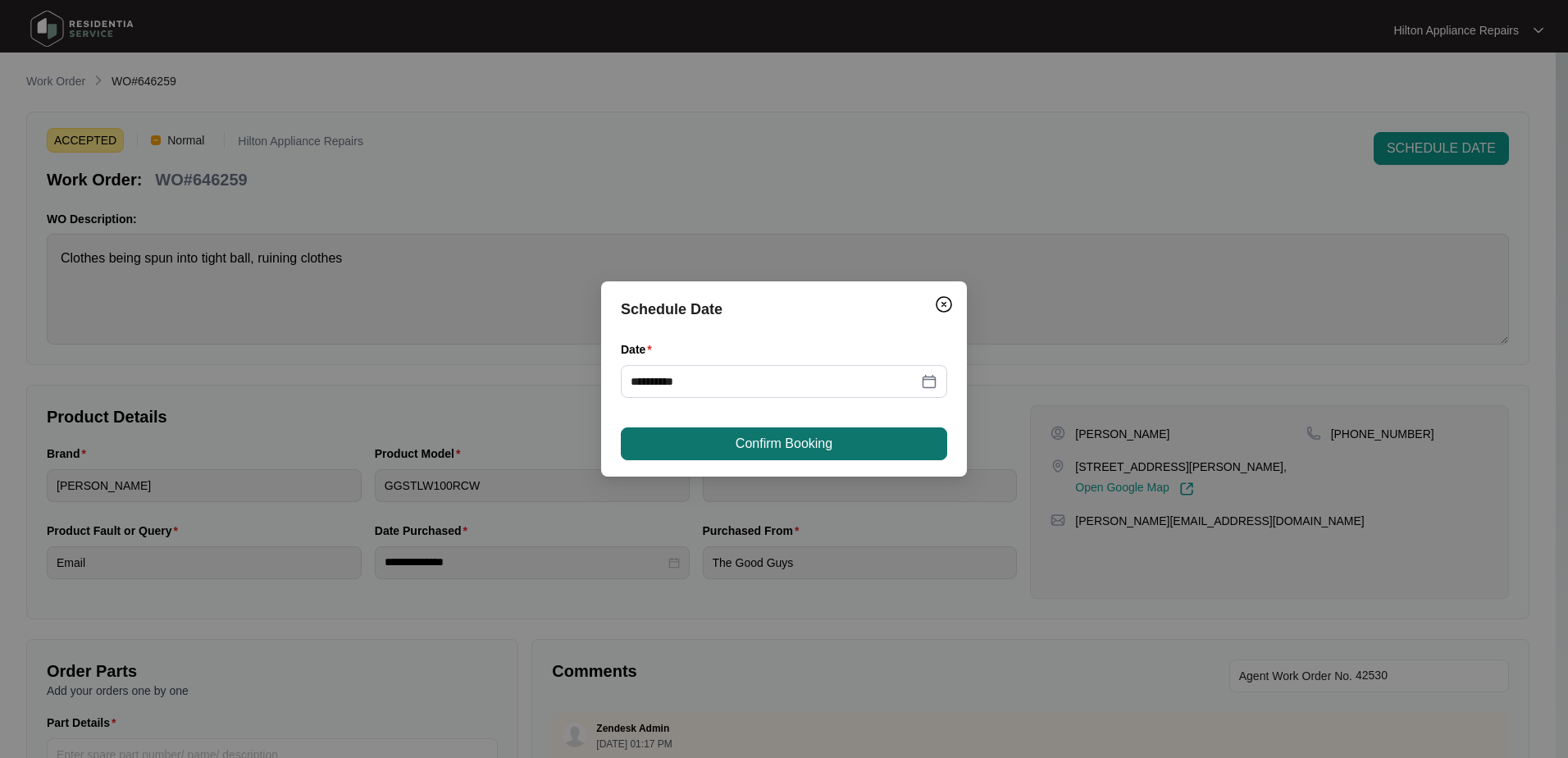
click at [803, 440] on span "Confirm Booking" at bounding box center [784, 444] width 97 height 20
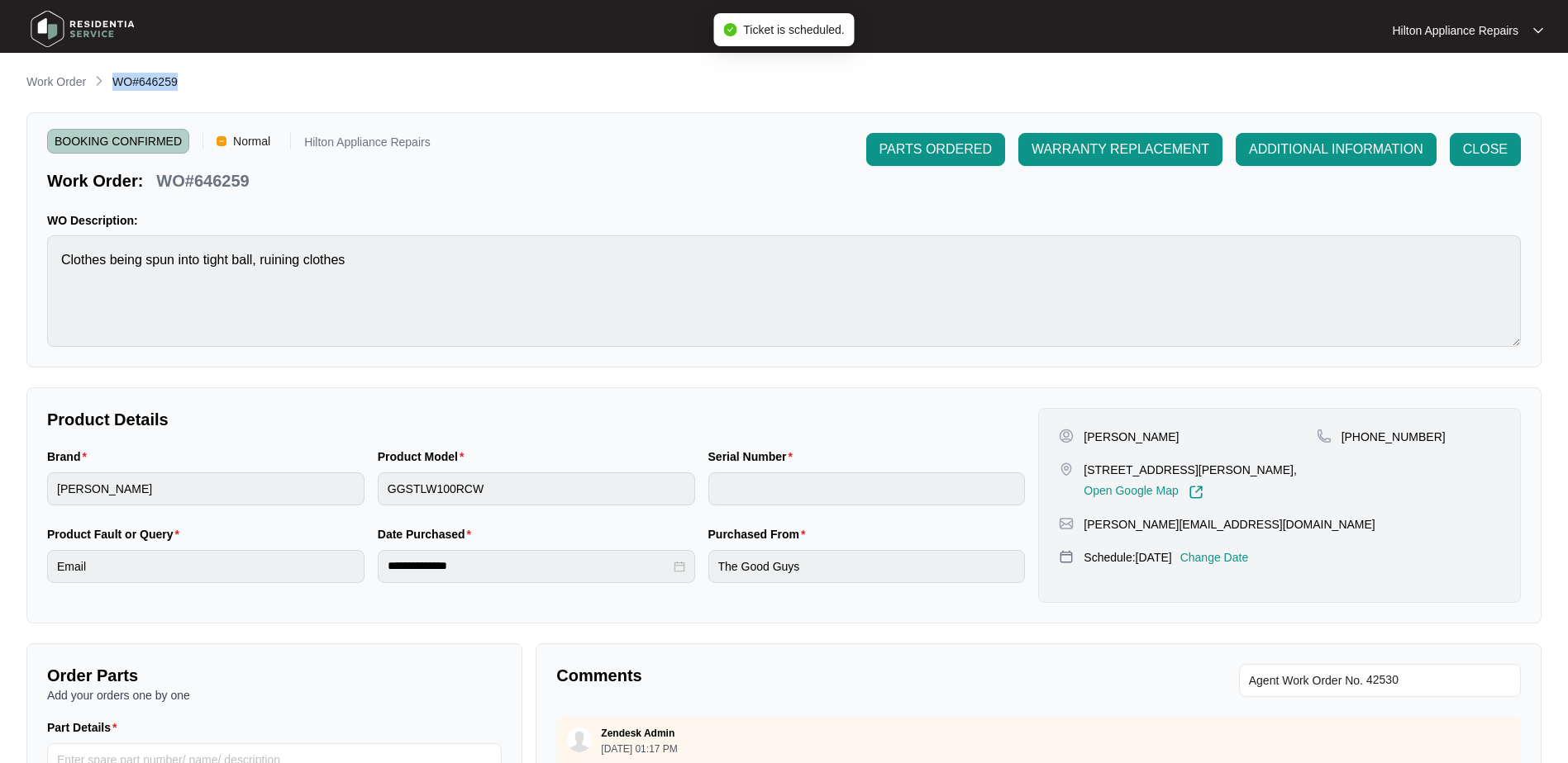
drag, startPoint x: 183, startPoint y: 86, endPoint x: 109, endPoint y: 83, distance: 74.1
click at [109, 83] on div "Work Order WO#646259" at bounding box center [784, 82] width 1516 height 20
click at [56, 81] on p "Work Order" at bounding box center [56, 81] width 59 height 17
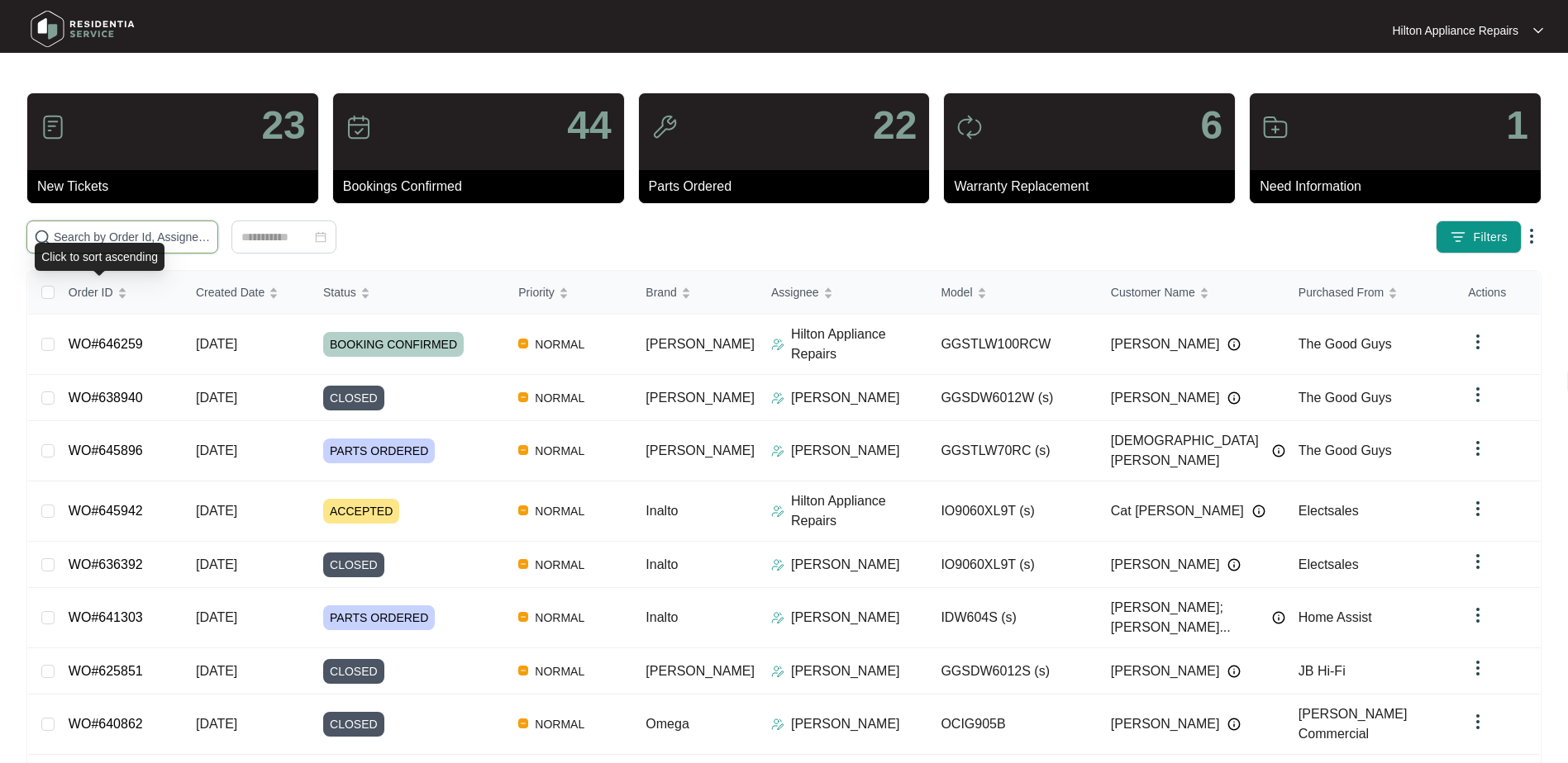
click at [87, 234] on input "text" at bounding box center [133, 237] width 157 height 18
paste input "WO#646259"
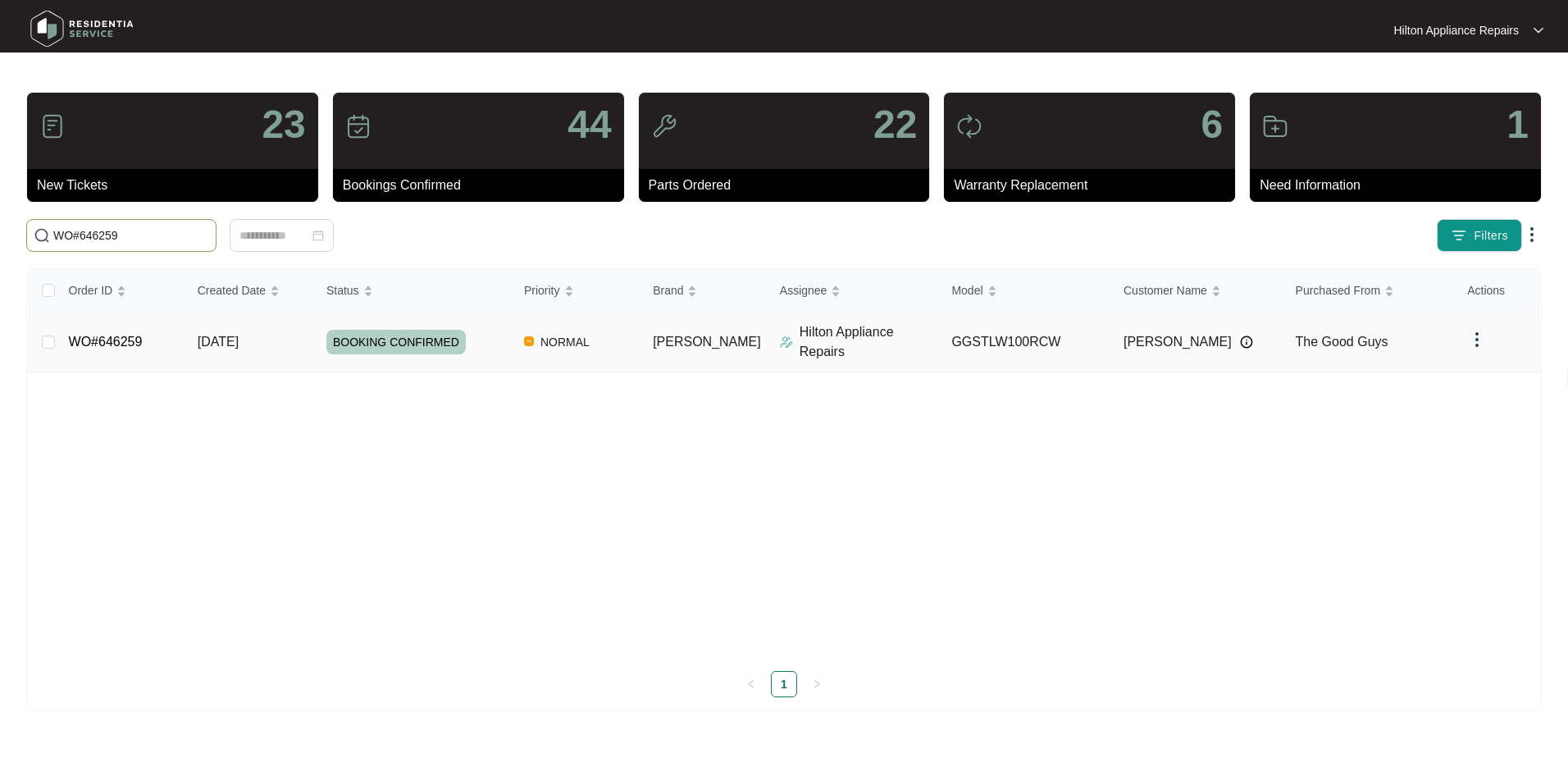
type input "WO#646259"
click at [346, 225] on span "Re-assign Selected Tickets" at bounding box center [322, 235] width 159 height 20
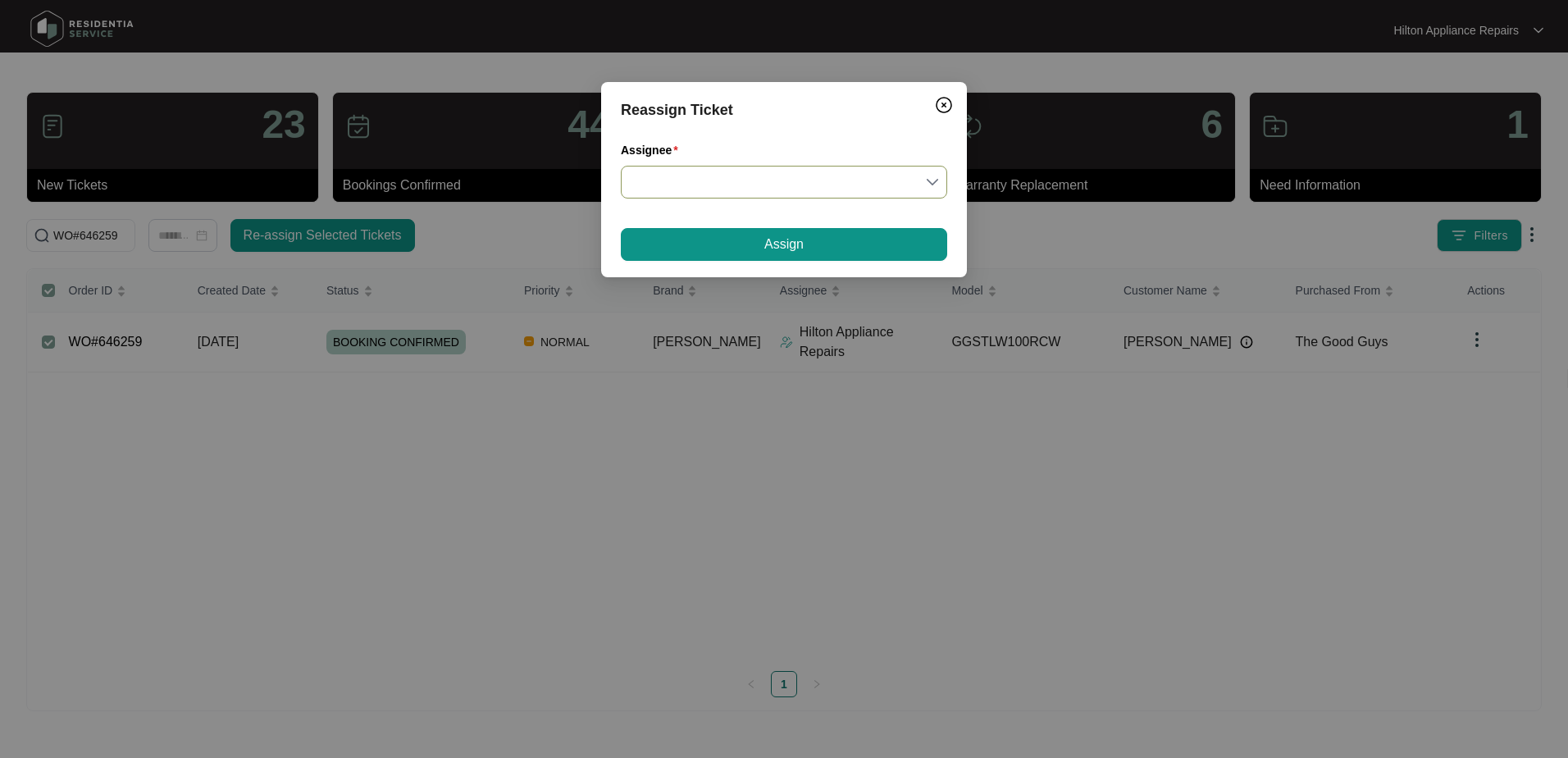
click at [934, 176] on input "Assignee" at bounding box center [784, 182] width 307 height 31
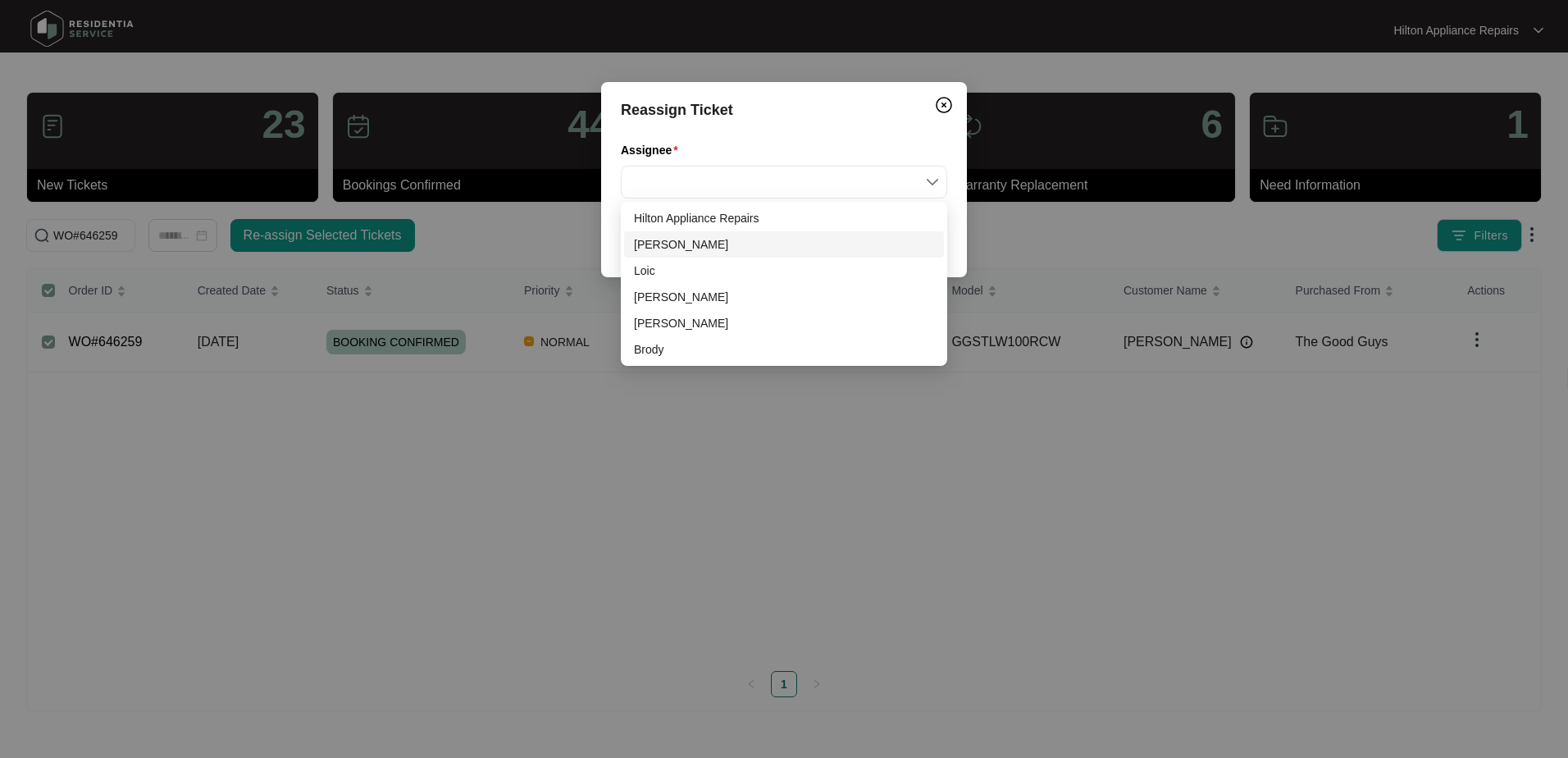
click at [655, 246] on div "[PERSON_NAME]" at bounding box center [784, 245] width 300 height 18
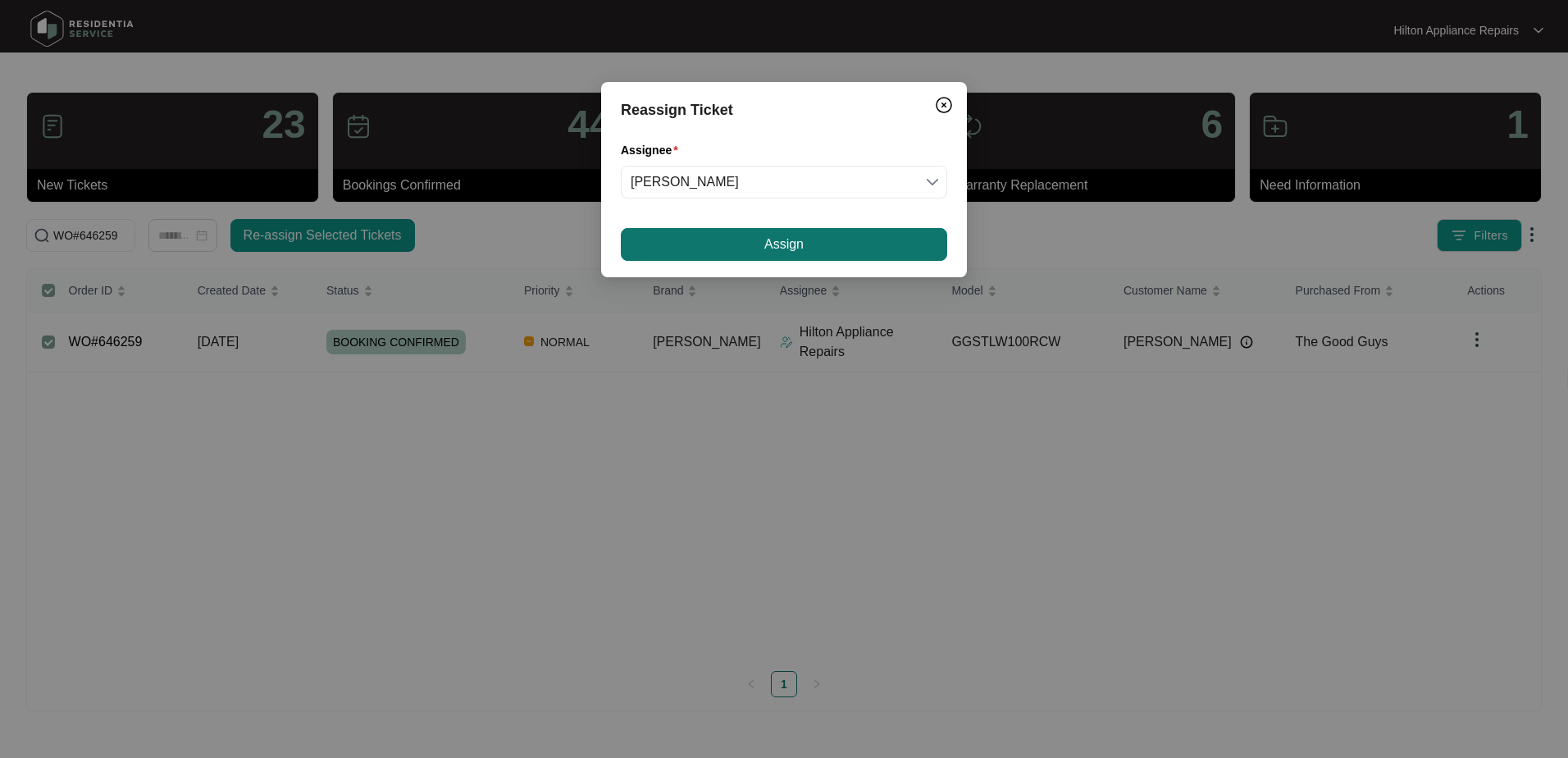
click at [739, 239] on button "Assign" at bounding box center [784, 245] width 327 height 33
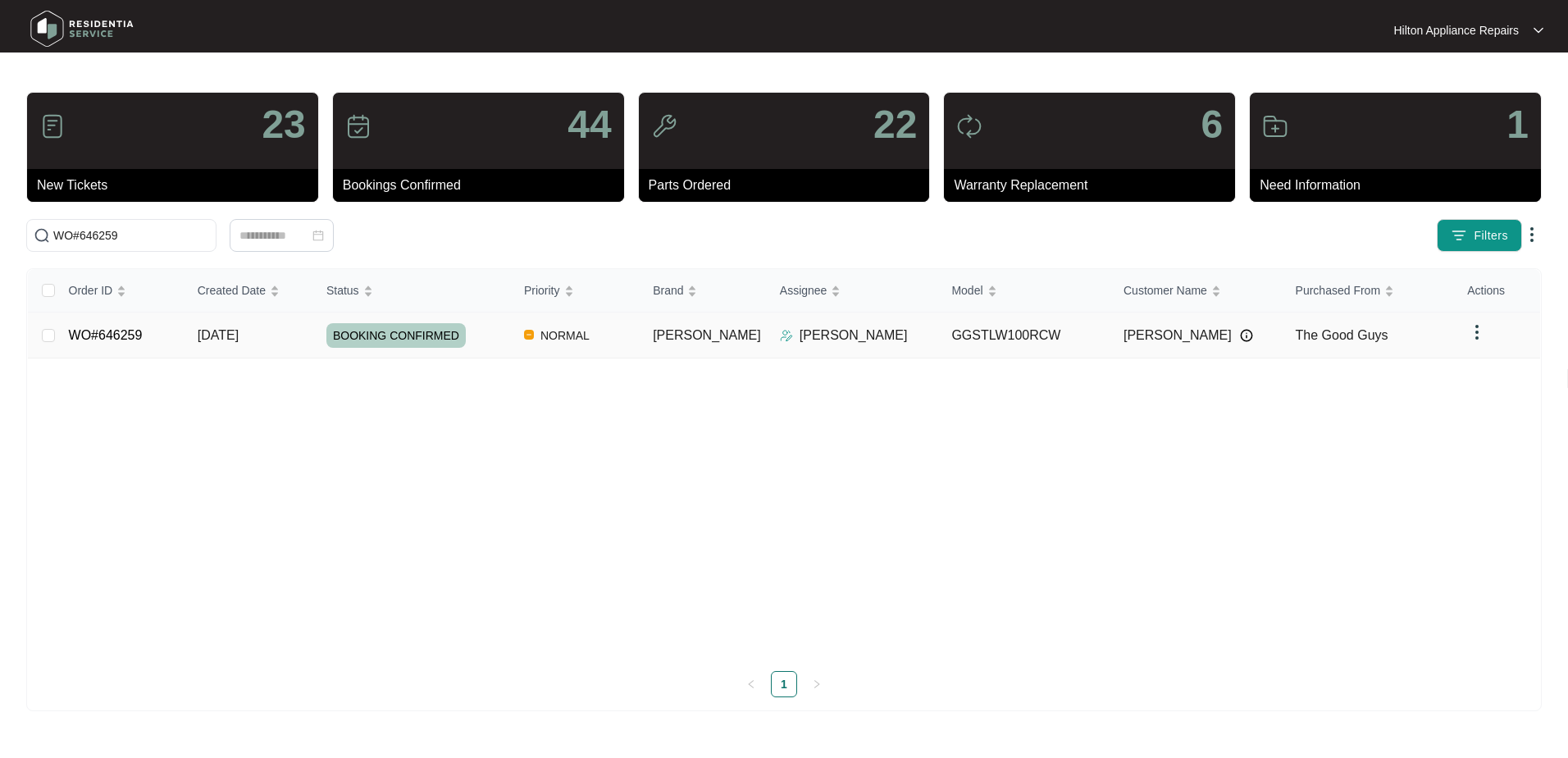
click at [221, 337] on span "[DATE]" at bounding box center [218, 336] width 41 height 14
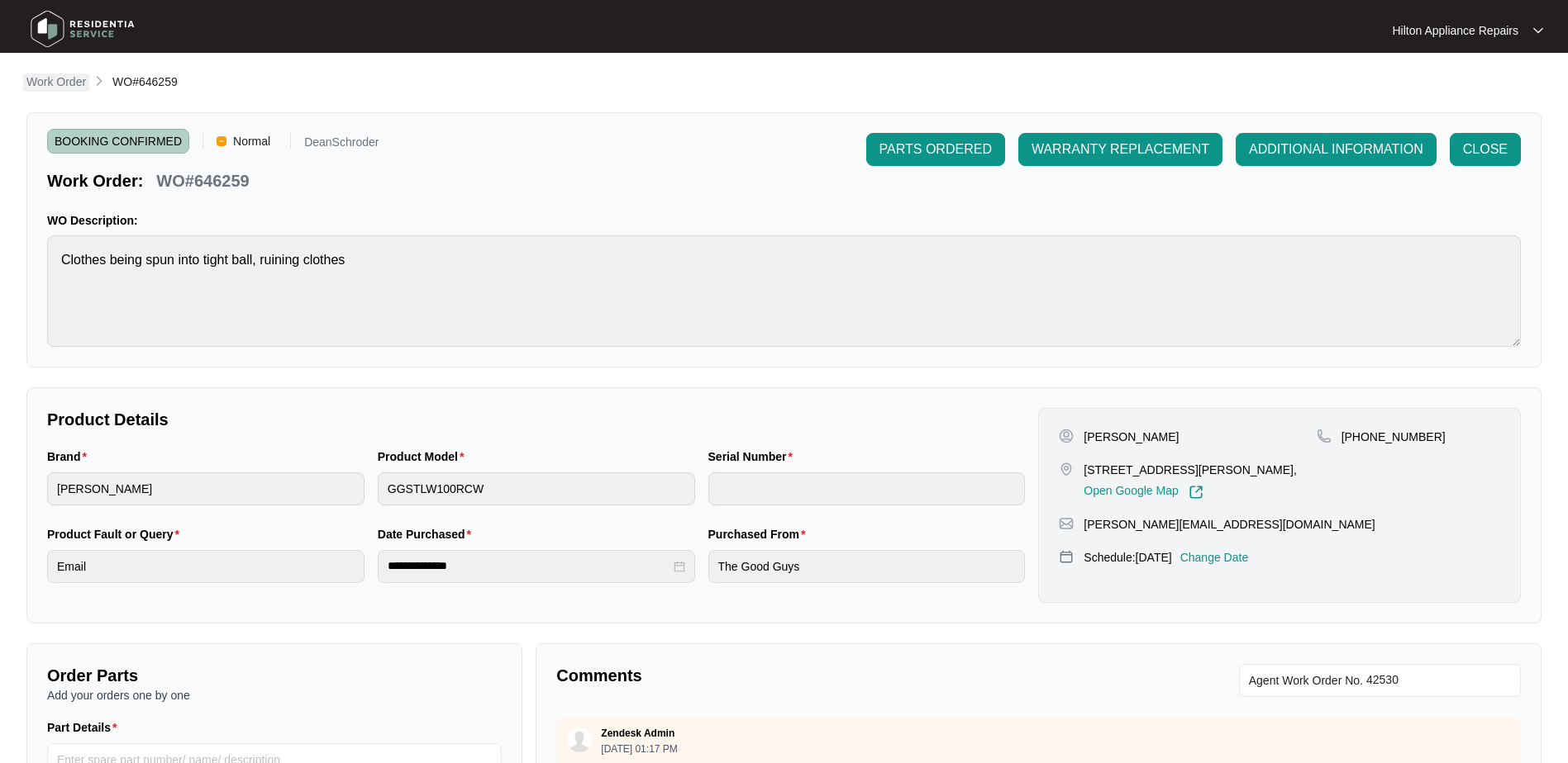
click at [54, 81] on p "Work Order" at bounding box center [56, 81] width 59 height 17
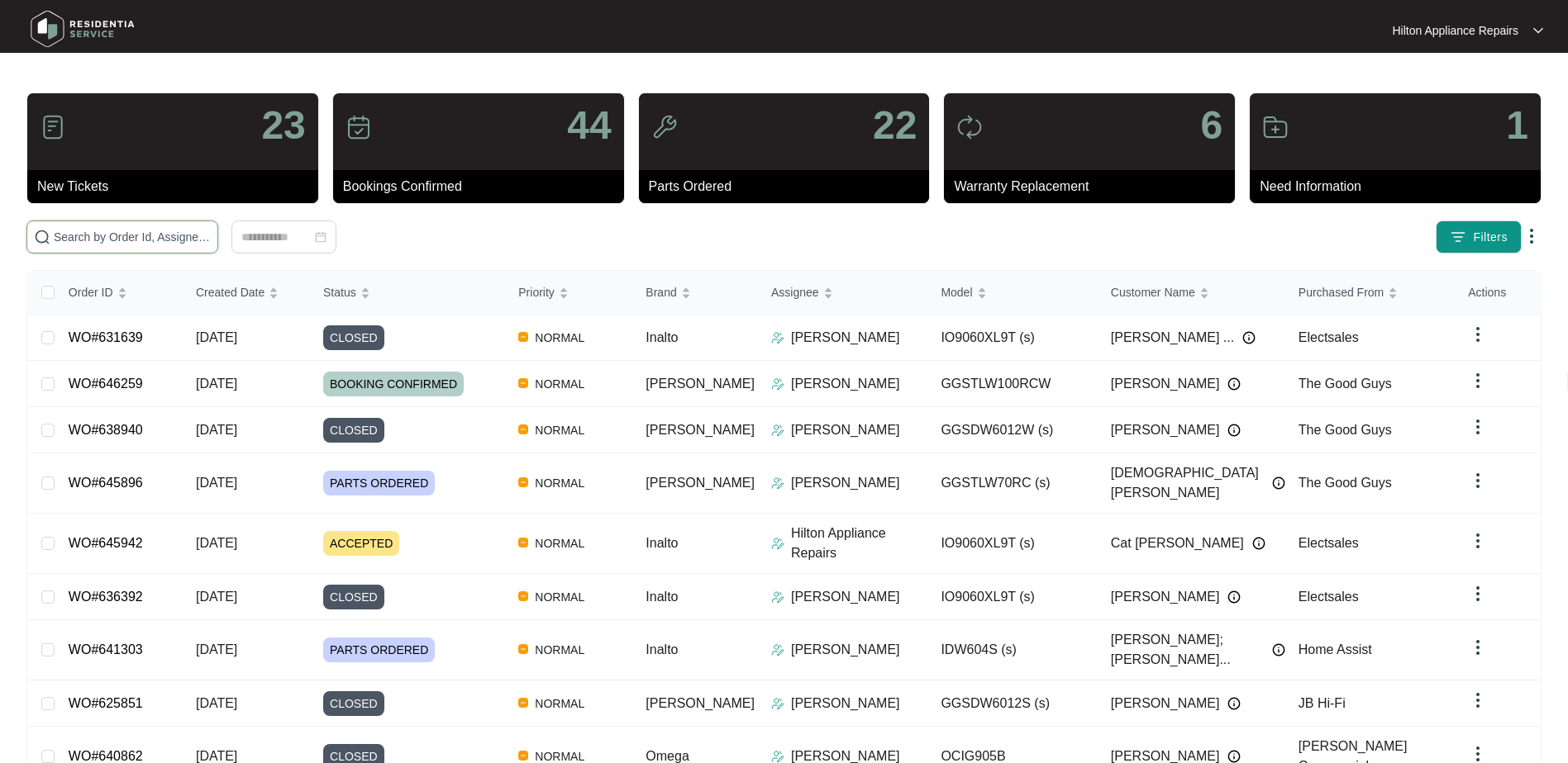
click at [100, 239] on input "text" at bounding box center [133, 237] width 157 height 18
paste input "640862"
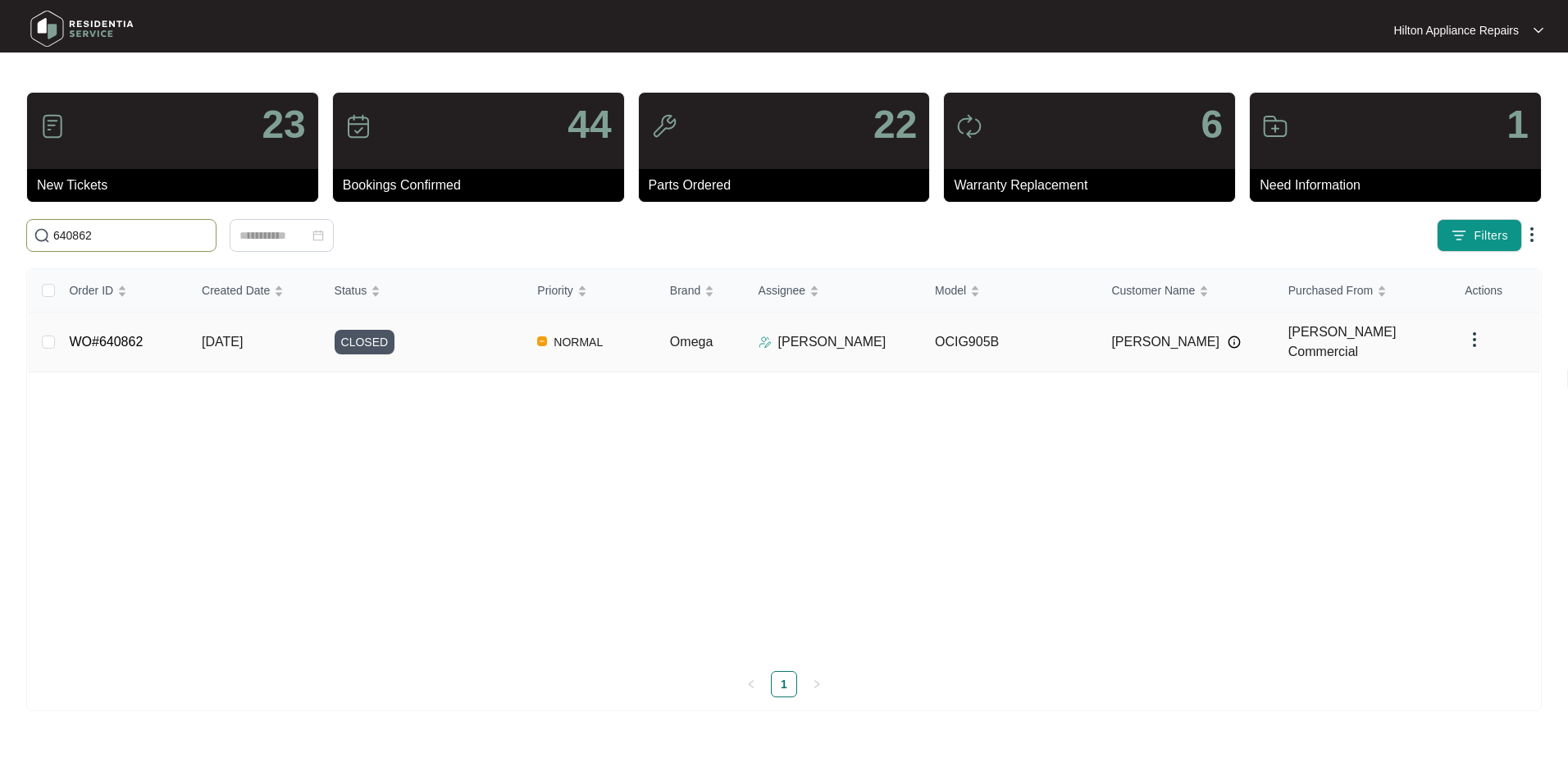
type input "640862"
click at [224, 344] on span "[DATE]" at bounding box center [222, 342] width 41 height 14
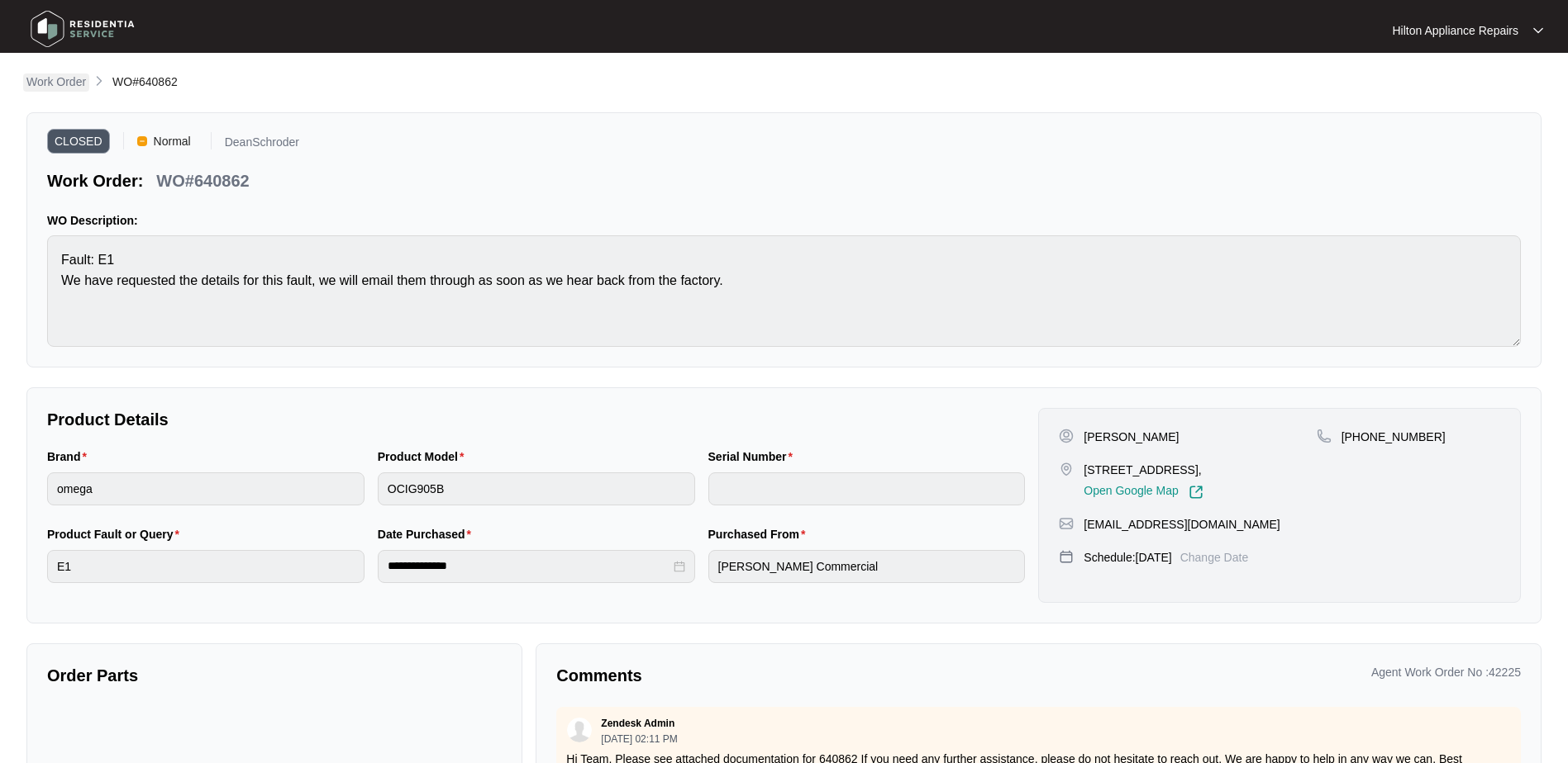
click at [46, 82] on p "Work Order" at bounding box center [56, 81] width 59 height 17
click at [54, 80] on p "Work Order" at bounding box center [56, 81] width 59 height 17
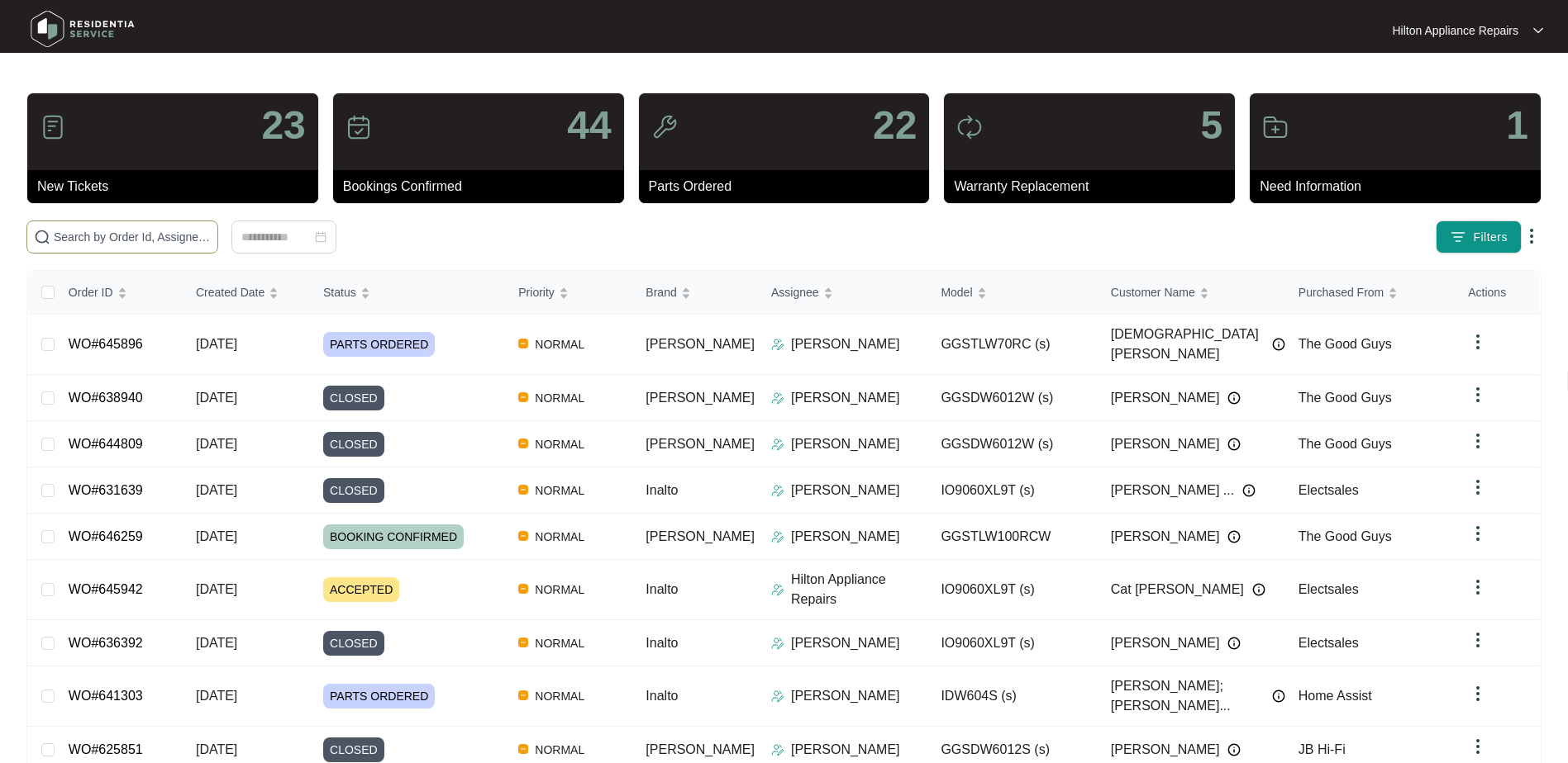
click at [73, 236] on input "text" at bounding box center [133, 237] width 157 height 18
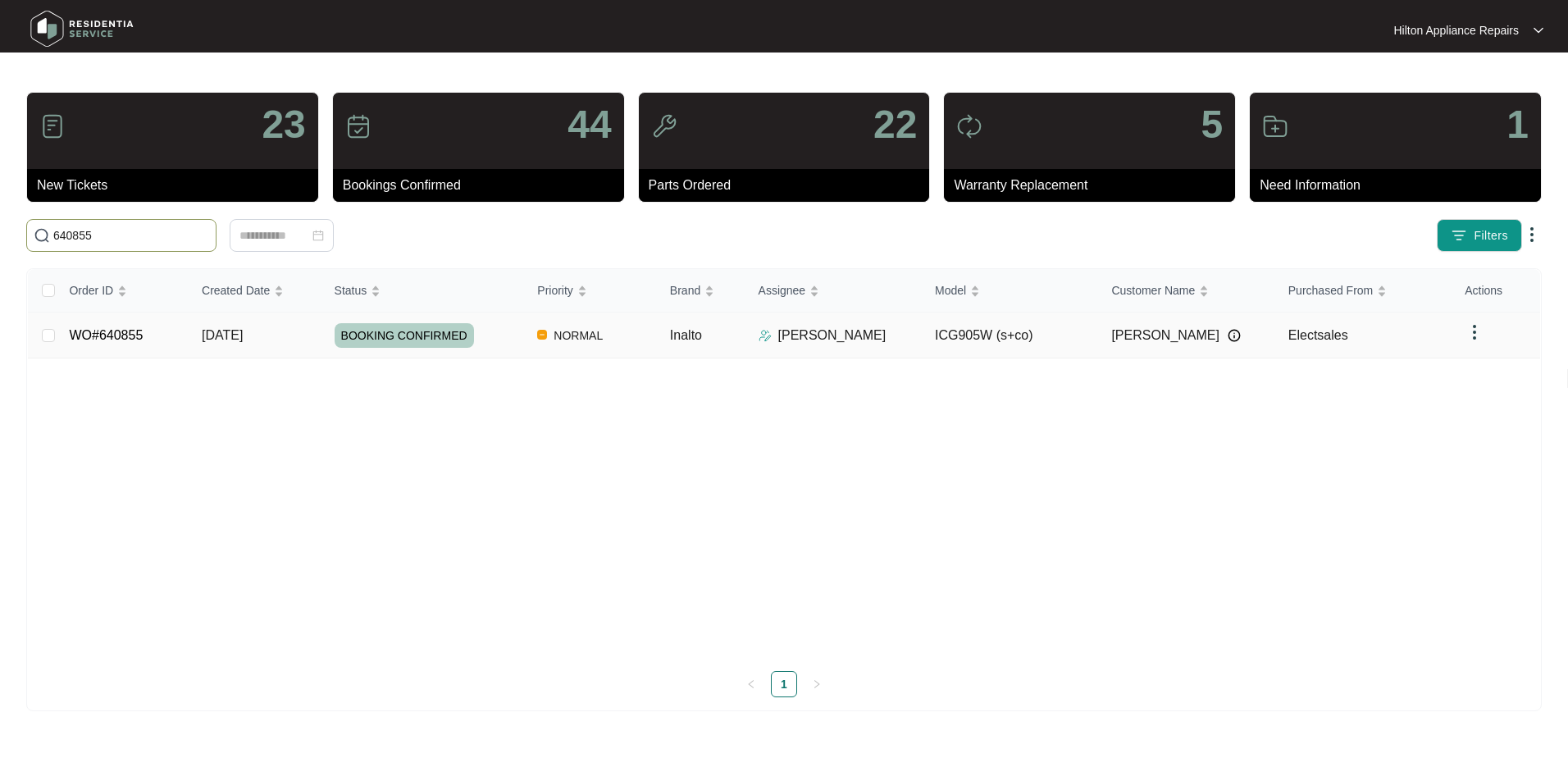
type input "640855"
click at [230, 335] on span "[DATE]" at bounding box center [222, 336] width 41 height 14
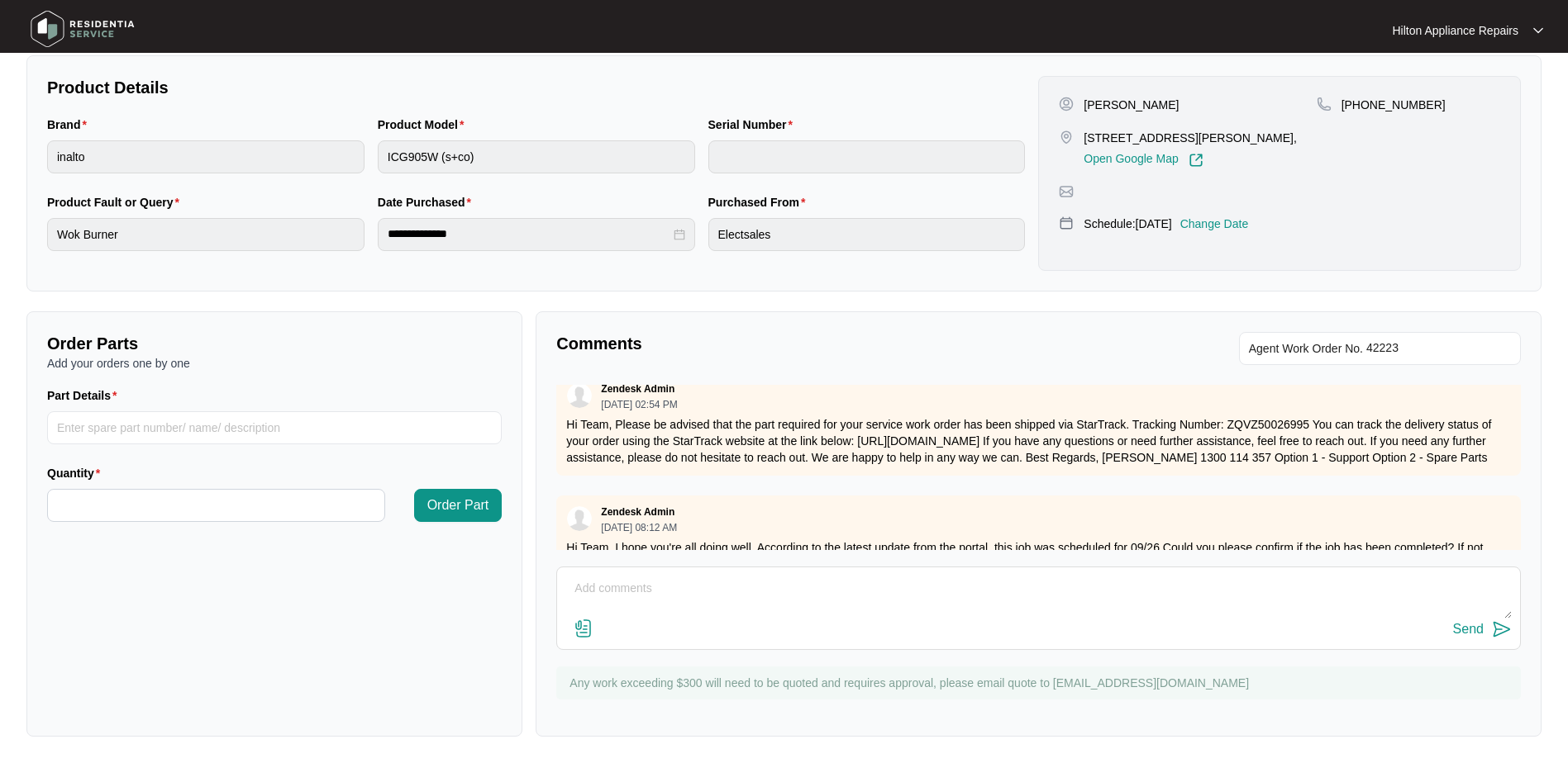
scroll to position [669, 0]
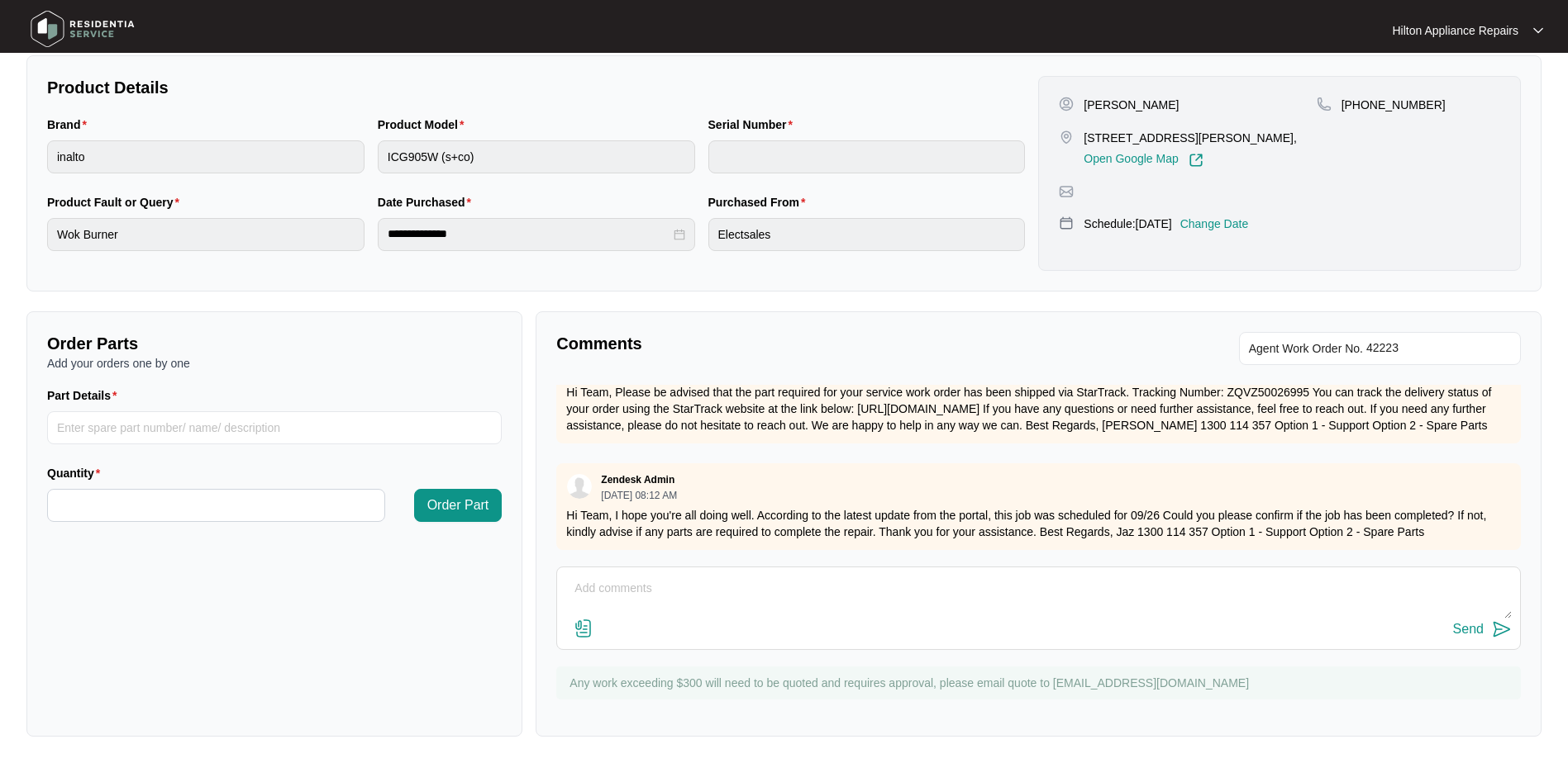
drag, startPoint x: 575, startPoint y: 587, endPoint x: 847, endPoint y: 578, distance: 272.1
click at [577, 587] on textarea at bounding box center [1039, 597] width 947 height 43
paste textarea "WO# 5640855 Address - [STREET_ADDRESS][PERSON_NAME] Attended site [DATE] and ca…"
type textarea "[PERSON_NAME] Tech notes: "WO# 5640855 Address - [STREET_ADDRESS][PERSON_NAME] …"
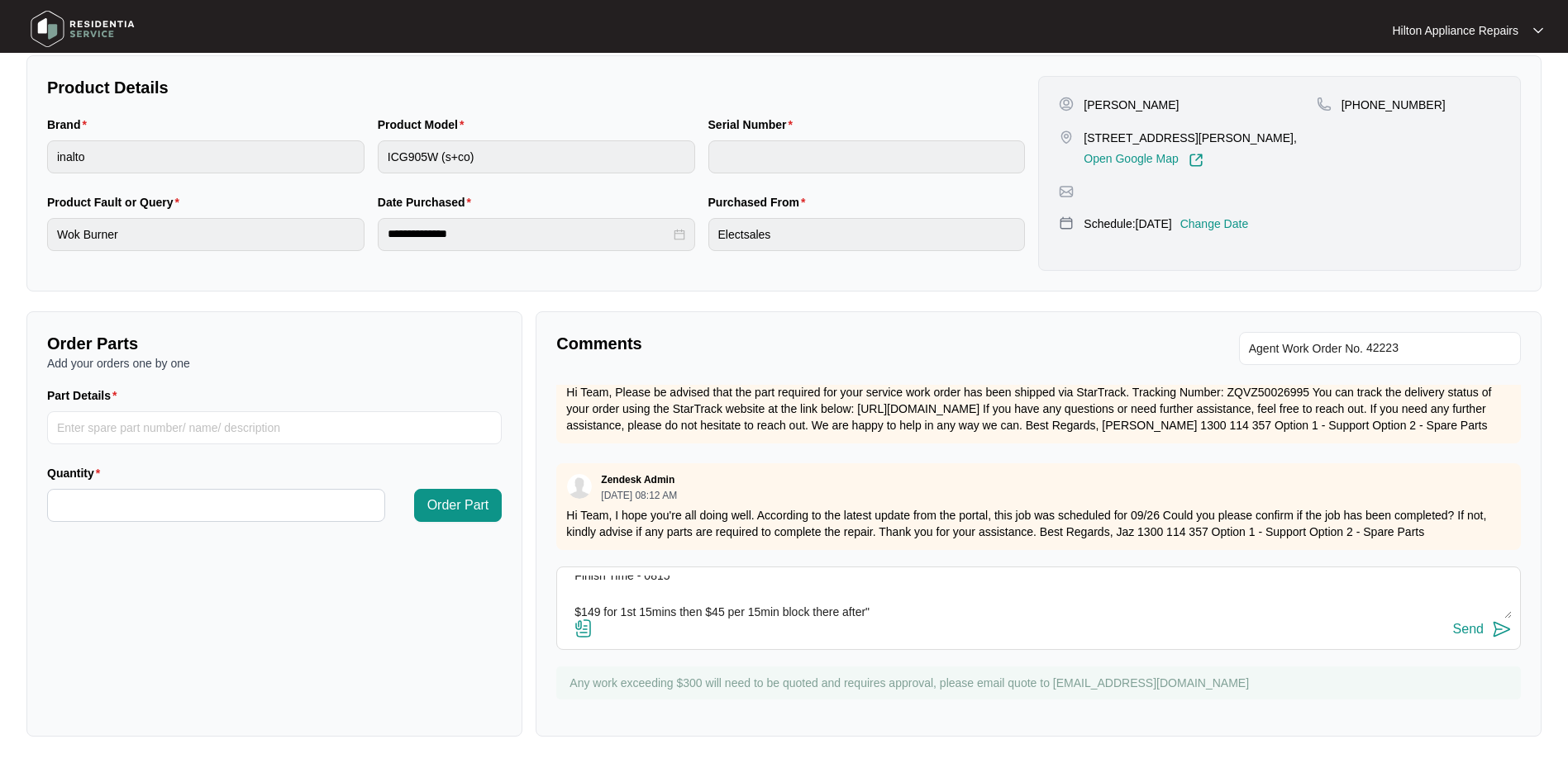
click at [574, 625] on img at bounding box center [584, 629] width 20 height 20
click at [0, 0] on input "file" at bounding box center [0, 0] width 0 height 0
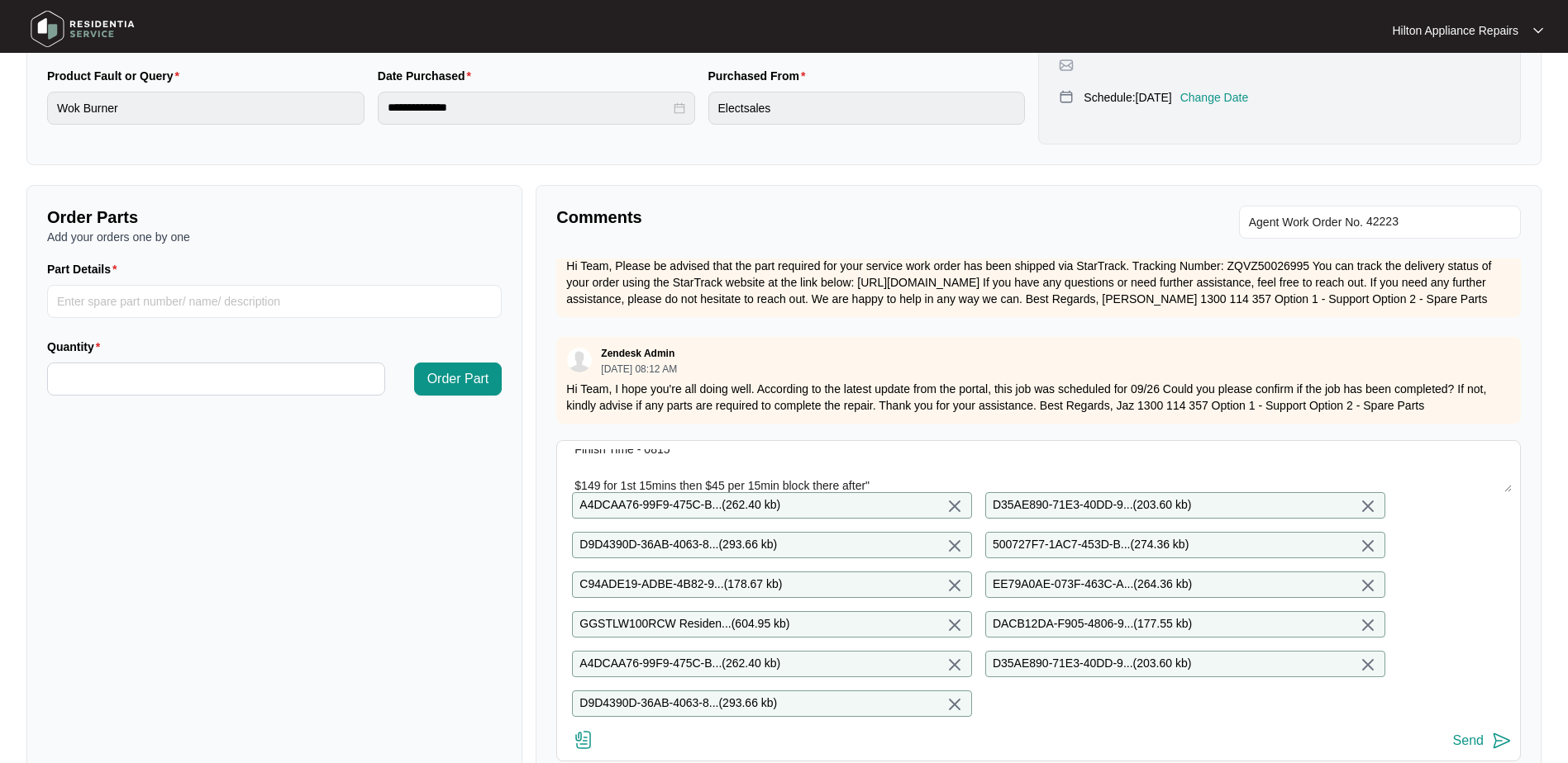
scroll to position [583, 0]
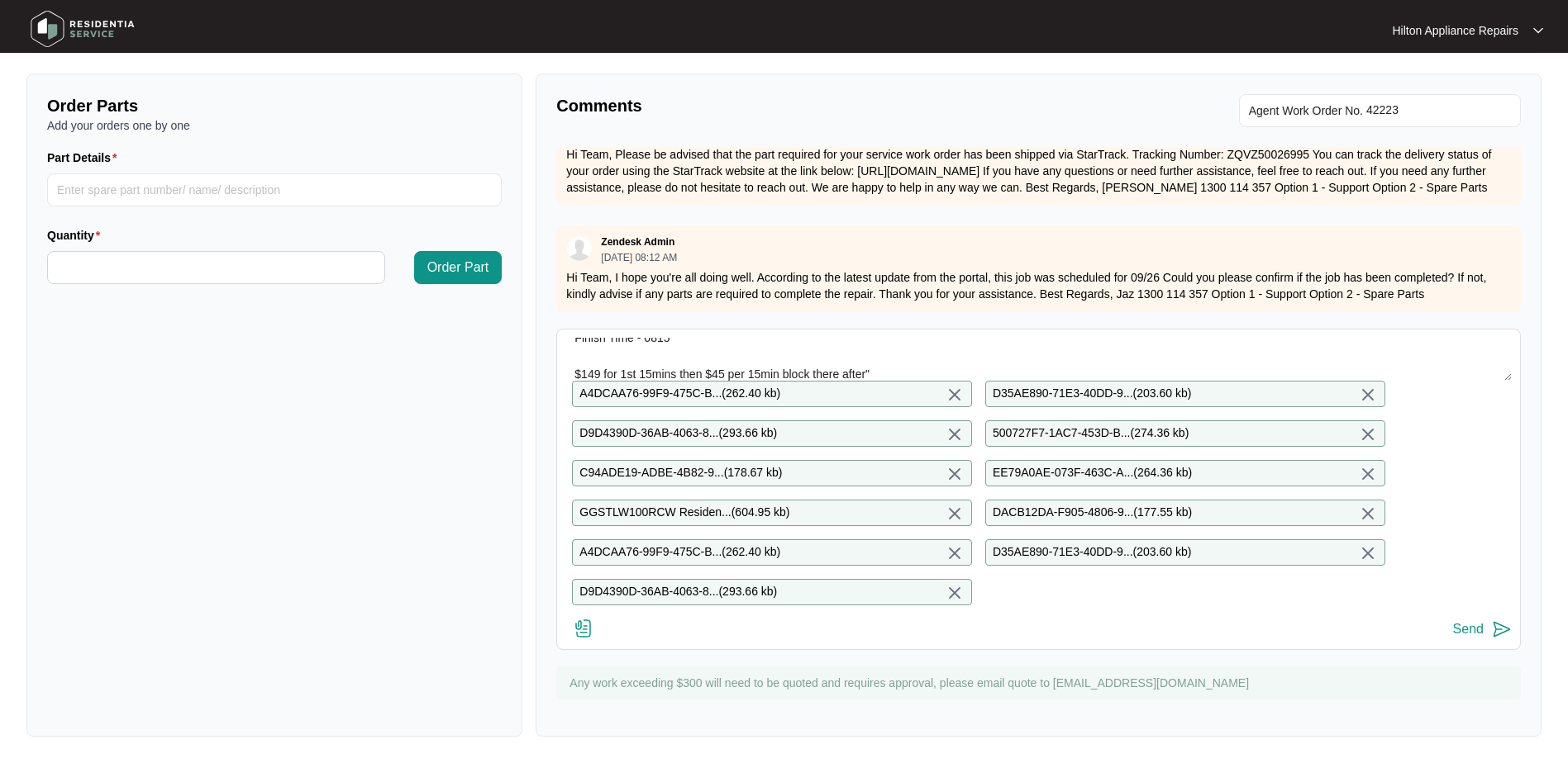
click at [1467, 632] on div "Send" at bounding box center [1468, 629] width 31 height 15
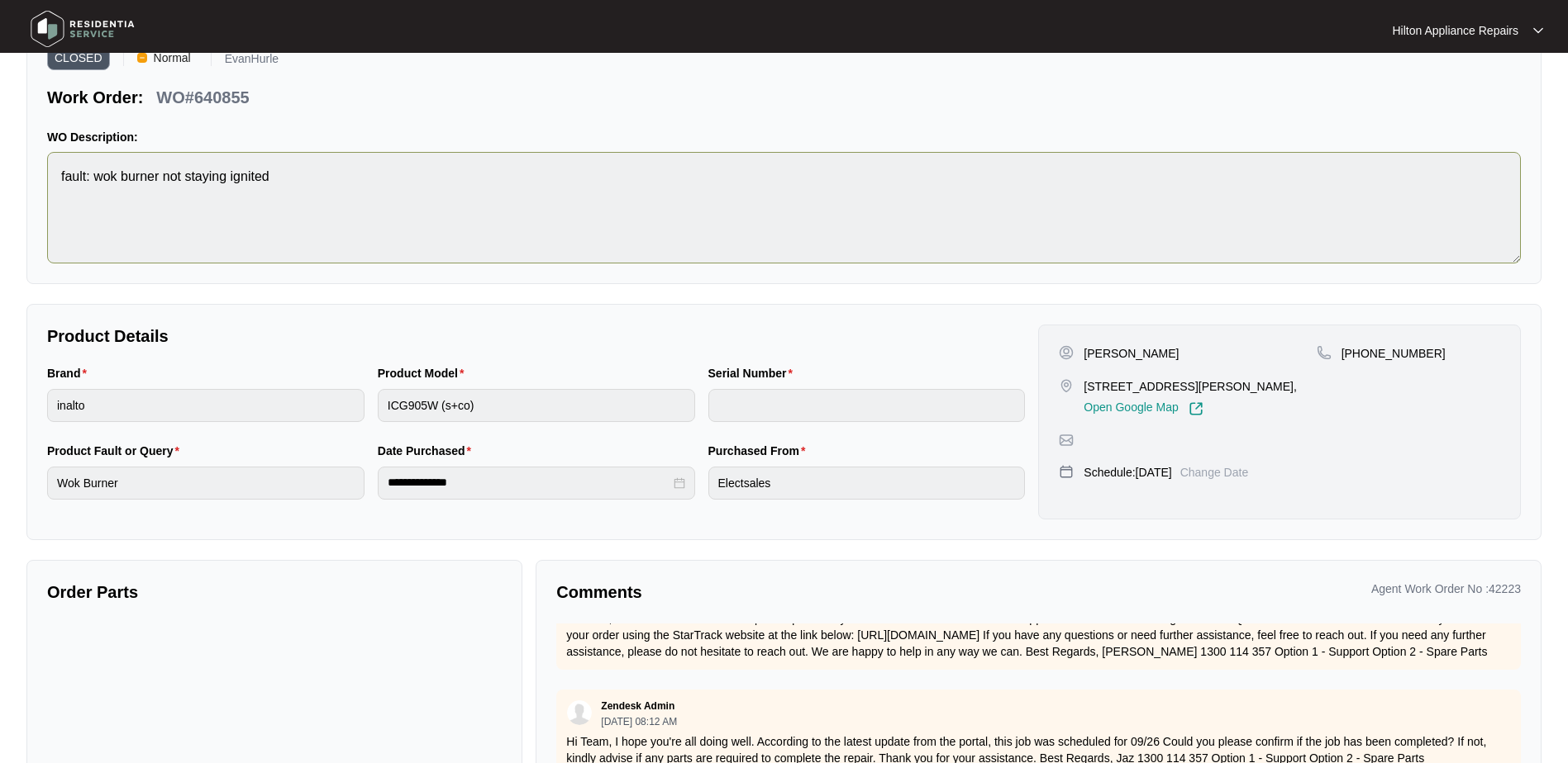
scroll to position [0, 0]
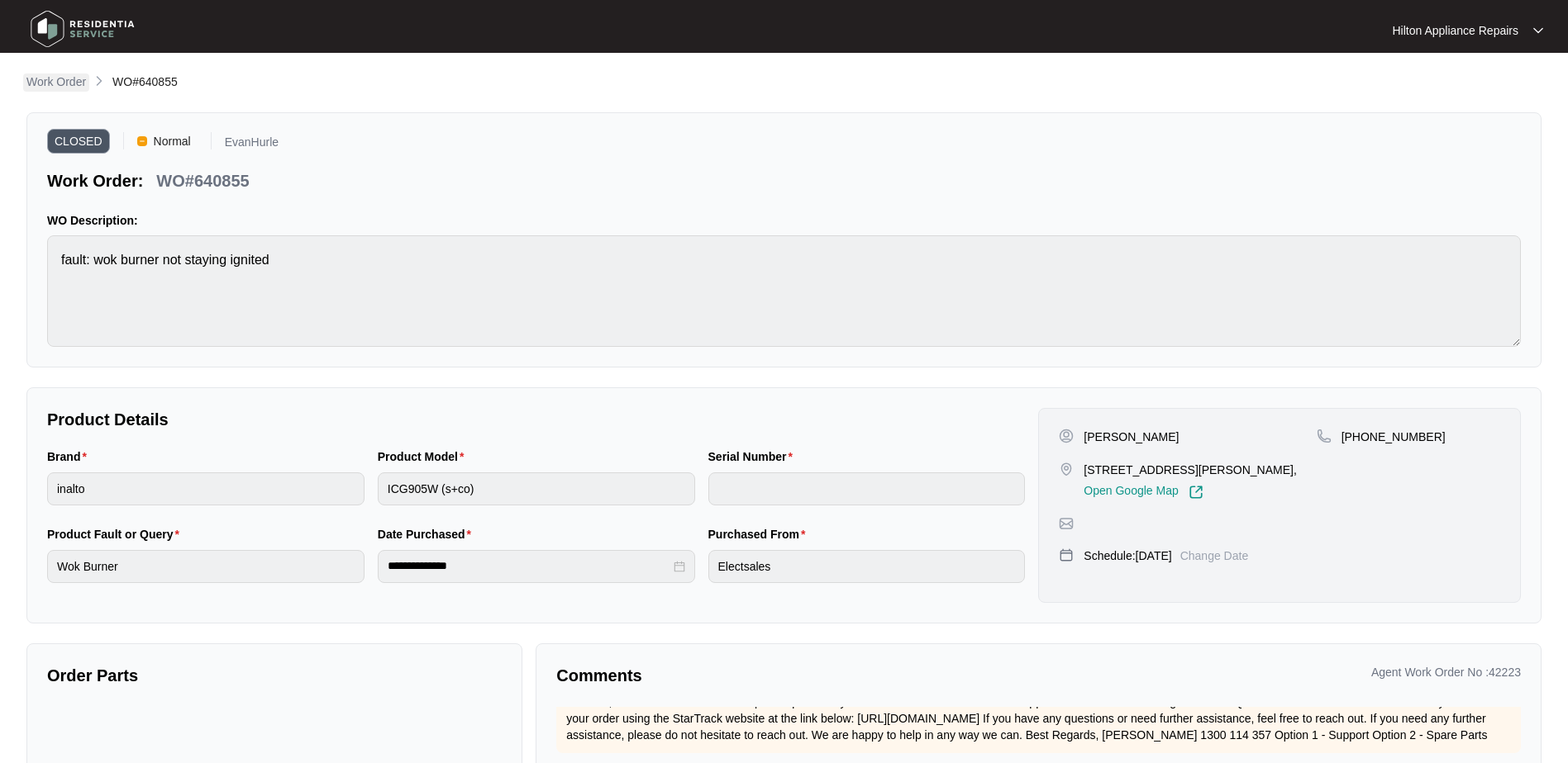
click at [52, 84] on p "Work Order" at bounding box center [56, 81] width 59 height 17
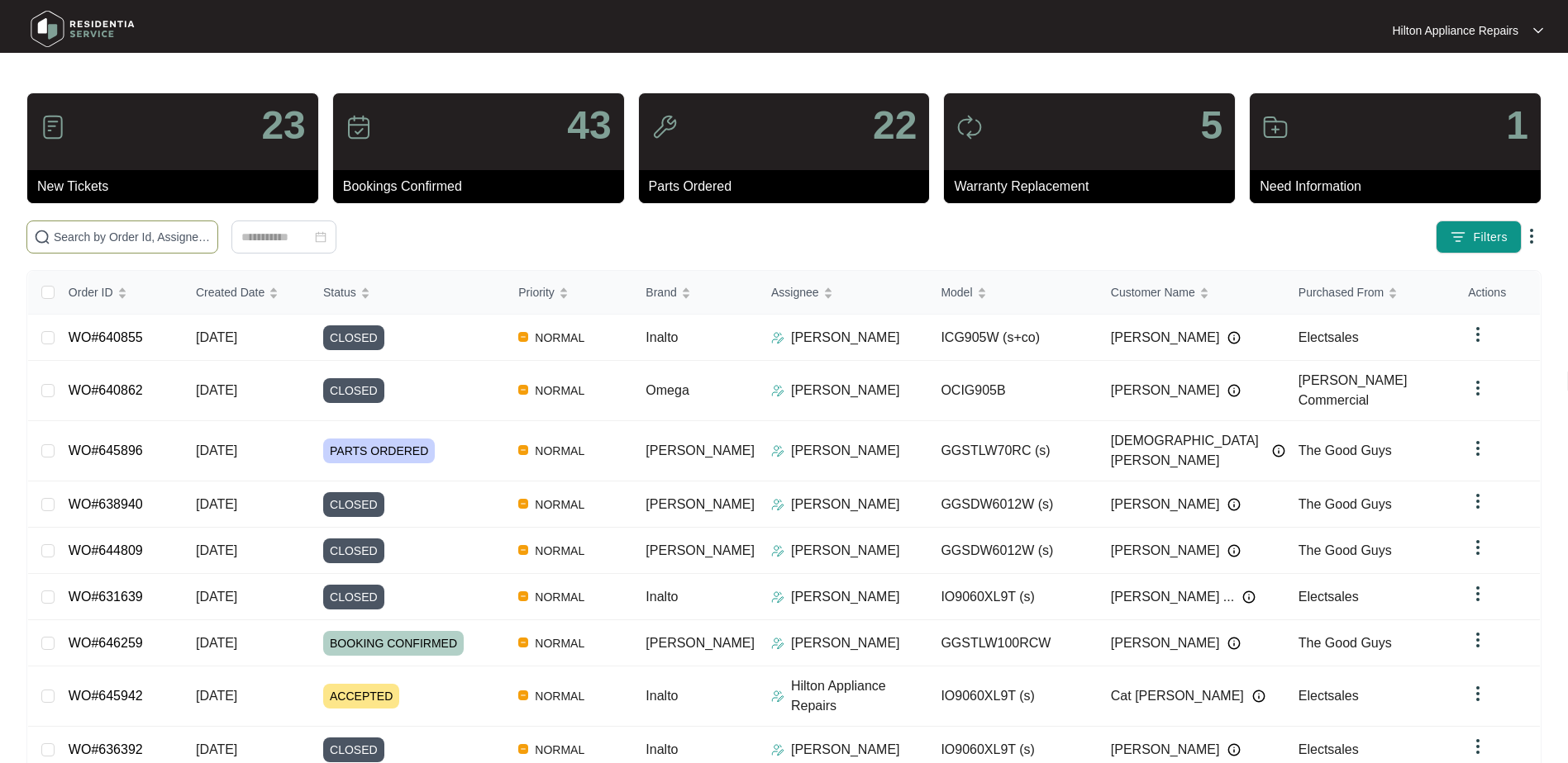
click at [82, 236] on input "text" at bounding box center [133, 237] width 157 height 18
paste input "O#645942"
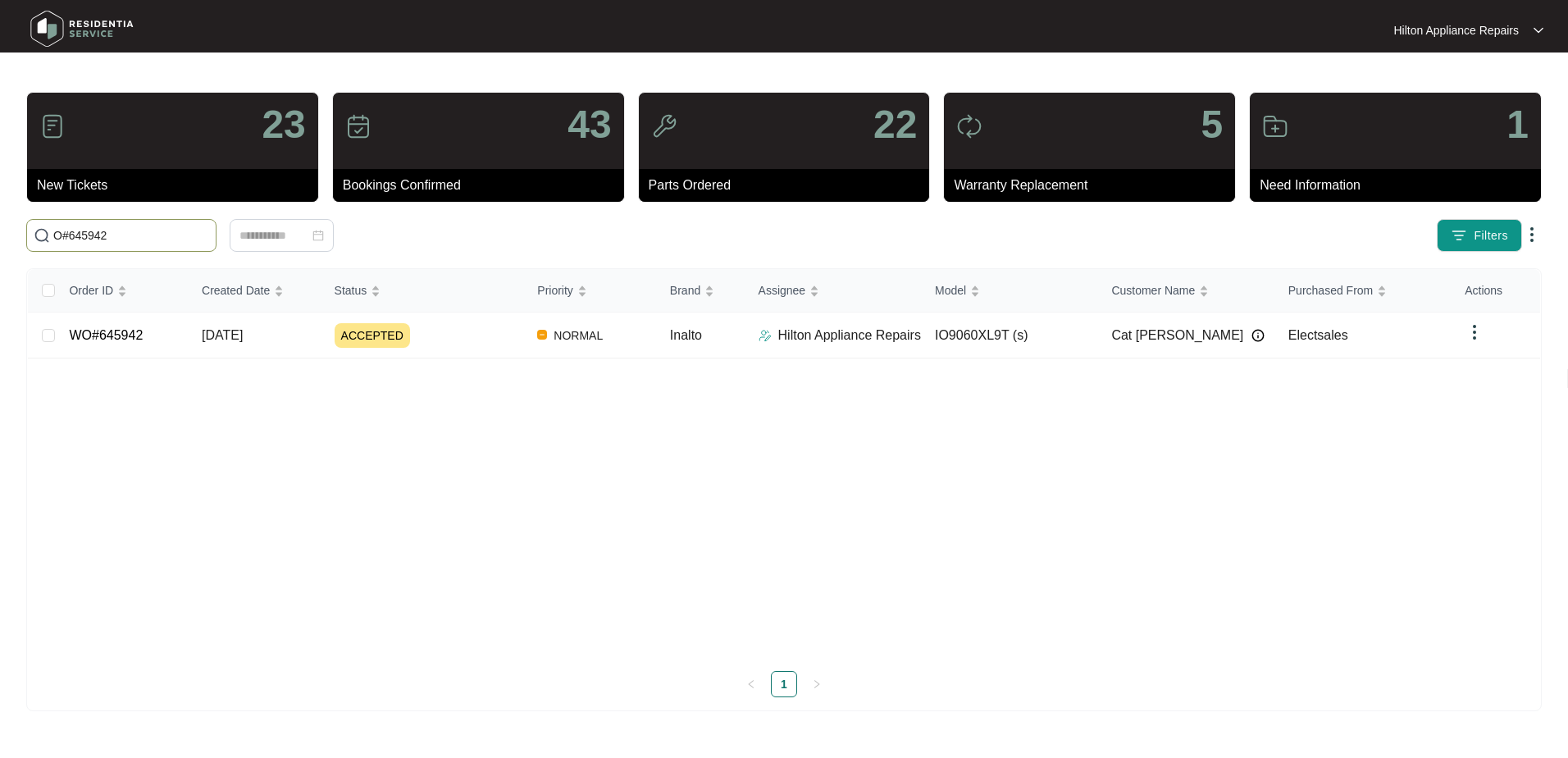
drag, startPoint x: 139, startPoint y: 238, endPoint x: 106, endPoint y: 238, distance: 33.0
click at [106, 238] on input "O#645942" at bounding box center [132, 235] width 156 height 18
click at [68, 236] on input "O#645942" at bounding box center [132, 235] width 156 height 18
click at [102, 233] on input "645942" at bounding box center [132, 235] width 156 height 18
type input "645942"
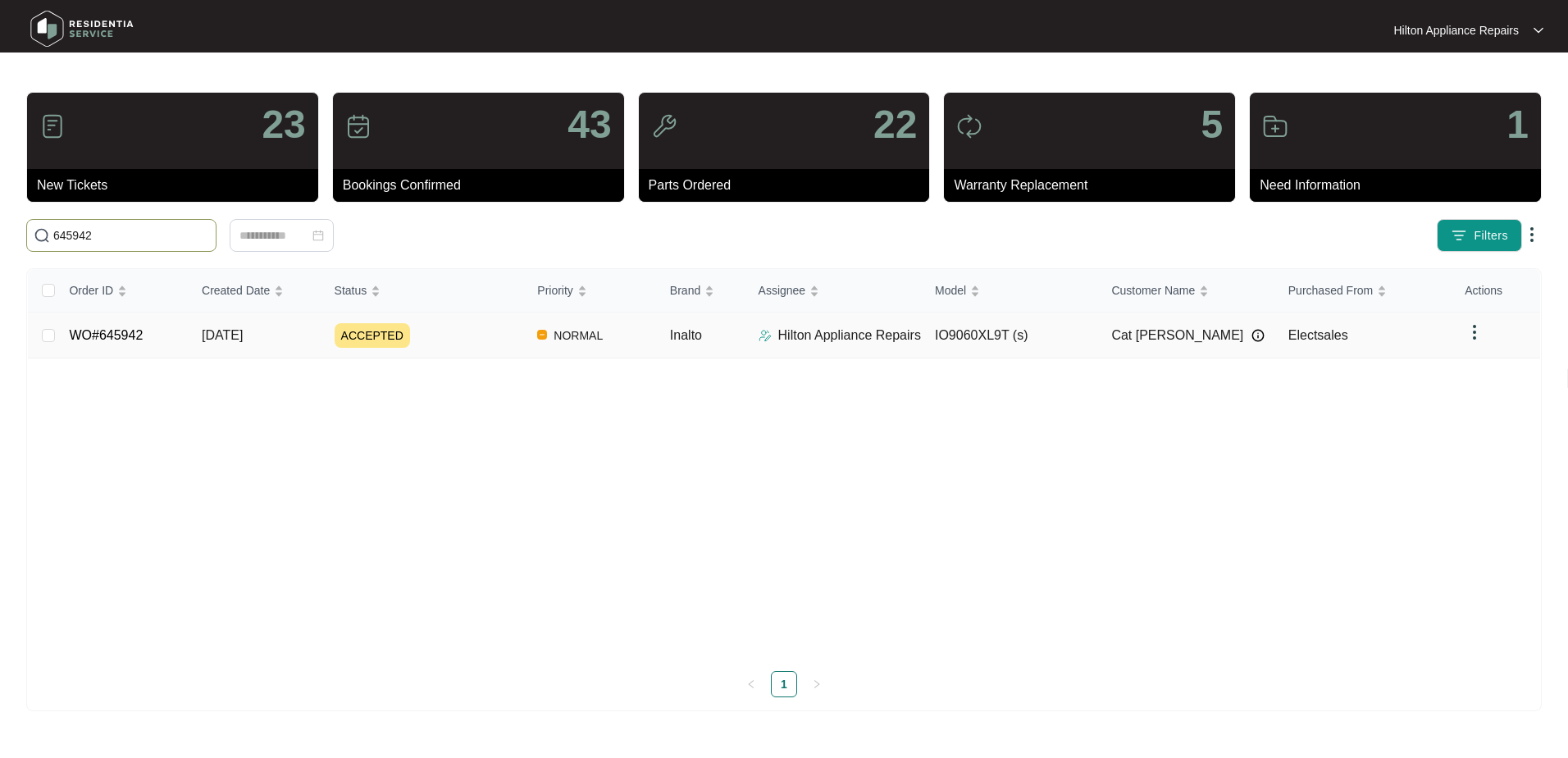
click at [243, 337] on span "[DATE]" at bounding box center [222, 336] width 41 height 14
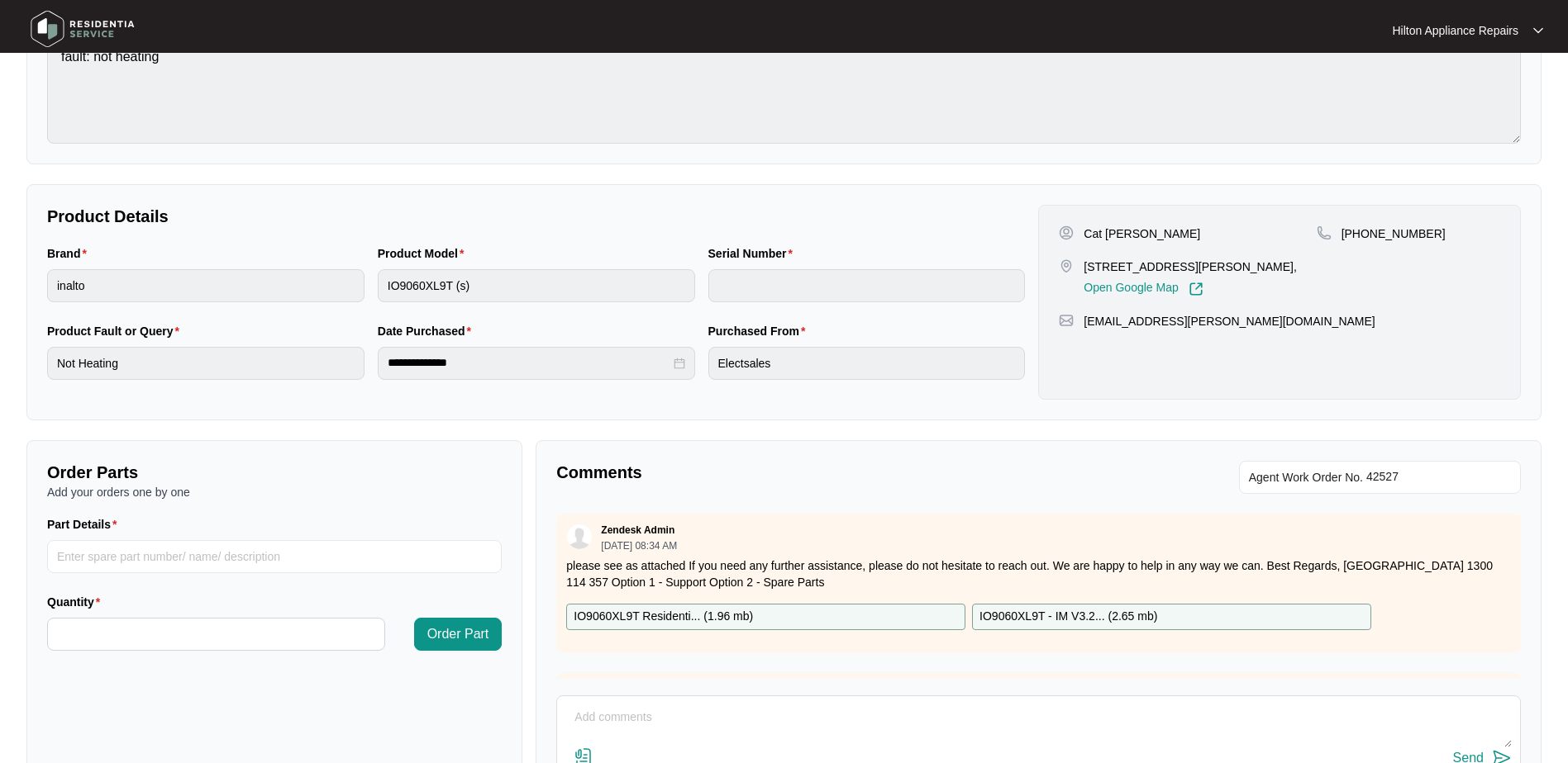
scroll to position [3, 0]
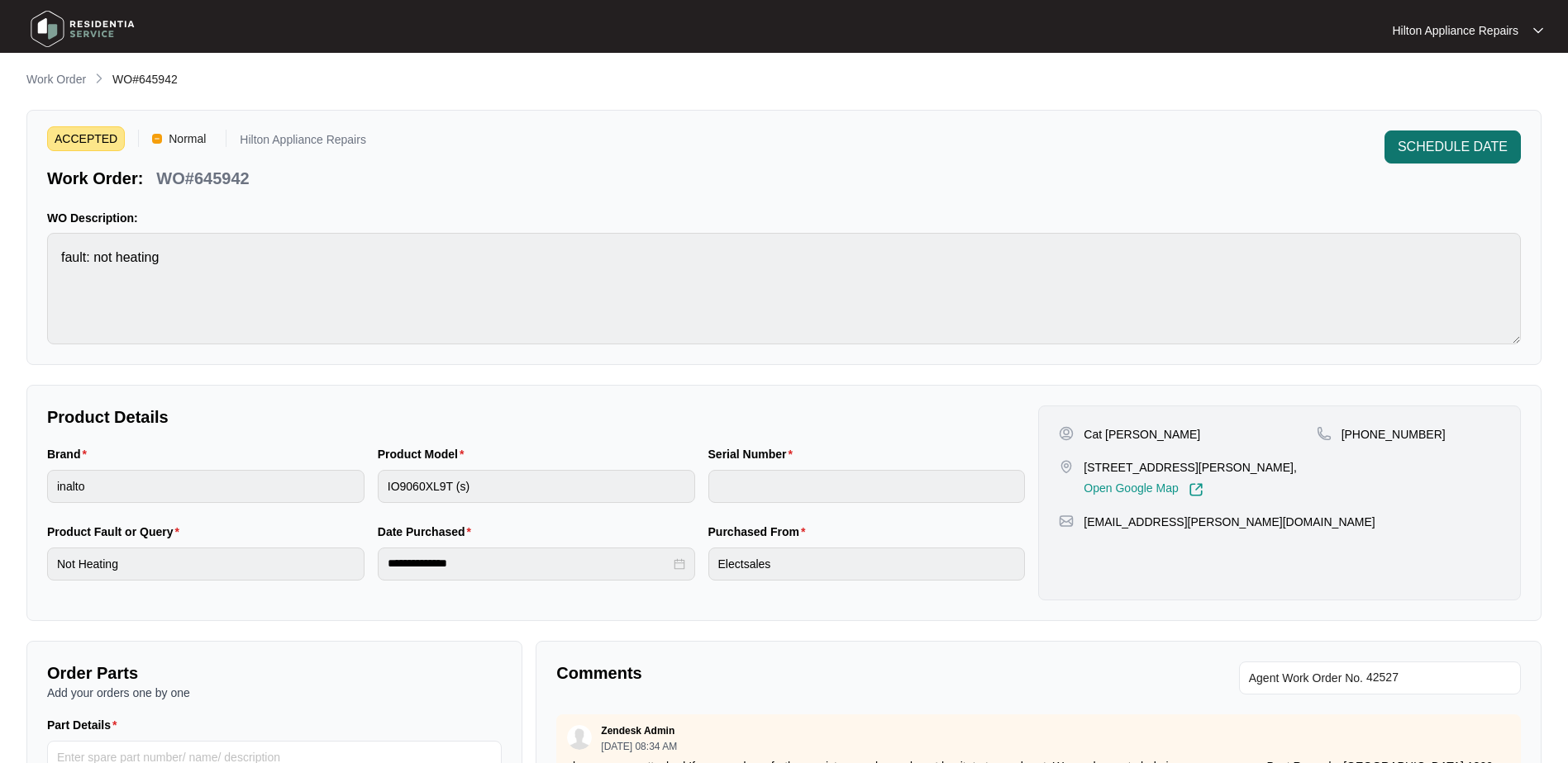
click at [1426, 151] on span "SCHEDULE DATE" at bounding box center [1453, 147] width 110 height 20
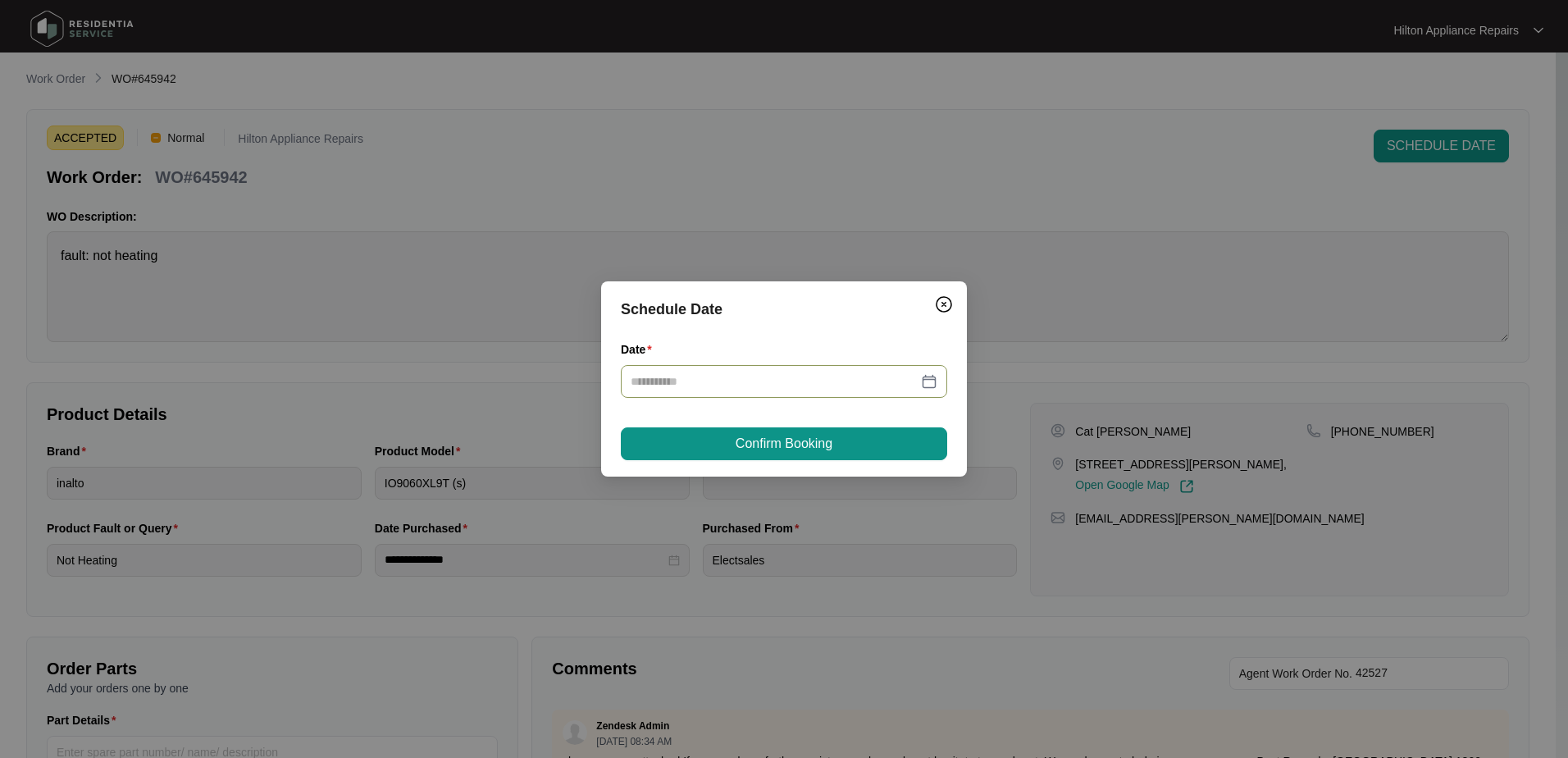
click at [925, 376] on div at bounding box center [784, 382] width 307 height 18
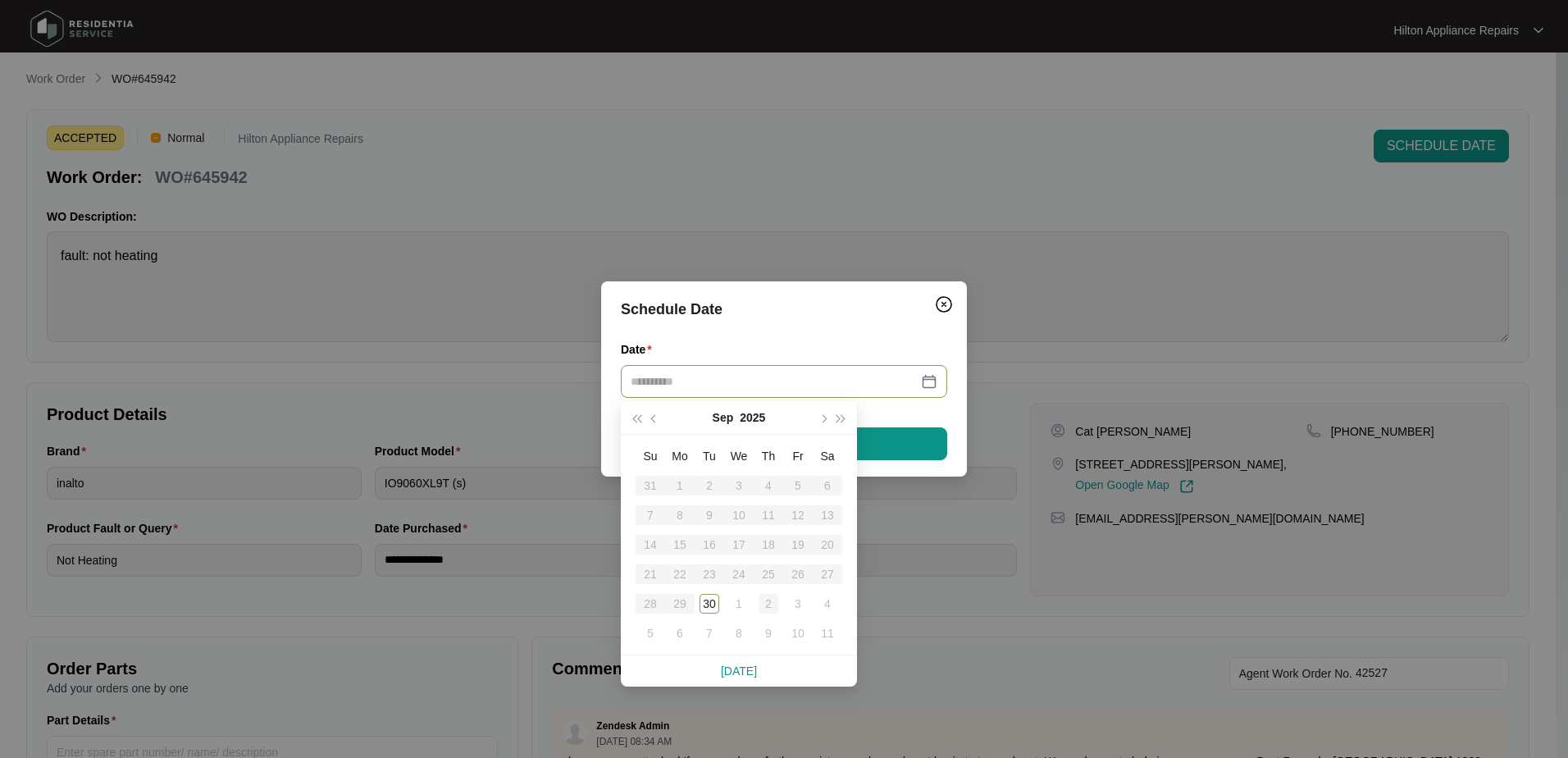
type input "**********"
click at [772, 604] on div "2" at bounding box center [768, 604] width 20 height 20
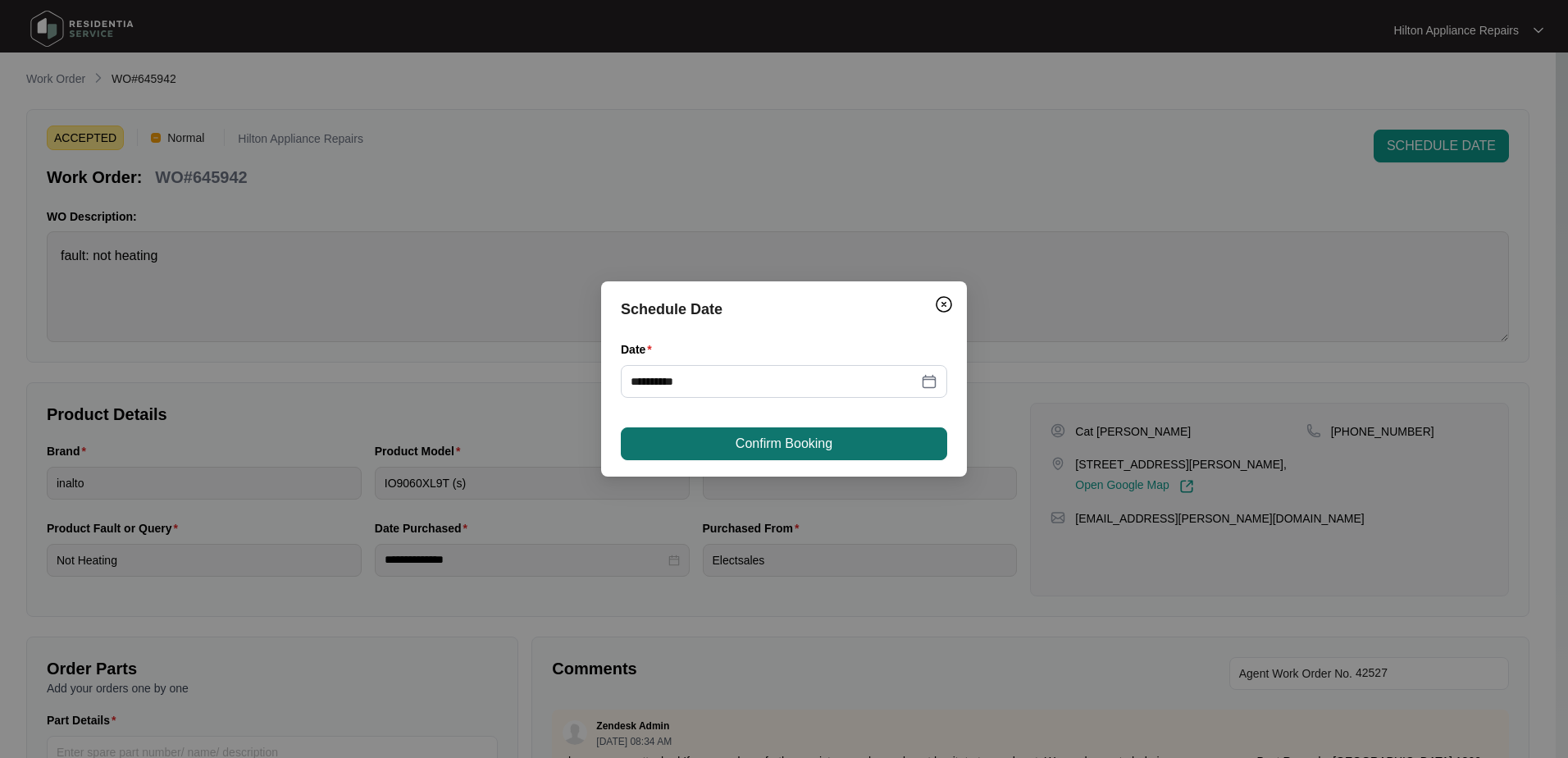
click at [817, 448] on span "Confirm Booking" at bounding box center [784, 444] width 97 height 20
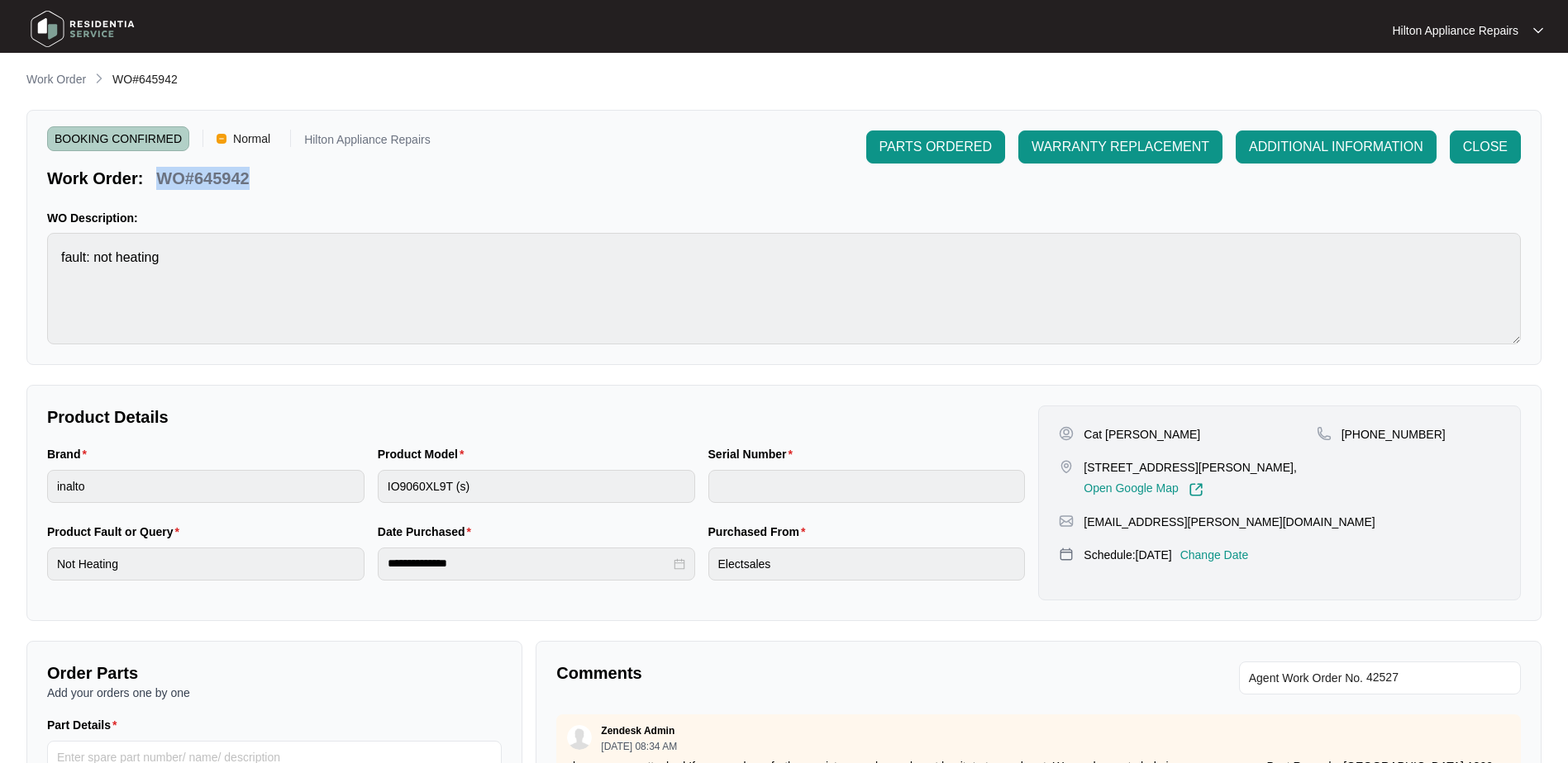
drag, startPoint x: 260, startPoint y: 182, endPoint x: 158, endPoint y: 175, distance: 102.2
click at [158, 175] on div "Work Order: WO#645942" at bounding box center [238, 175] width 383 height 29
click at [41, 79] on p "Work Order" at bounding box center [56, 79] width 59 height 17
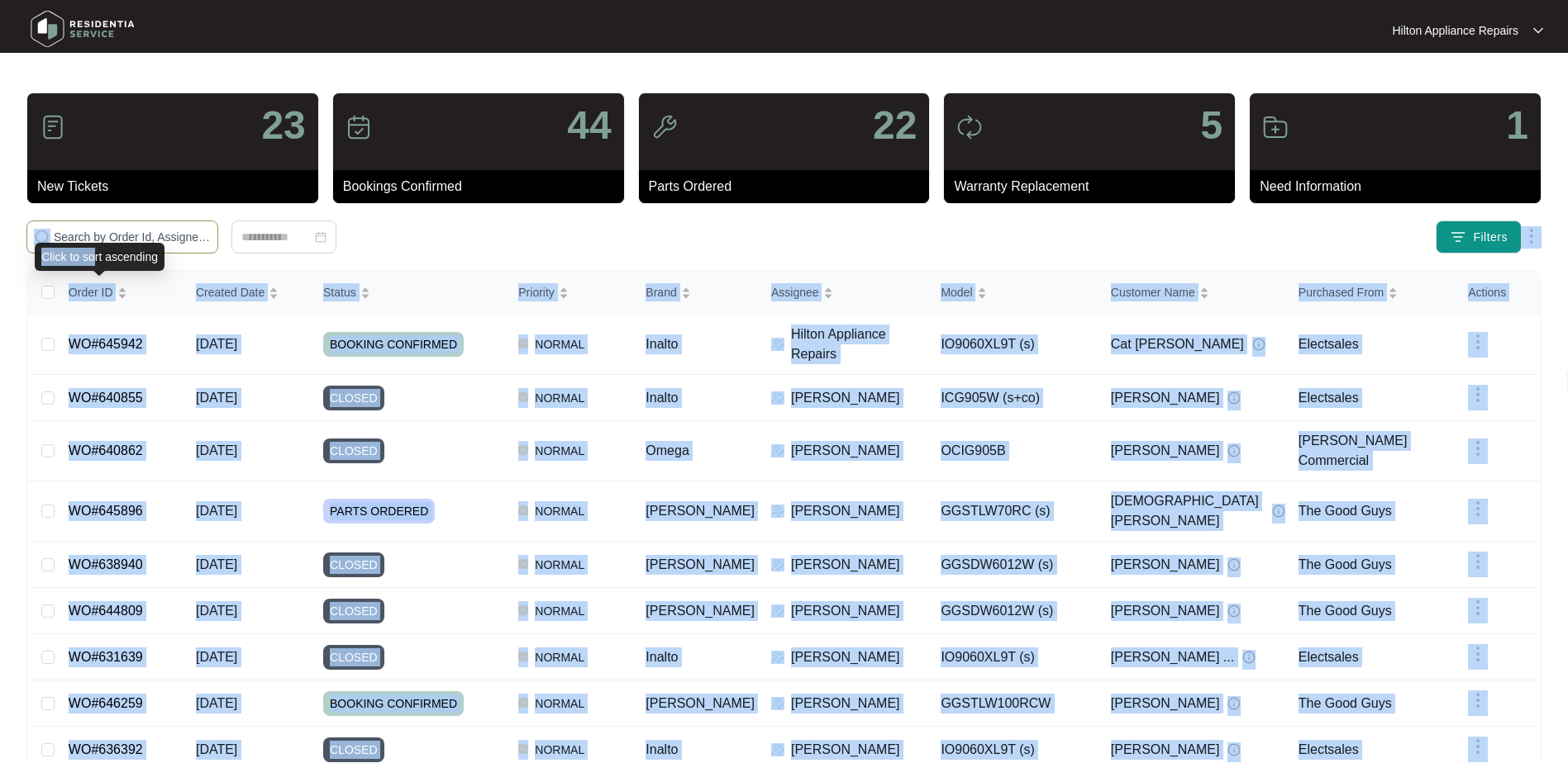
click at [91, 241] on body "Hilton Appliance Repairs Hilton App... 23 New Tickets 44 Bookings Confirmed 22 …" at bounding box center [784, 457] width 1568 height 914
click at [81, 236] on input "text" at bounding box center [133, 237] width 157 height 18
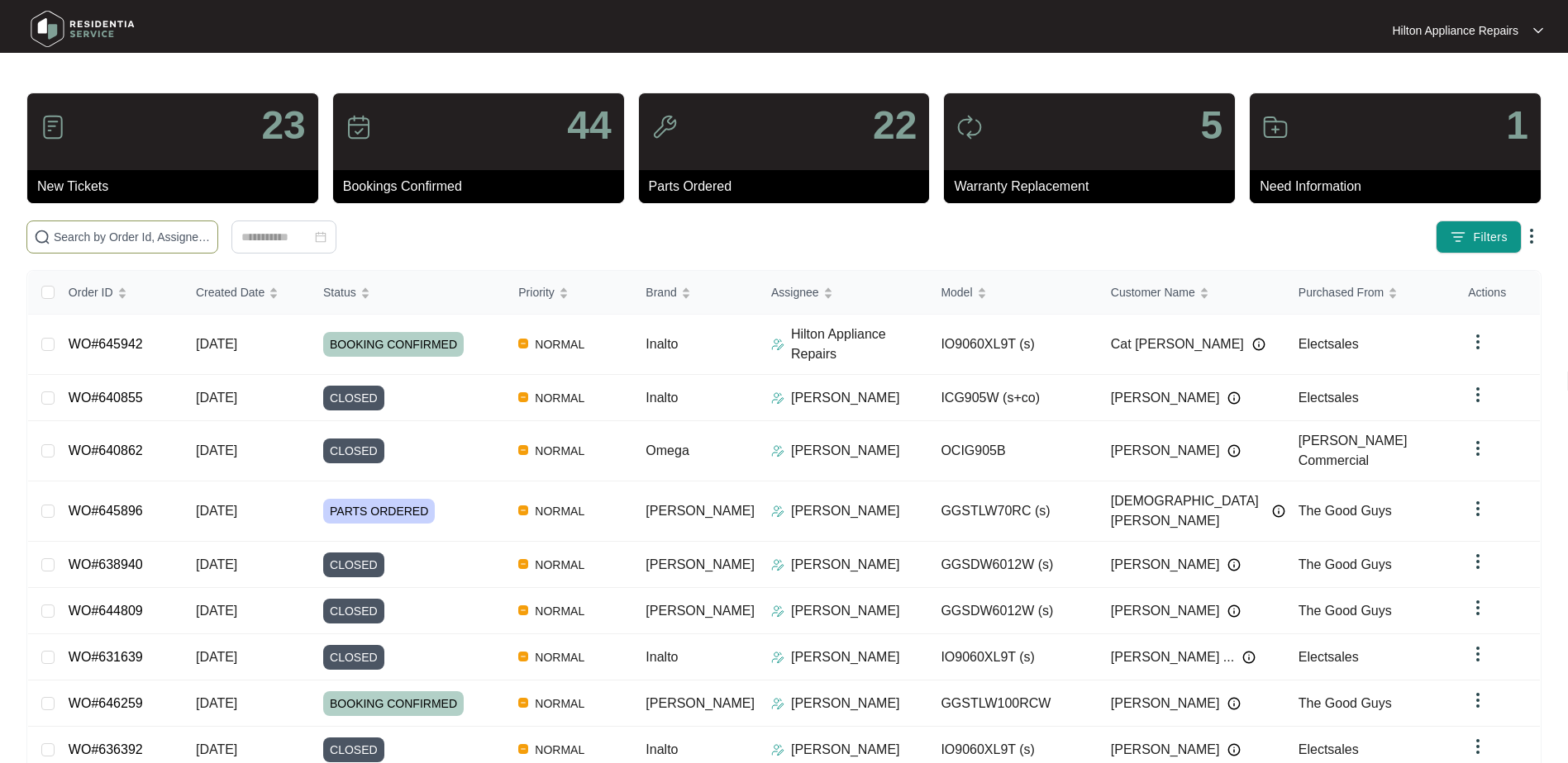
click at [81, 237] on input "text" at bounding box center [133, 237] width 157 height 18
paste input "WO#645942"
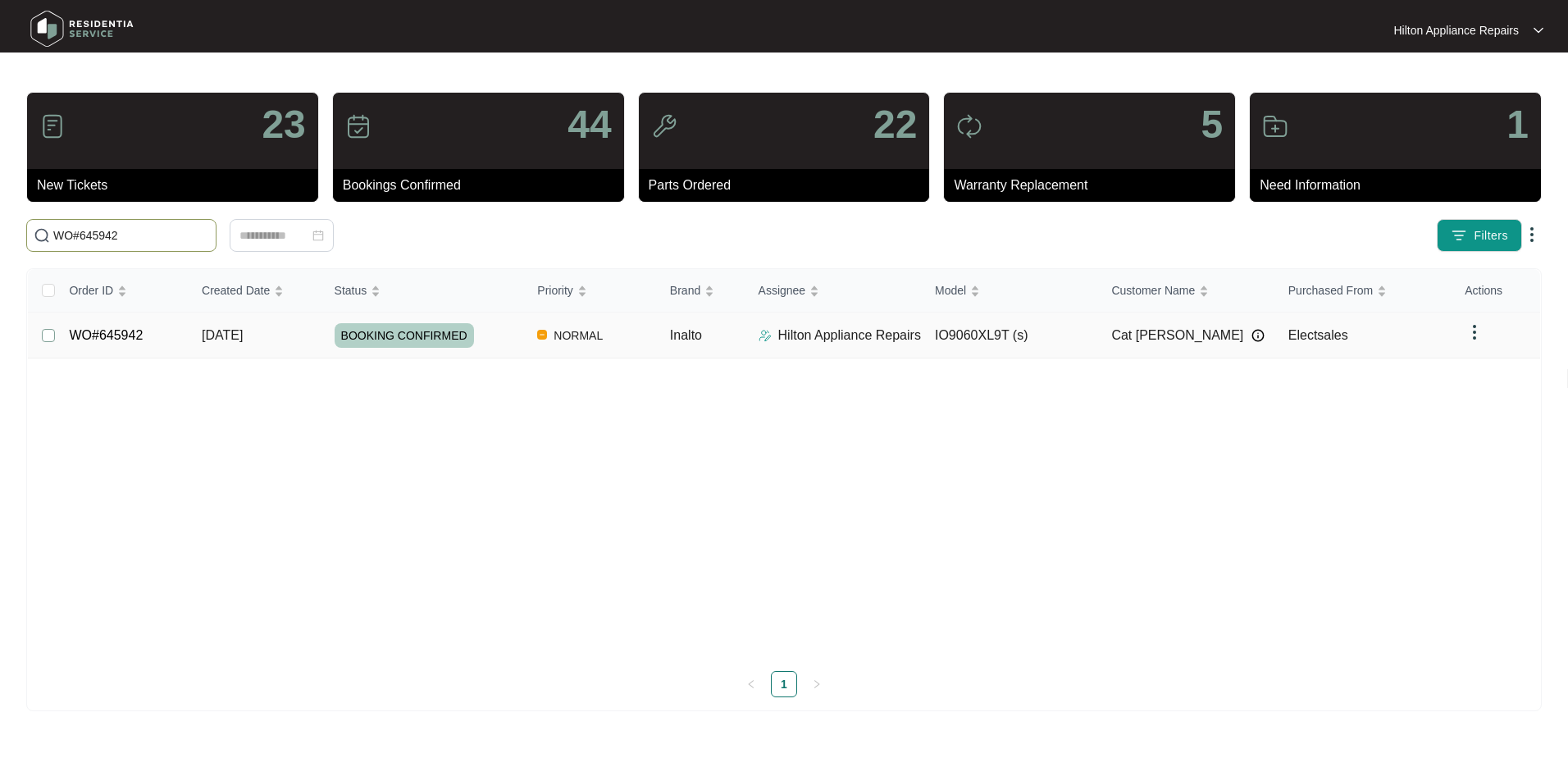
type input "WO#645942"
click at [329, 230] on span "Re-assign Selected Tickets" at bounding box center [322, 235] width 159 height 20
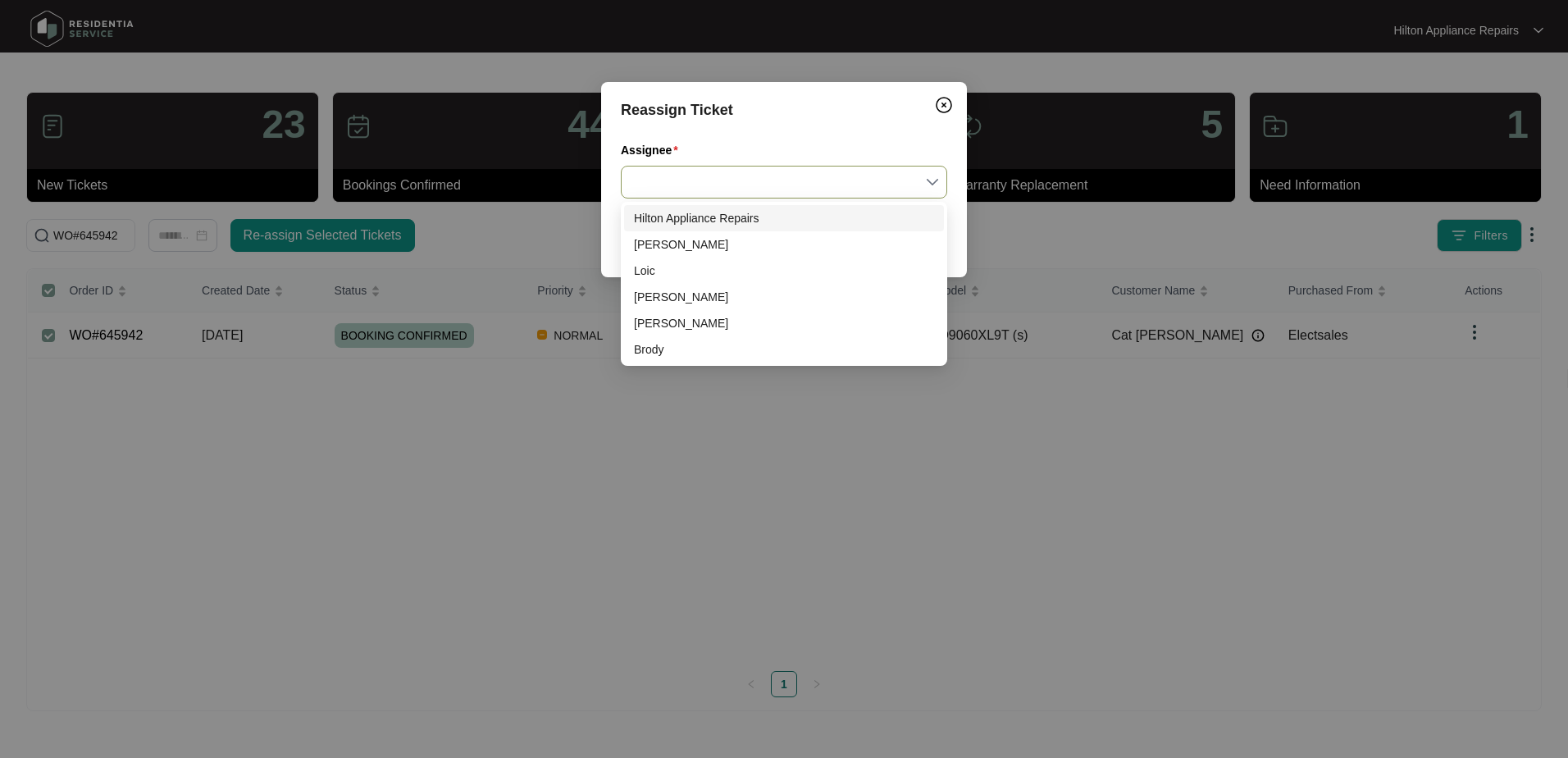
click at [930, 188] on input "Assignee" at bounding box center [784, 182] width 307 height 31
drag, startPoint x: 650, startPoint y: 271, endPoint x: 742, endPoint y: 274, distance: 92.0
click at [650, 271] on div "Loic" at bounding box center [784, 271] width 300 height 18
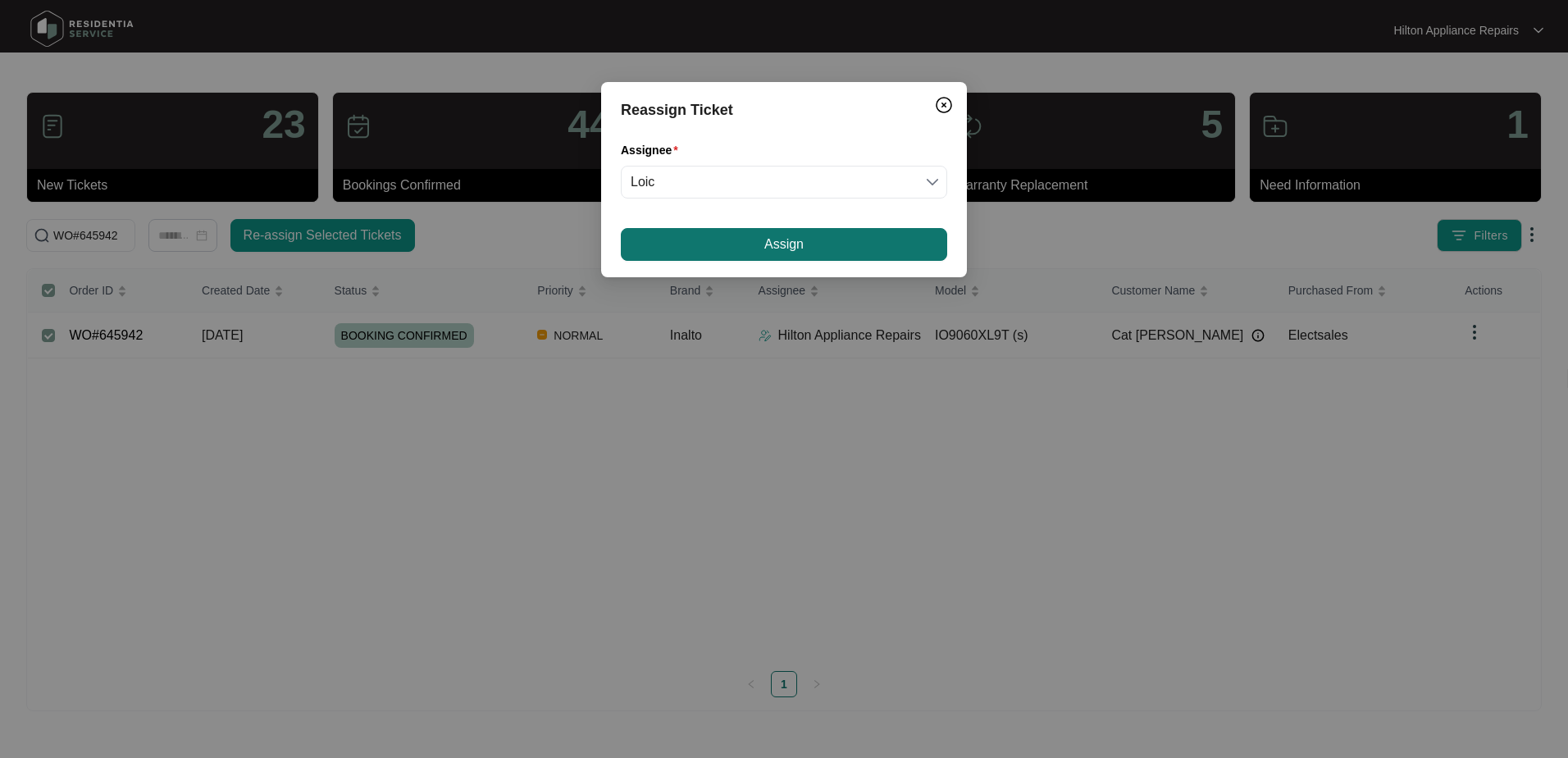
click at [764, 245] on button "Assign" at bounding box center [784, 245] width 327 height 33
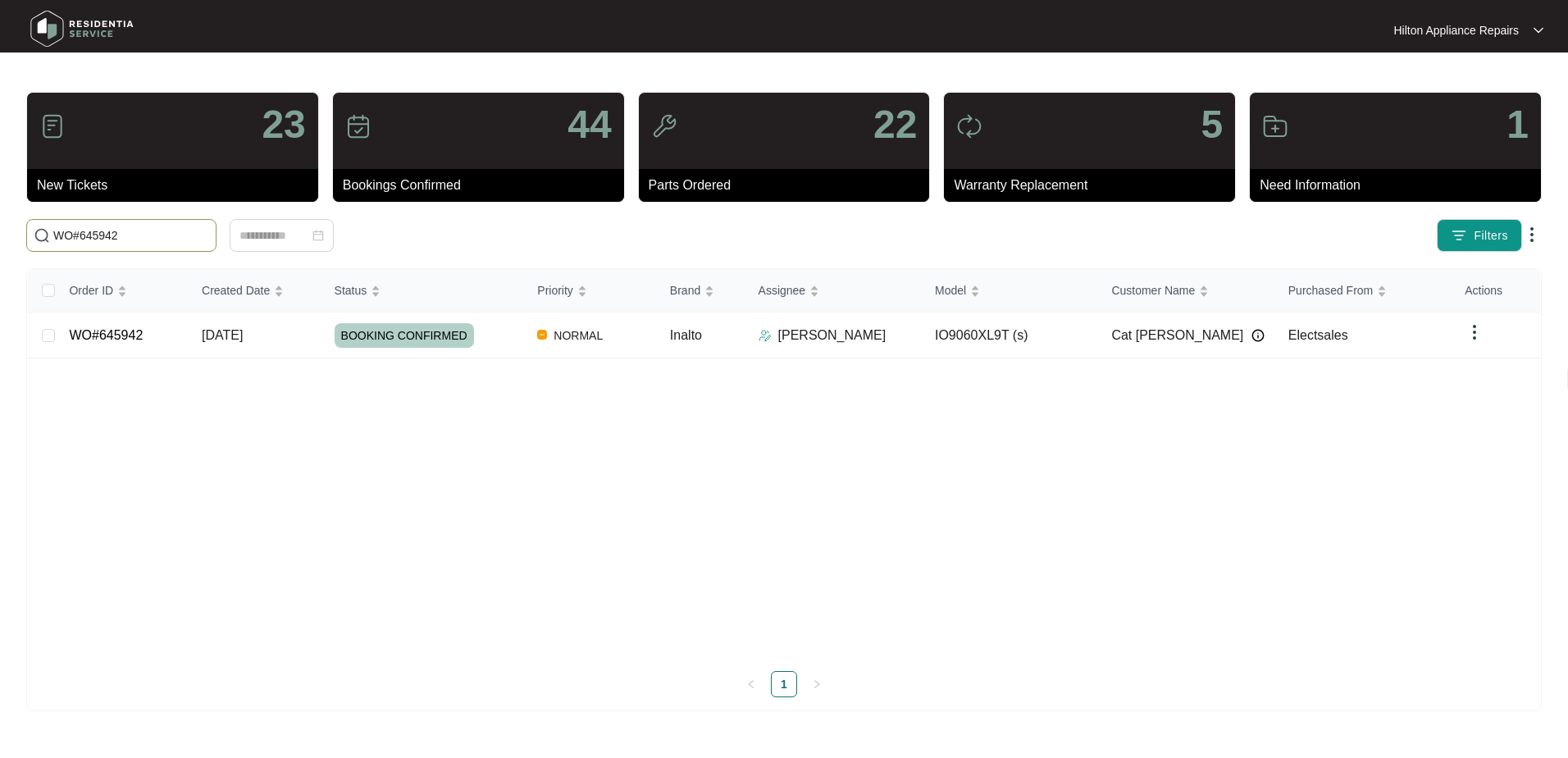
click at [146, 219] on div "23 New Tickets 44 Bookings Confirmed 22 Parts Ordered 5 Warranty Replacement 1 …" at bounding box center [784, 402] width 1516 height 619
drag, startPoint x: 97, startPoint y: 239, endPoint x: 20, endPoint y: 232, distance: 77.3
click at [20, 232] on div "WO#645942" at bounding box center [348, 236] width 656 height 33
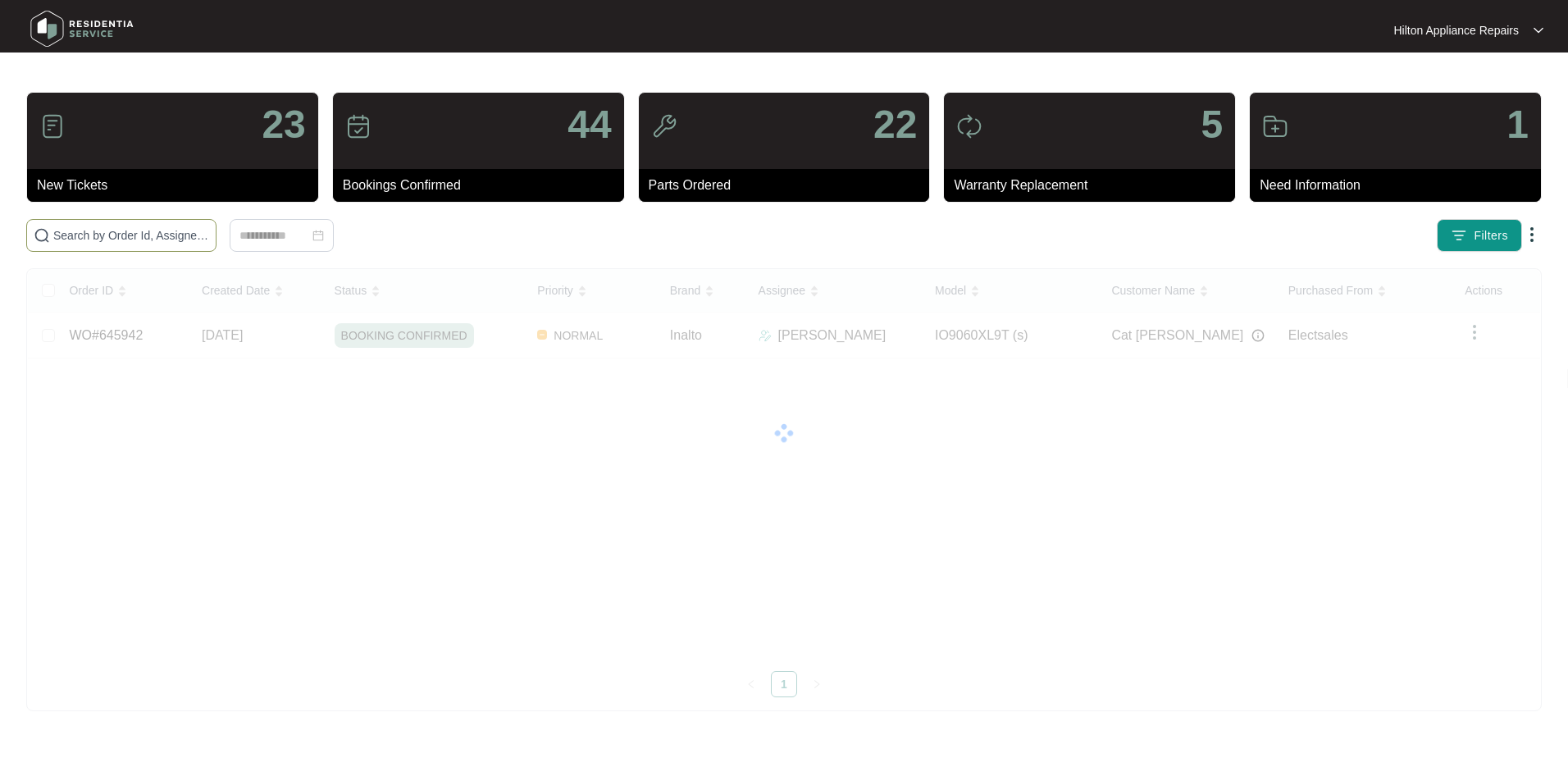
paste input "640855"
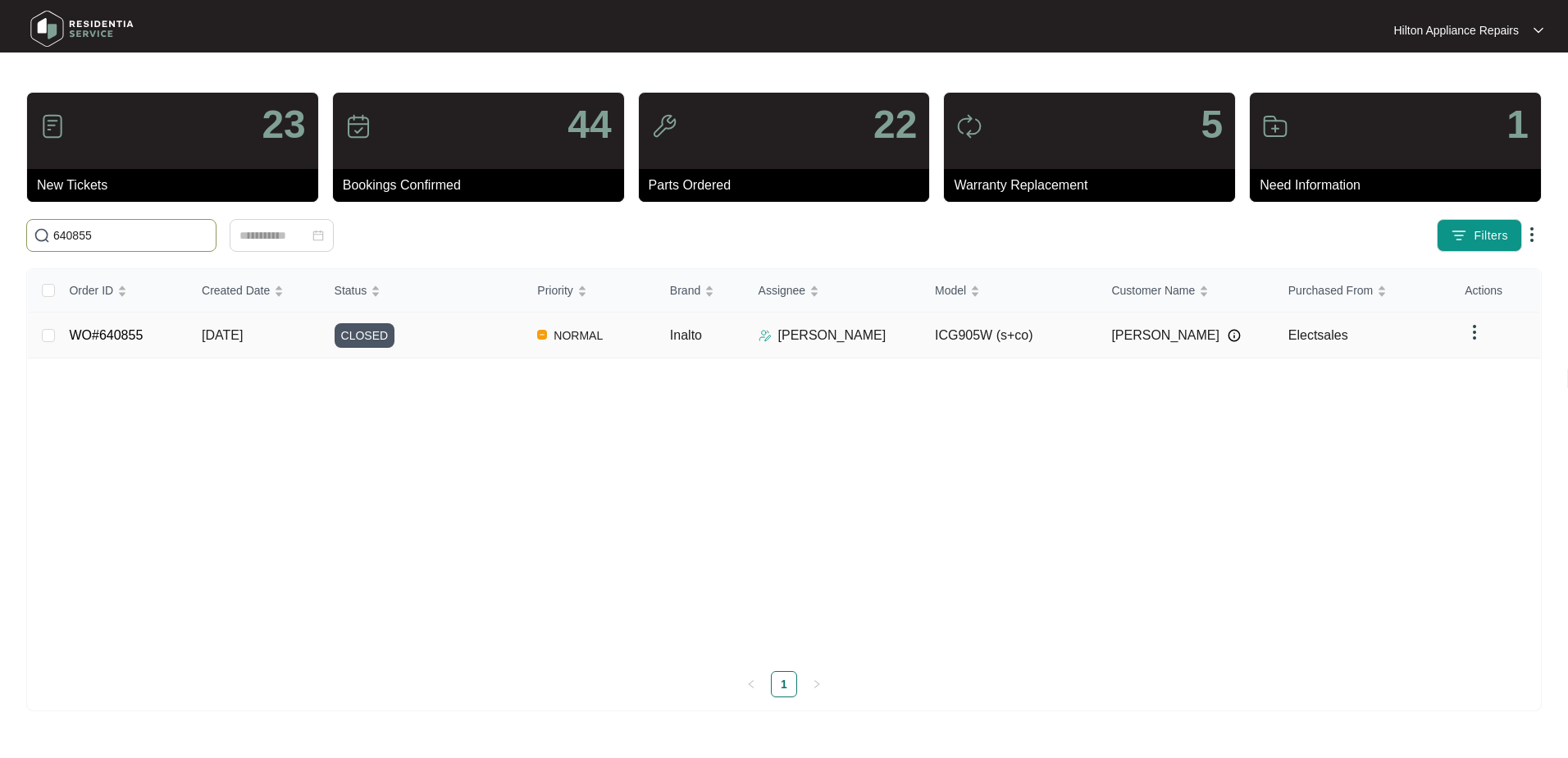
type input "640855"
click at [223, 330] on span "[DATE]" at bounding box center [222, 336] width 41 height 14
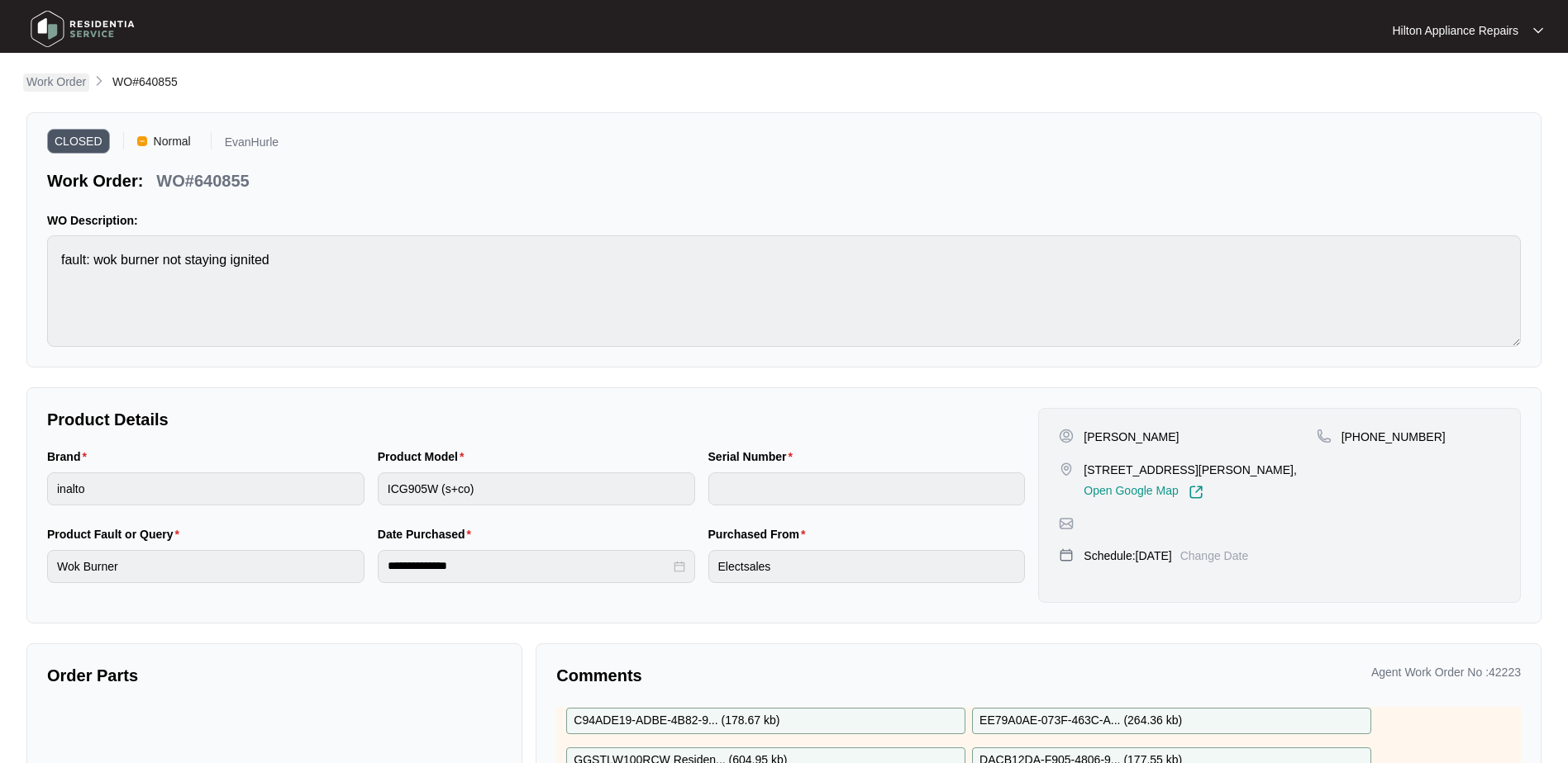
click at [34, 81] on p "Work Order" at bounding box center [56, 81] width 59 height 17
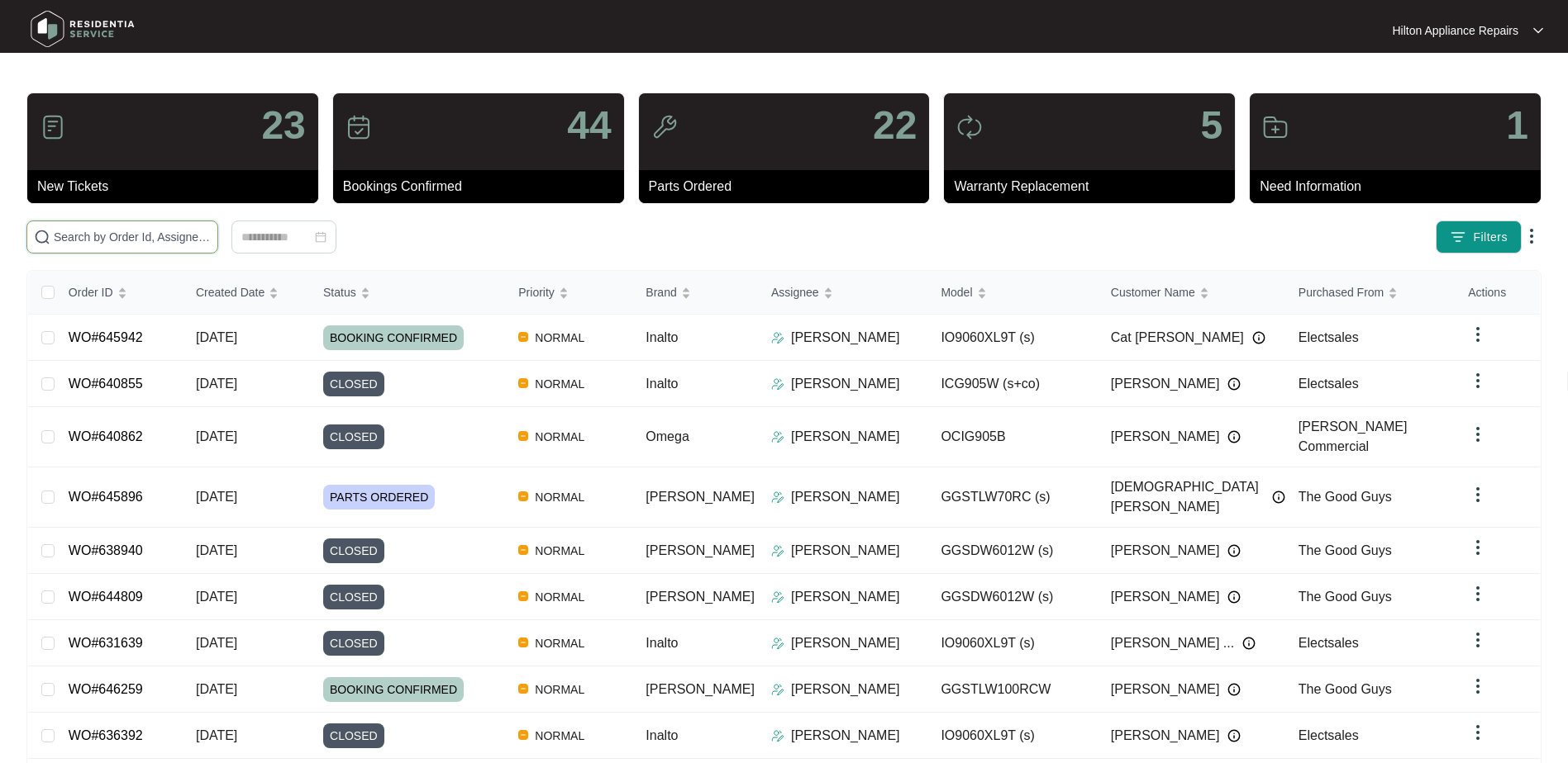
click at [97, 235] on input "text" at bounding box center [133, 237] width 157 height 18
paste input "WO#615646"
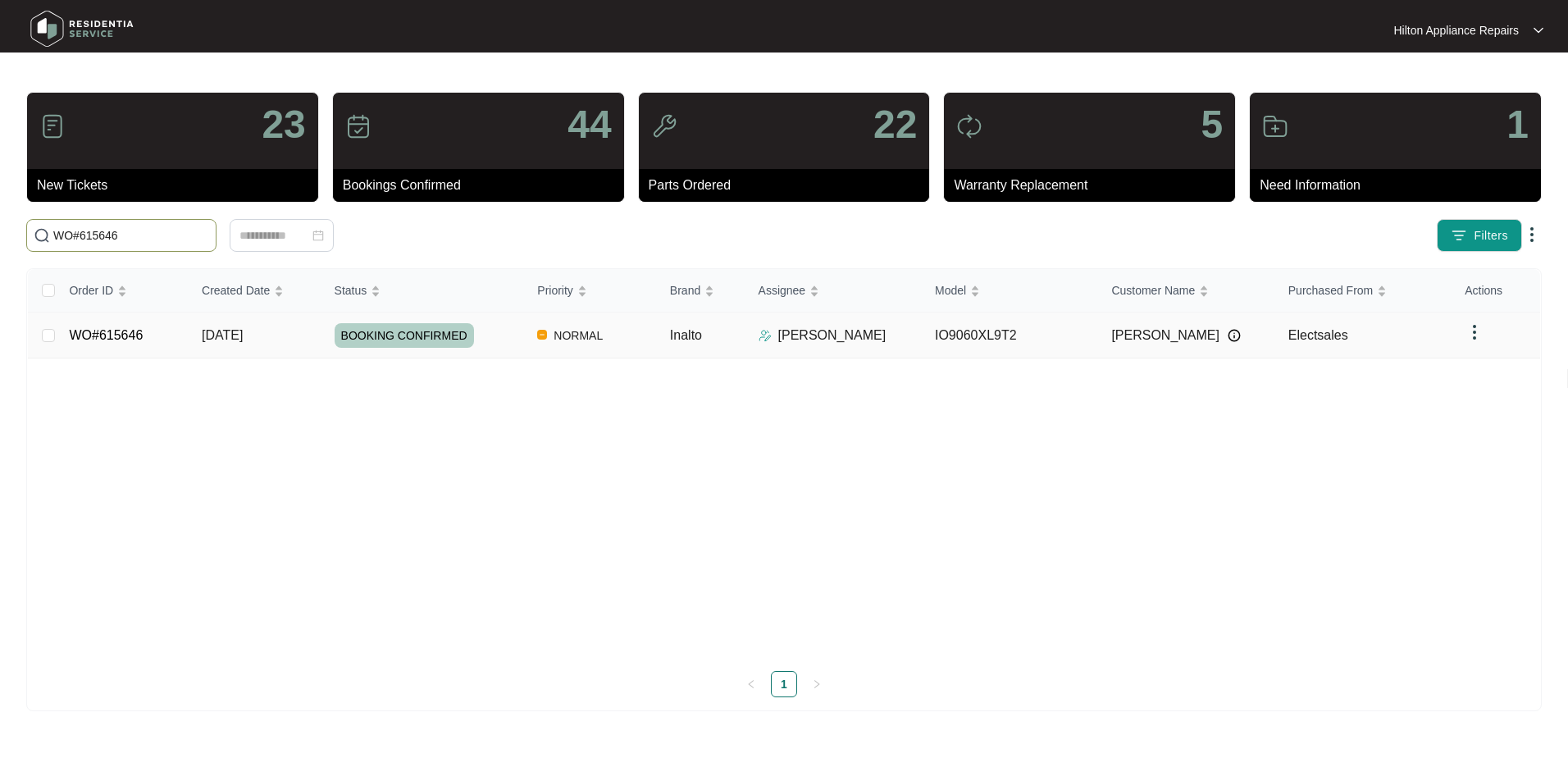
type input "WO#615646"
click at [216, 343] on span "[DATE]" at bounding box center [222, 336] width 41 height 14
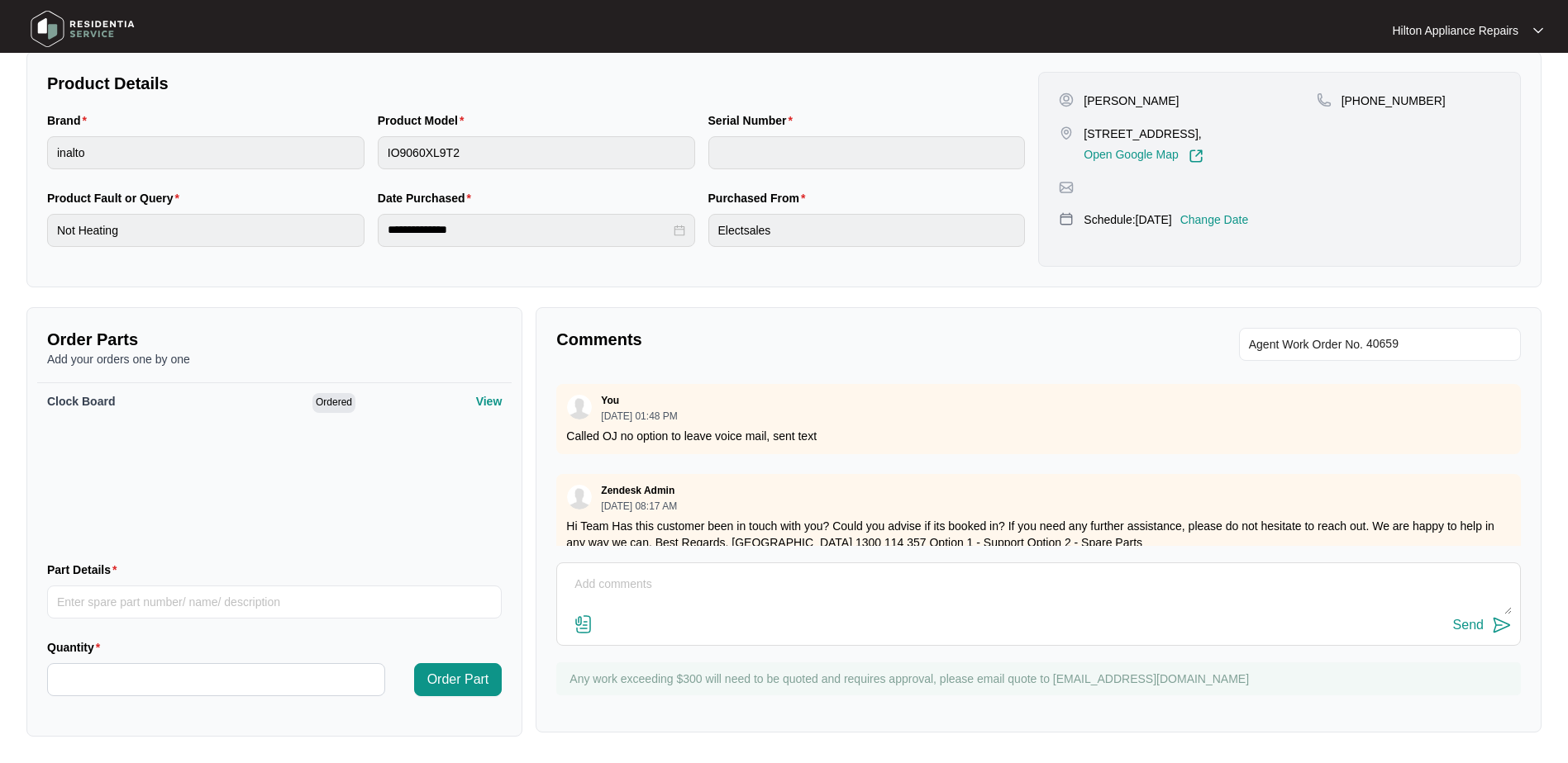
scroll to position [1896, 0]
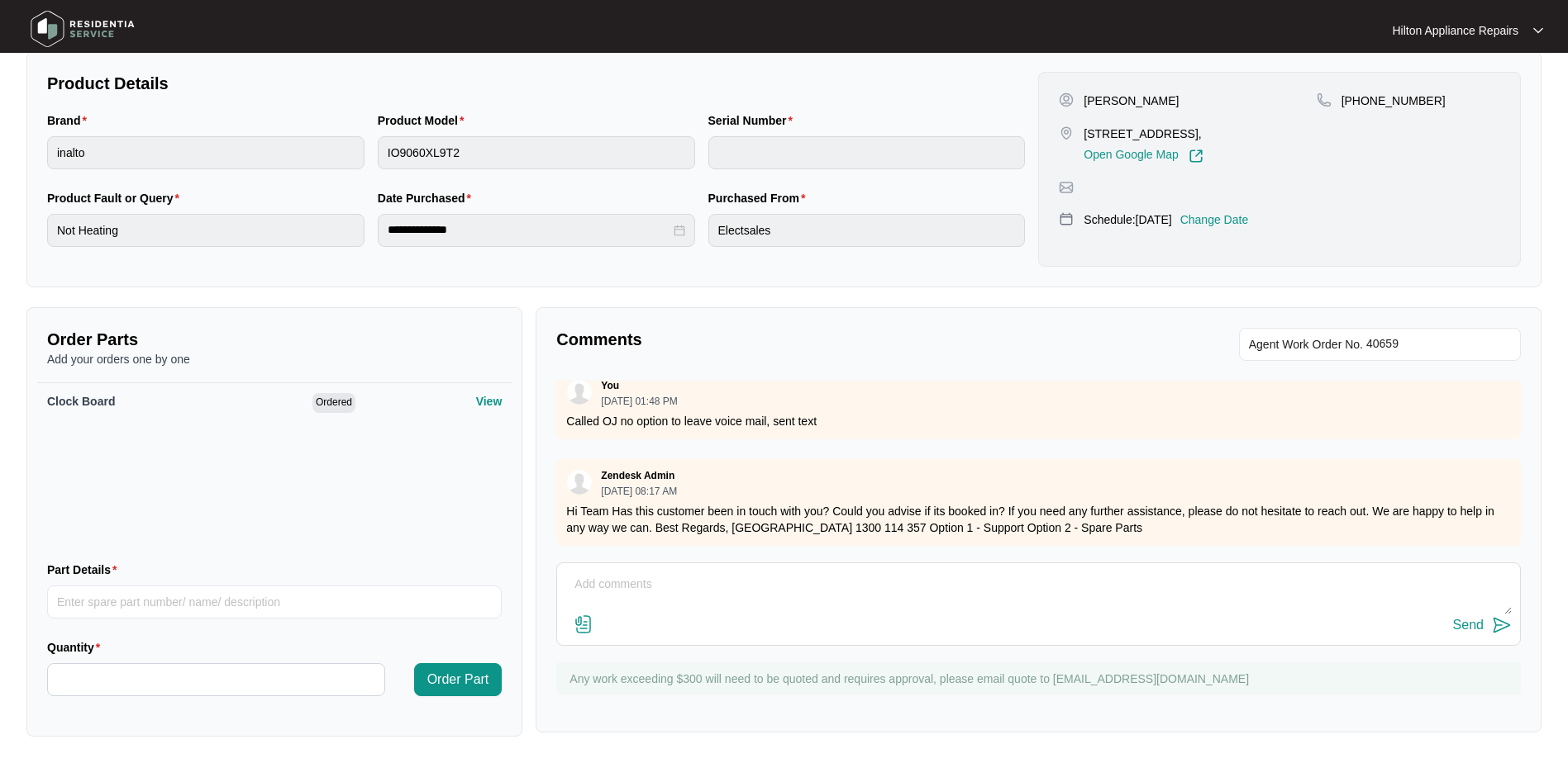
click at [618, 583] on textarea at bounding box center [1039, 593] width 947 height 43
drag, startPoint x: 901, startPoint y: 582, endPoint x: 911, endPoint y: 588, distance: 11.7
click at [904, 583] on textarea "Last time we tried to contact customer was on [DATE]" at bounding box center [1039, 593] width 947 height 43
paste textarea "As I already explained last week, once I have day off will immediately notify t…"
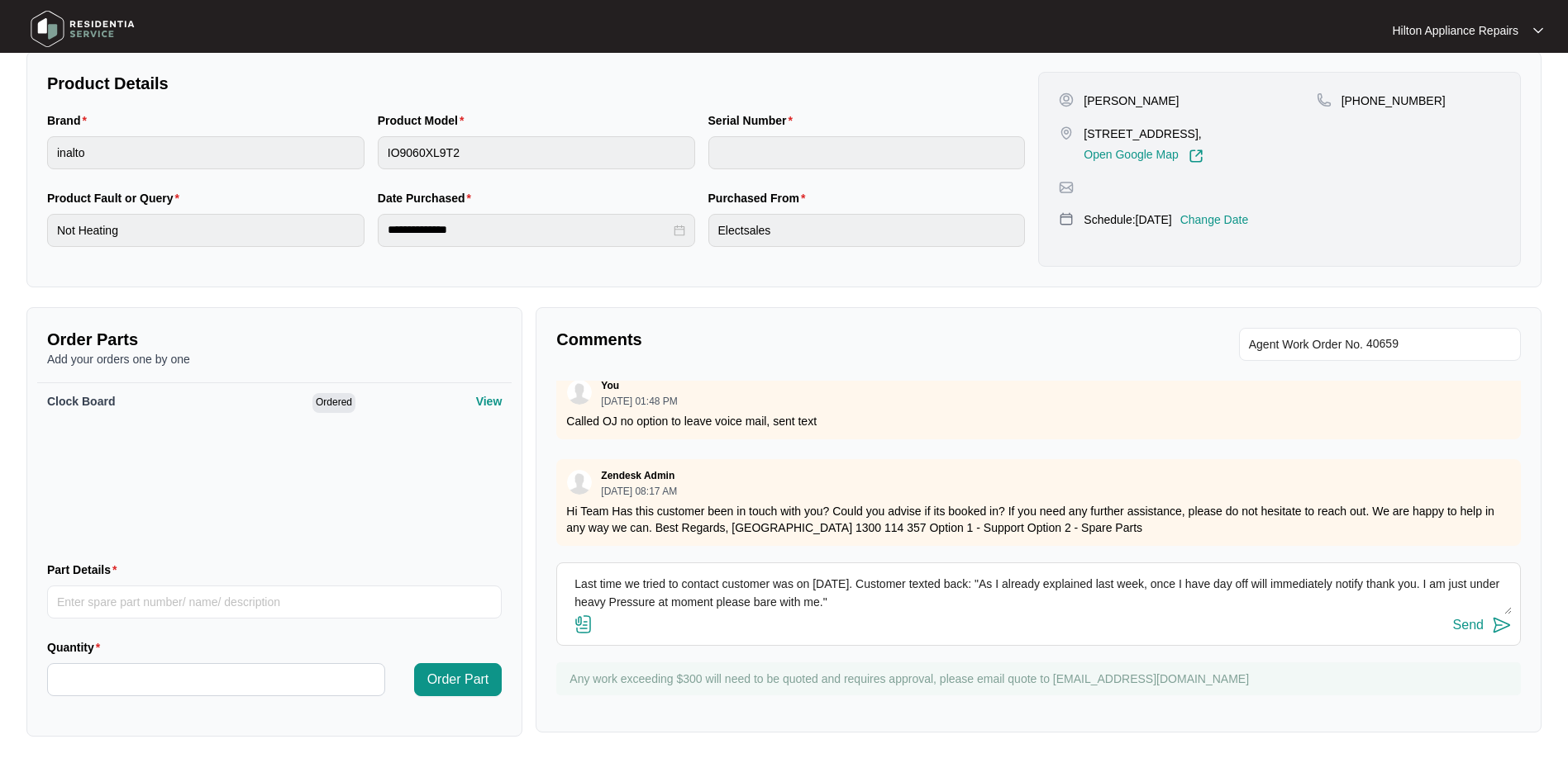
type textarea "Last time we tried to contact customer was on [DATE]. Customer texted back: "As…"
drag, startPoint x: 924, startPoint y: 601, endPoint x: 964, endPoint y: 607, distance: 40.4
click at [924, 601] on textarea "Last time we tried to contact customer was on [DATE]. Customer texted back: "As…" at bounding box center [1039, 593] width 947 height 43
click at [1467, 625] on div "Send" at bounding box center [1468, 625] width 31 height 15
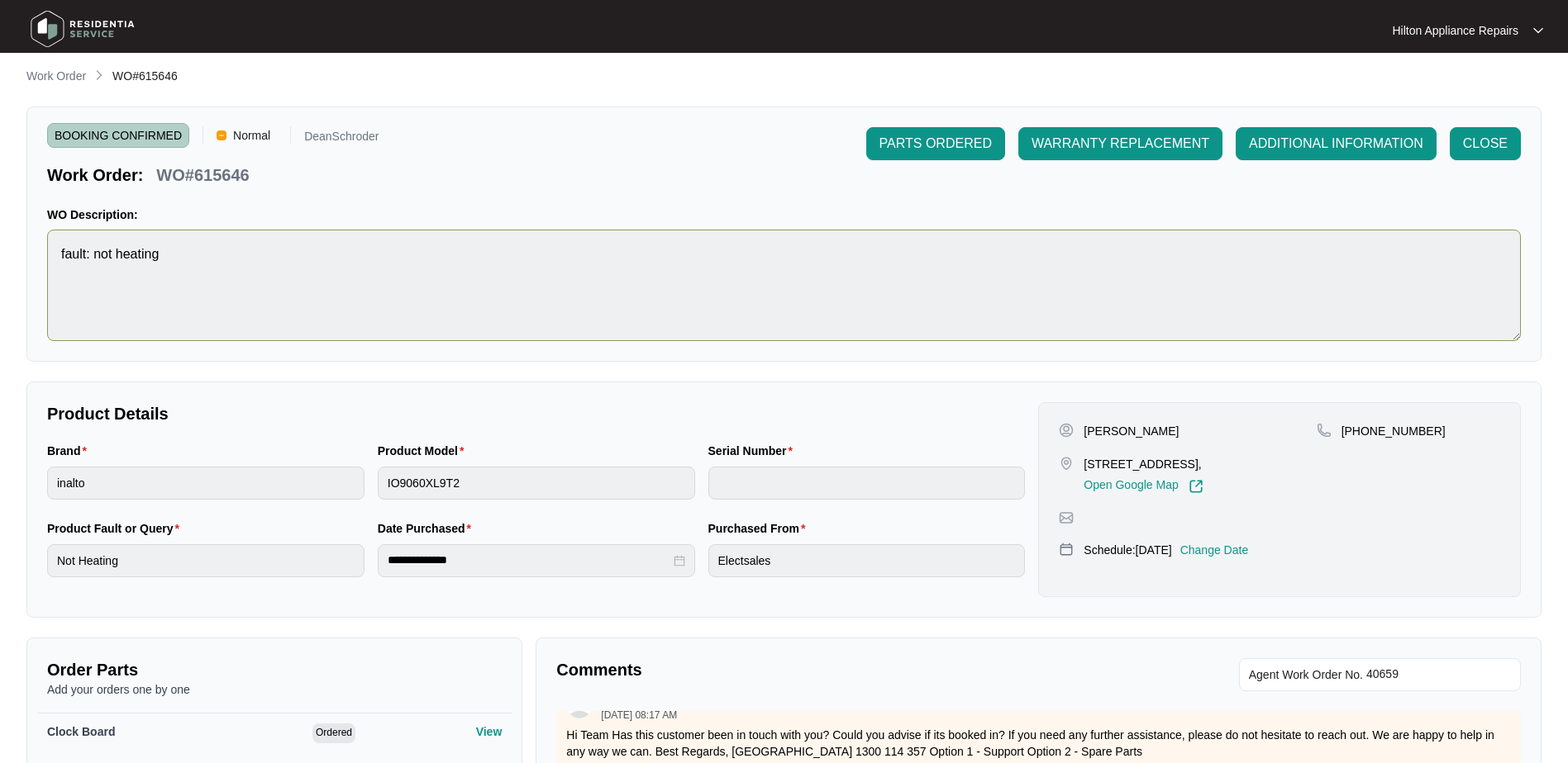
scroll to position [0, 0]
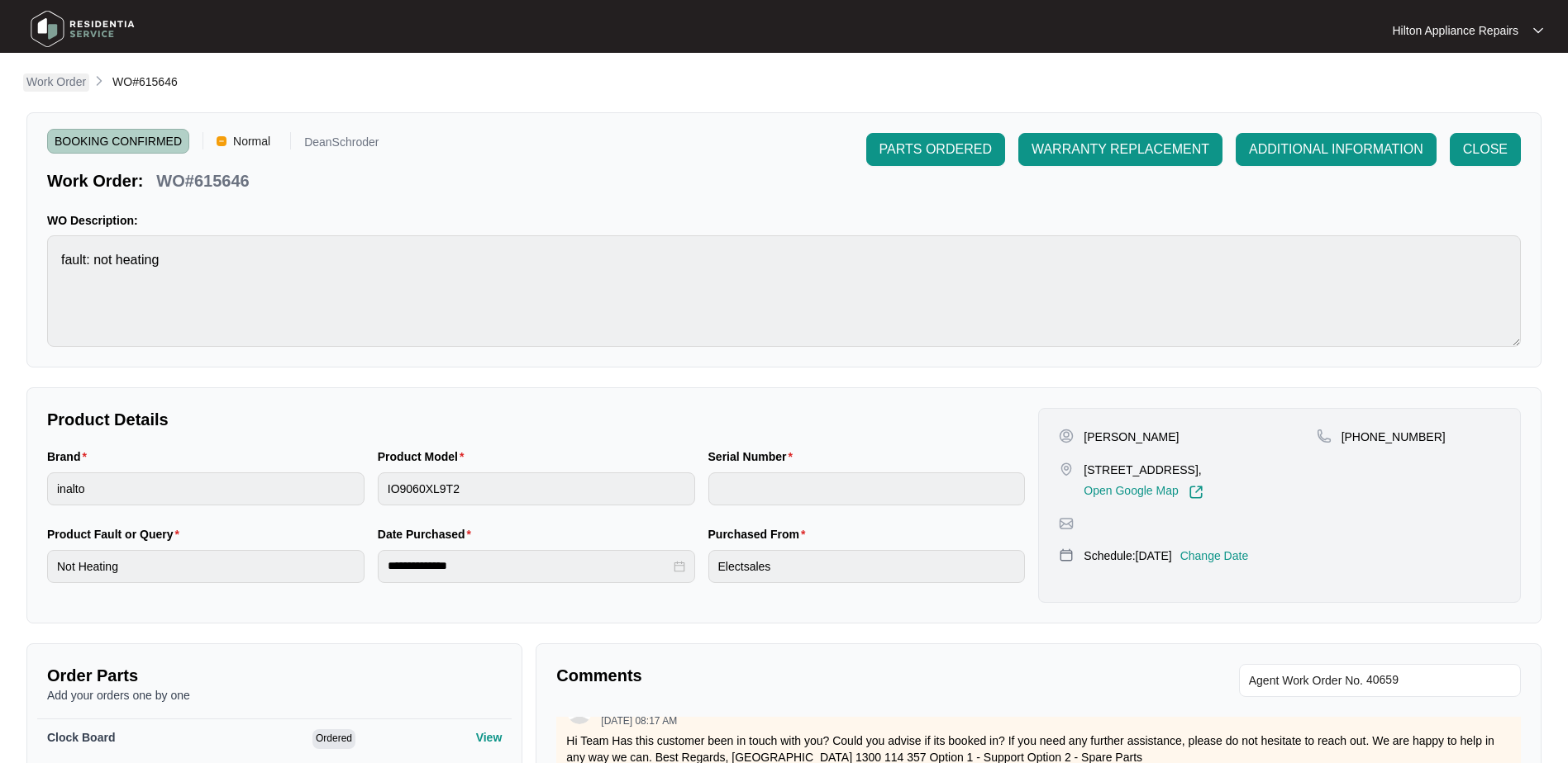
click at [66, 78] on p "Work Order" at bounding box center [56, 81] width 59 height 17
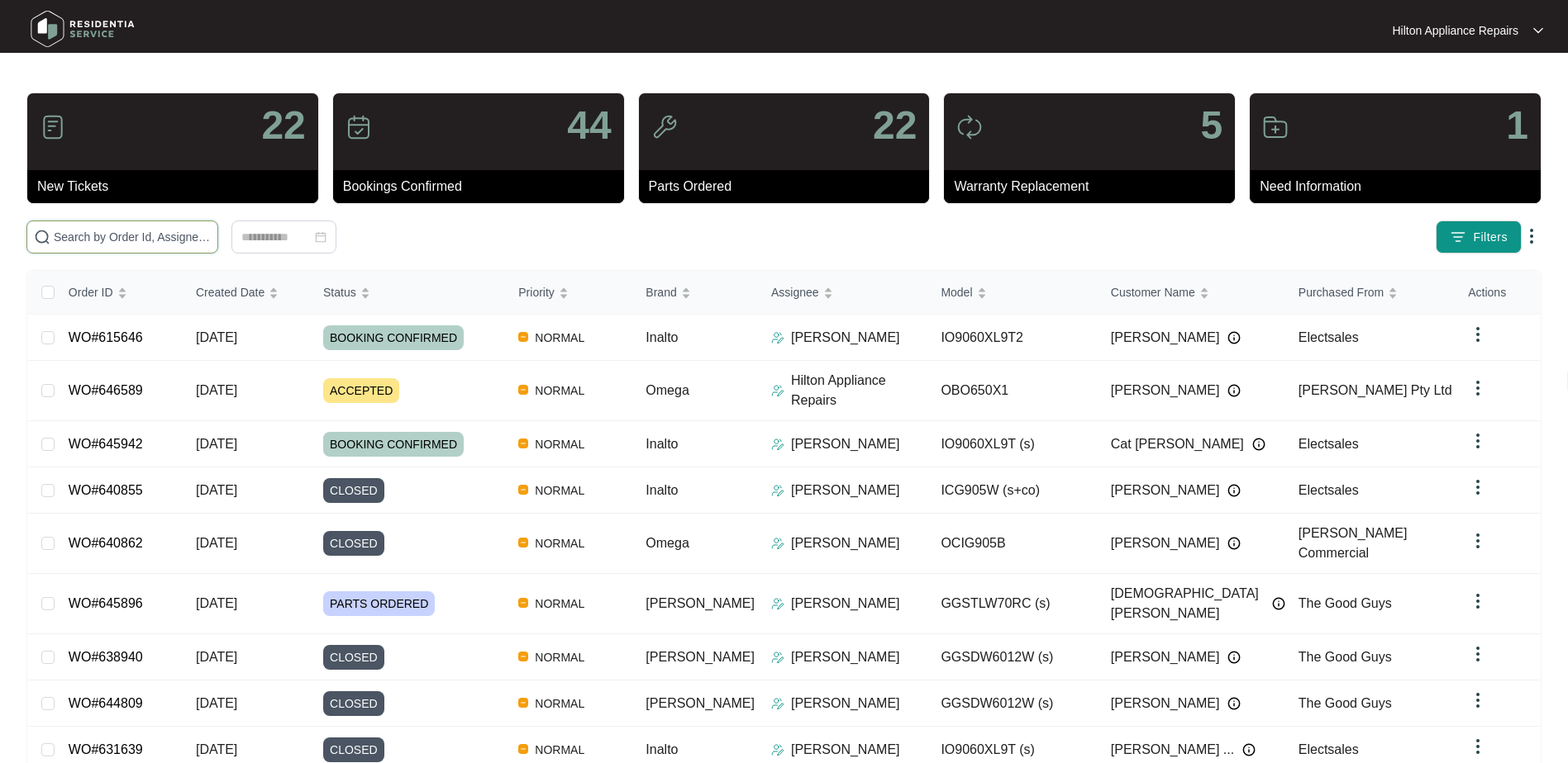
click at [79, 238] on input "text" at bounding box center [133, 237] width 157 height 18
paste input "WO#646589"
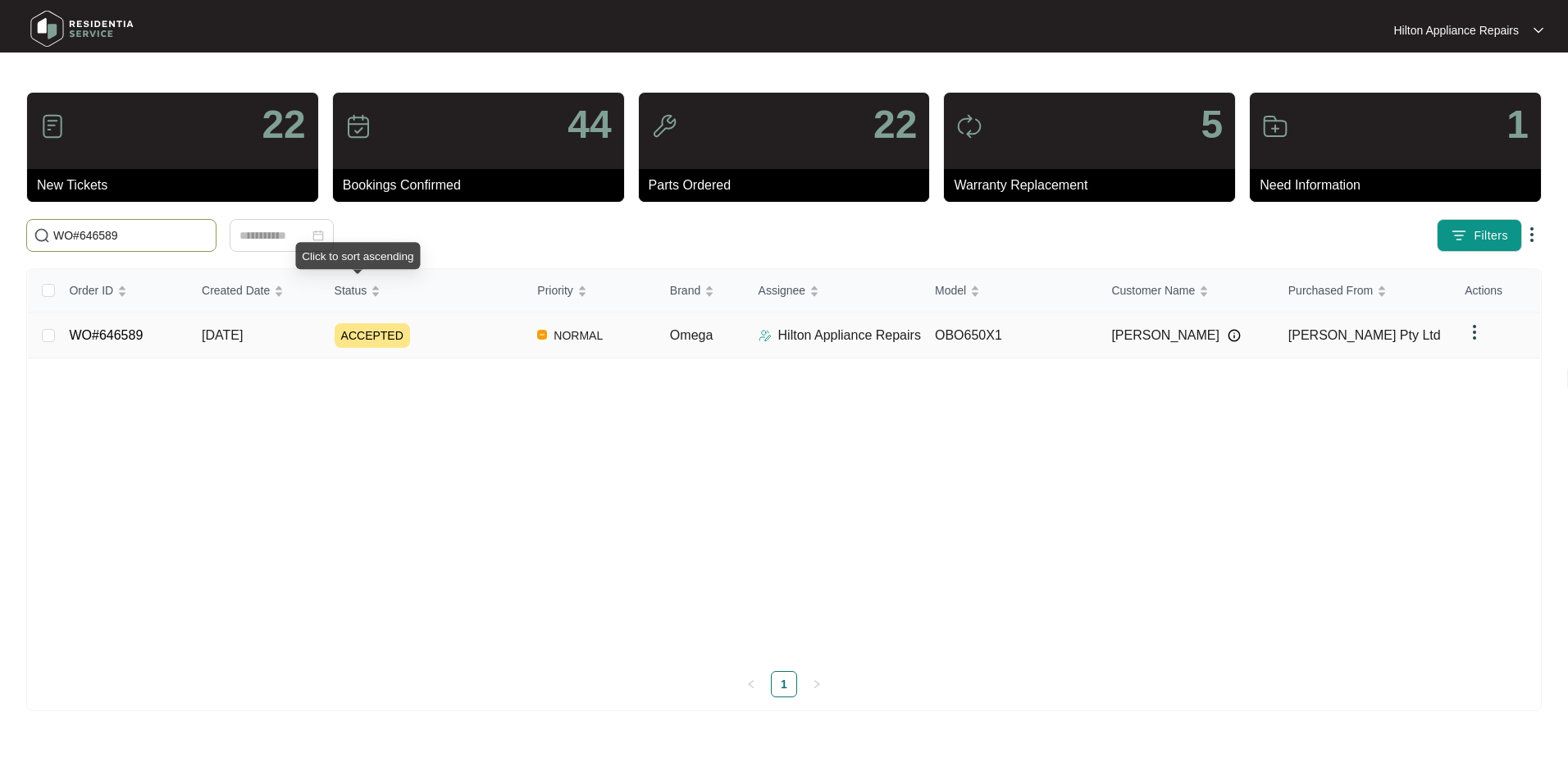
type input "WO#646589"
click at [241, 338] on span "[DATE]" at bounding box center [222, 336] width 41 height 14
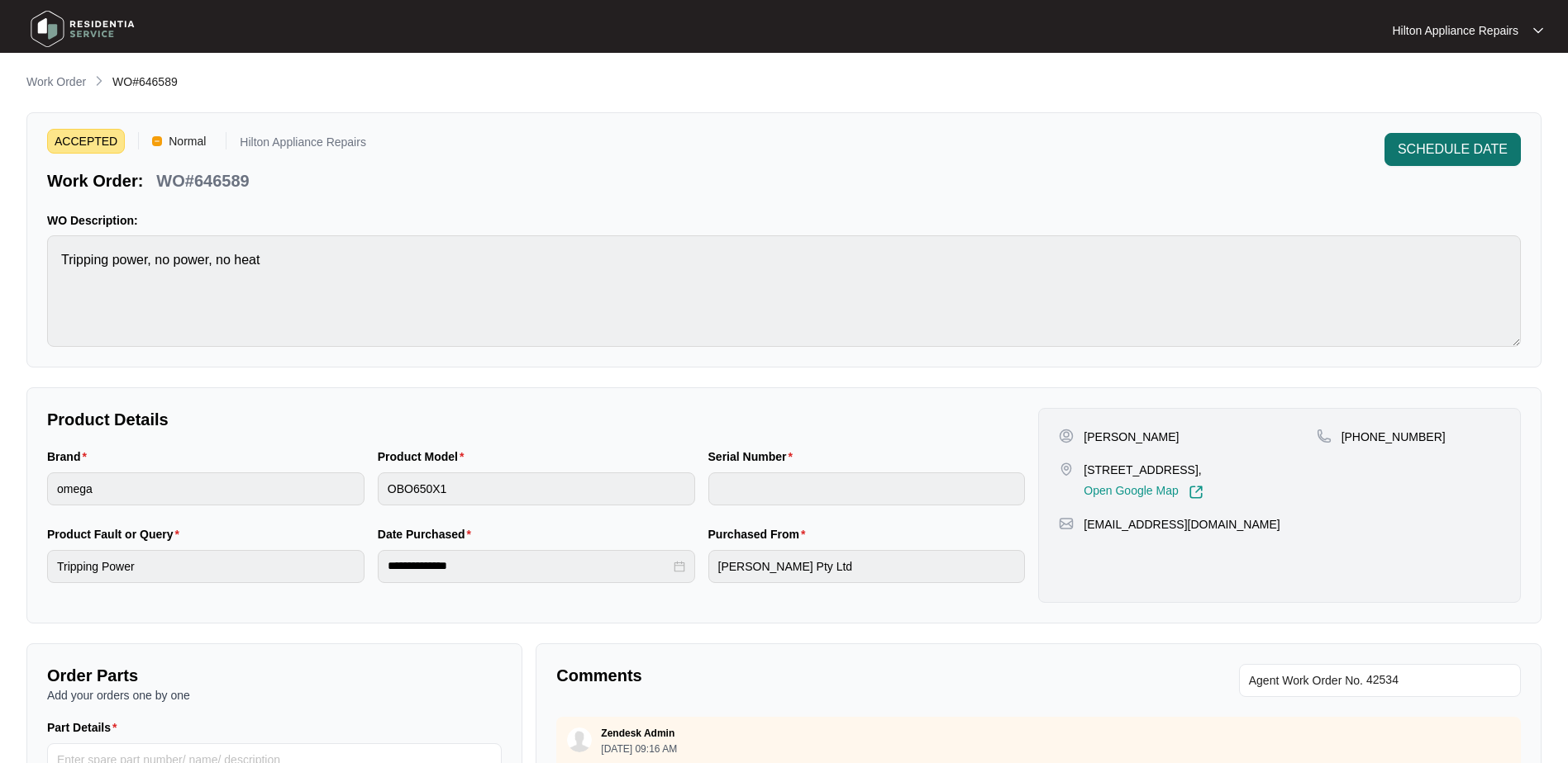
click at [1442, 145] on span "SCHEDULE DATE" at bounding box center [1453, 149] width 110 height 20
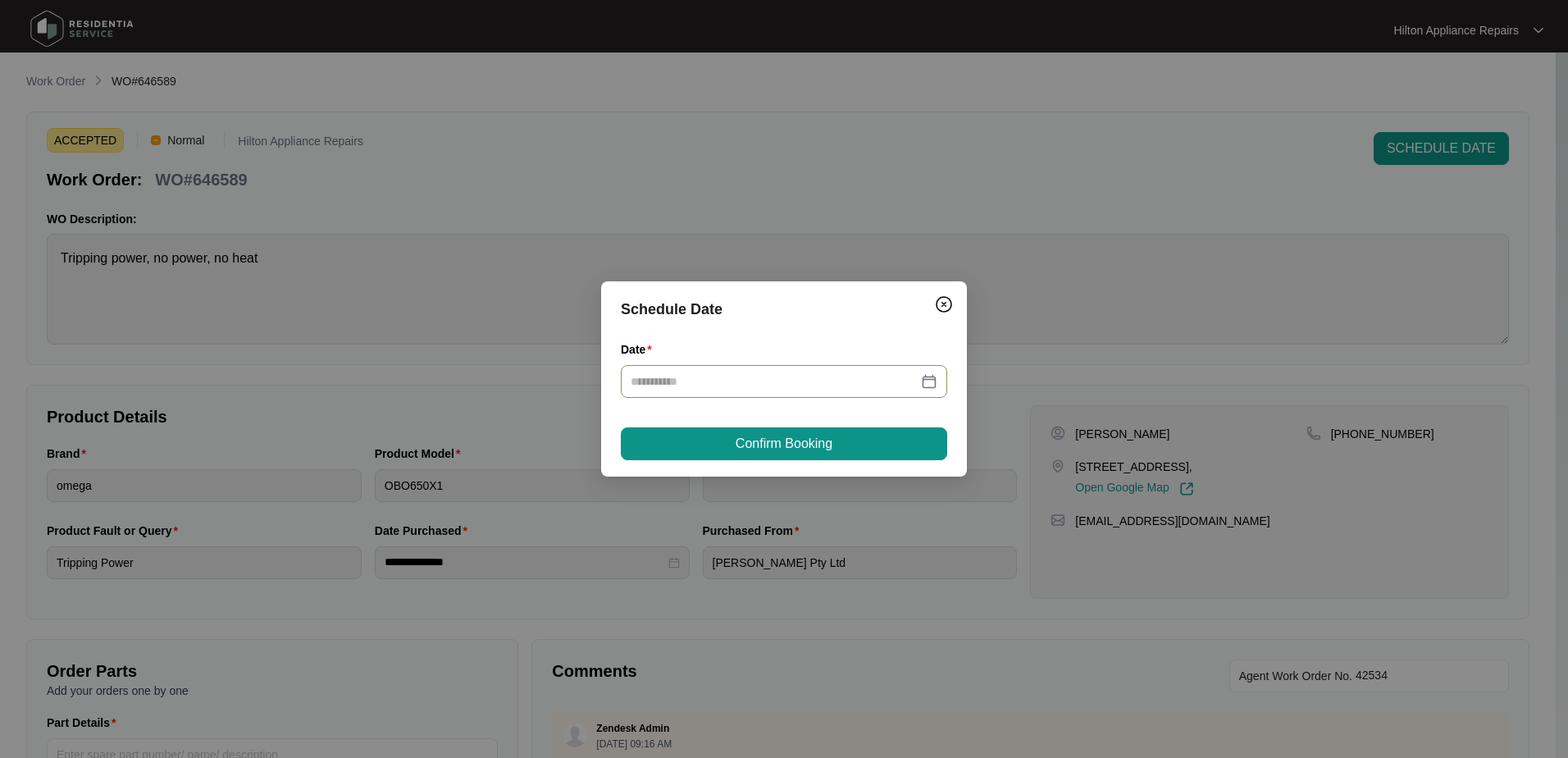
click at [932, 382] on div at bounding box center [784, 382] width 307 height 18
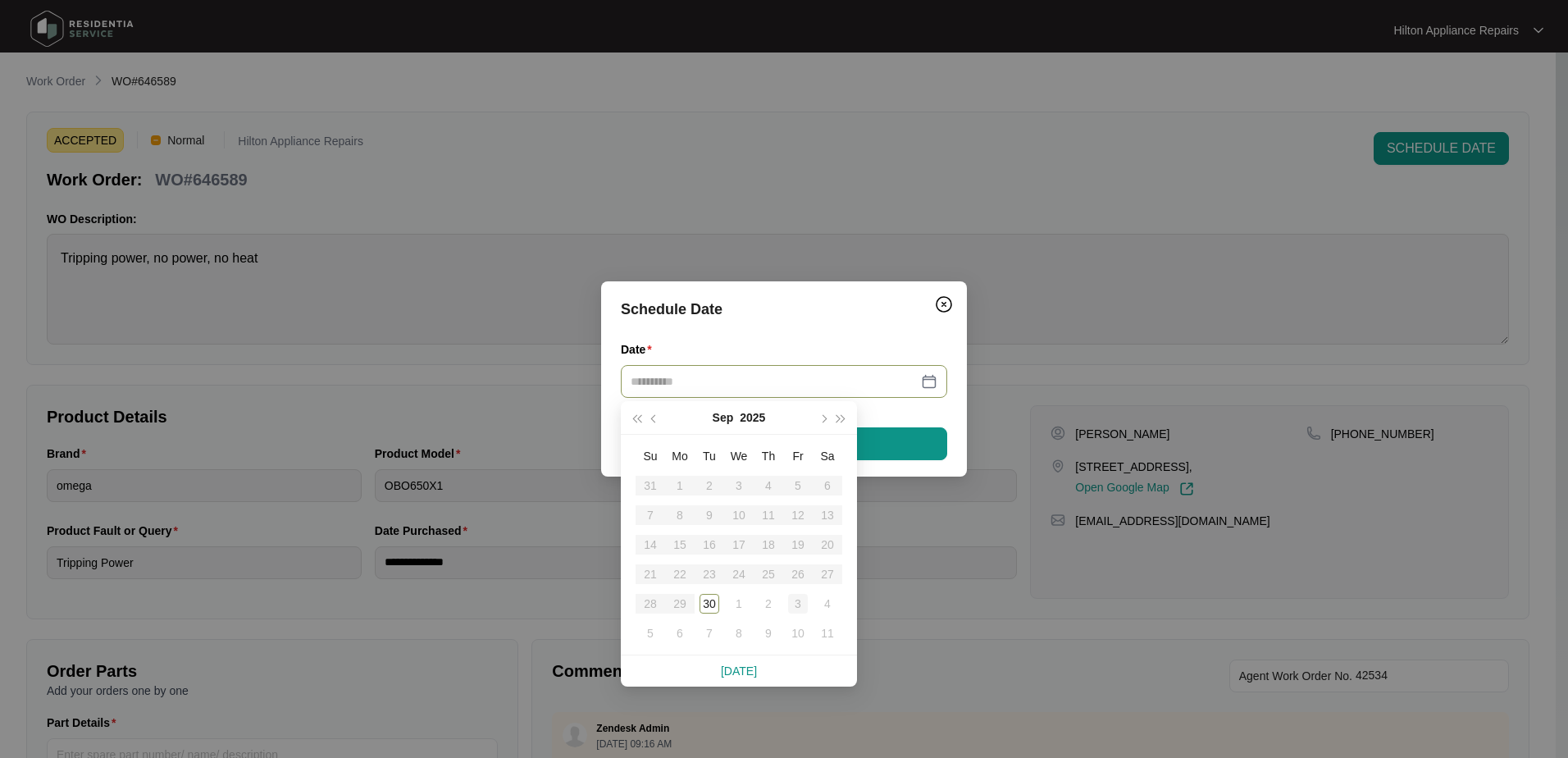
type input "**********"
click at [799, 604] on div "3" at bounding box center [797, 604] width 20 height 20
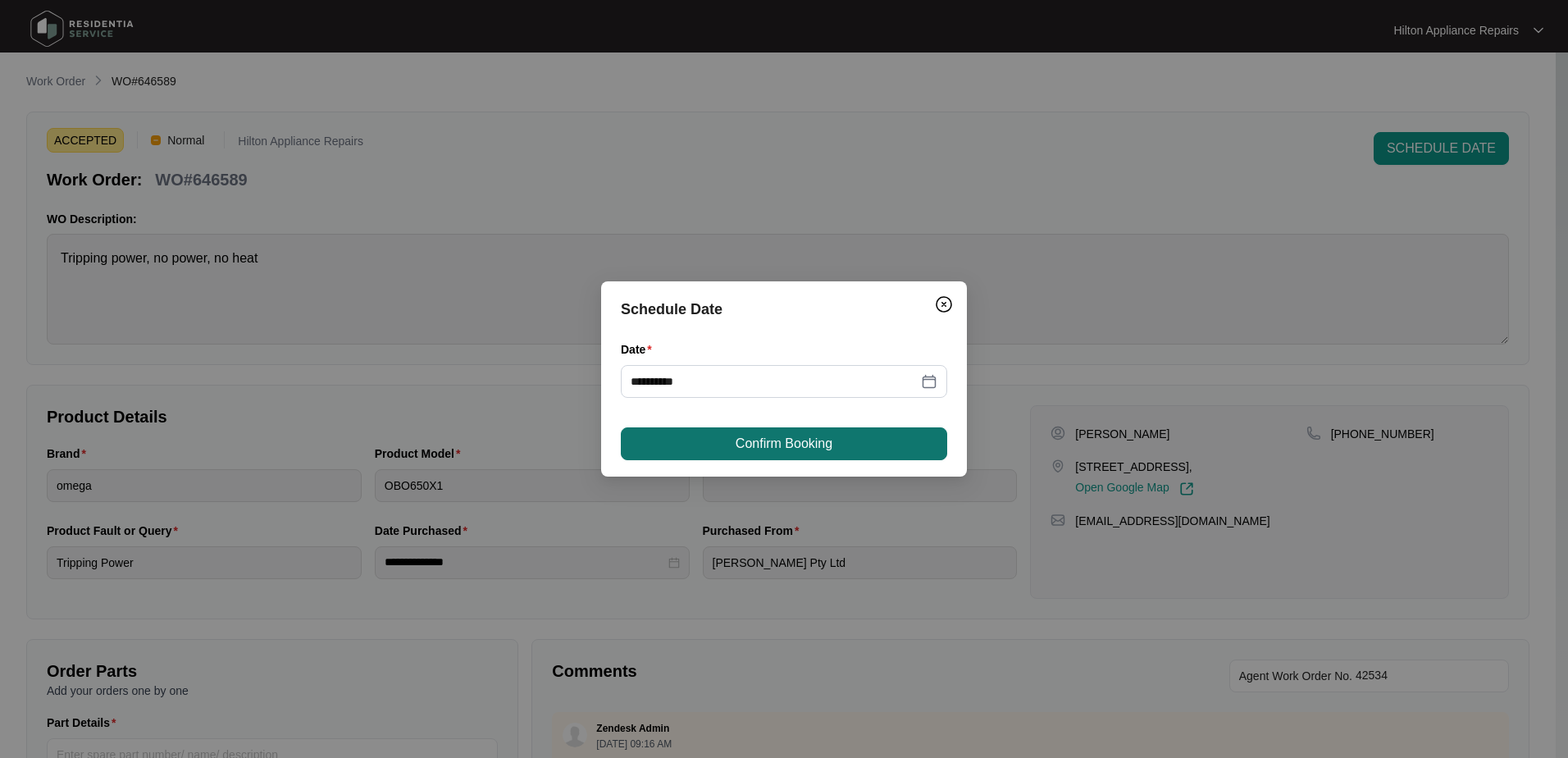
click at [785, 445] on span "Confirm Booking" at bounding box center [784, 444] width 97 height 20
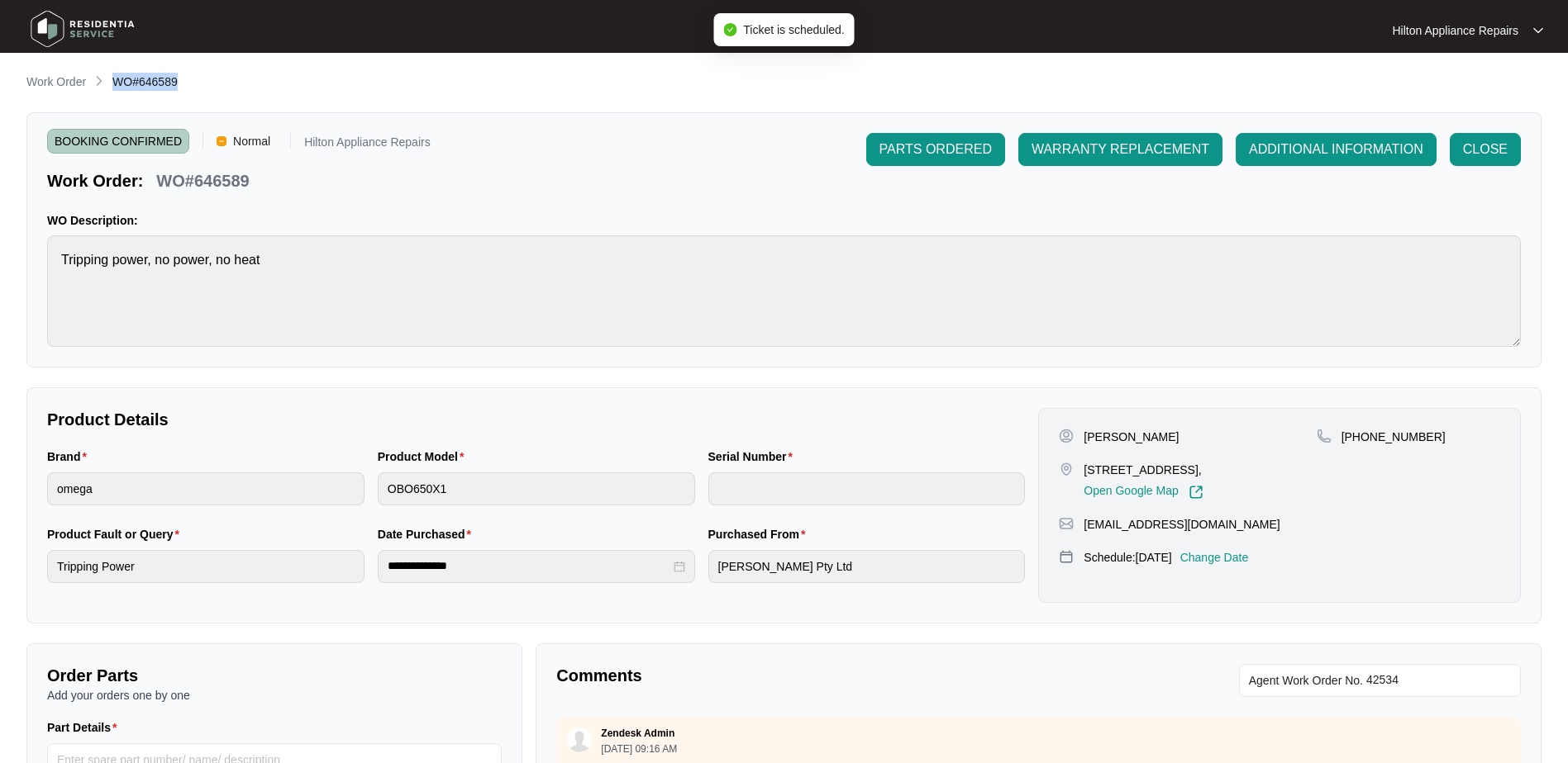
drag, startPoint x: 186, startPoint y: 81, endPoint x: 114, endPoint y: 84, distance: 72.1
click at [114, 84] on div "Work Order WO#646589" at bounding box center [784, 82] width 1516 height 20
click at [55, 77] on p "Work Order" at bounding box center [56, 81] width 59 height 17
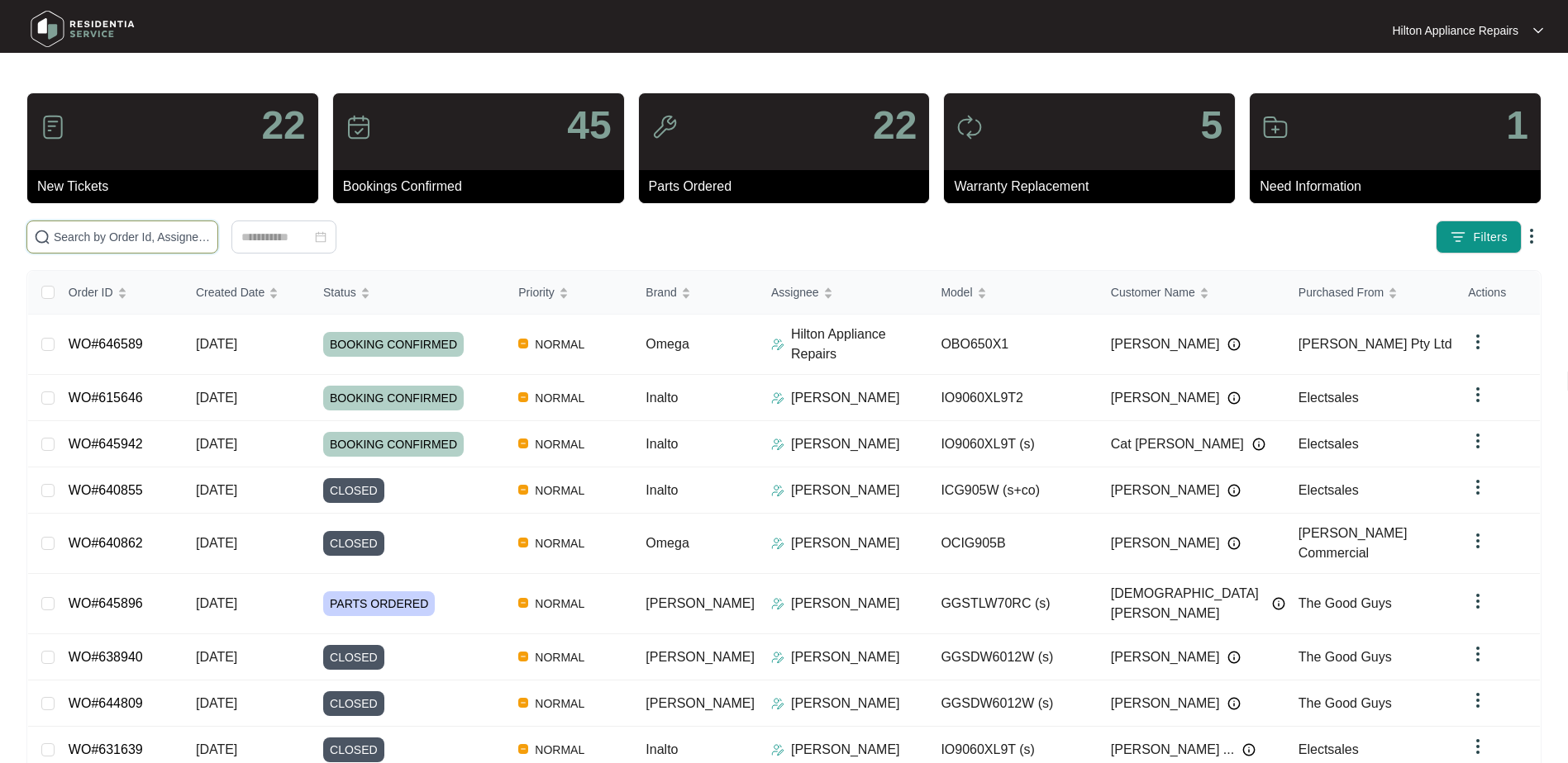
click at [91, 238] on input "text" at bounding box center [133, 237] width 157 height 18
paste input "WO#646589"
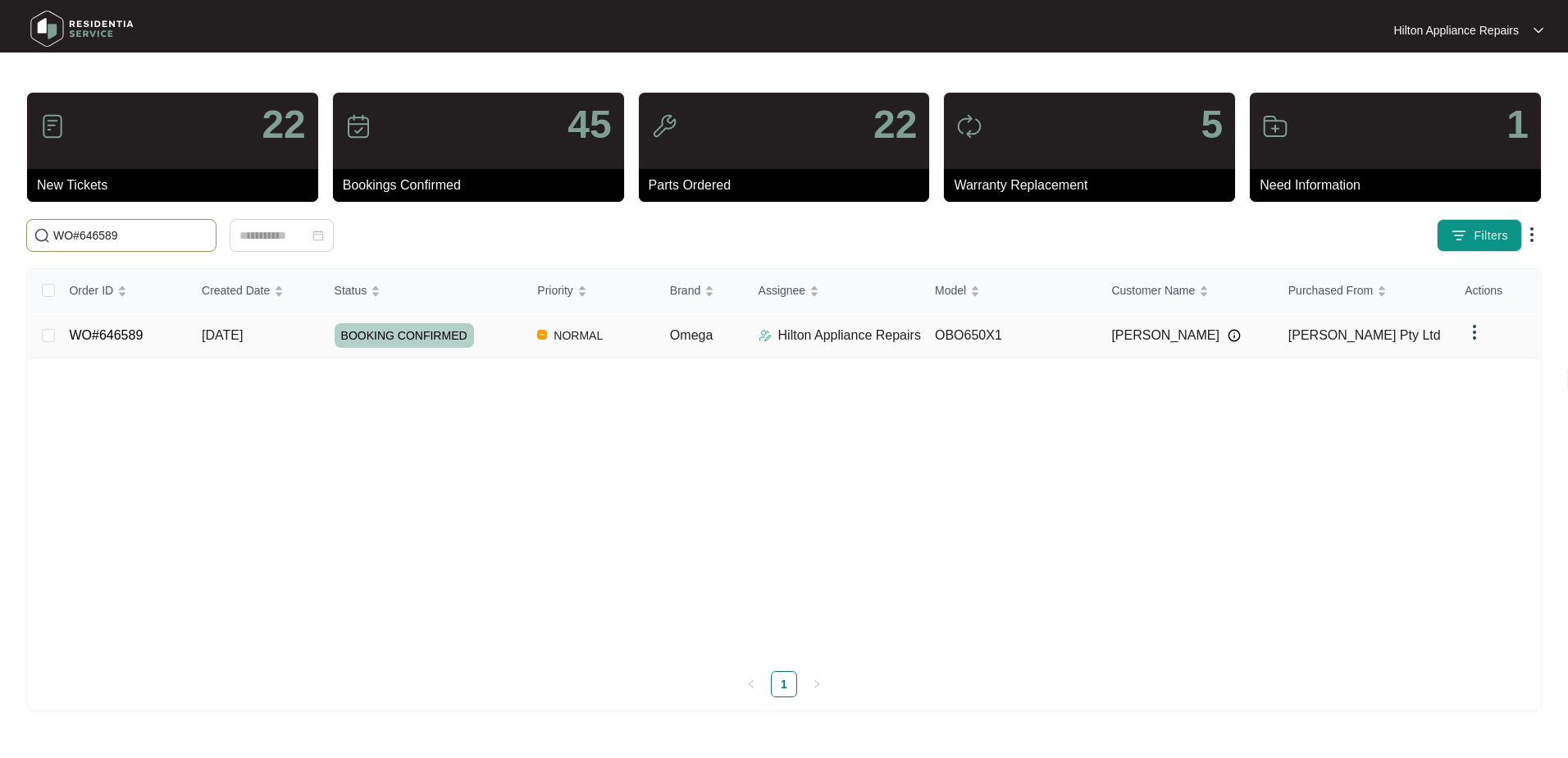
type input "WO#646589"
click at [329, 238] on span "Re-assign Selected Tickets" at bounding box center [322, 235] width 159 height 20
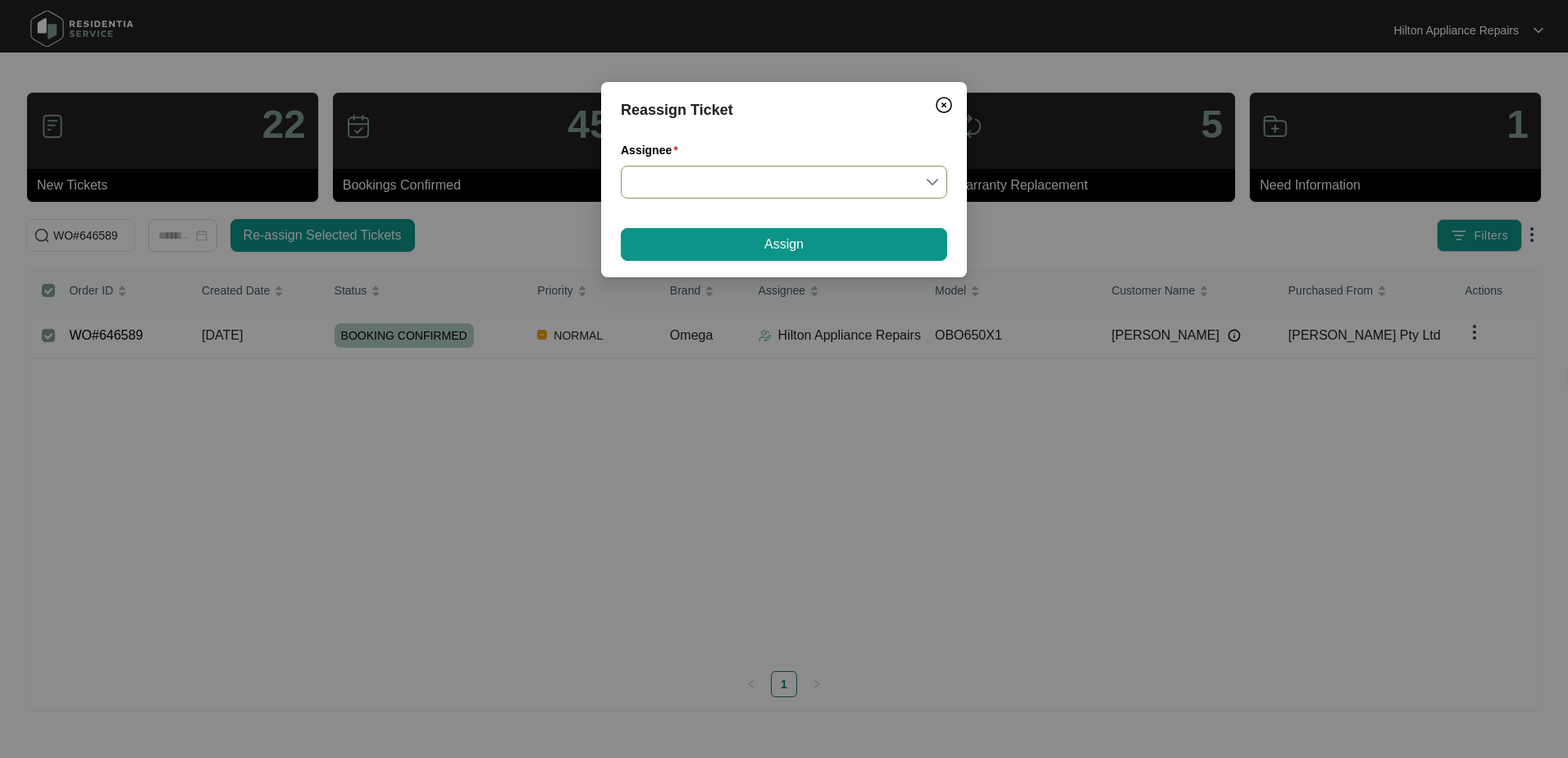
click at [935, 181] on input "Assignee" at bounding box center [784, 182] width 307 height 31
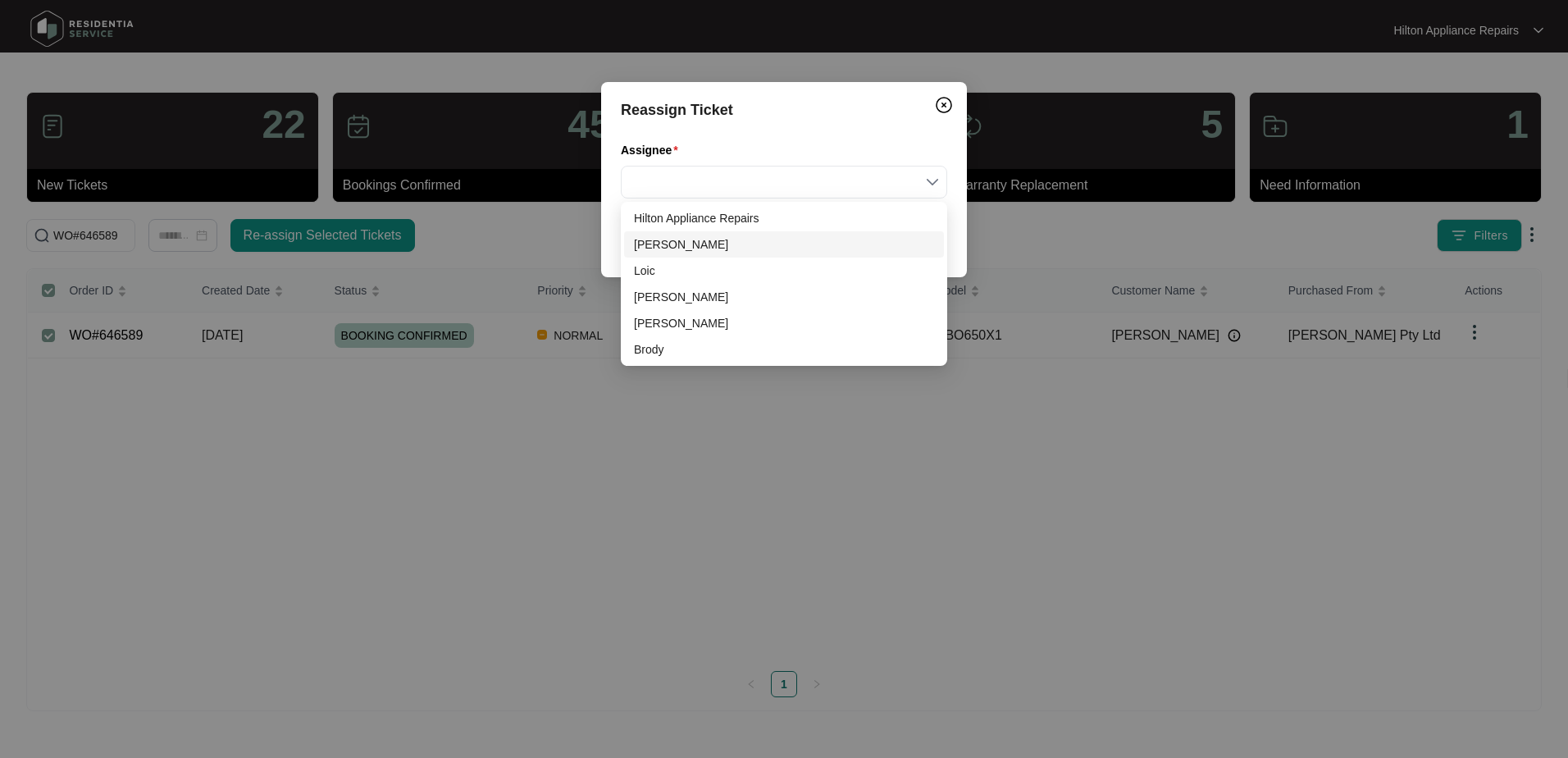
click at [672, 244] on div "[PERSON_NAME]" at bounding box center [784, 245] width 300 height 18
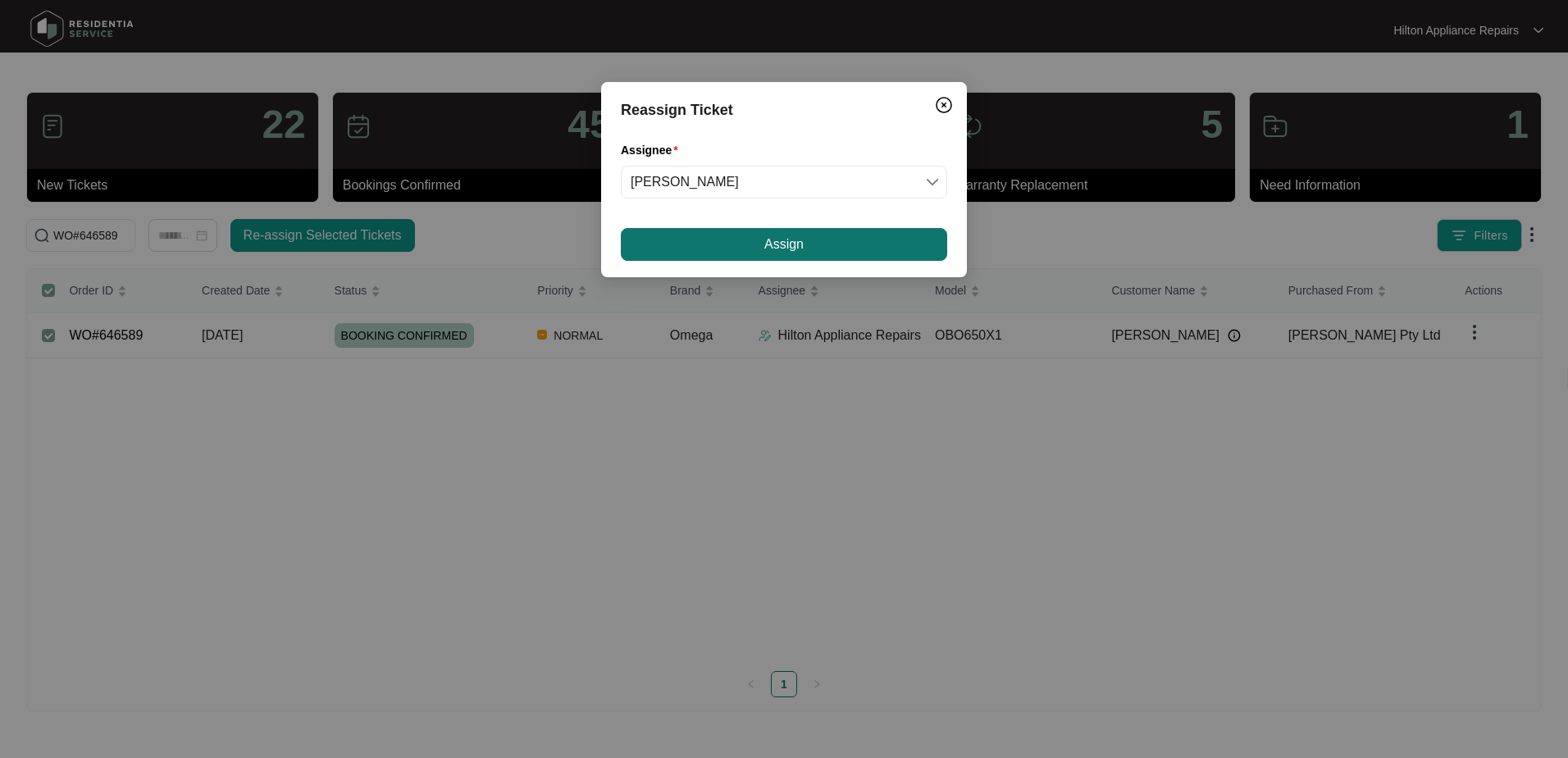
click at [722, 246] on button "Assign" at bounding box center [784, 245] width 327 height 33
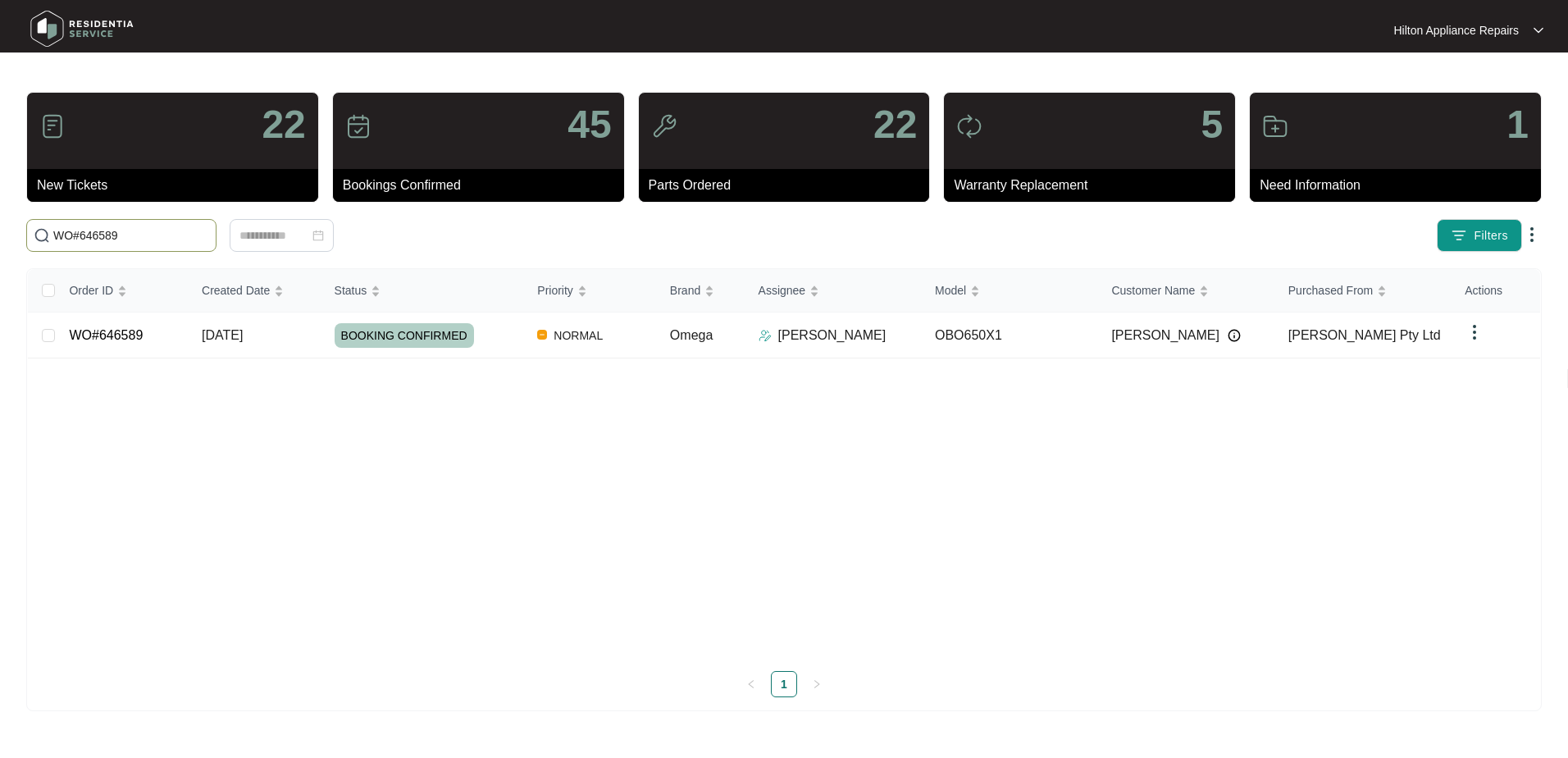
drag, startPoint x: 115, startPoint y: 239, endPoint x: -120, endPoint y: 242, distance: 235.0
click at [0, 242] on html "Hilton Appliance Repairs Hilton App... 22 New Tickets 45 Bookings Confirmed 22 …" at bounding box center [784, 379] width 1568 height 758
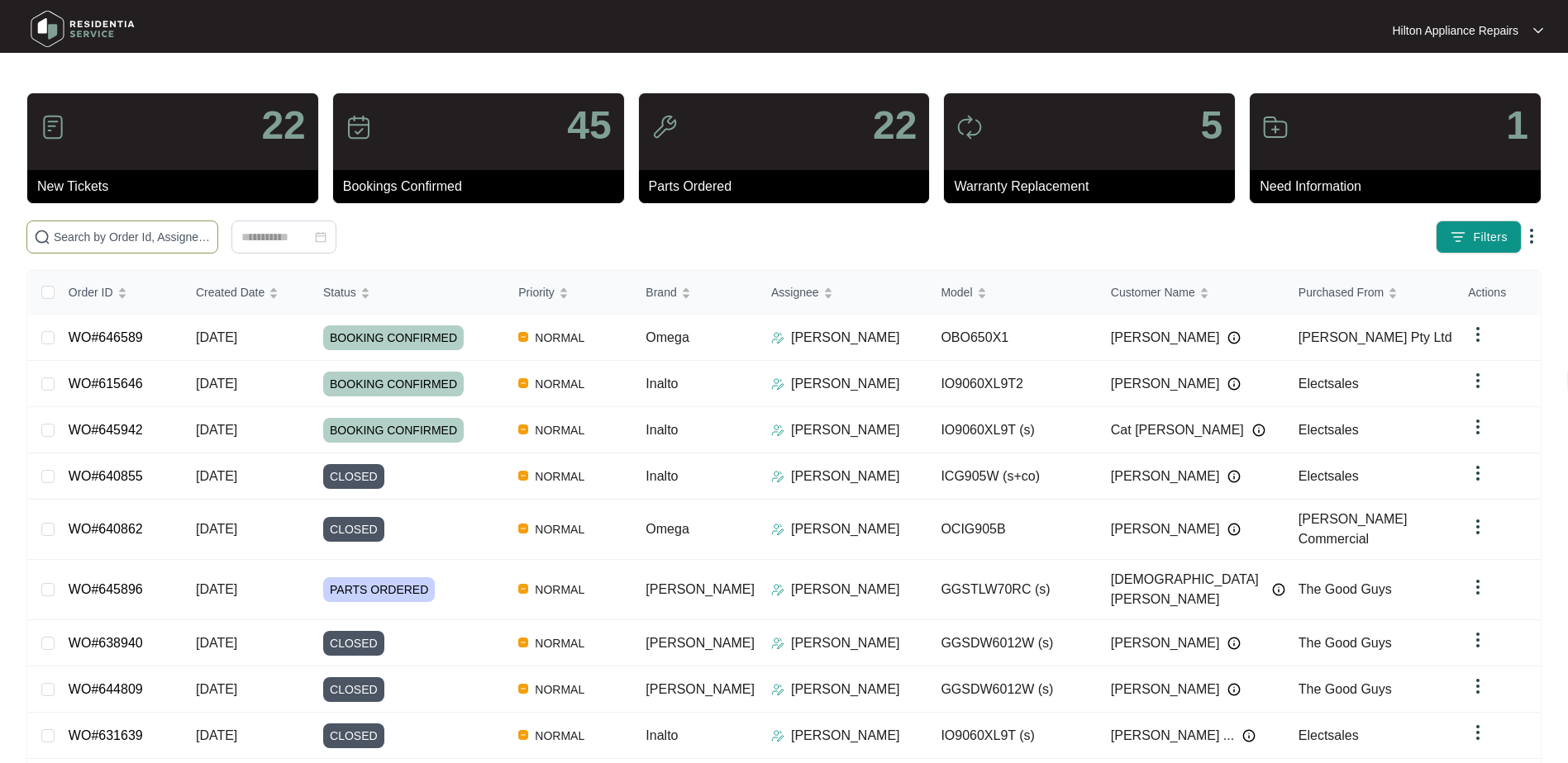
paste input "641738"
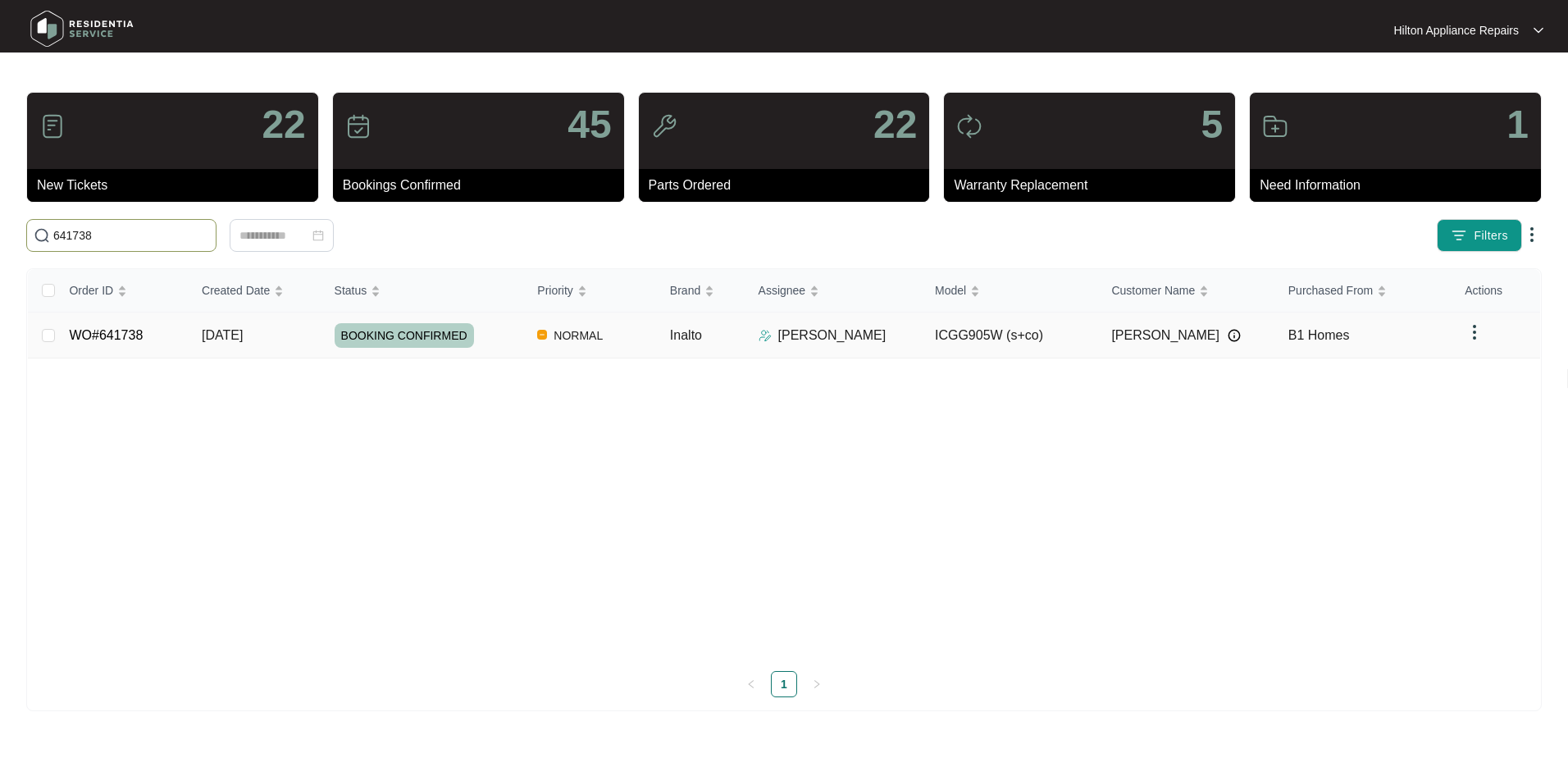
type input "641738"
click at [101, 343] on link "WO#641738" at bounding box center [105, 336] width 74 height 14
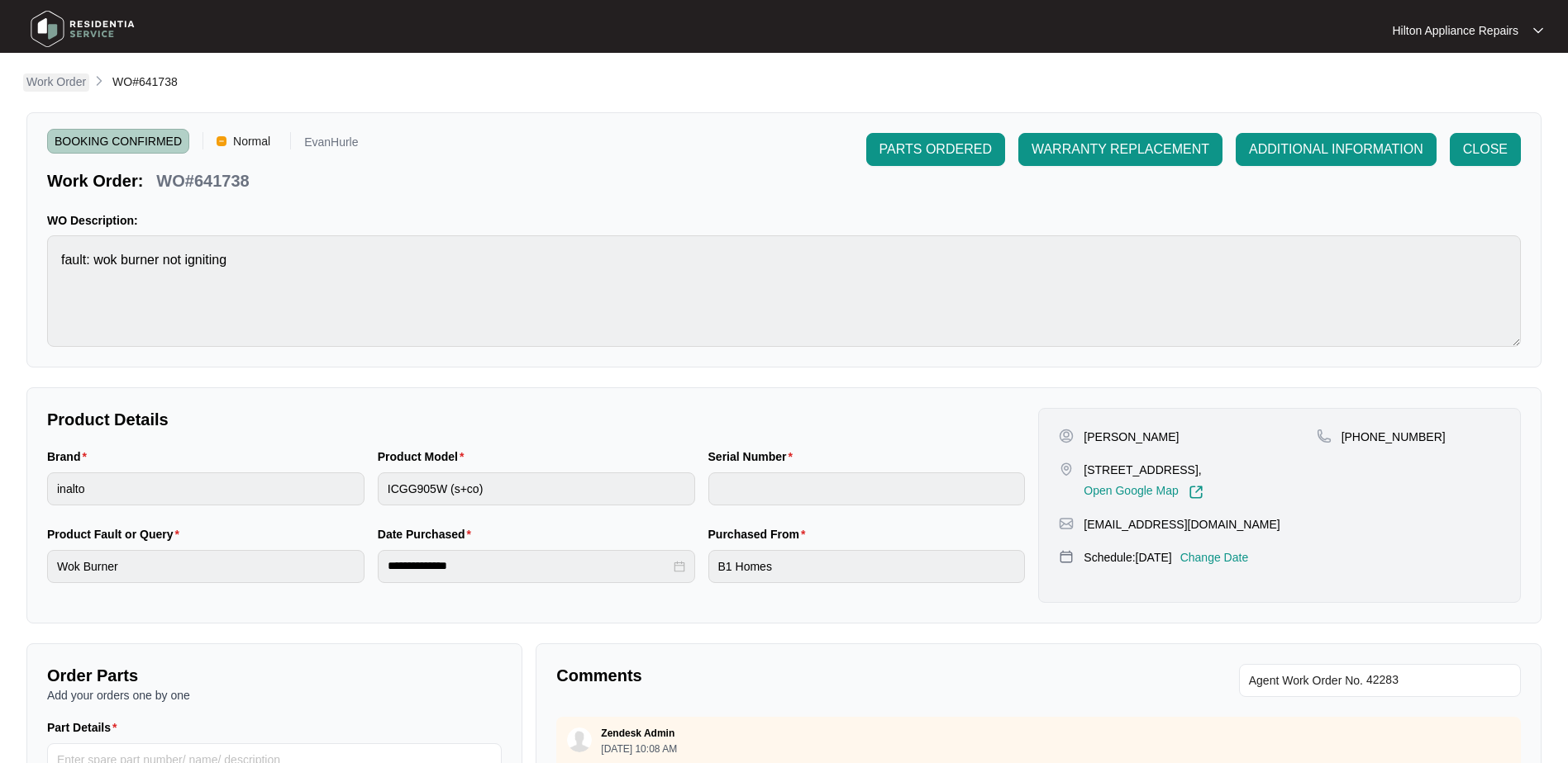
click at [54, 82] on p "Work Order" at bounding box center [56, 81] width 59 height 17
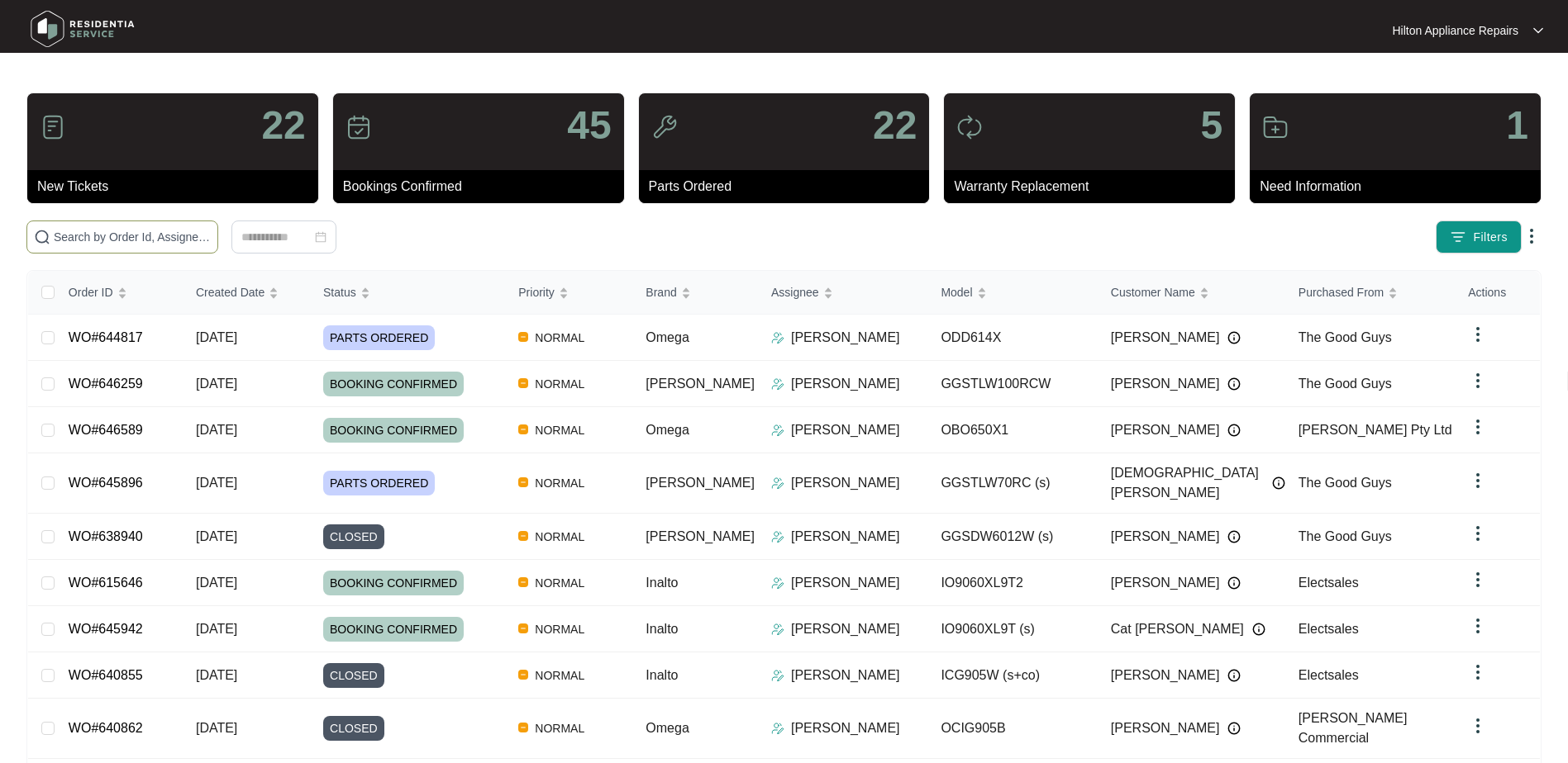
click at [74, 231] on input "text" at bounding box center [133, 237] width 157 height 18
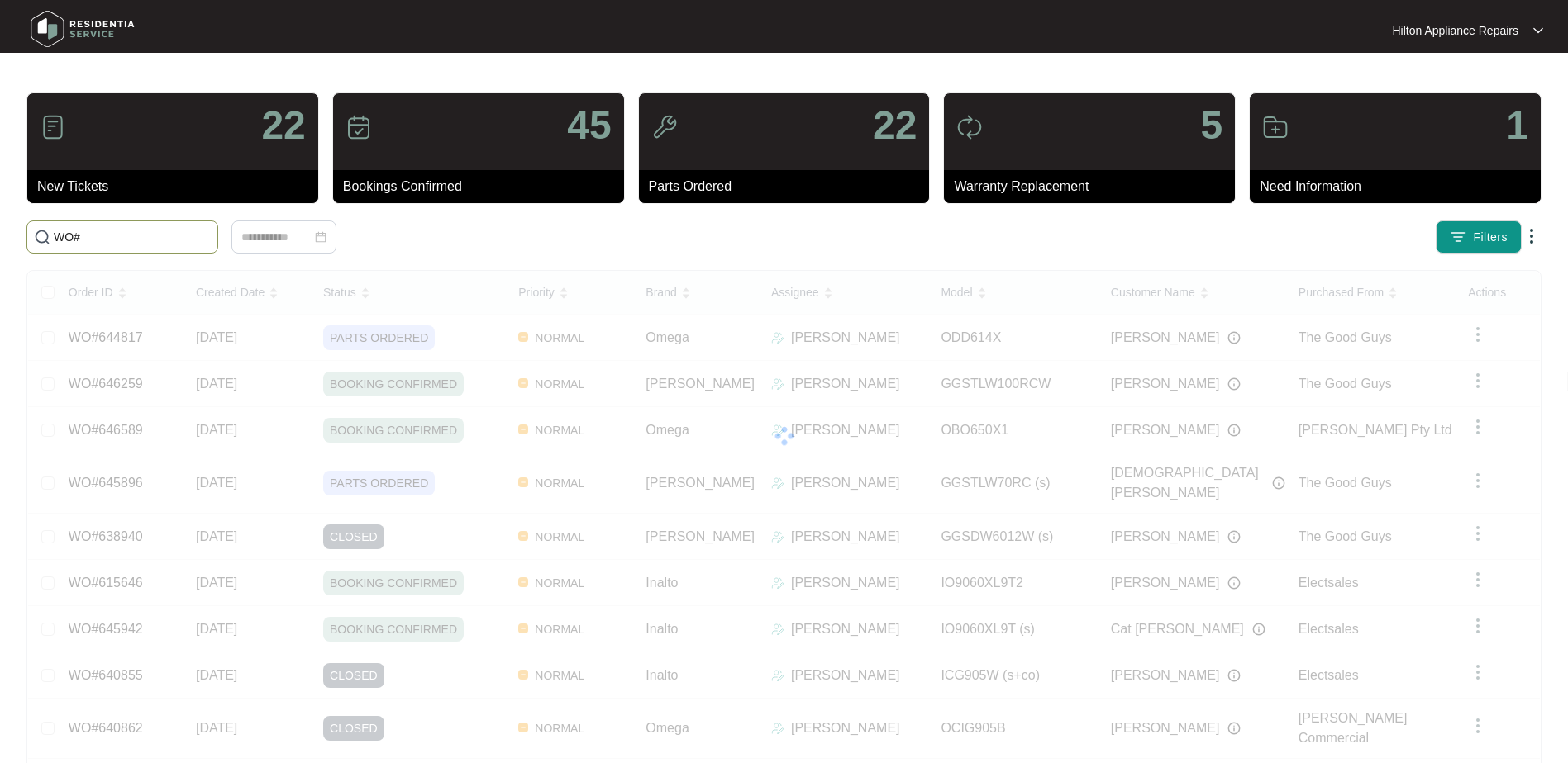
paste input "626051"
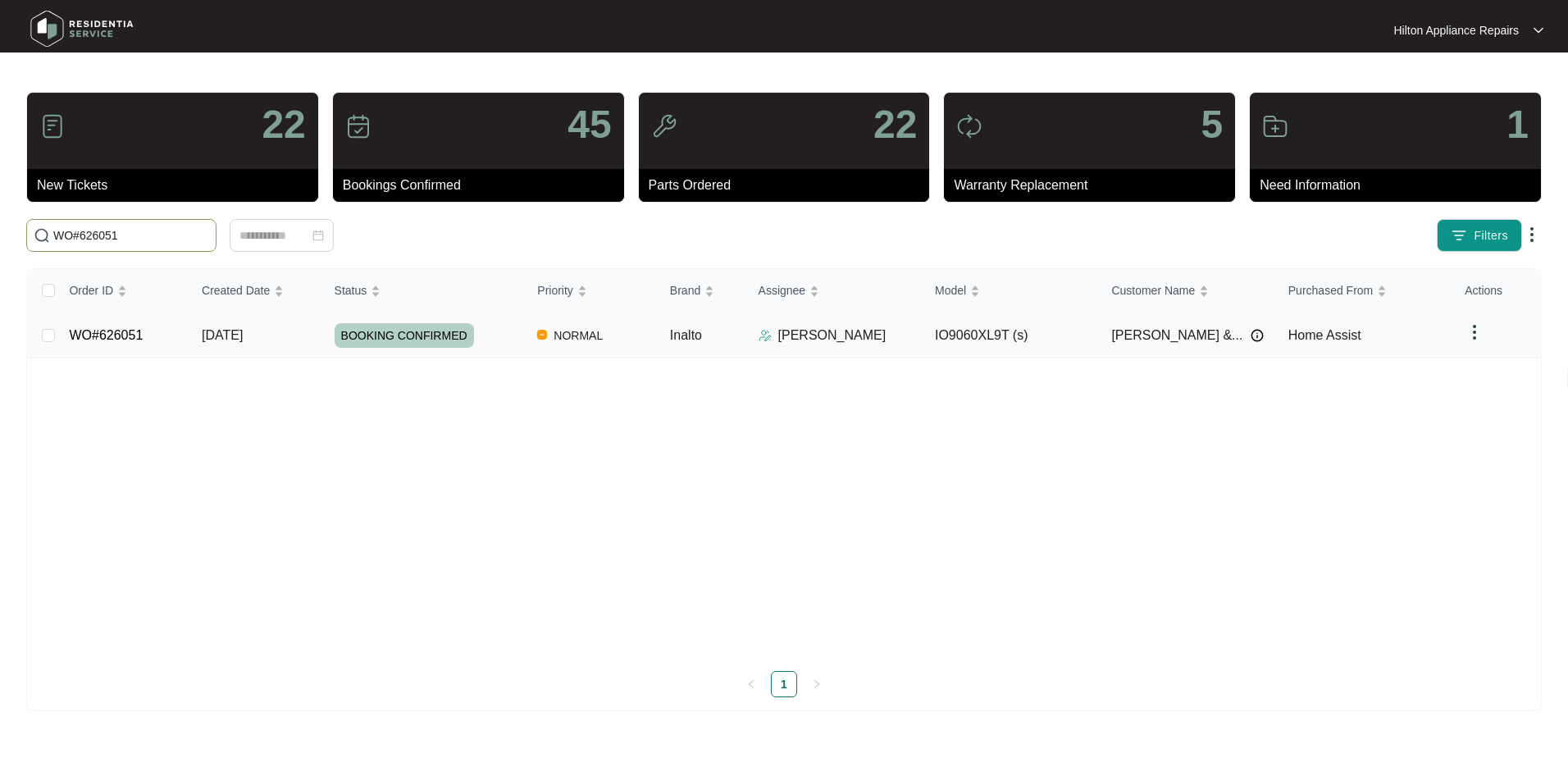
type input "WO#626051"
click at [236, 329] on span "[DATE]" at bounding box center [222, 336] width 41 height 14
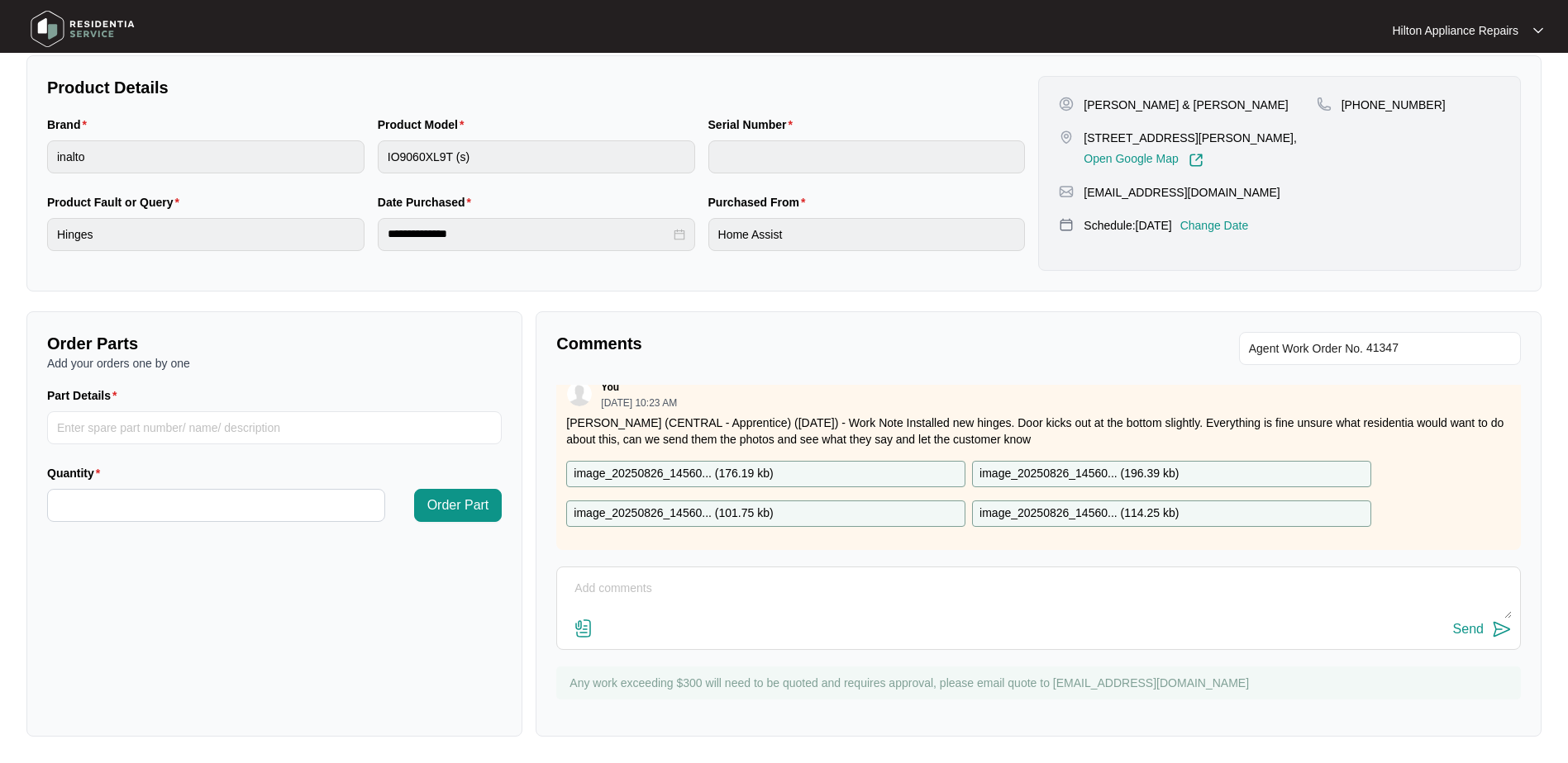
scroll to position [436, 0]
click at [598, 587] on textarea at bounding box center [1039, 597] width 947 height 43
paste textarea "[PERSON_NAME] (CENTRAL - Apprentice) ([DATE]) - Work Note Supplied and installe…"
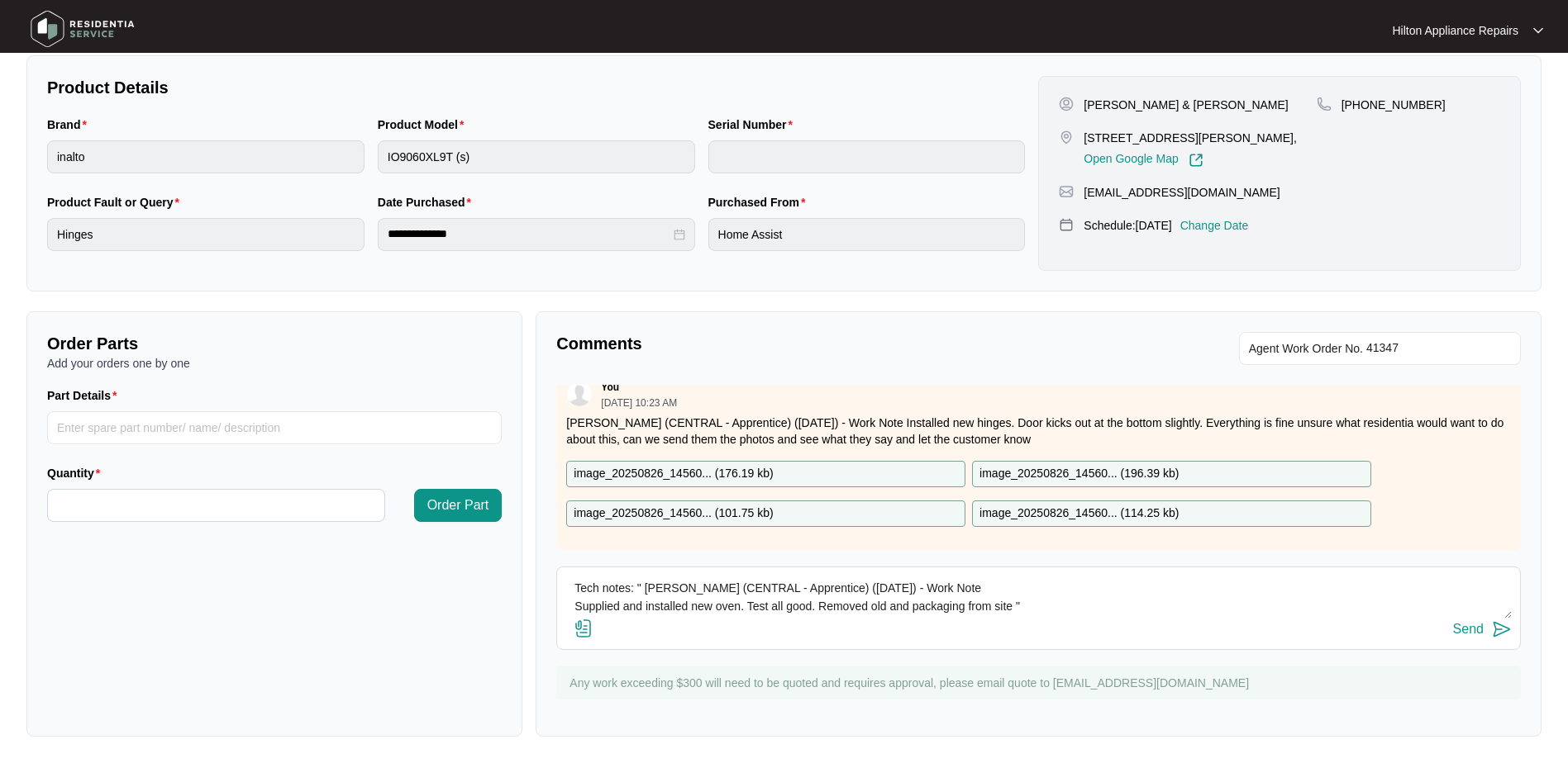
type textarea "Tech notes: " [PERSON_NAME] (CENTRAL - Apprentice) ([DATE]) - Work Note Supplie…"
click at [584, 627] on img at bounding box center [584, 629] width 20 height 20
click at [0, 0] on input "file" at bounding box center [0, 0] width 0 height 0
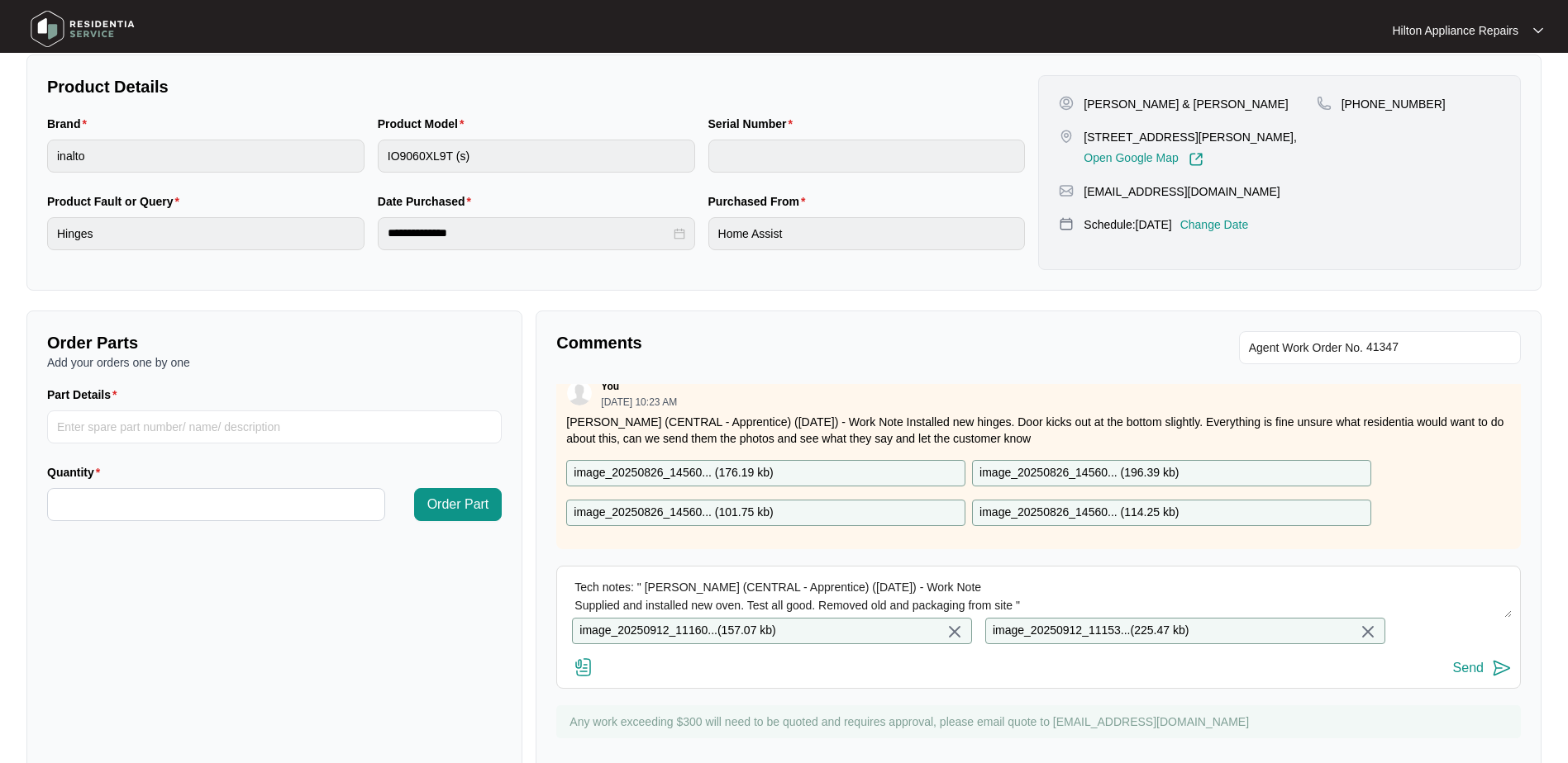
click at [1467, 676] on div "Send" at bounding box center [1468, 668] width 31 height 15
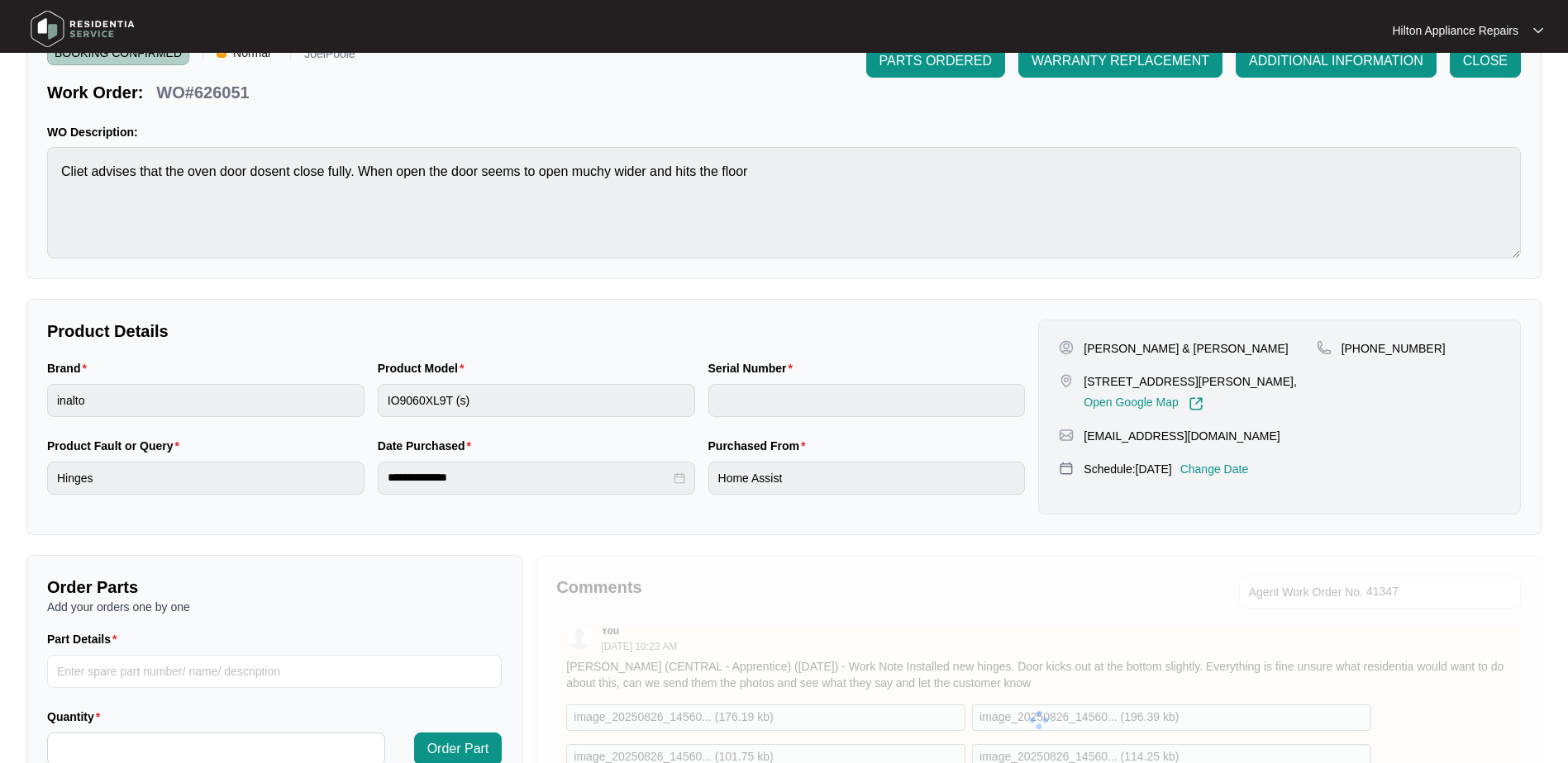
scroll to position [3, 0]
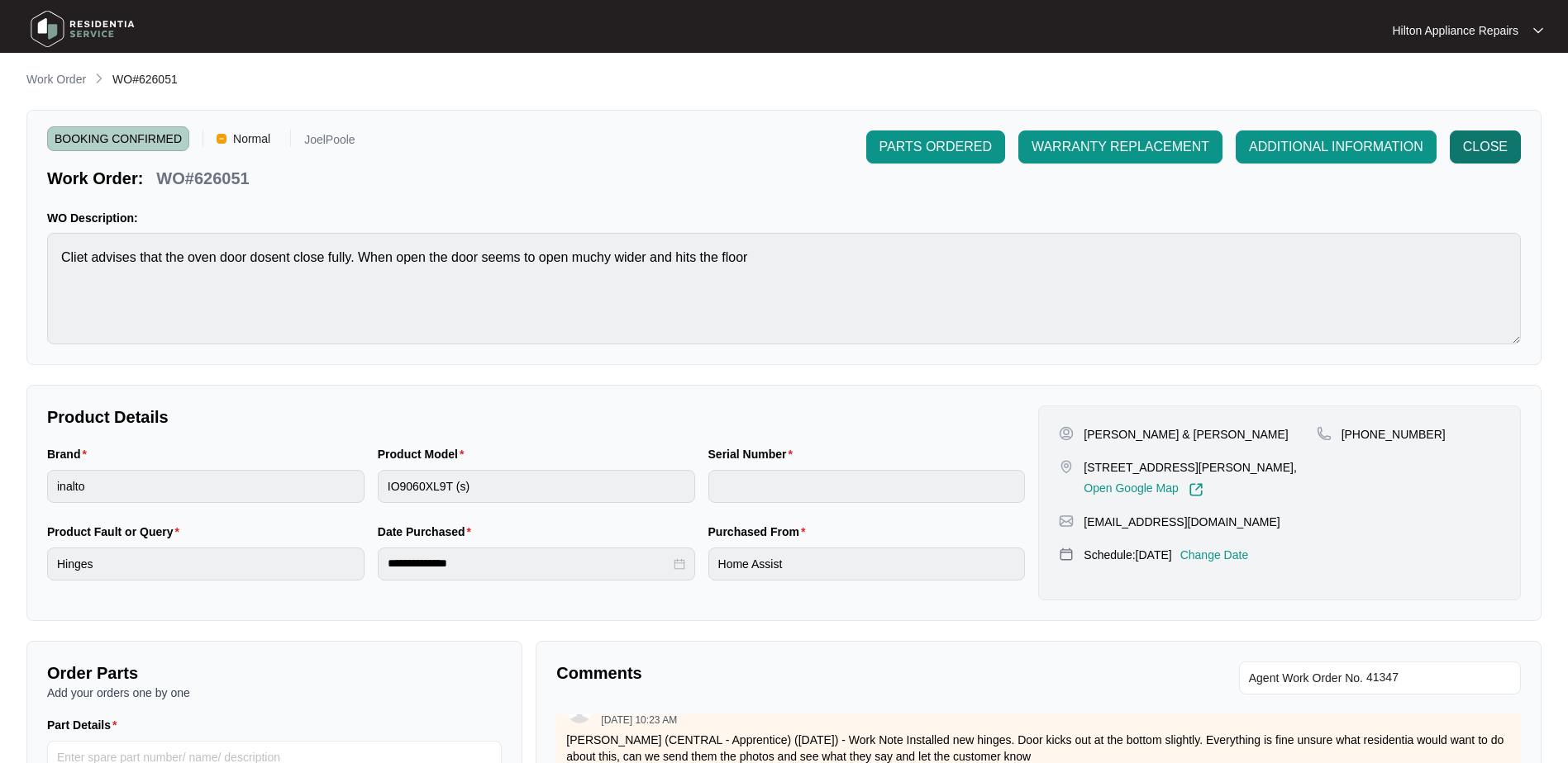
click at [1470, 148] on span "CLOSE" at bounding box center [1485, 147] width 45 height 20
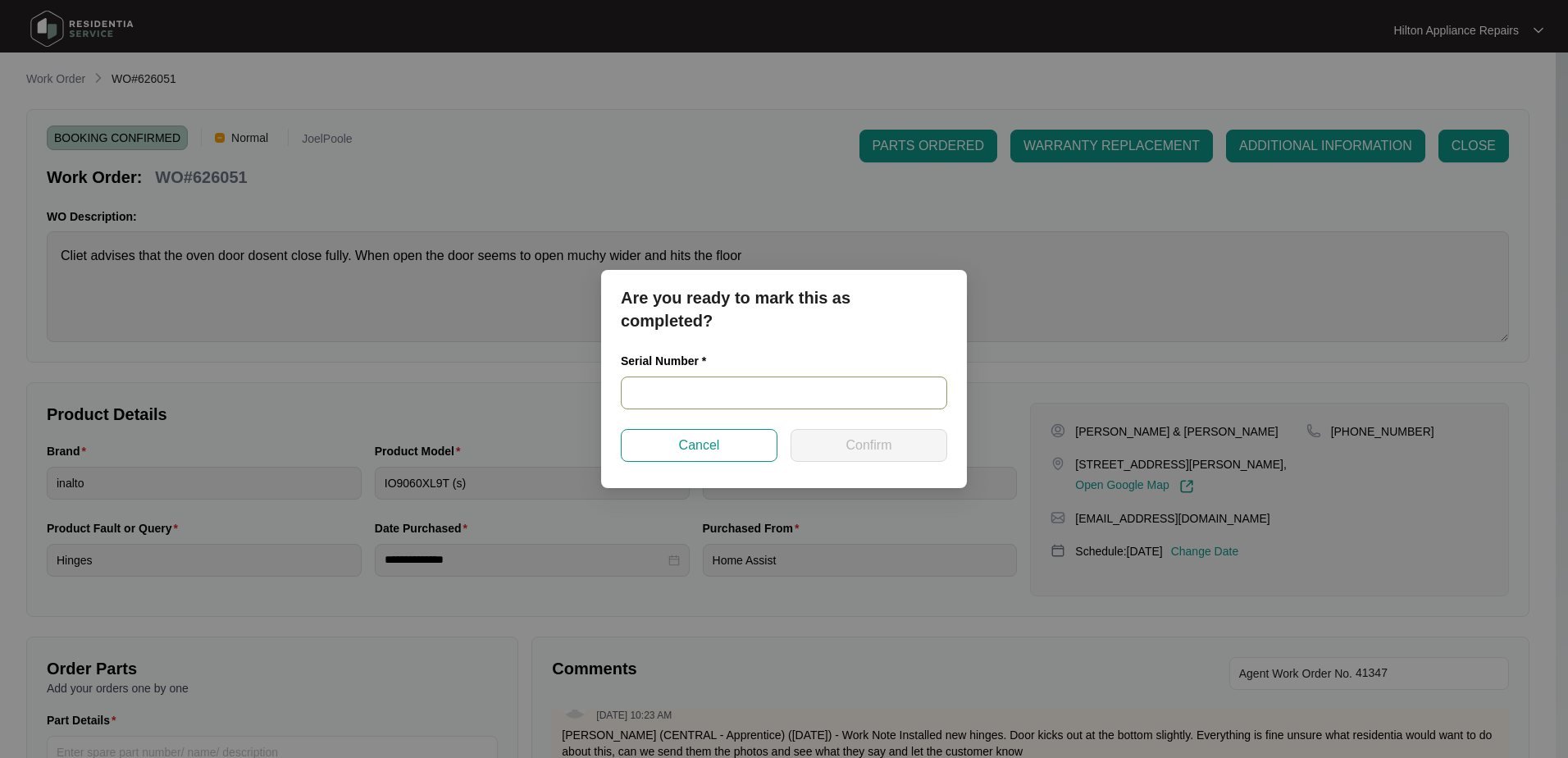
click at [665, 385] on input "text" at bounding box center [784, 393] width 327 height 33
type input "1031000175-000041"
click at [864, 447] on span "Confirm" at bounding box center [869, 446] width 46 height 20
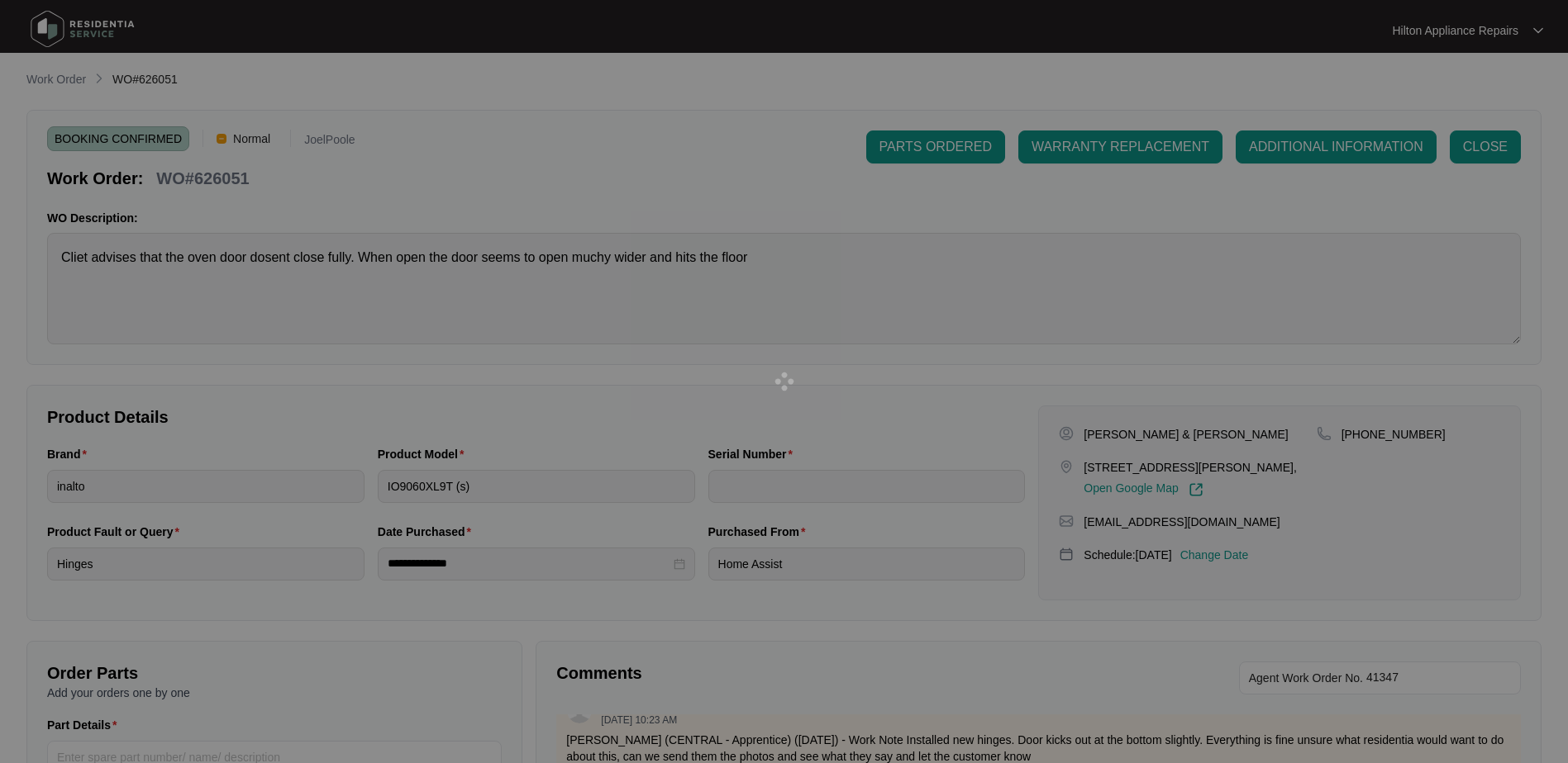
type input "1031000175-000041"
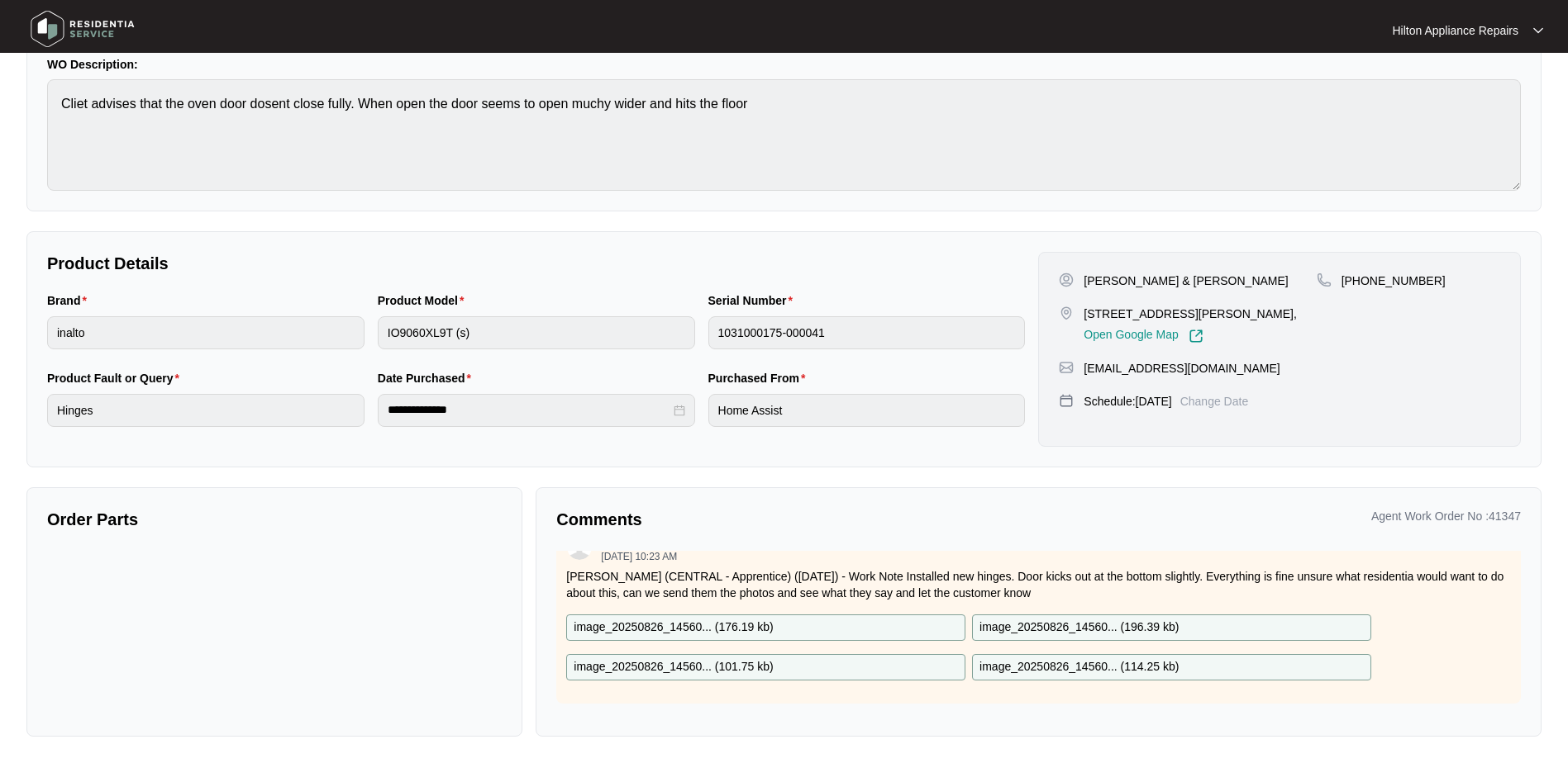
scroll to position [0, 0]
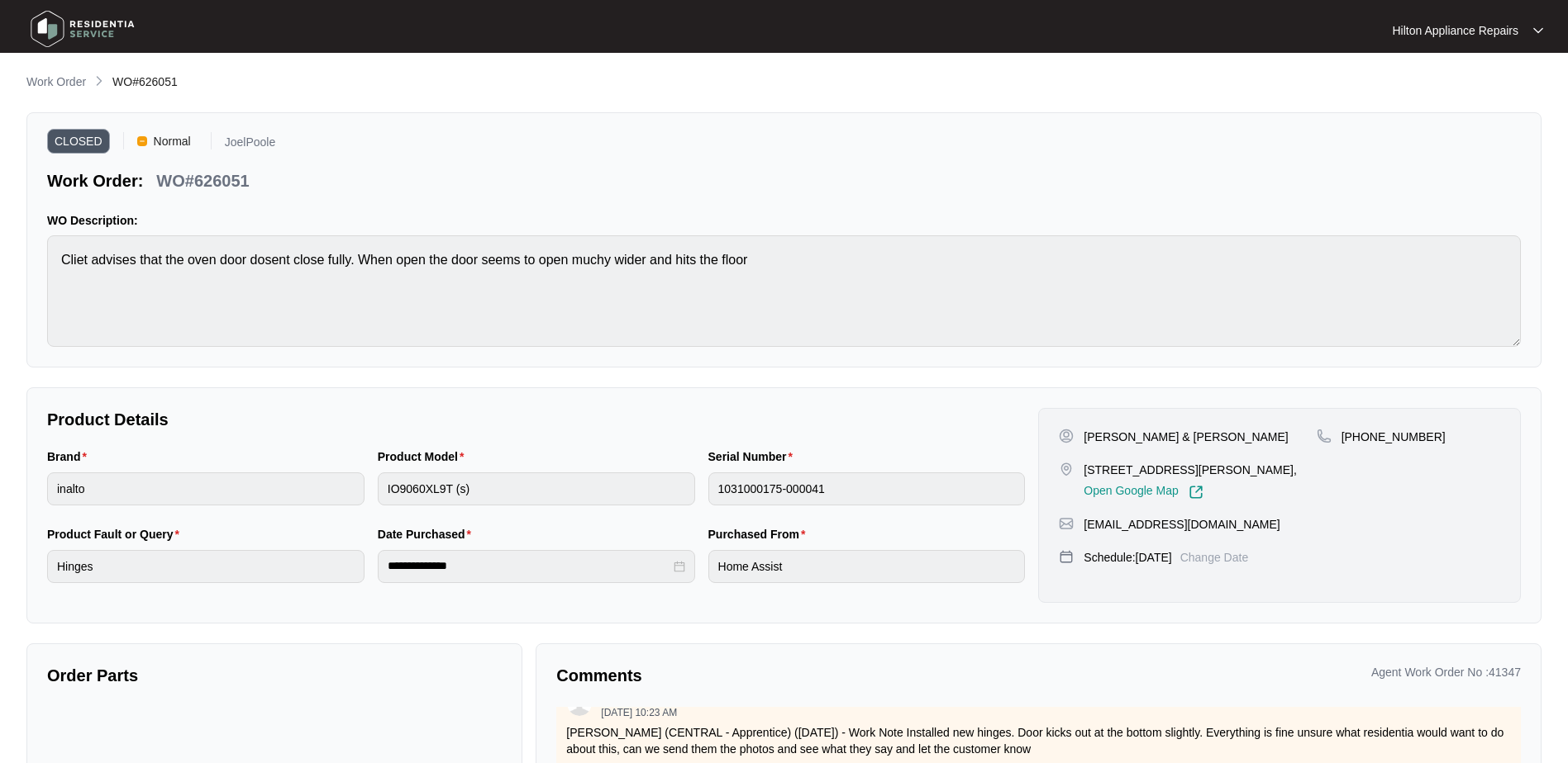
click at [61, 80] on p "Work Order" at bounding box center [56, 81] width 59 height 17
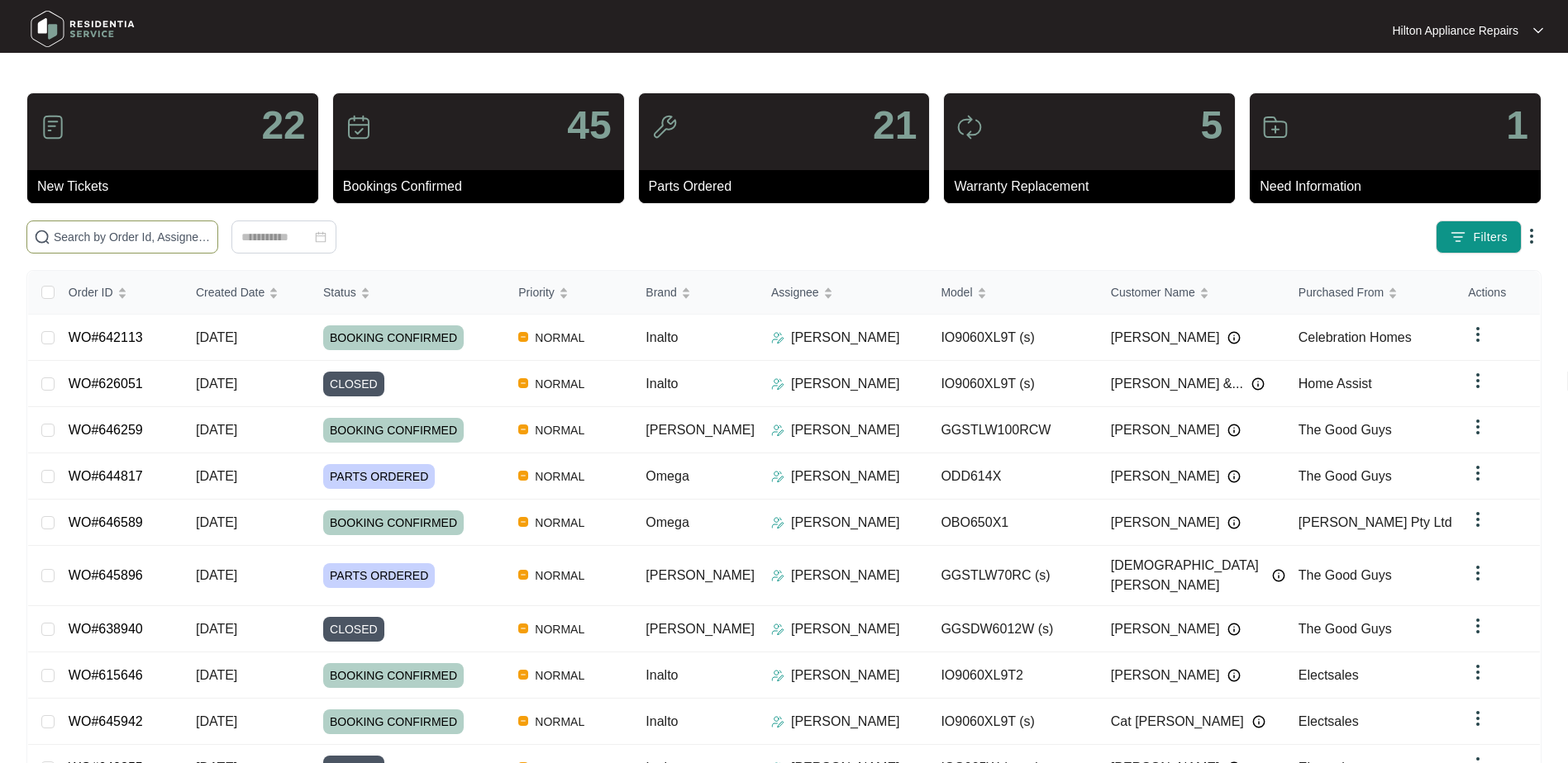
click at [102, 242] on input "text" at bounding box center [133, 237] width 157 height 18
paste input "WO#631350"
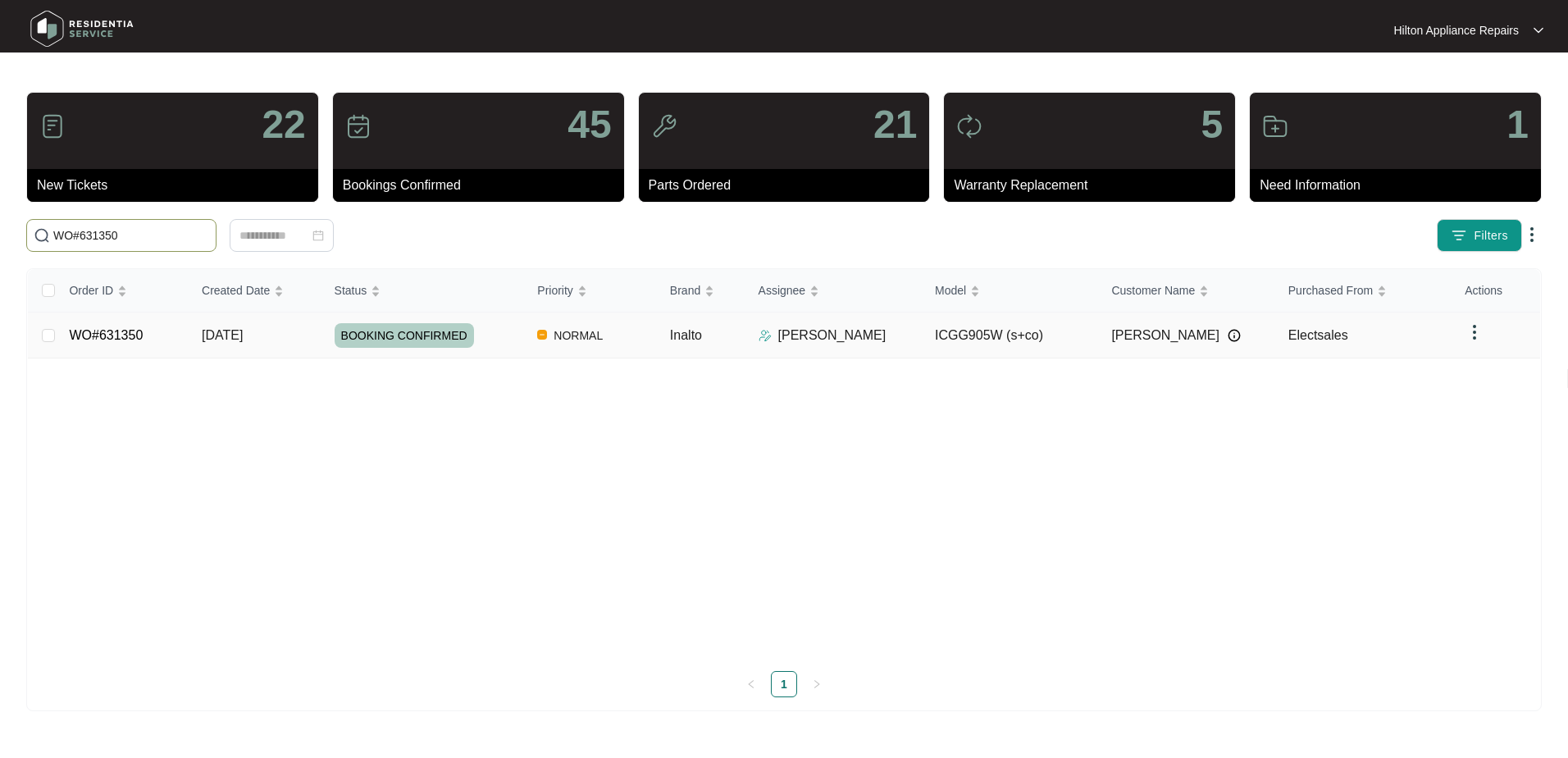
type input "WO#631350"
click at [237, 337] on span "[DATE]" at bounding box center [222, 336] width 41 height 14
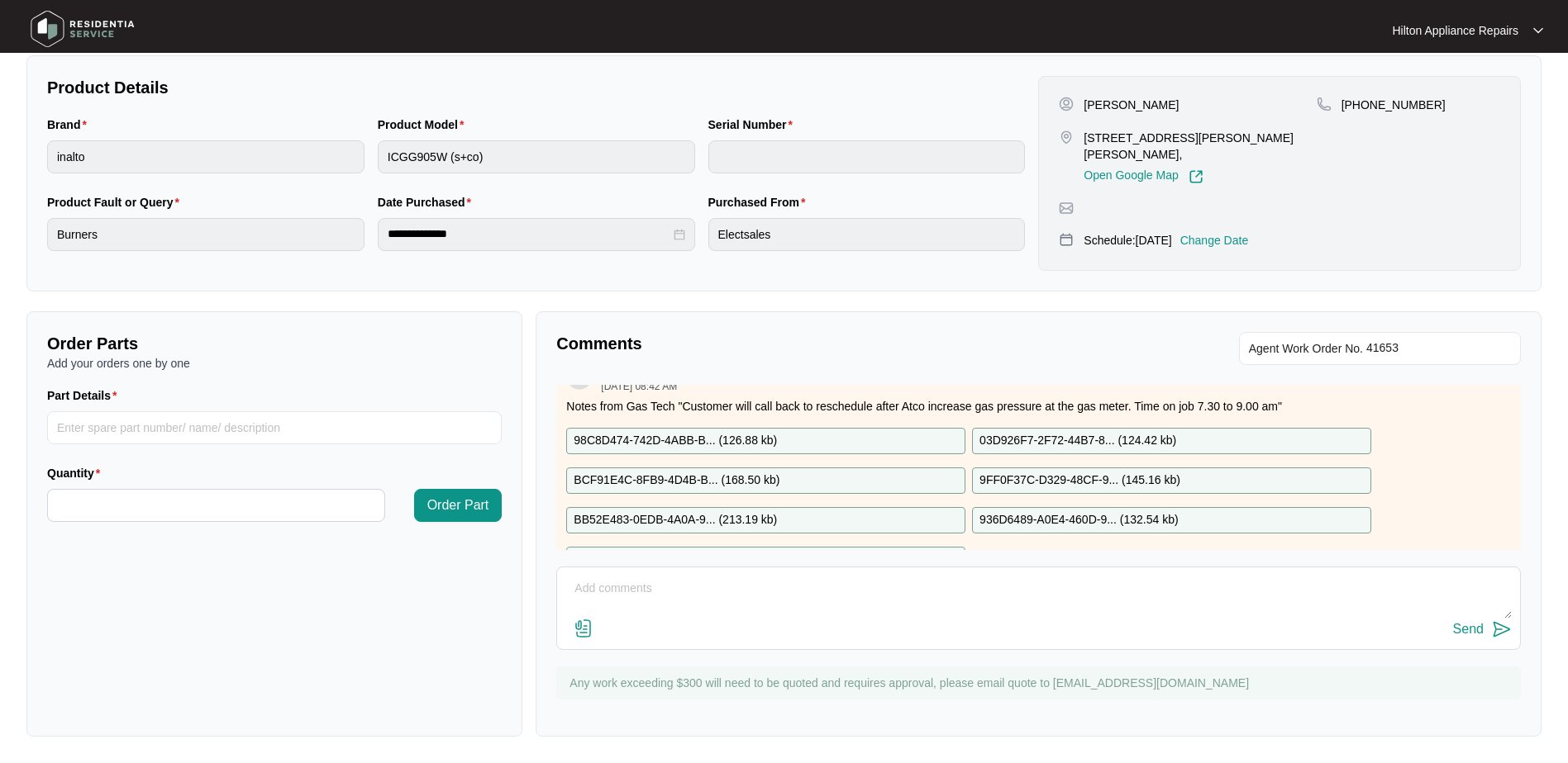
scroll to position [462, 0]
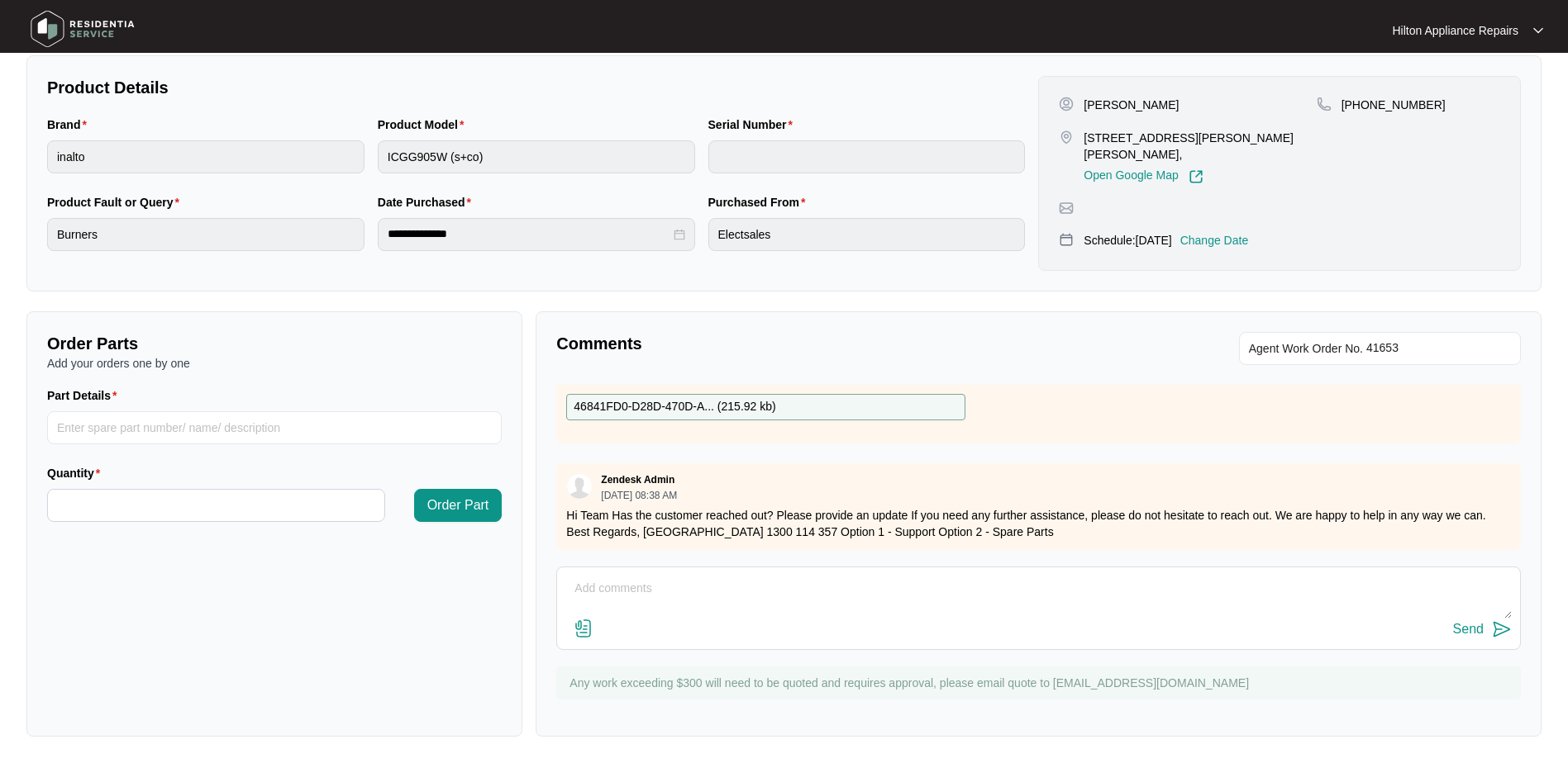
click at [591, 597] on textarea at bounding box center [1039, 597] width 947 height 43
click at [626, 592] on textarea at bounding box center [1039, 597] width 947 height 43
drag, startPoint x: 920, startPoint y: 595, endPoint x: 458, endPoint y: 568, distance: 462.8
click at [463, 572] on div "Order Parts Add your orders one by one Part Details Quantity Order Part Comment…" at bounding box center [784, 524] width 1529 height 425
type textarea "No, not yet. We still waiting for customer to call us back."
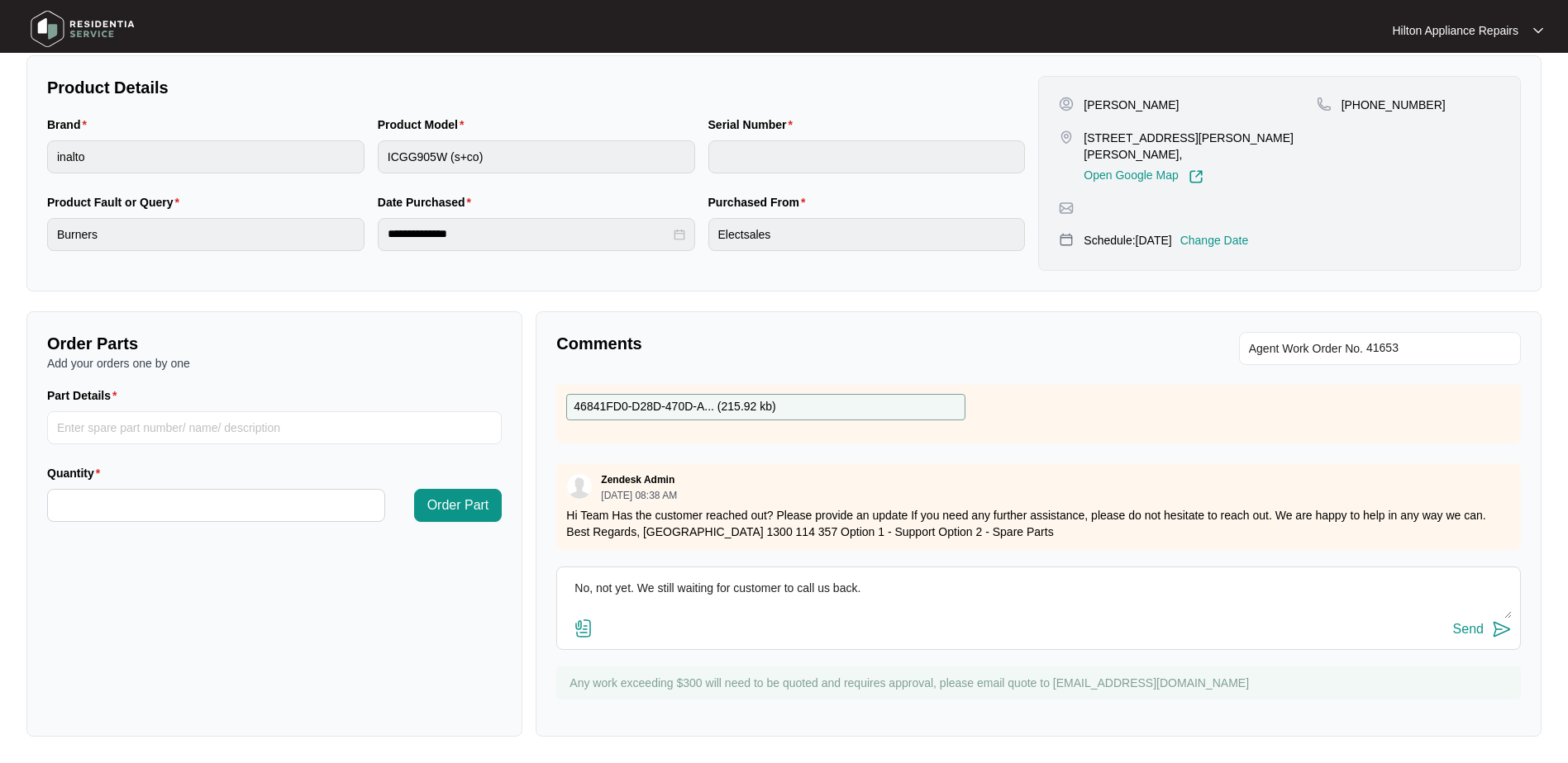
click at [1469, 630] on div "Send" at bounding box center [1468, 629] width 31 height 15
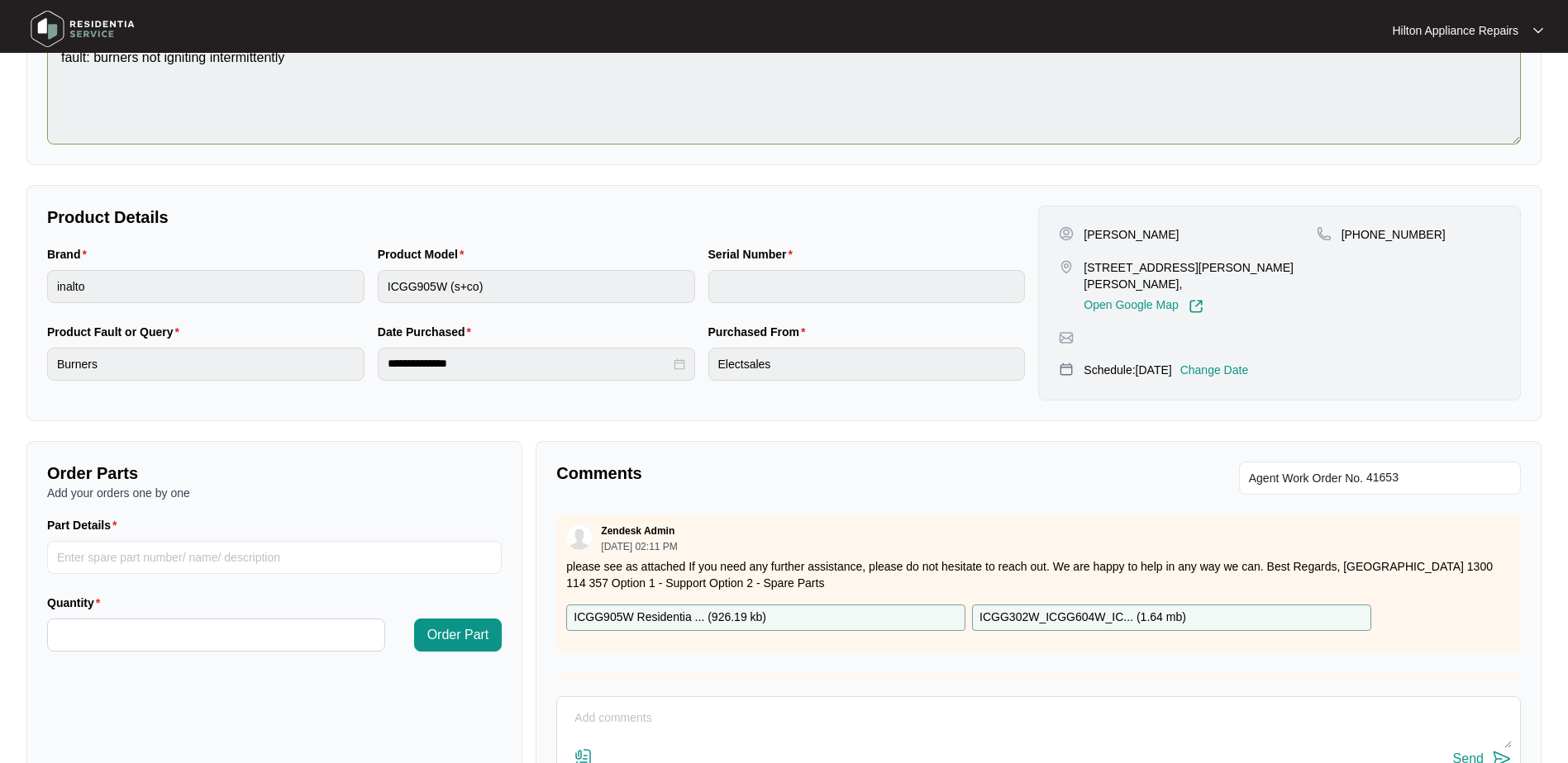
scroll to position [0, 0]
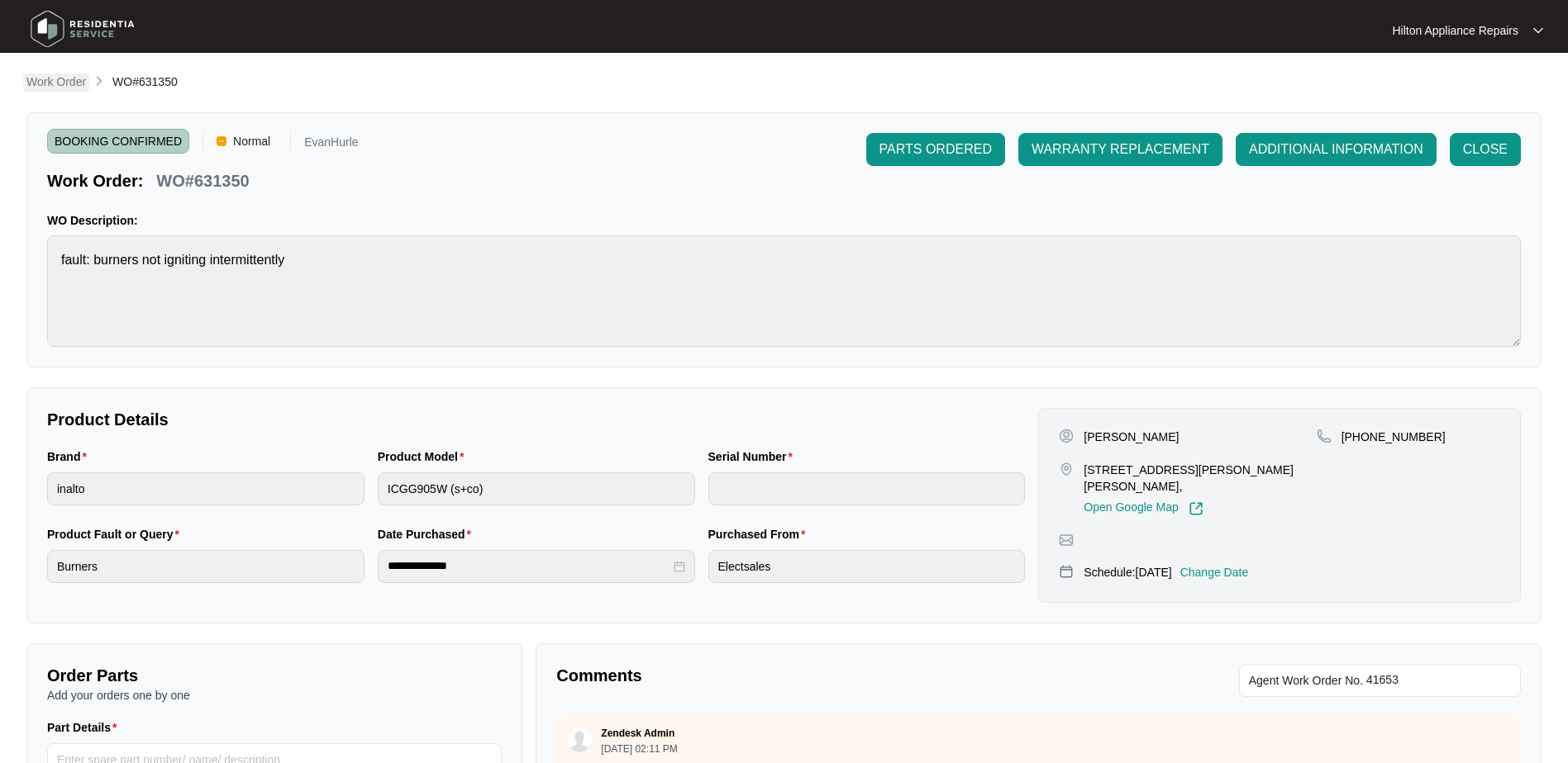
click at [40, 84] on p "Work Order" at bounding box center [56, 81] width 59 height 17
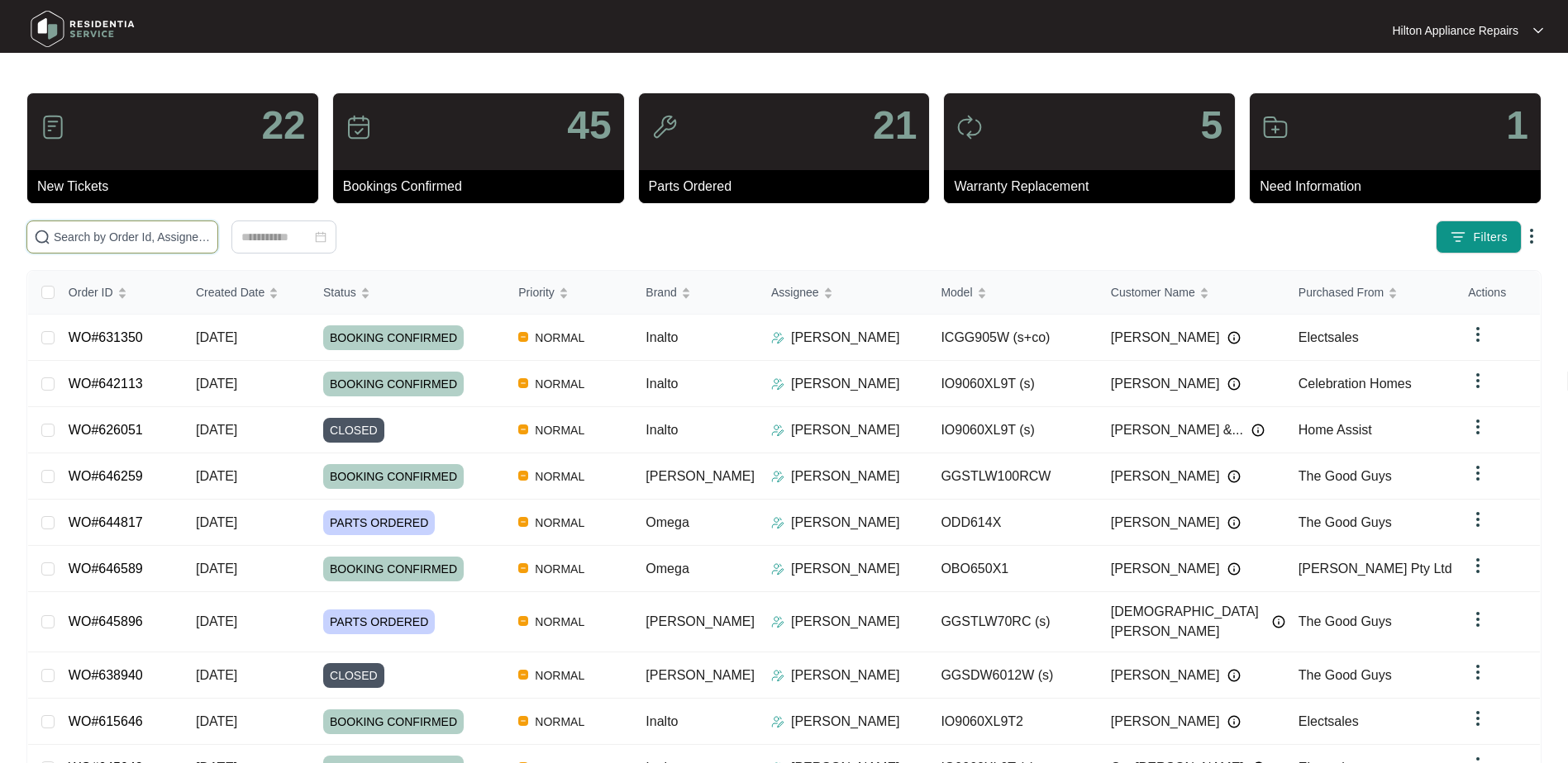
click at [59, 238] on input "text" at bounding box center [133, 237] width 157 height 18
paste input "638686"
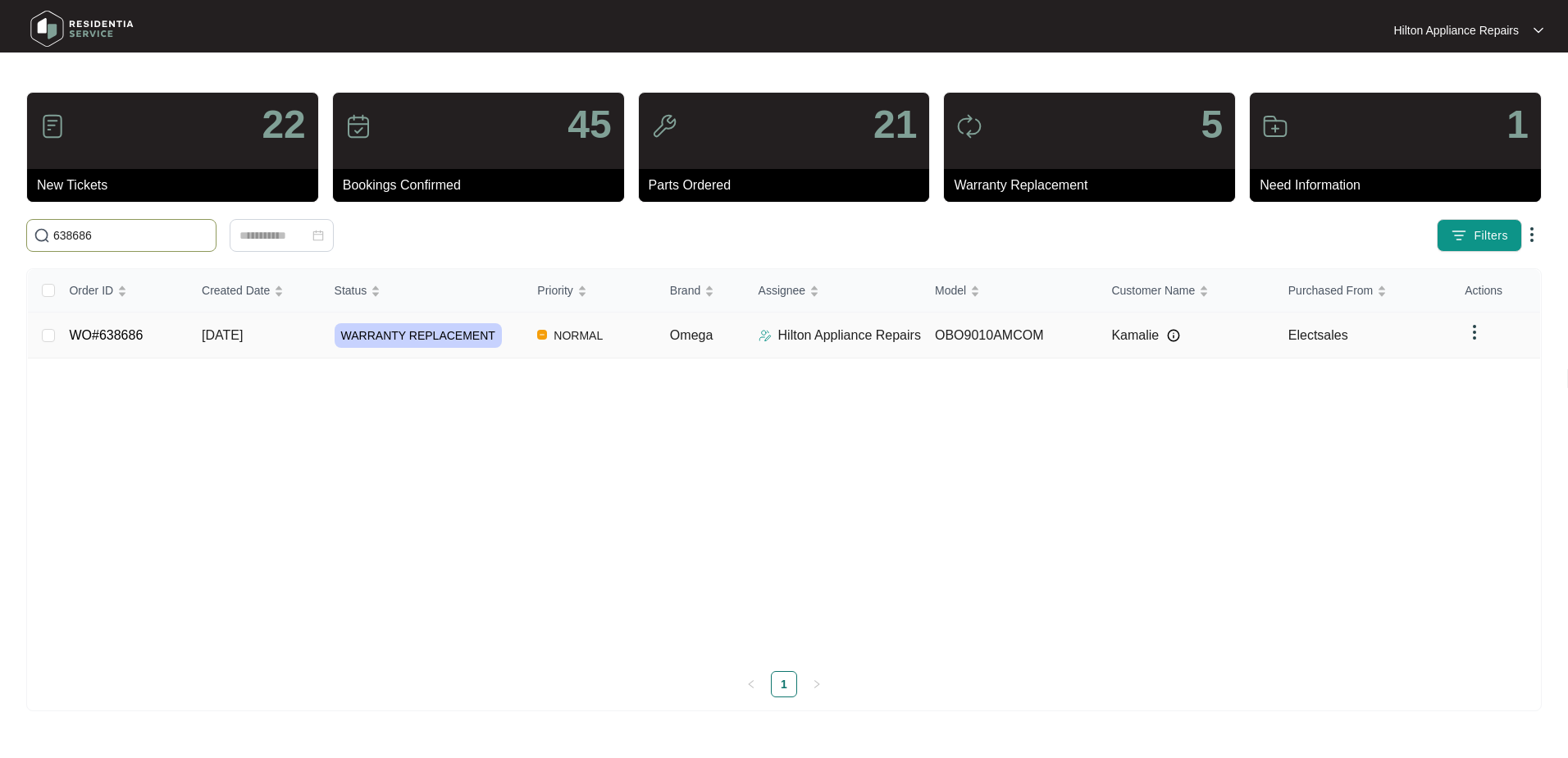
type input "638686"
click at [227, 329] on span "[DATE]" at bounding box center [222, 336] width 41 height 14
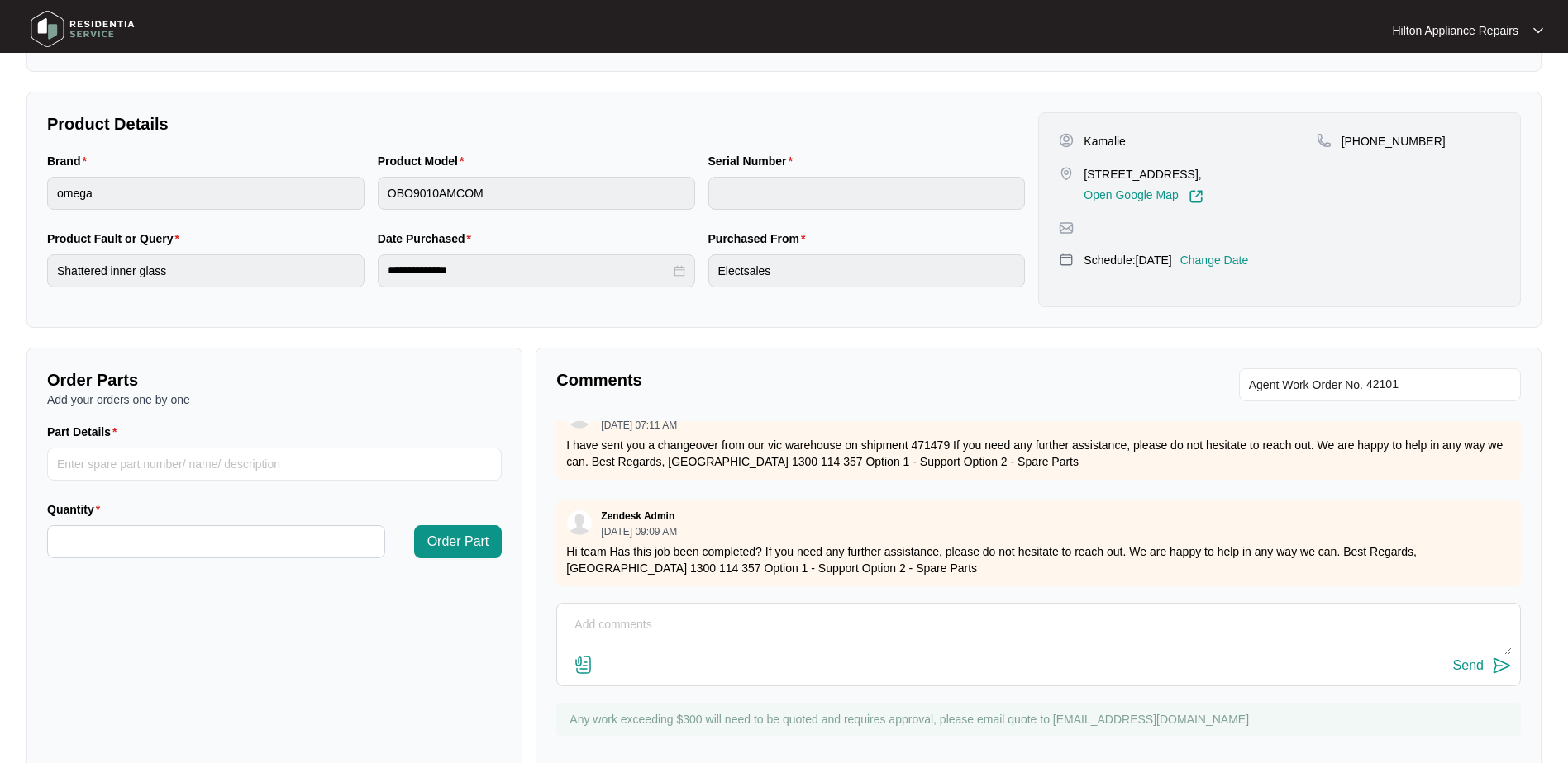
scroll to position [333, 0]
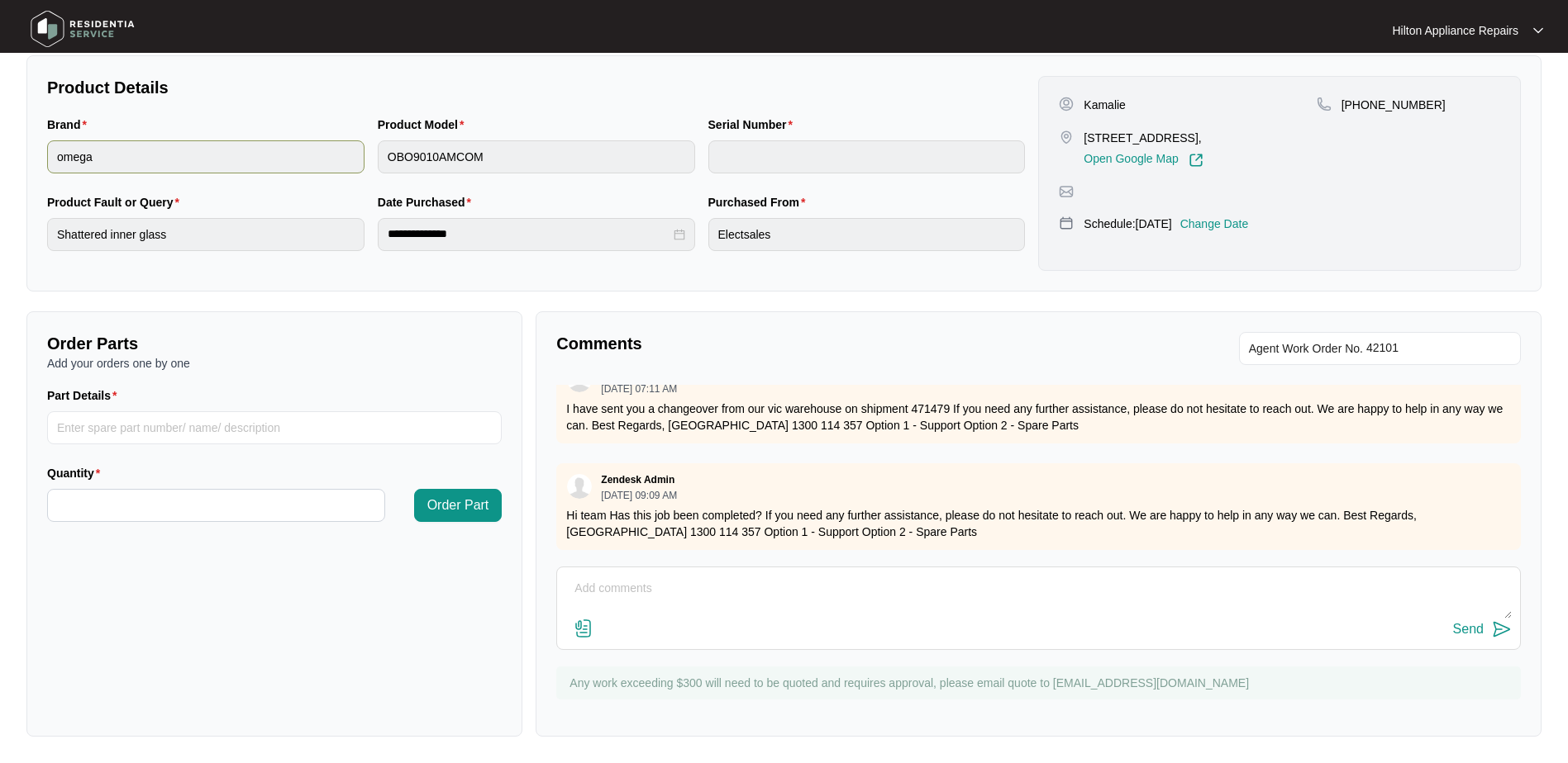
click at [312, 146] on div "Brand omega Product Model OBO9010AMCOM Serial Number" at bounding box center [535, 154] width 991 height 78
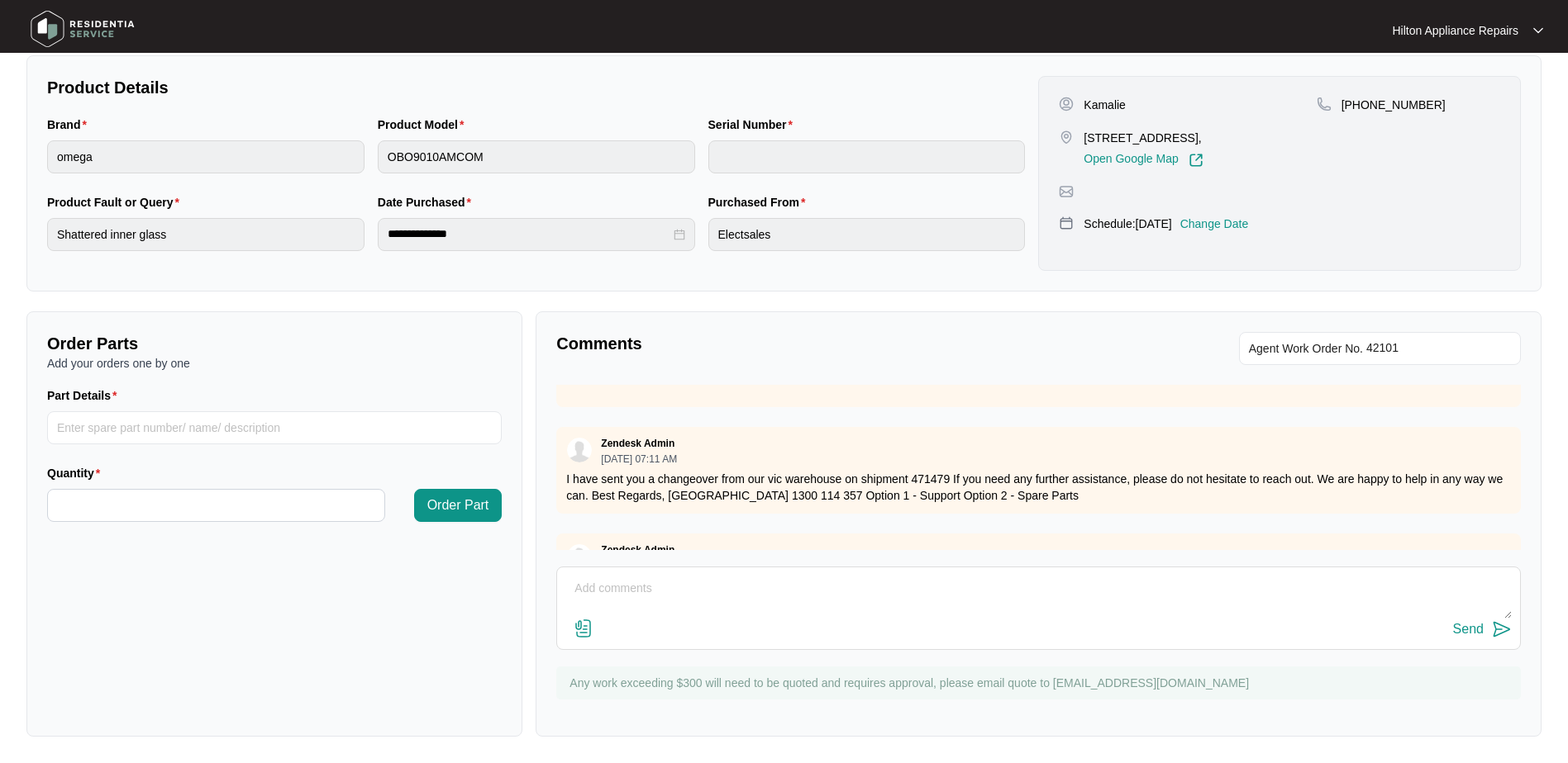
click at [612, 593] on textarea at bounding box center [1039, 597] width 947 height 43
paste textarea "[PERSON_NAME] [PERSON_NAME] (CENTRAL) ([DATE]) - Work Note Install new oven"
type textarea "Note from electrician: "[PERSON_NAME] [PERSON_NAME] (CENTRAL) ([DATE]) - Work N…"
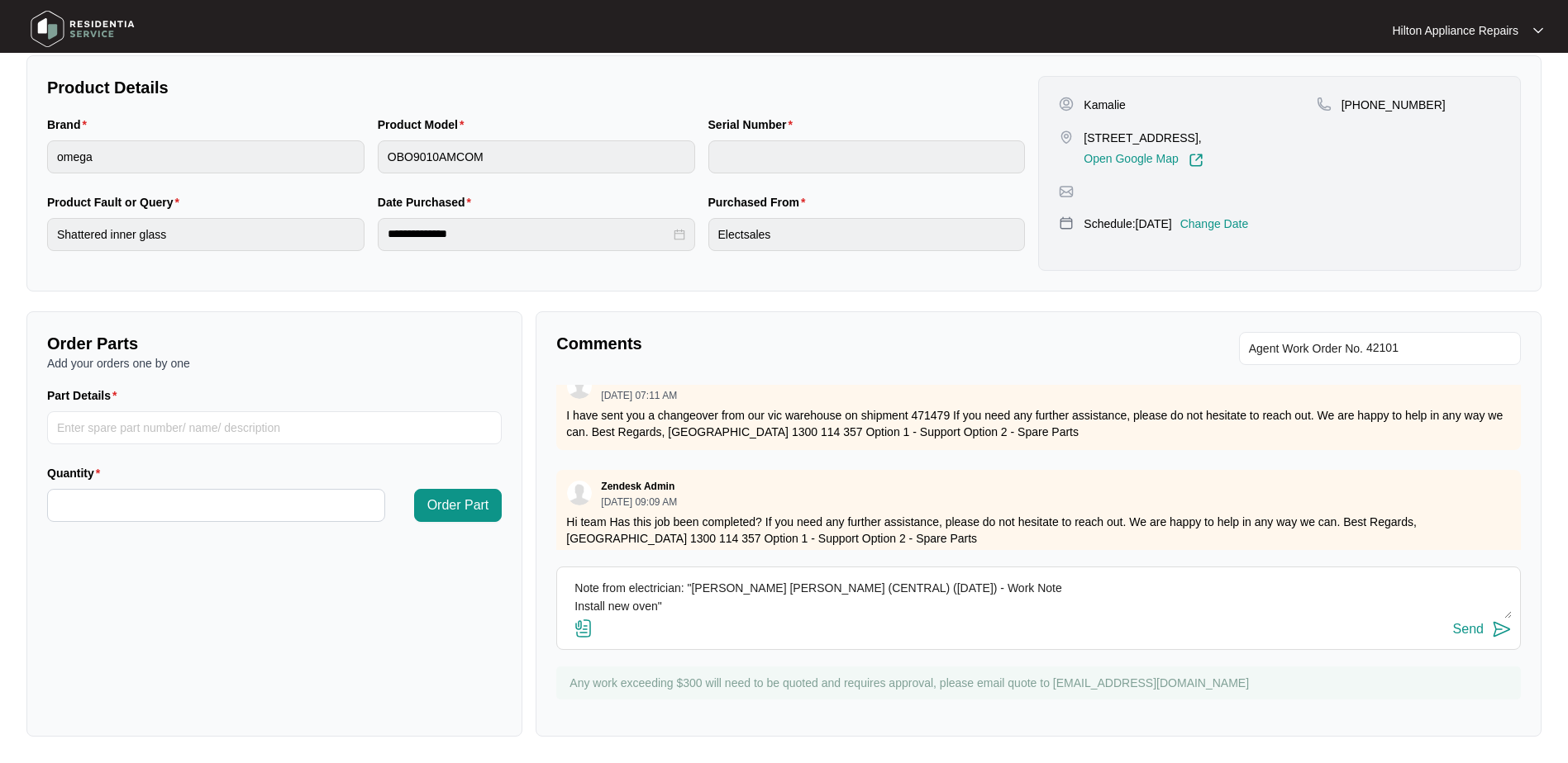
scroll to position [200, 0]
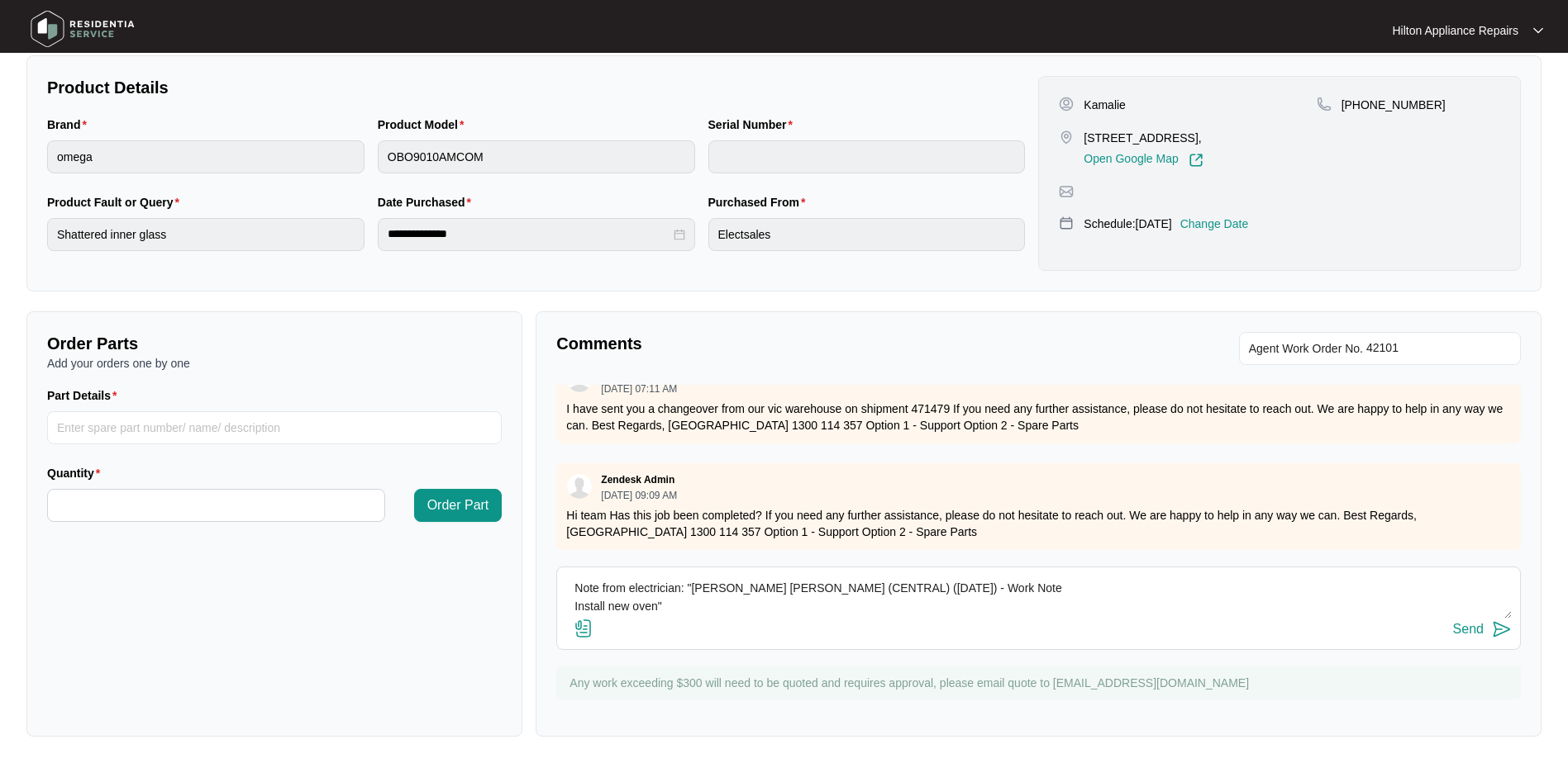
click at [681, 603] on textarea "Note from electrician: "[PERSON_NAME] [PERSON_NAME] (CENTRAL) ([DATE]) - Work N…" at bounding box center [1039, 597] width 947 height 43
click at [584, 626] on img at bounding box center [584, 629] width 20 height 20
click at [0, 0] on input "file" at bounding box center [0, 0] width 0 height 0
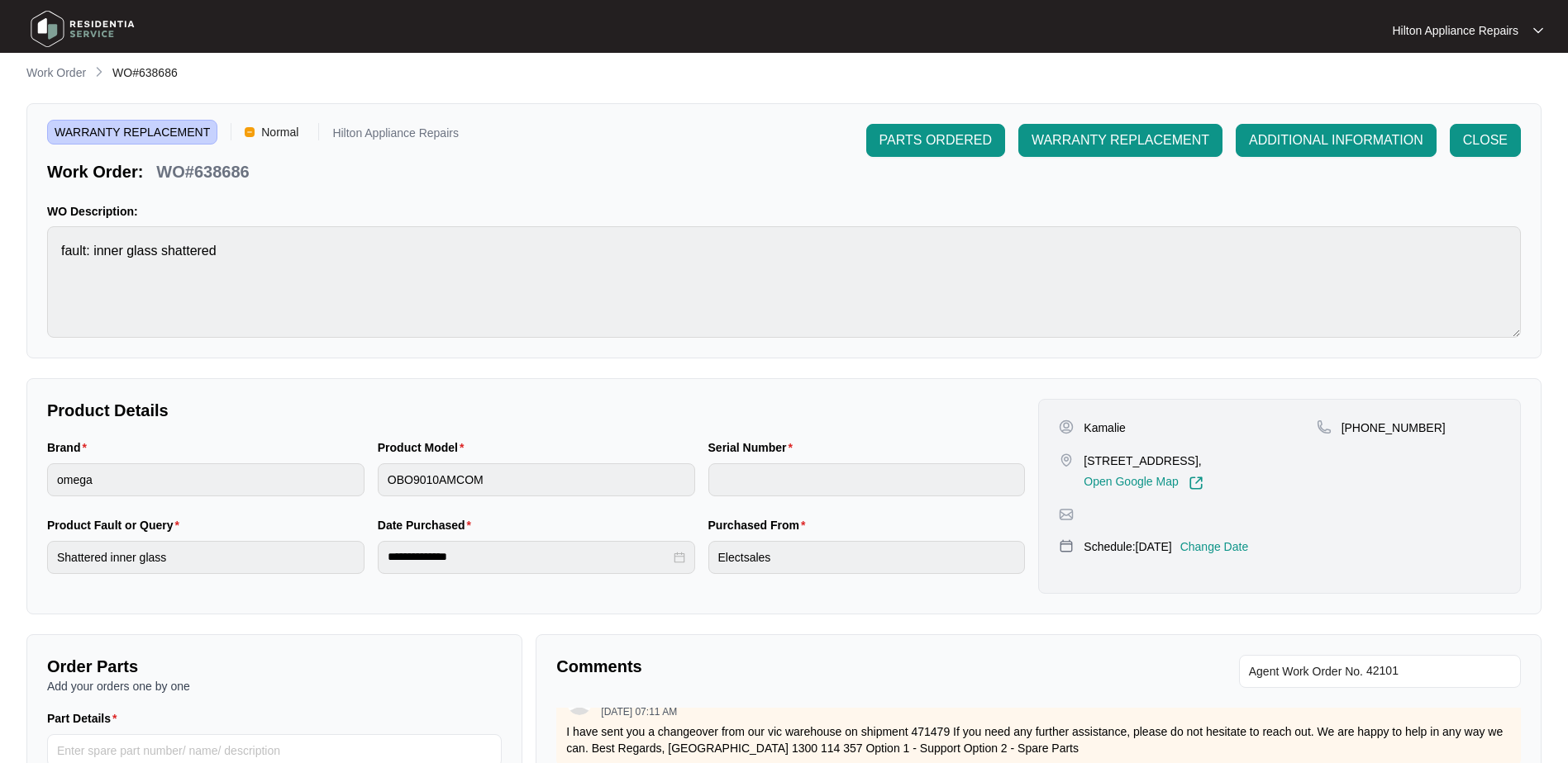
scroll to position [0, 0]
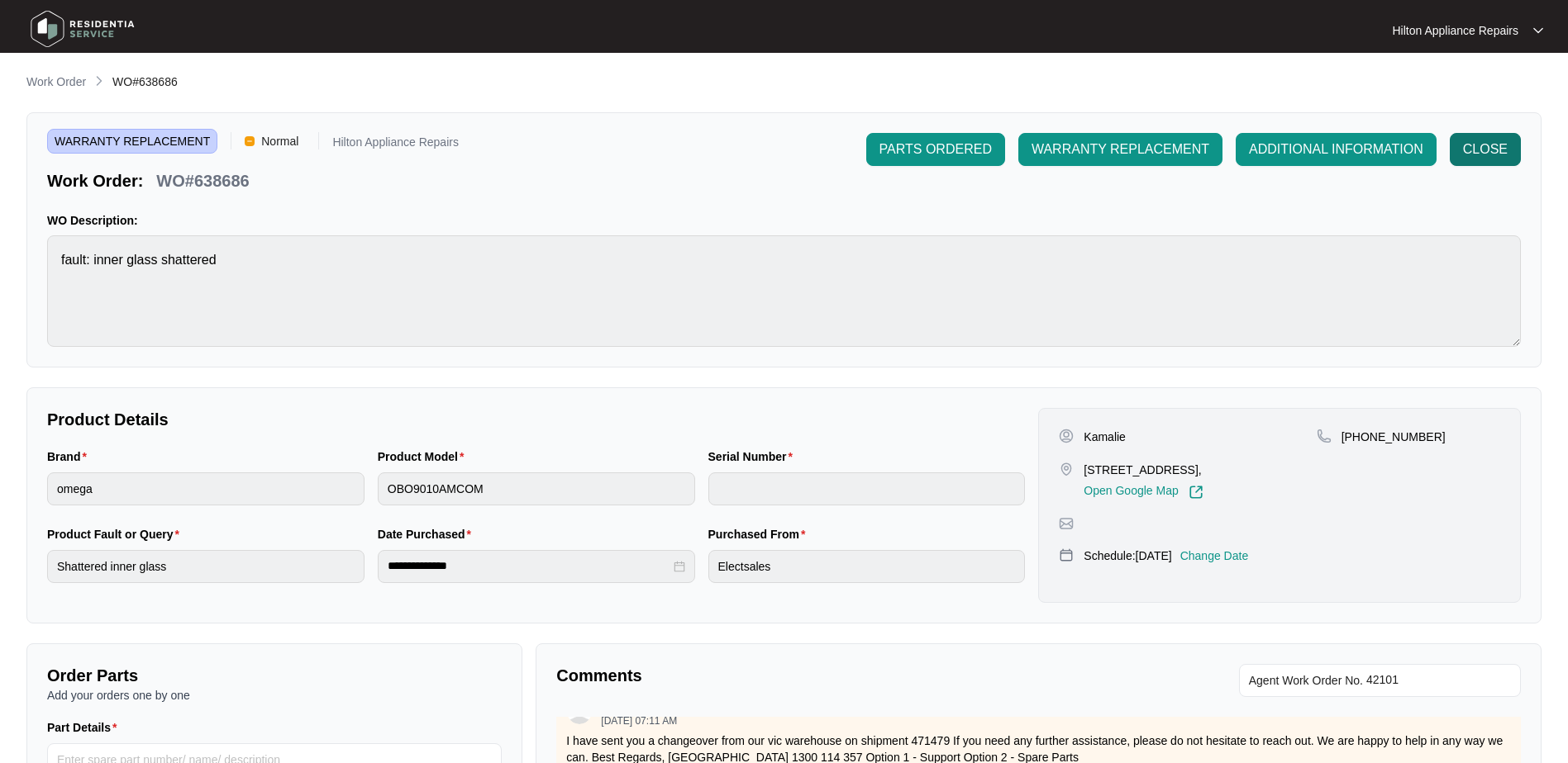
click at [1490, 139] on button "CLOSE" at bounding box center [1485, 149] width 71 height 33
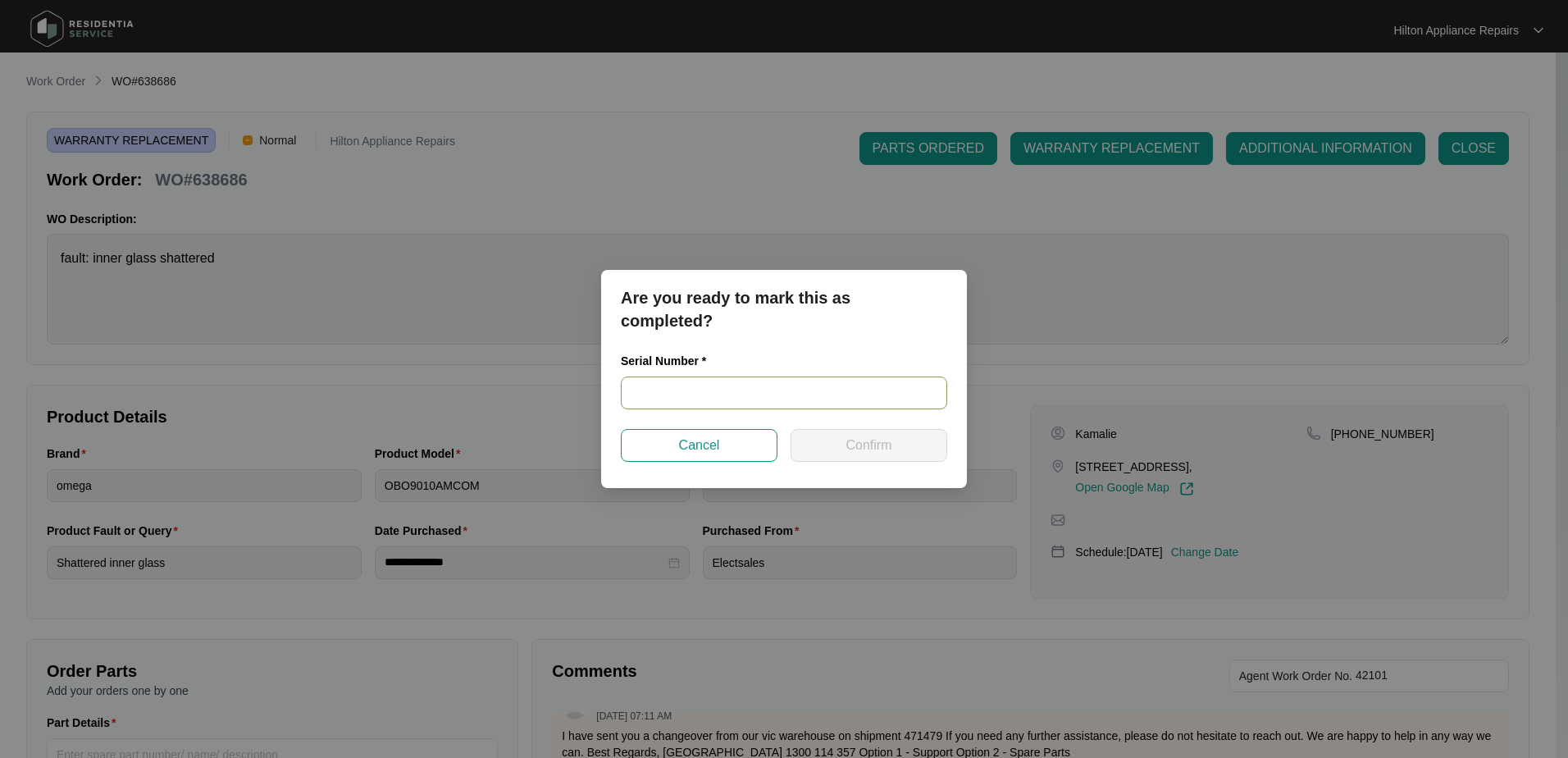
click at [677, 392] on input "text" at bounding box center [784, 393] width 327 height 33
paste input "967581329000204"
type input "967581329000204"
click at [869, 441] on span "Confirm" at bounding box center [869, 446] width 46 height 20
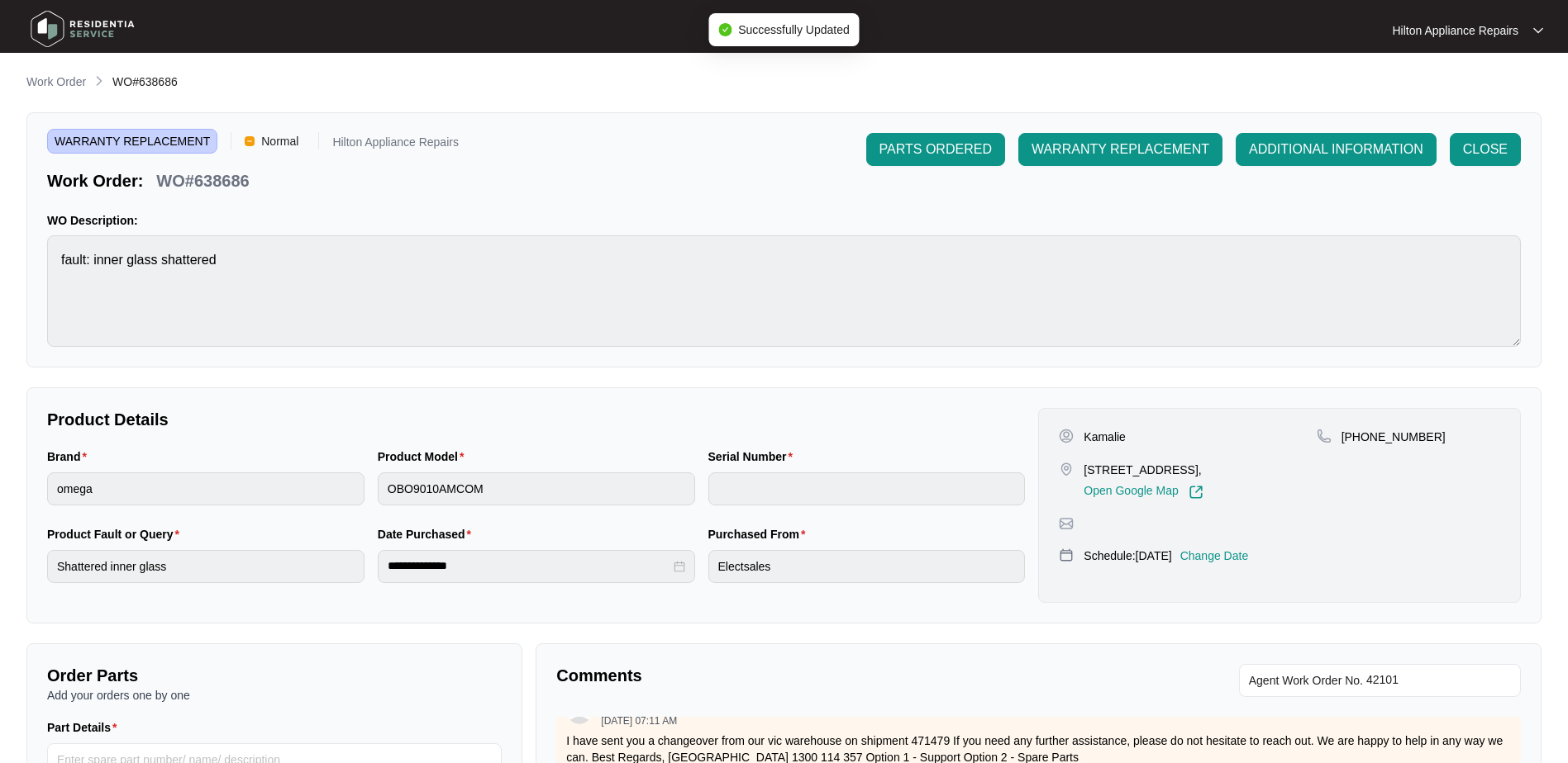
type input "967581329000204"
